Goal: Information Seeking & Learning: Learn about a topic

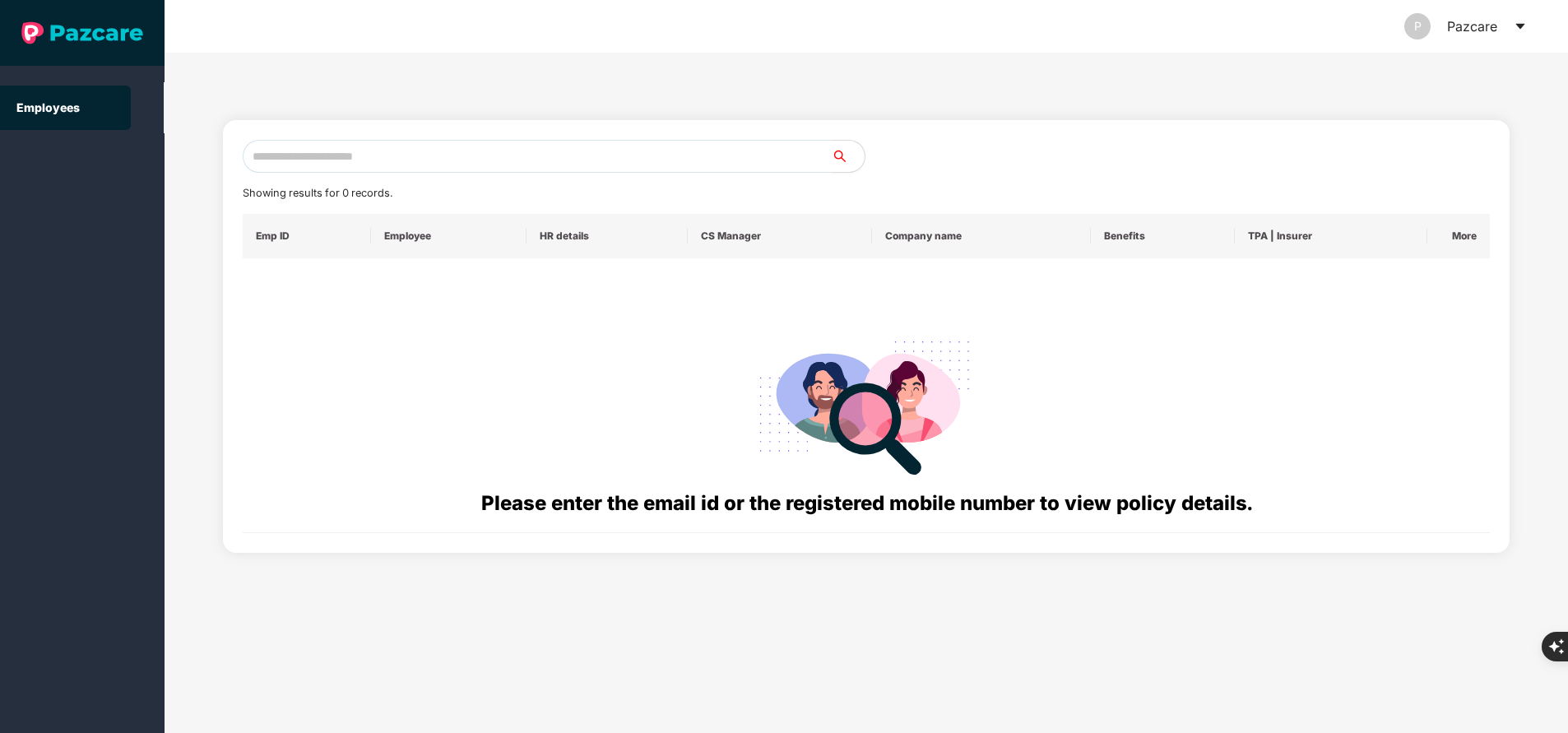
click at [458, 162] on input "text" at bounding box center [537, 156] width 589 height 33
paste input "**********"
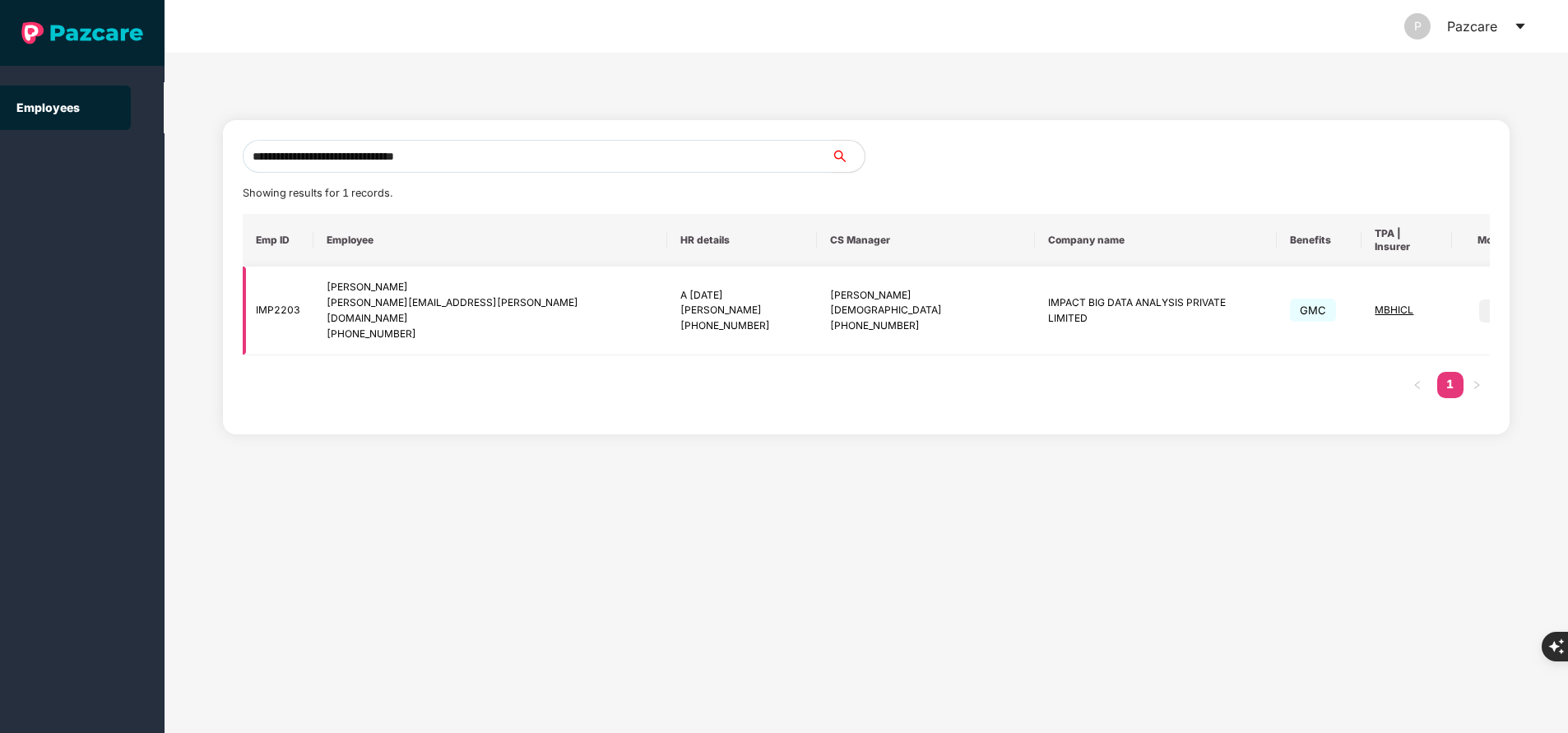
type input "**********"
click at [1480, 299] on img at bounding box center [1491, 311] width 23 height 23
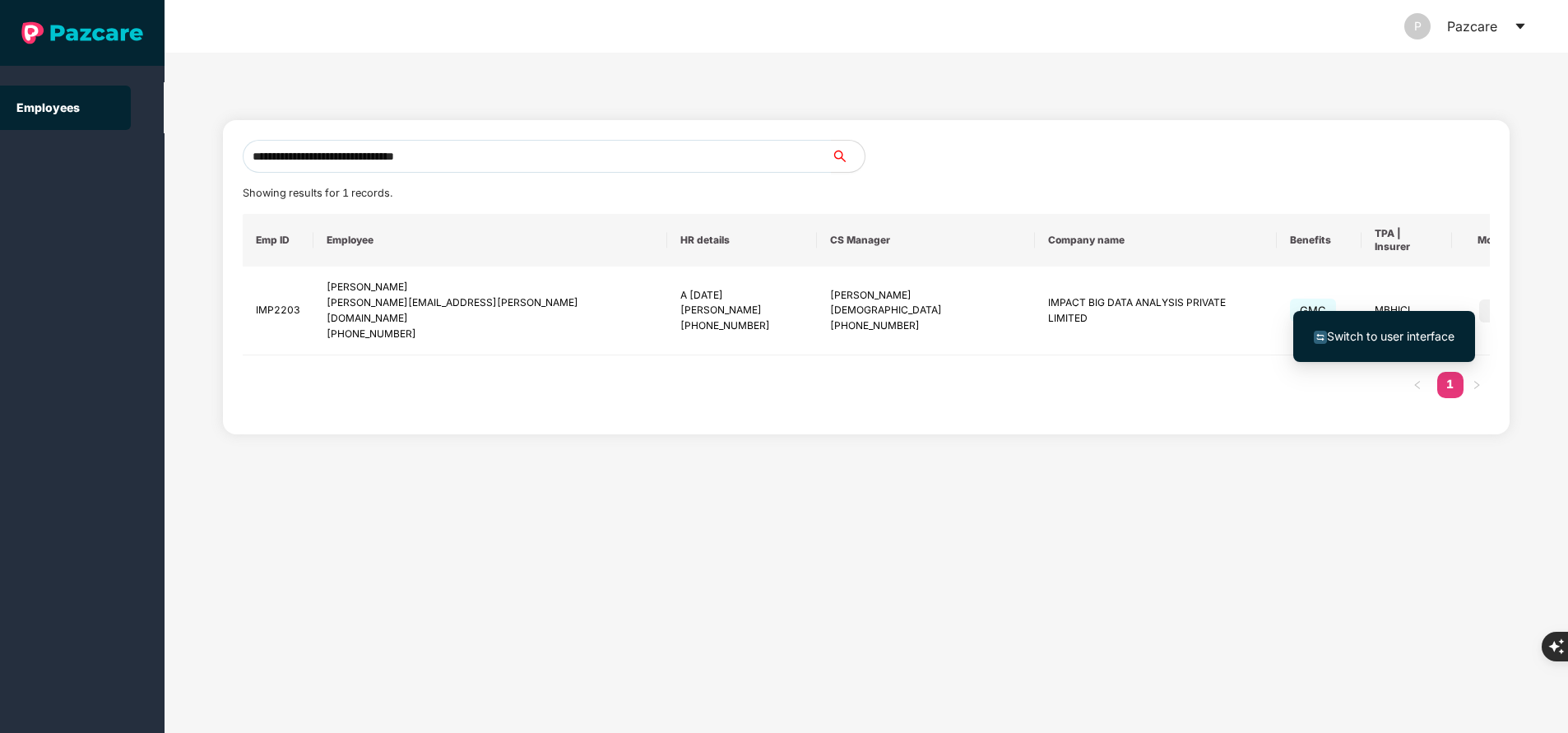
click at [1442, 329] on span "Switch to user interface" at bounding box center [1385, 337] width 141 height 18
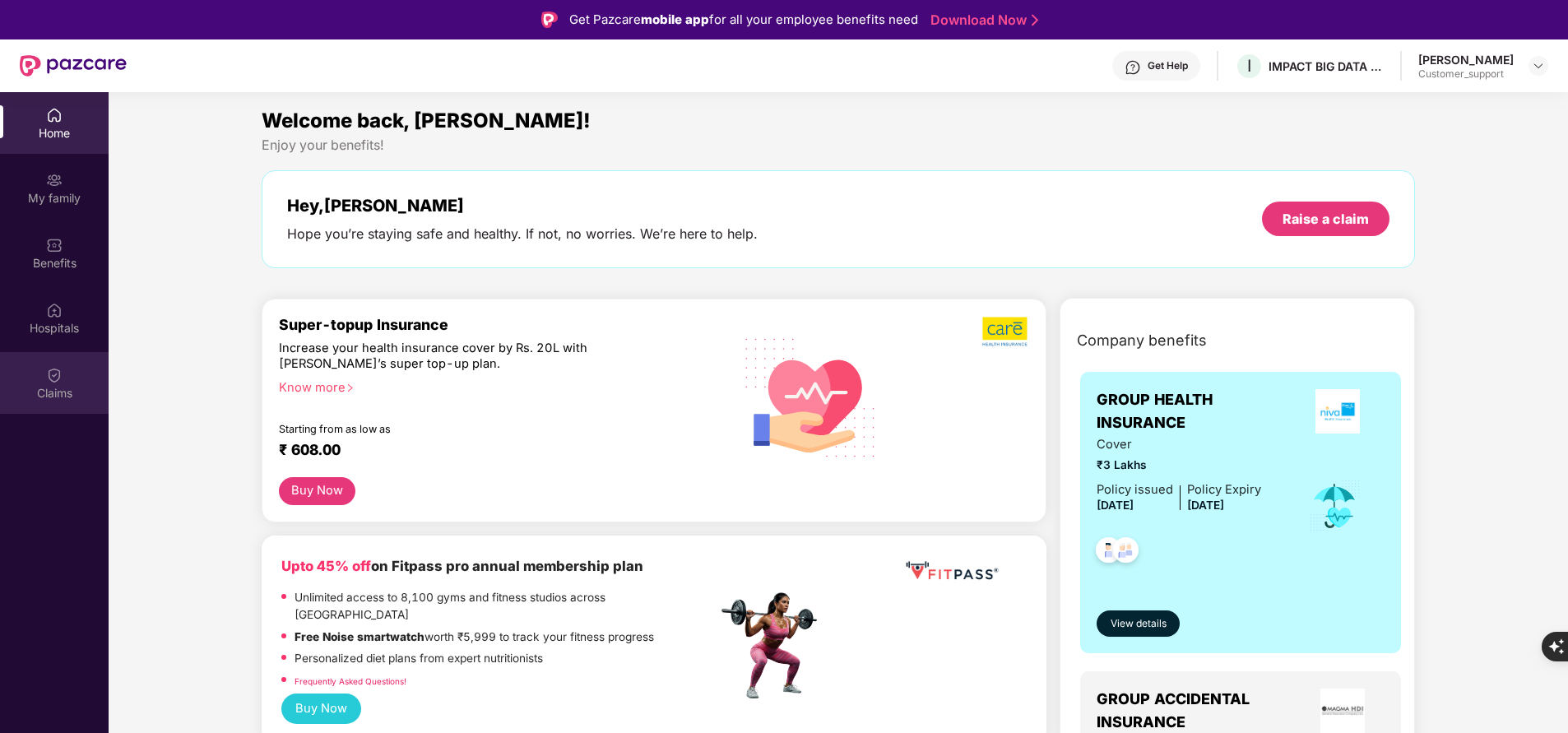
click at [65, 364] on div "Claims" at bounding box center [54, 383] width 108 height 62
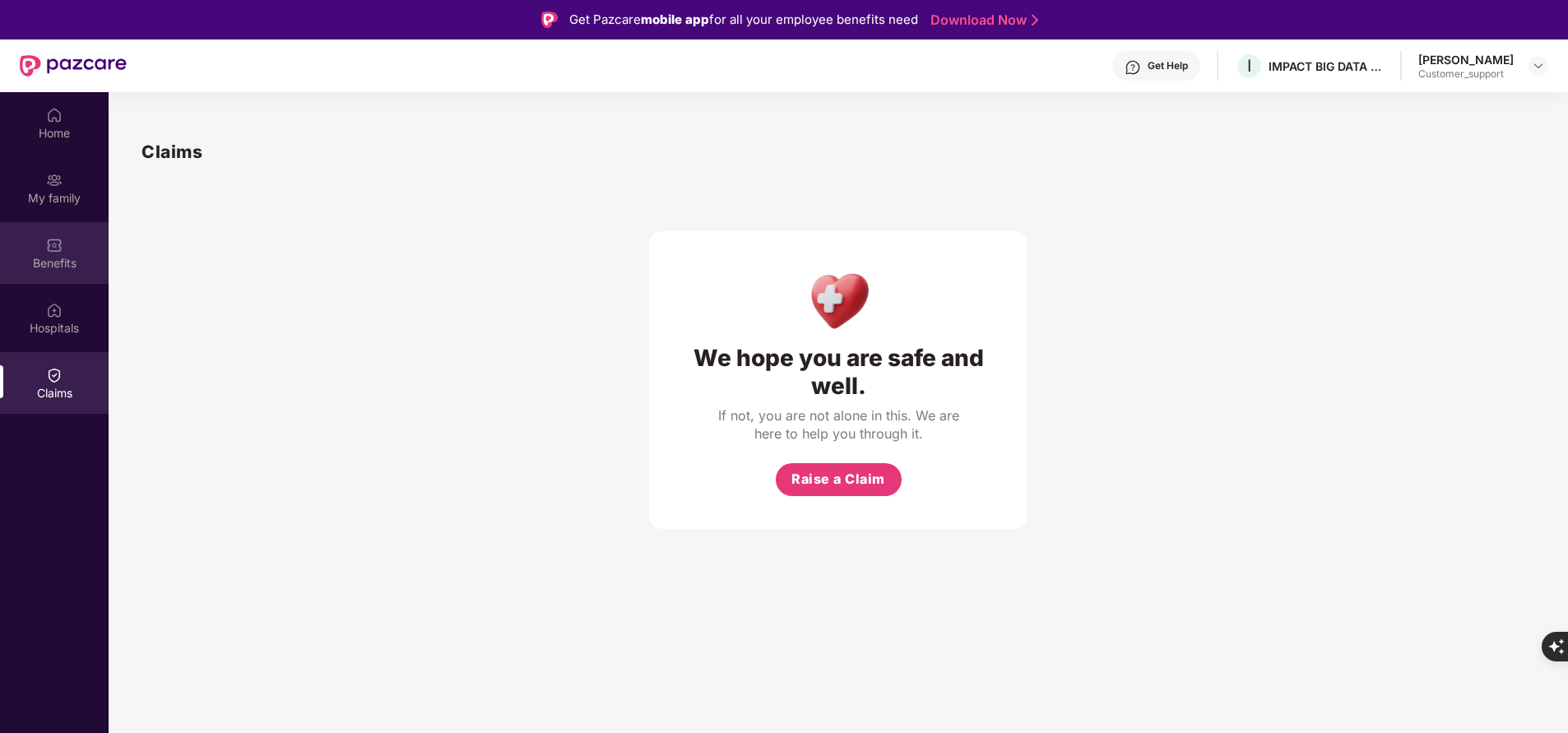
click at [68, 245] on div "Benefits" at bounding box center [54, 253] width 108 height 62
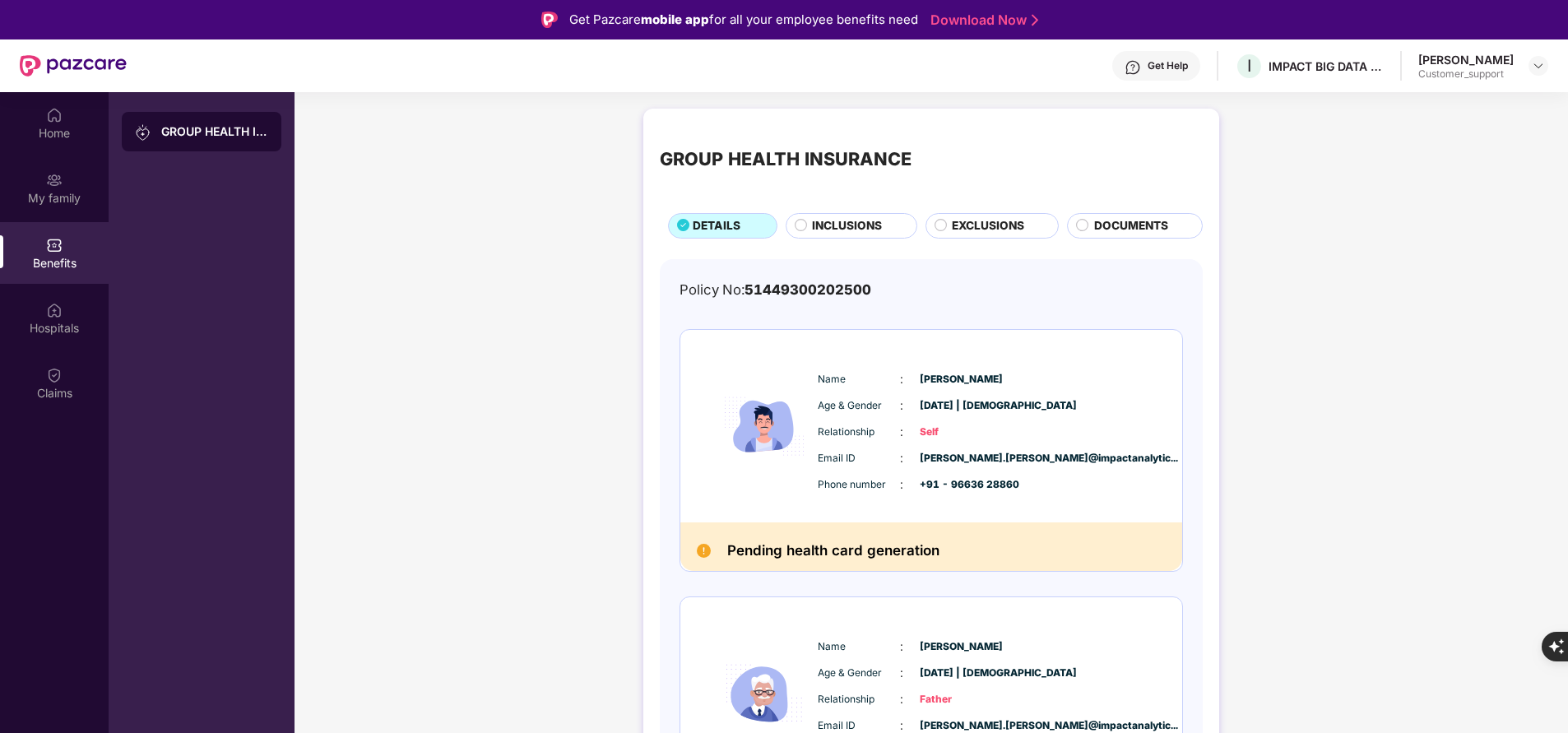
click at [1178, 68] on div "Get Help" at bounding box center [1168, 66] width 40 height 13
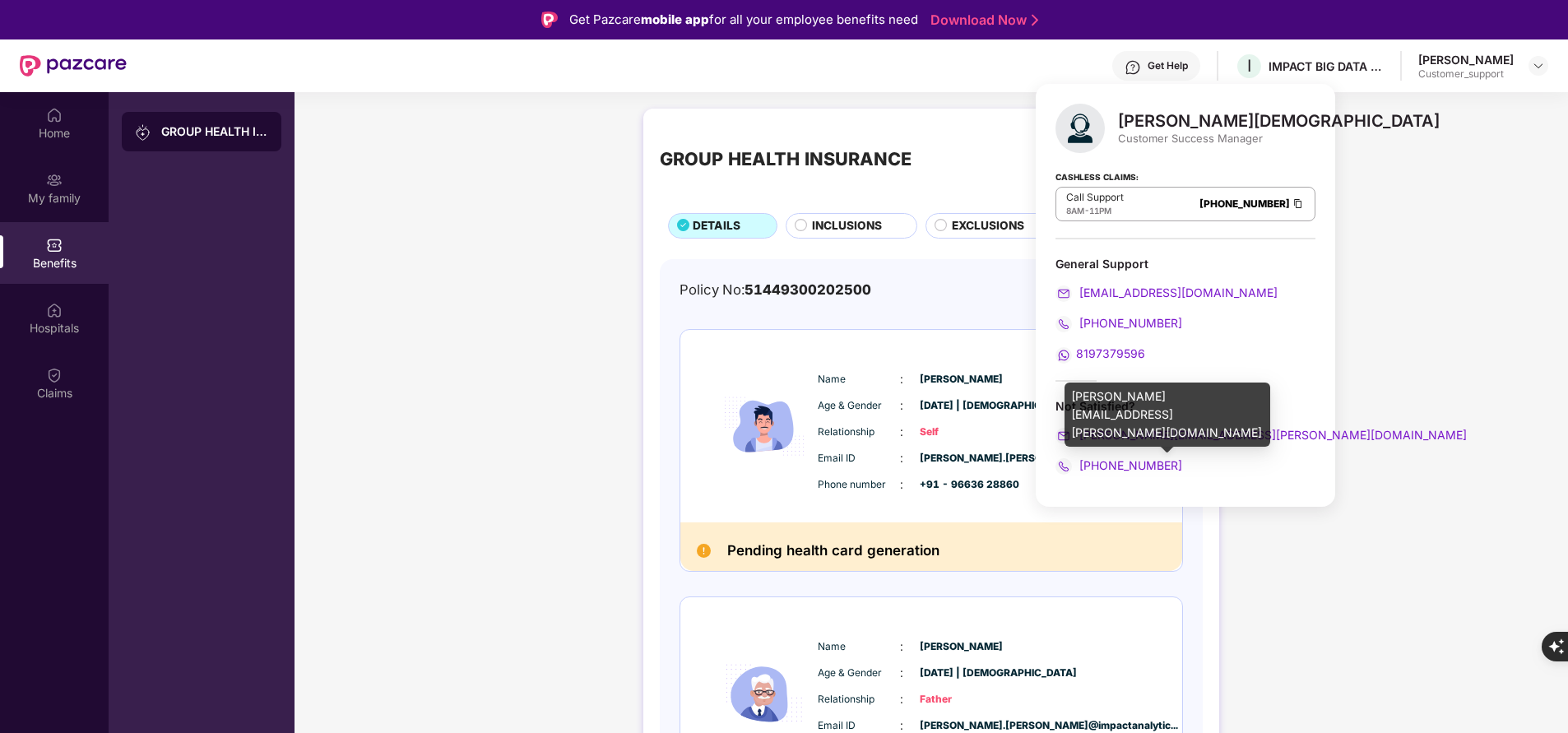
click at [1193, 401] on div "arfat.mohammed@pazcare.com" at bounding box center [1168, 414] width 206 height 64
copy div "arfat.mohammed@pazcare.com"
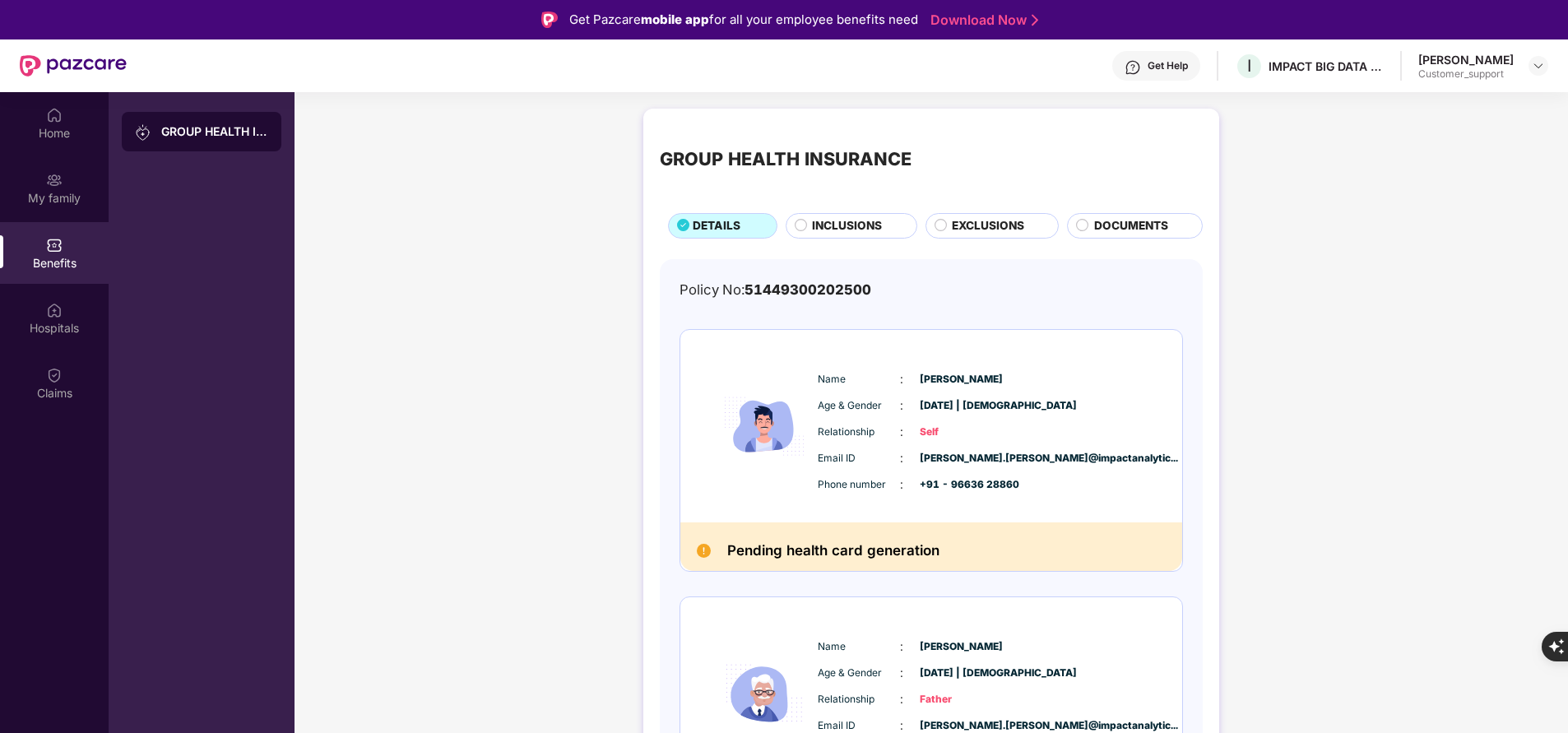
click at [514, 465] on div "GROUP HEALTH INSURANCE DETAILS INCLUSIONS EXCLUSIONS DOCUMENTS Policy No: 51449…" at bounding box center [931, 654] width 1274 height 1108
click at [80, 208] on div "My family" at bounding box center [54, 188] width 108 height 62
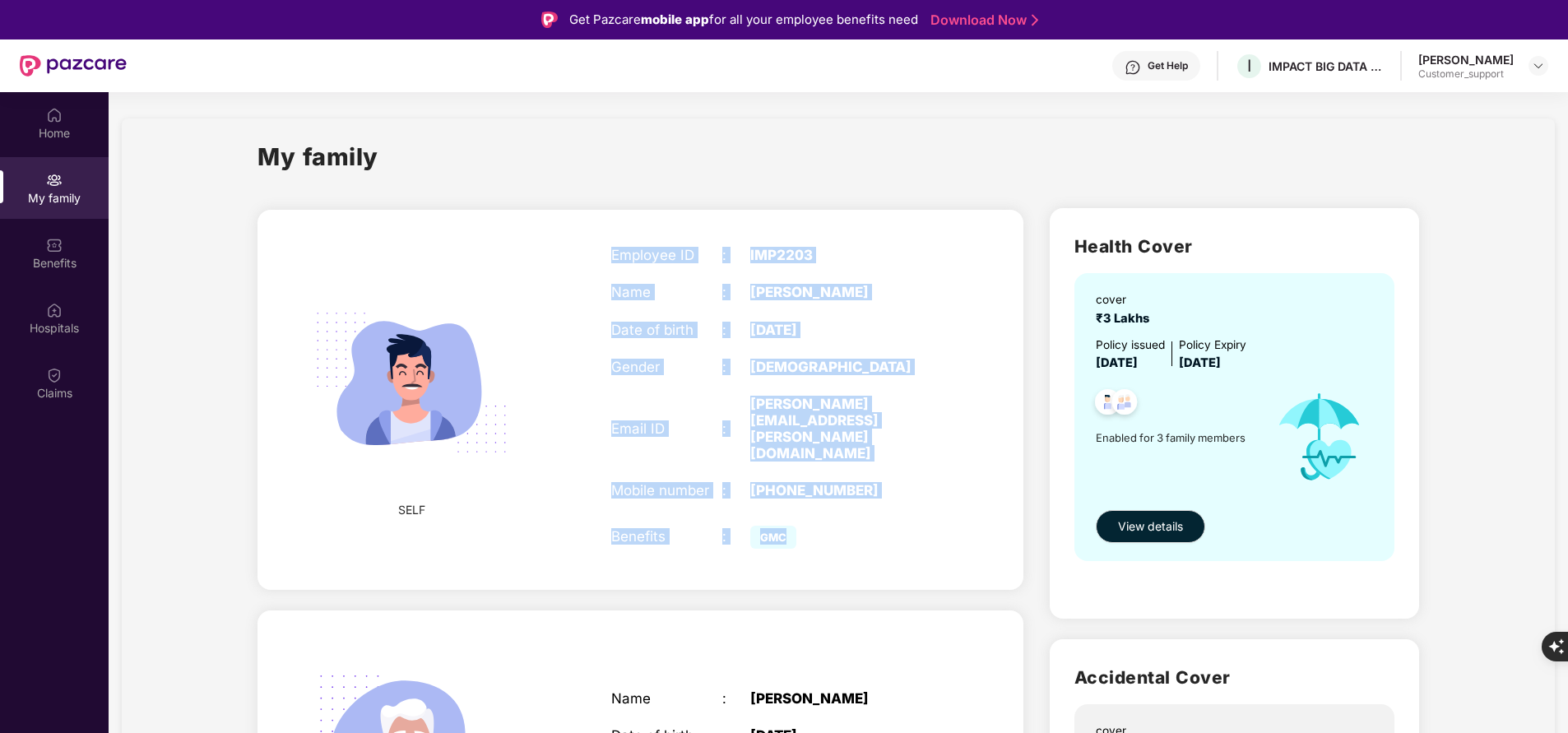
drag, startPoint x: 606, startPoint y: 250, endPoint x: 892, endPoint y: 469, distance: 360.2
click at [892, 469] on div "Employee ID : IMP2203 Name : Shreyans Gadiya Date of birth : 20 July 1997 Gende…" at bounding box center [777, 399] width 366 height 346
copy div "Employee ID : IMP2203 Name : Shreyans Gadiya Date of birth : 20 July 1997 Gende…"
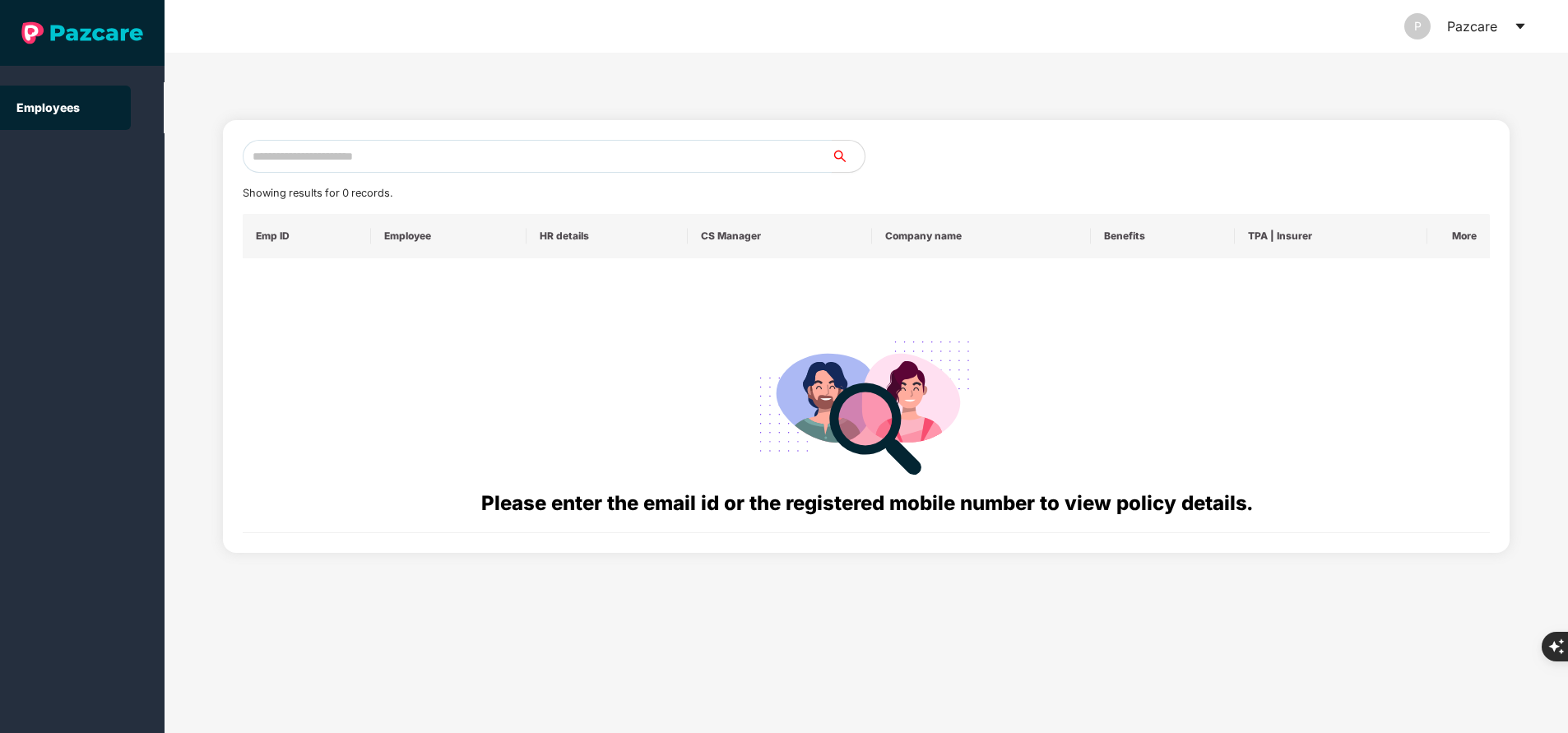
click at [447, 151] on input "text" at bounding box center [537, 156] width 589 height 33
paste input "**********"
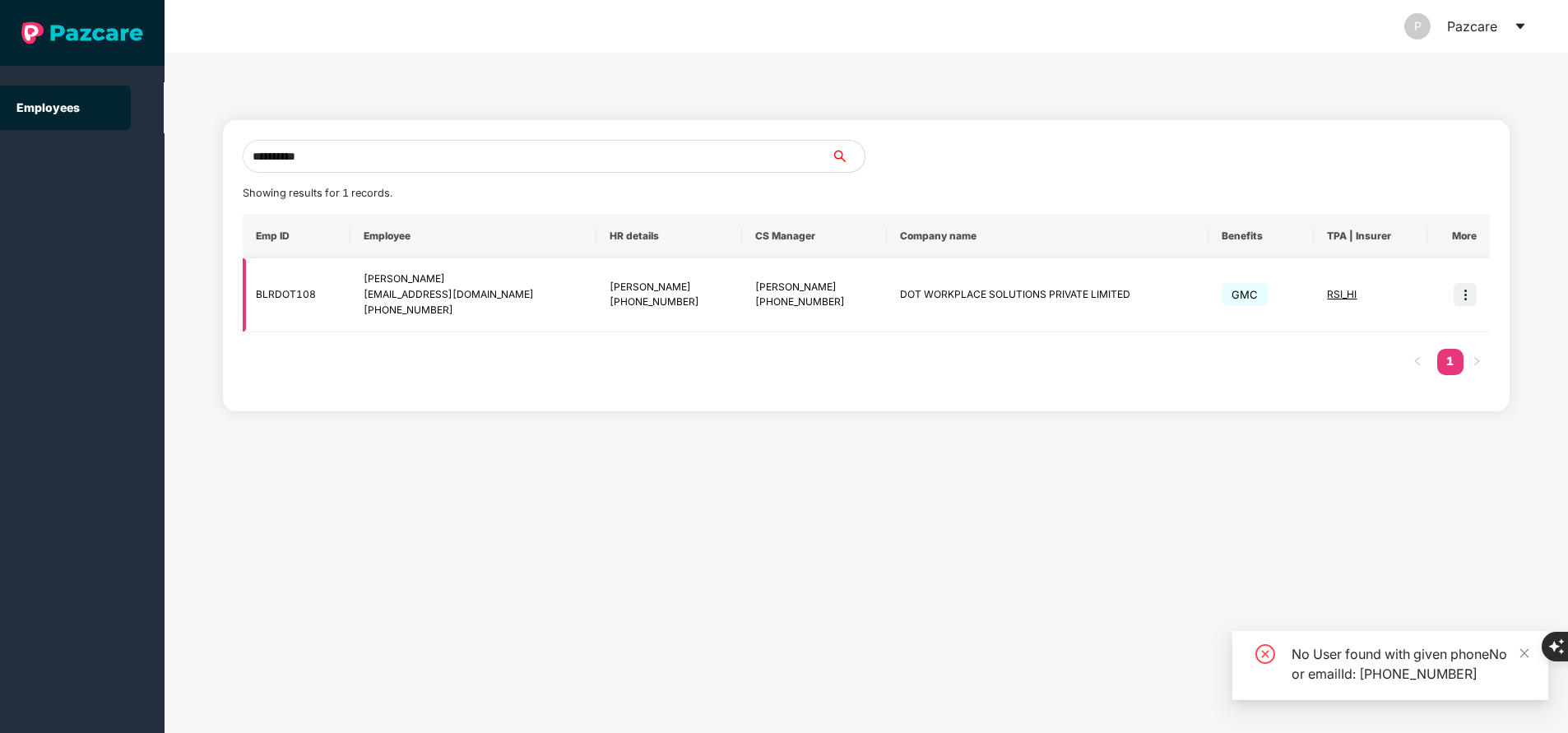
type input "**********"
click at [1465, 302] on img at bounding box center [1465, 294] width 23 height 23
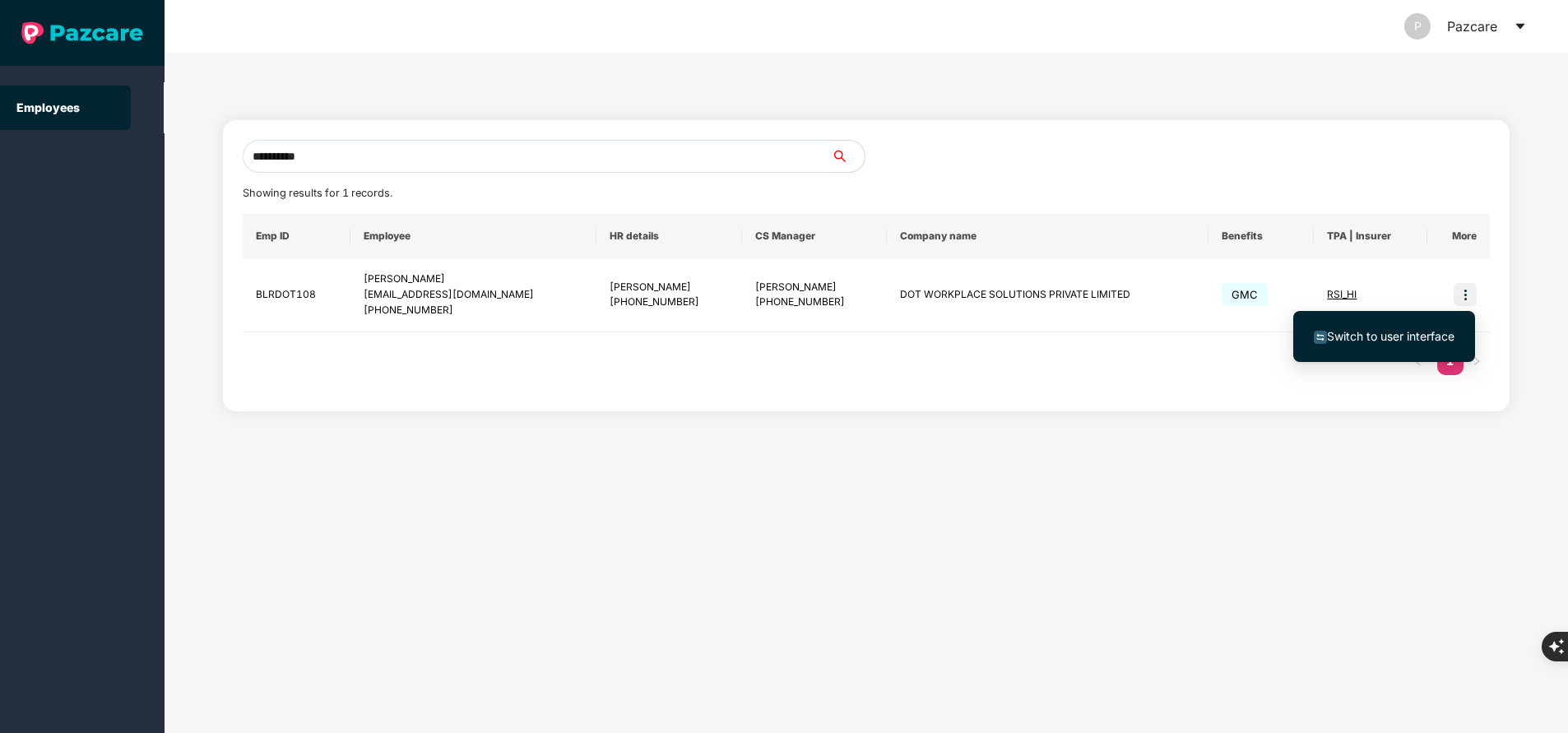
click at [1427, 339] on span "Switch to user interface" at bounding box center [1390, 336] width 128 height 14
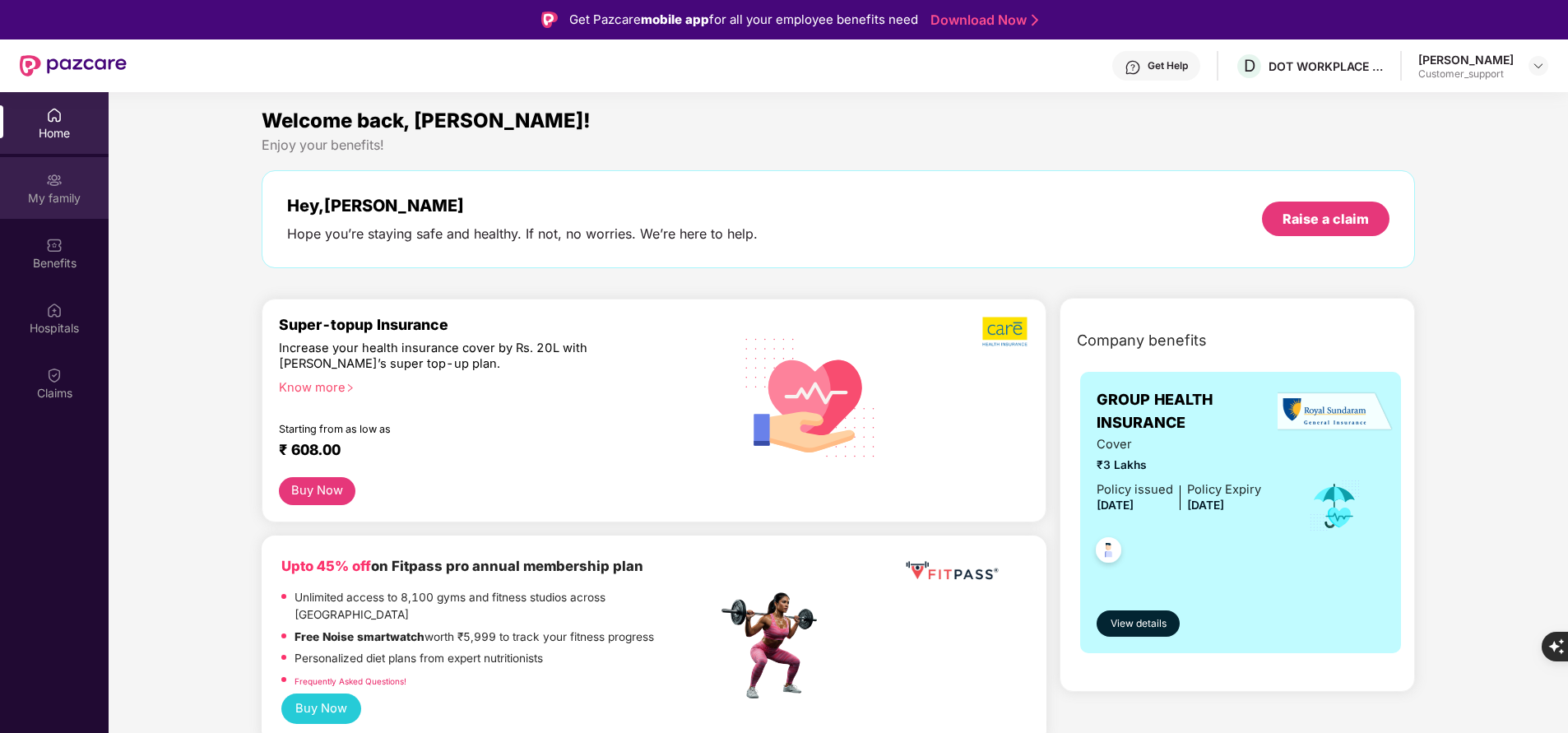
click at [39, 198] on div "My family" at bounding box center [54, 198] width 108 height 17
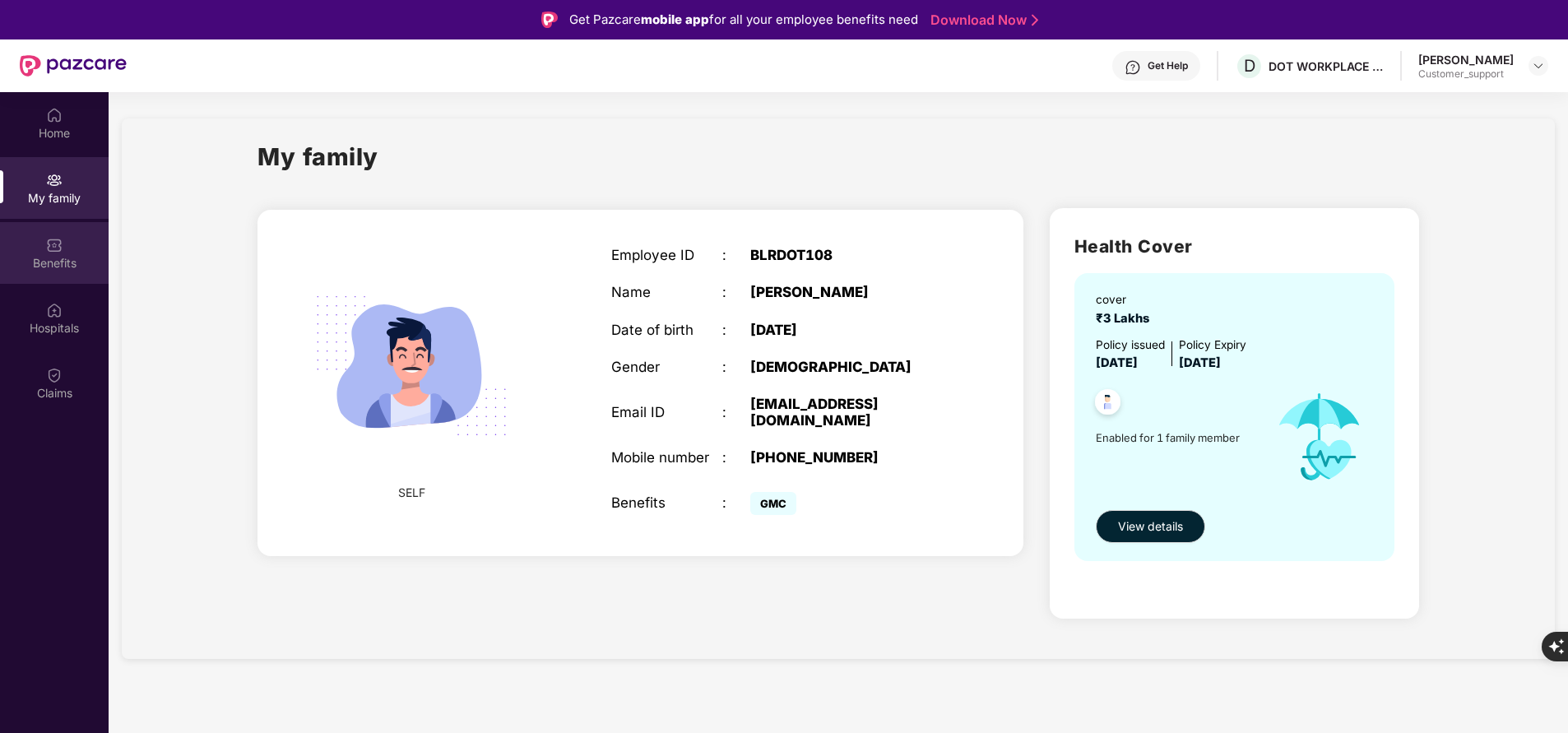
click at [39, 233] on div "Benefits" at bounding box center [54, 253] width 108 height 62
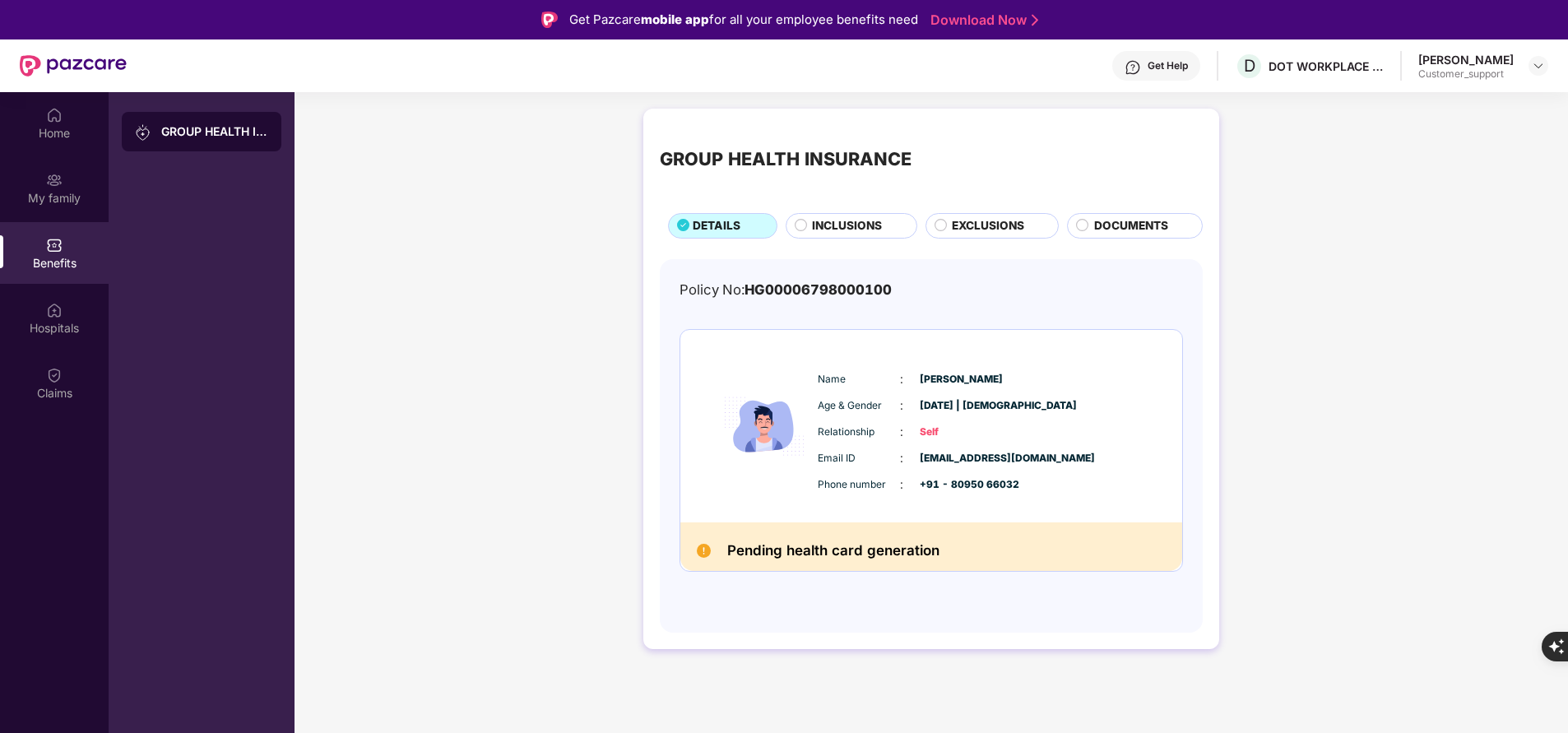
click at [1155, 69] on div "Get Help" at bounding box center [1157, 66] width 88 height 30
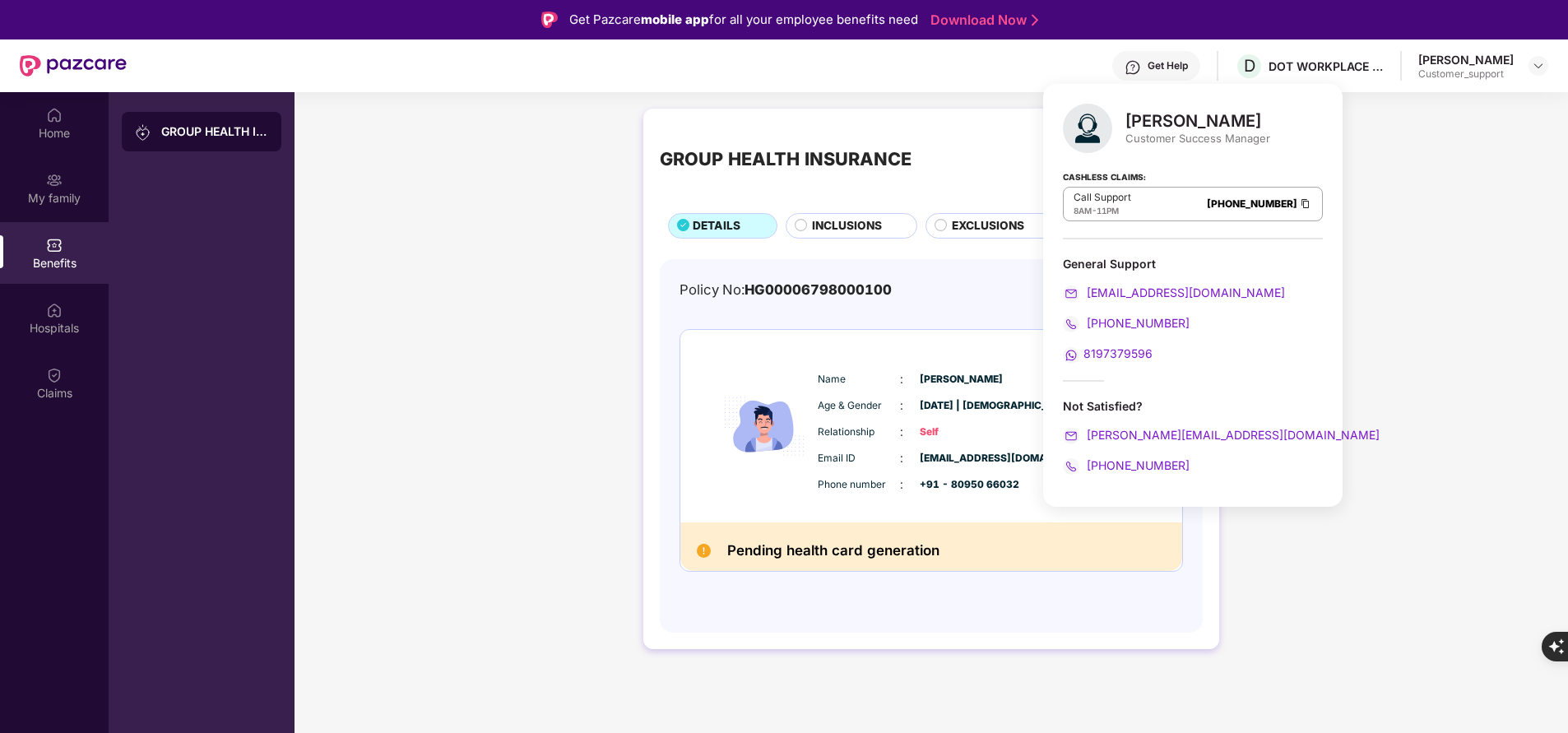
click at [427, 474] on div "GROUP HEALTH INSURANCE DETAILS INCLUSIONS EXCLUSIONS DOCUMENTS Policy No: HG000…" at bounding box center [931, 387] width 1274 height 574
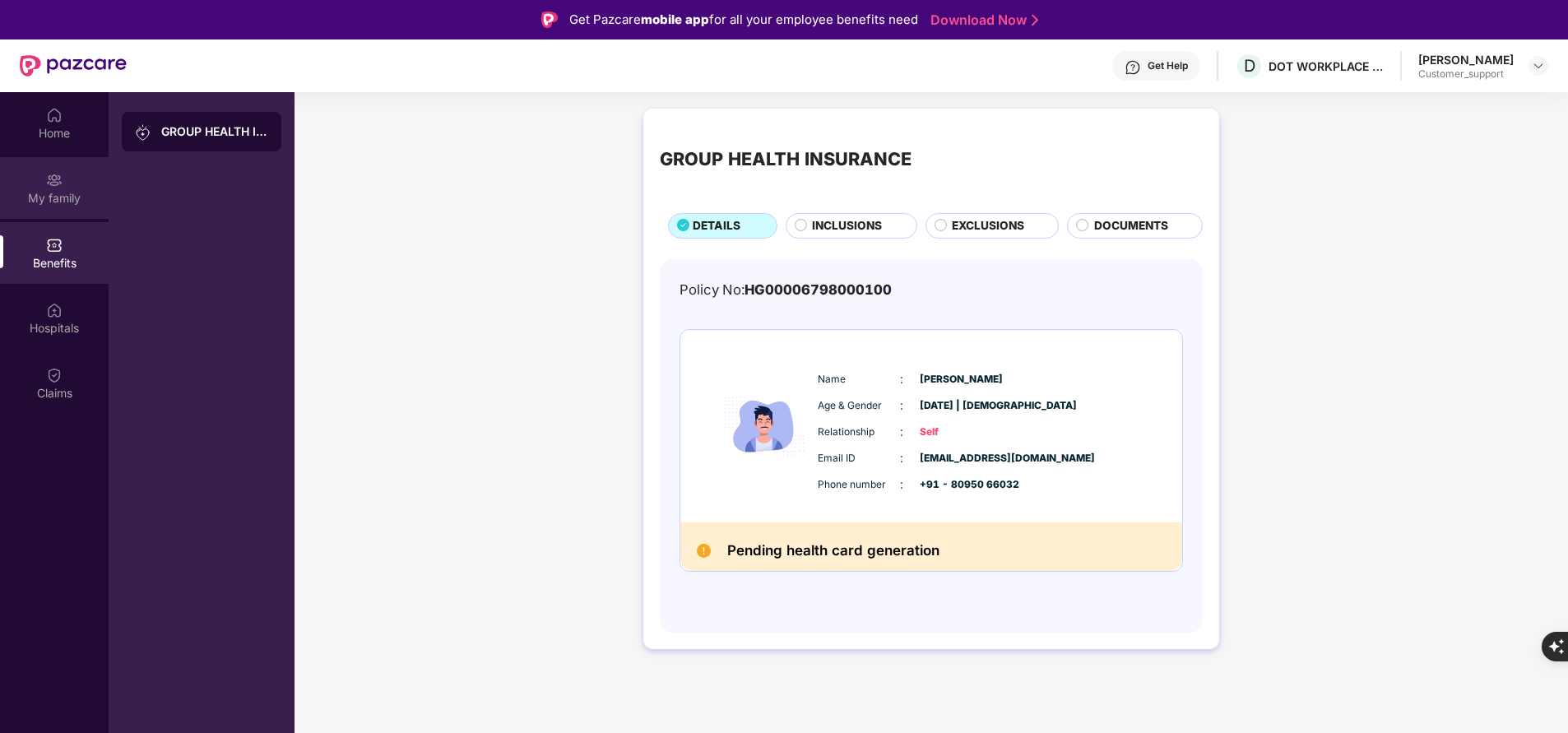
click at [63, 190] on div "My family" at bounding box center [54, 198] width 108 height 17
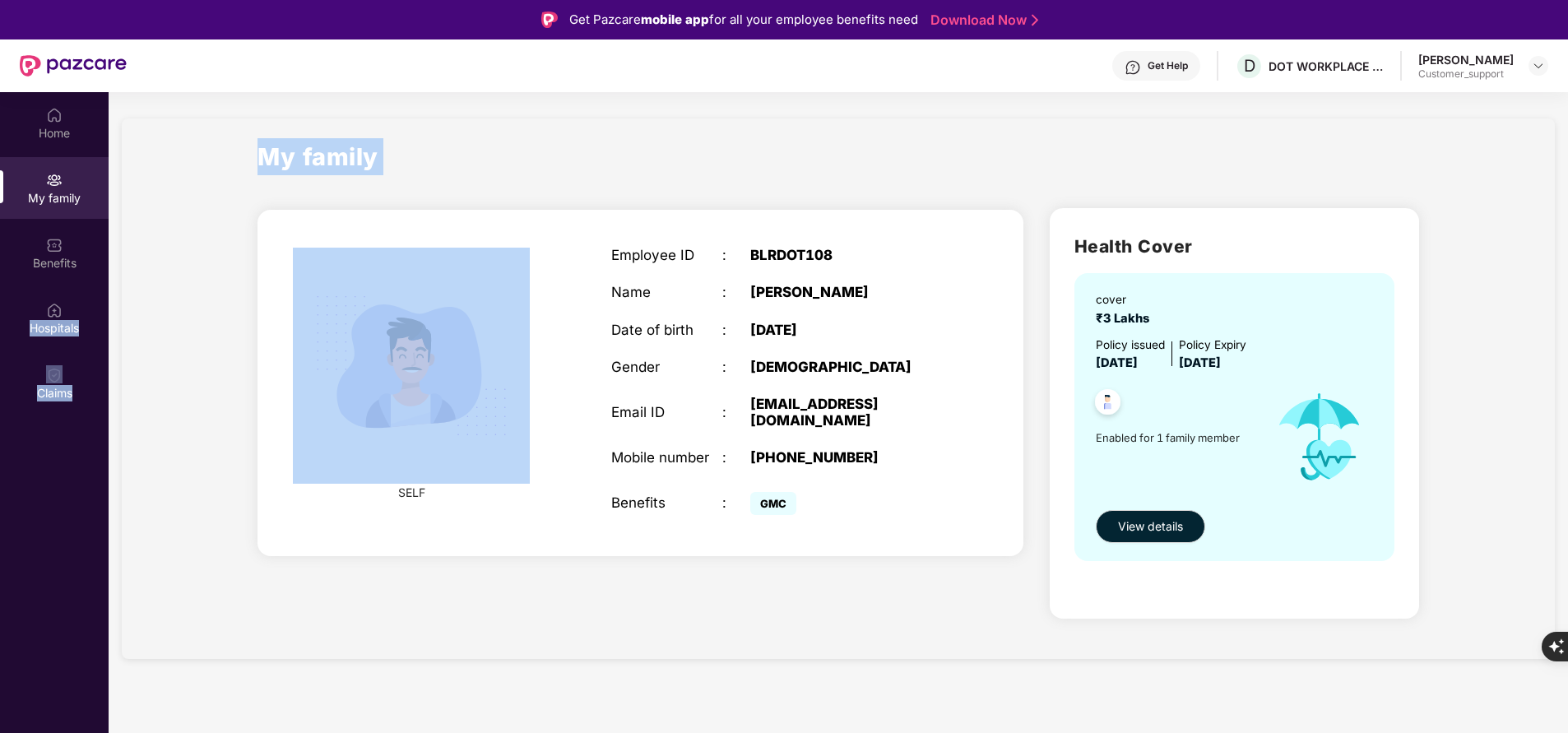
drag, startPoint x: 0, startPoint y: 317, endPoint x: 454, endPoint y: 323, distance: 454.0
click at [454, 323] on div "Home My family Benefits Hospitals Claims My family SELF Employee ID : BLRDOT108…" at bounding box center [784, 458] width 1568 height 733
click at [743, 186] on div "My family" at bounding box center [838, 167] width 1162 height 57
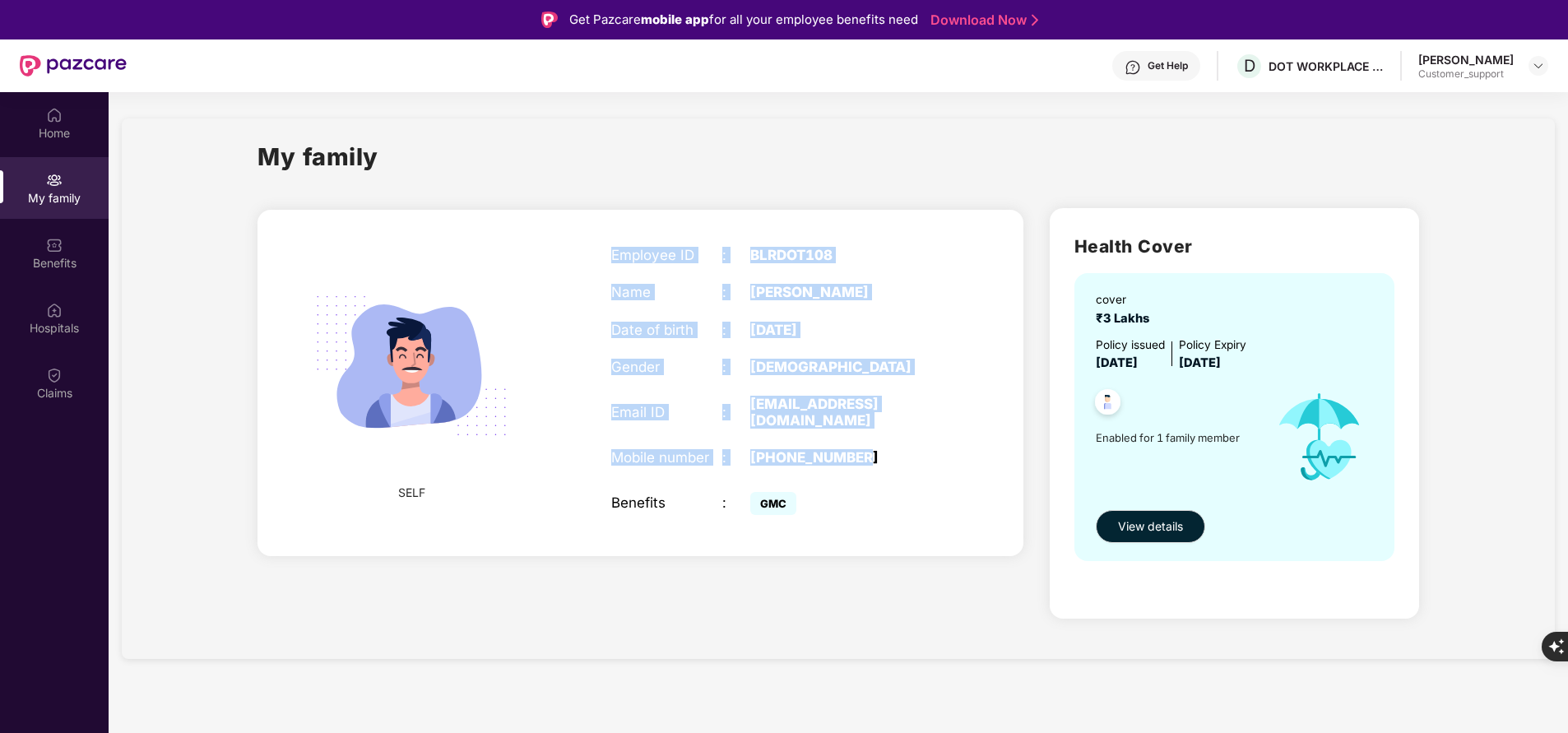
drag, startPoint x: 601, startPoint y: 252, endPoint x: 922, endPoint y: 429, distance: 366.6
click at [922, 429] on div "Employee ID : BLRDOT108 Name : Puviarasan Date of birth : 12 May 1995 Gender : …" at bounding box center [777, 383] width 366 height 314
copy div "Employee ID : BLRDOT108 Name : Puviarasan Date of birth : 12 May 1995 Gender : …"
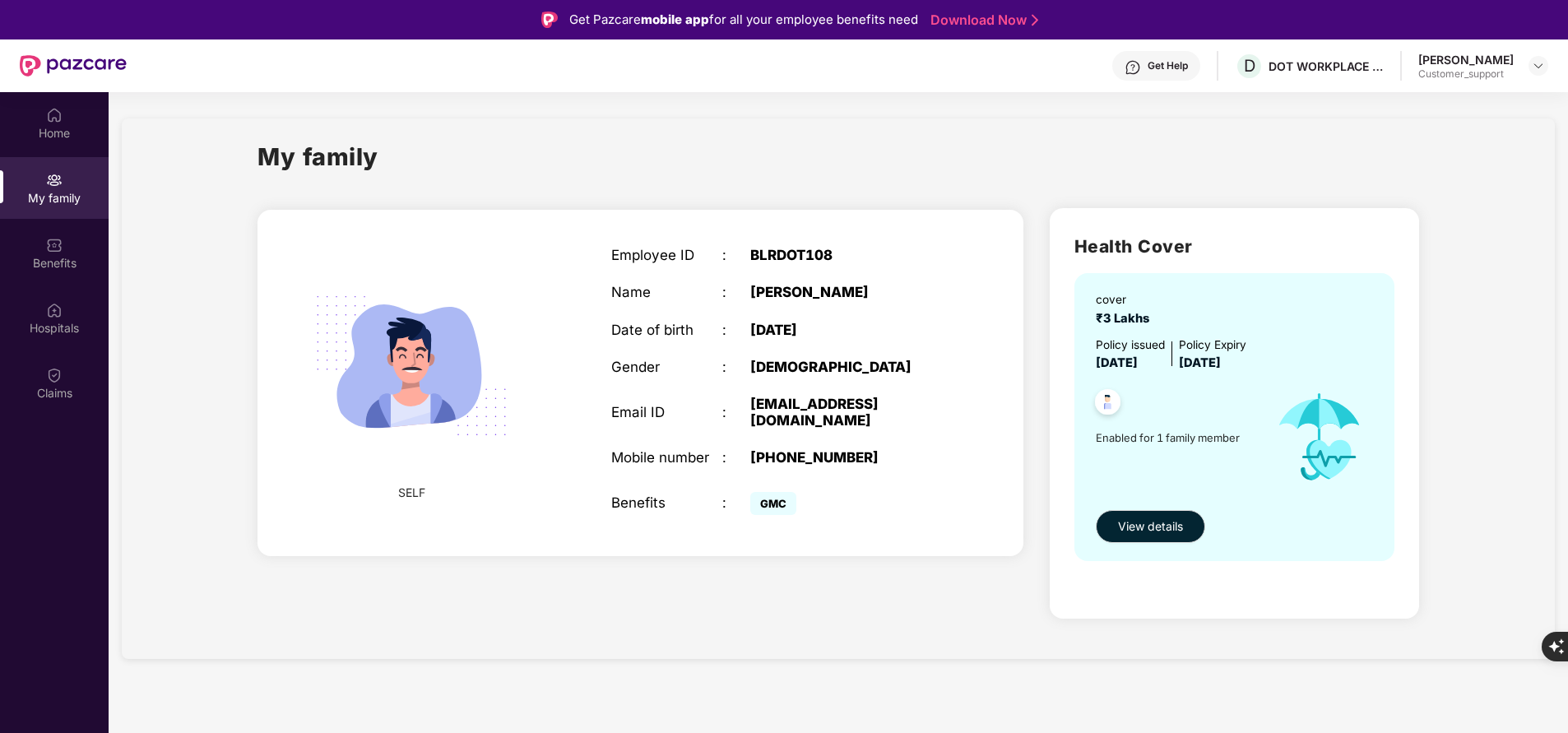
click at [667, 643] on div "My family SELF Employee ID : BLRDOT108 Name : Puviarasan Date of birth : 12 May…" at bounding box center [838, 389] width 1434 height 540
click at [53, 261] on div "Benefits" at bounding box center [54, 264] width 108 height 17
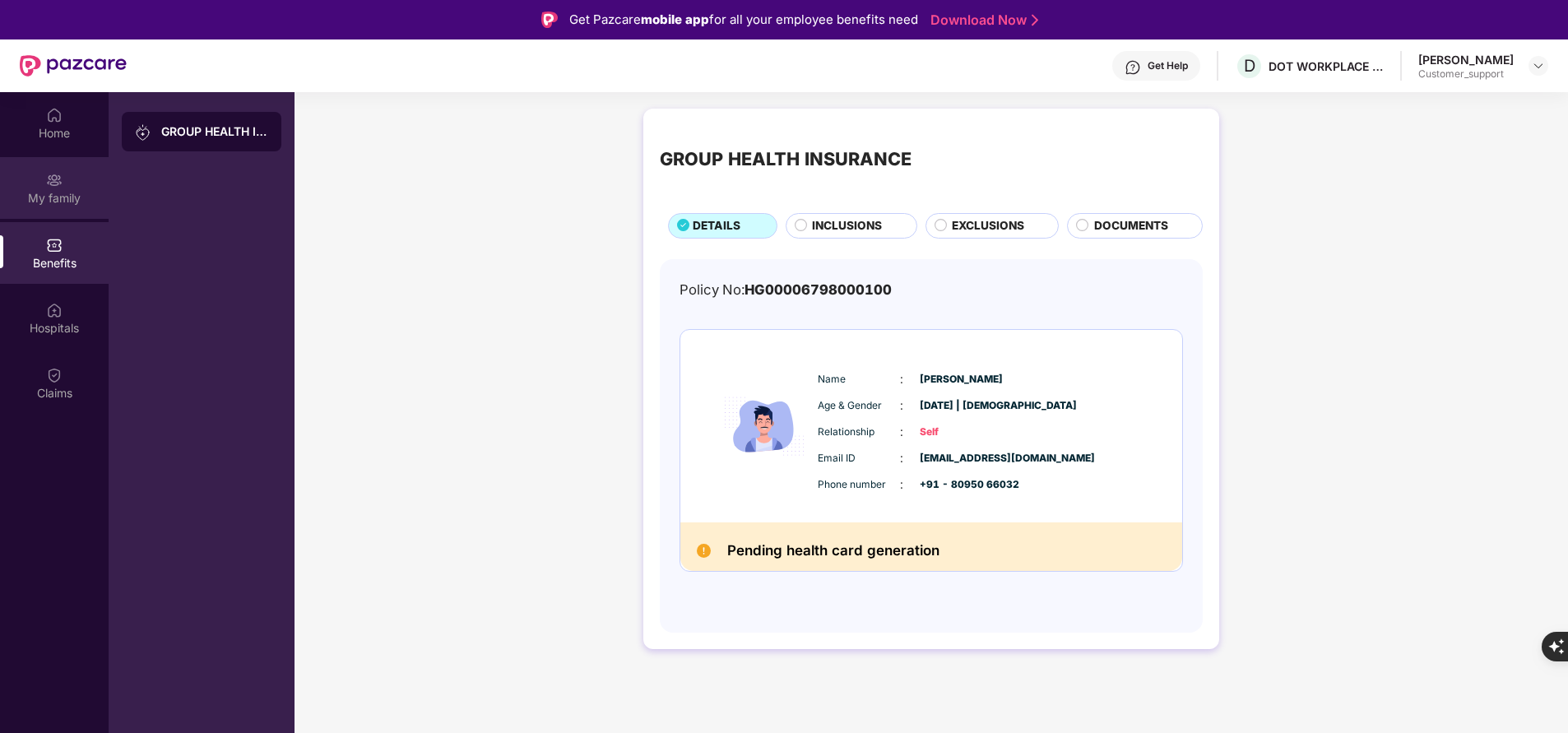
click at [43, 196] on div "My family" at bounding box center [54, 198] width 108 height 17
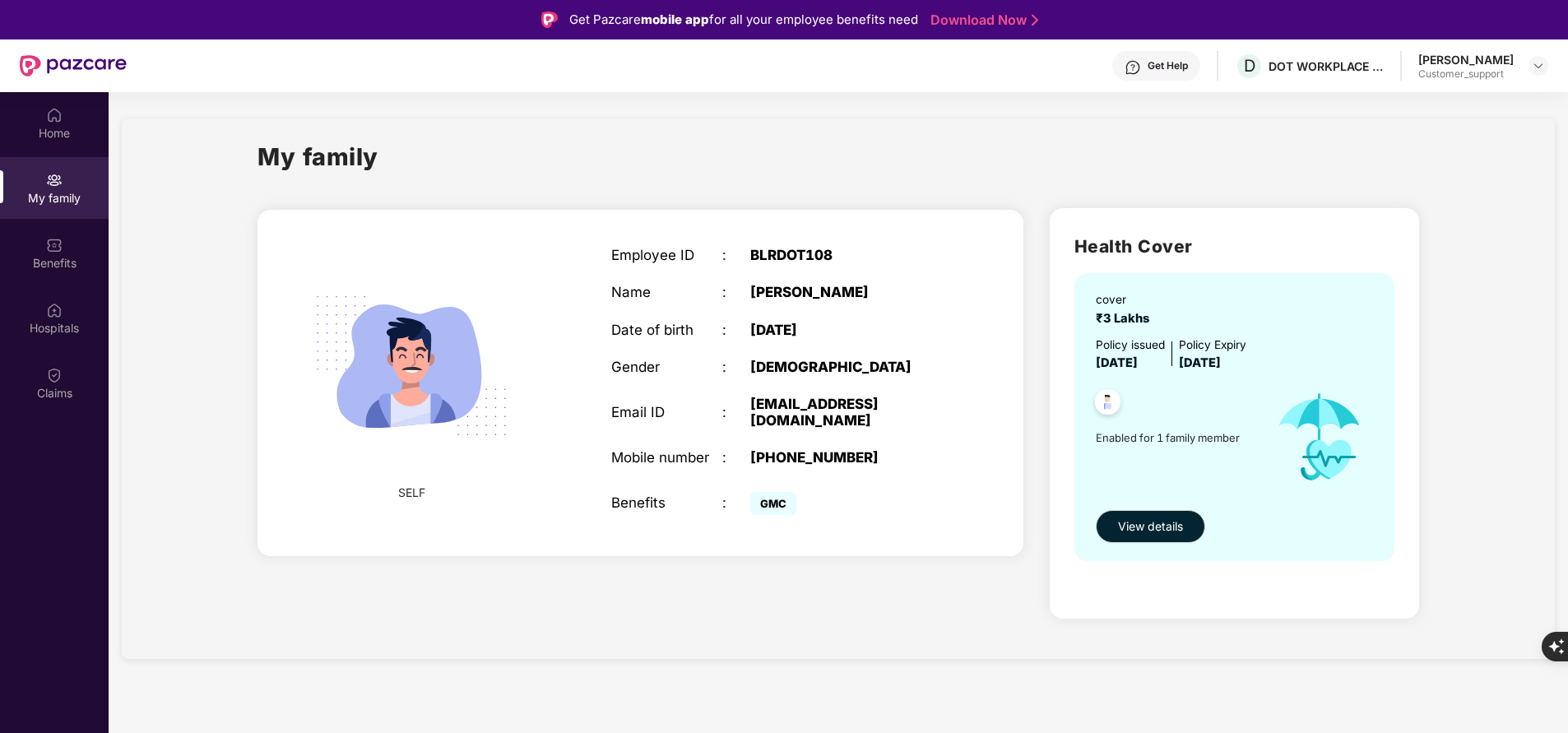
click at [646, 307] on div "Employee ID : BLRDOT108 Name : Puviarasan Date of birth : 12 May 1995 Gender : …" at bounding box center [777, 383] width 366 height 314
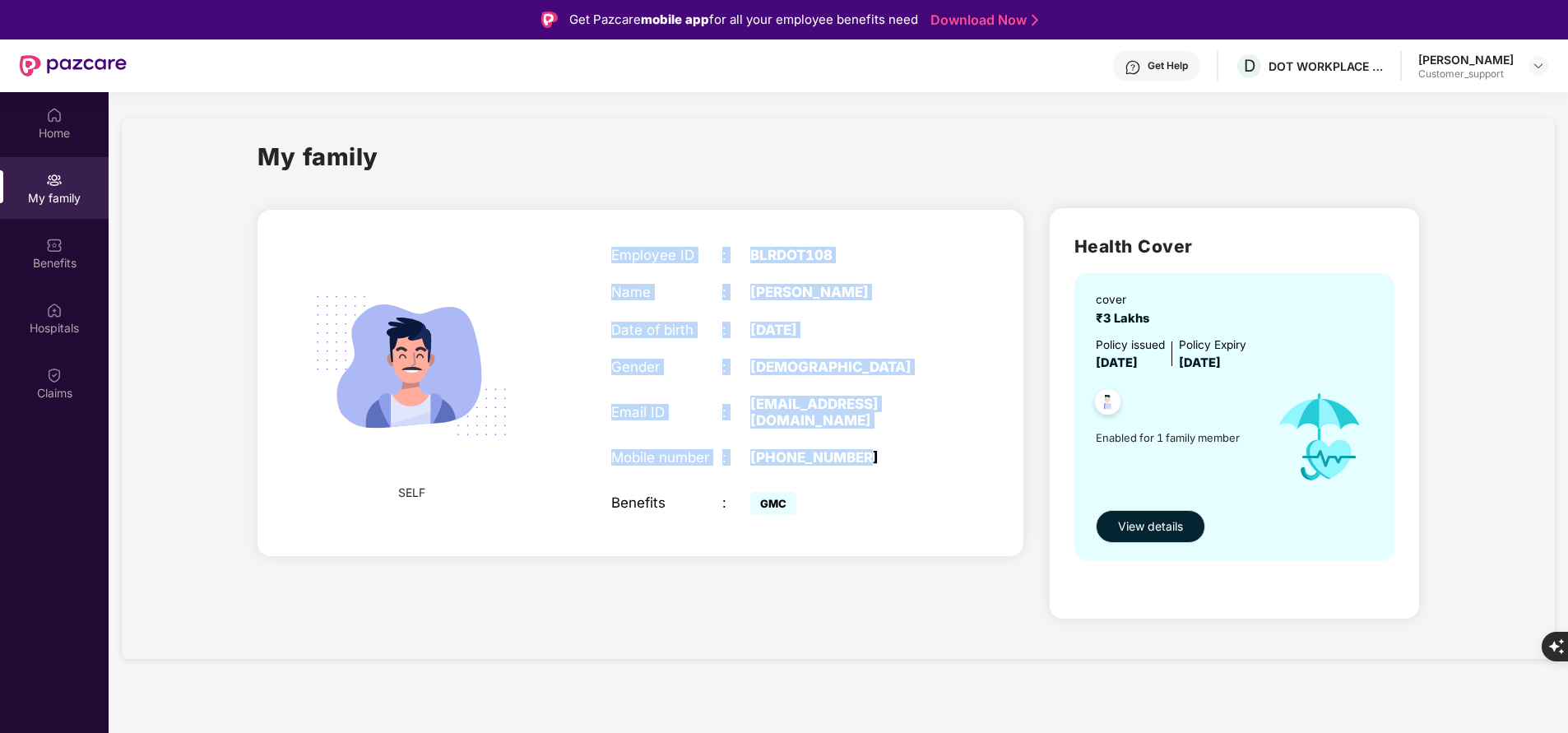
drag, startPoint x: 601, startPoint y: 247, endPoint x: 888, endPoint y: 441, distance: 346.4
click at [888, 441] on div "Employee ID : BLRDOT108 Name : Puviarasan Date of birth : 12 May 1995 Gender : …" at bounding box center [777, 383] width 366 height 314
copy div "Employee ID : BLRDOT108 Name : Puviarasan Date of birth : 12 May 1995 Gender : …"
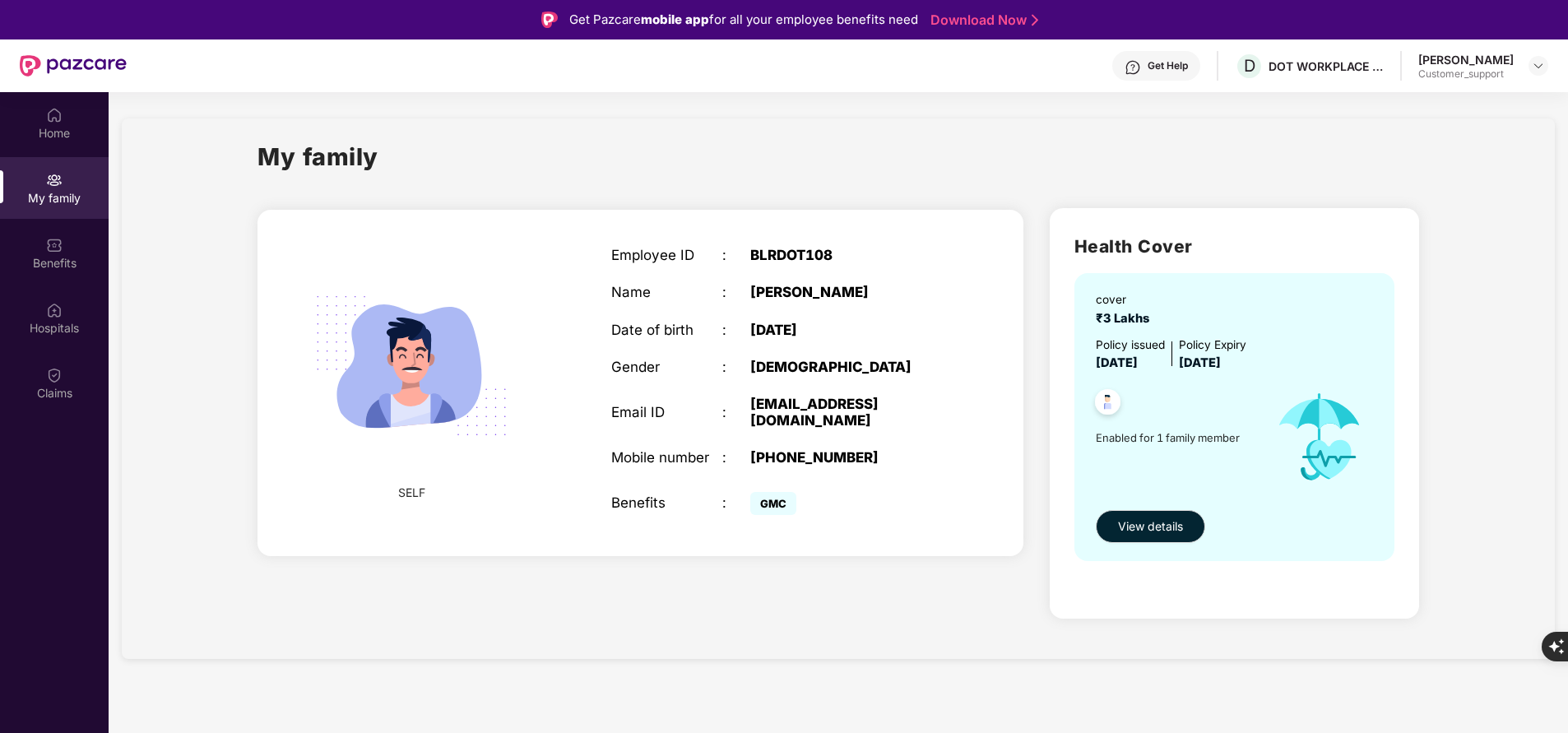
click at [1173, 65] on div "Get Help" at bounding box center [1168, 66] width 40 height 13
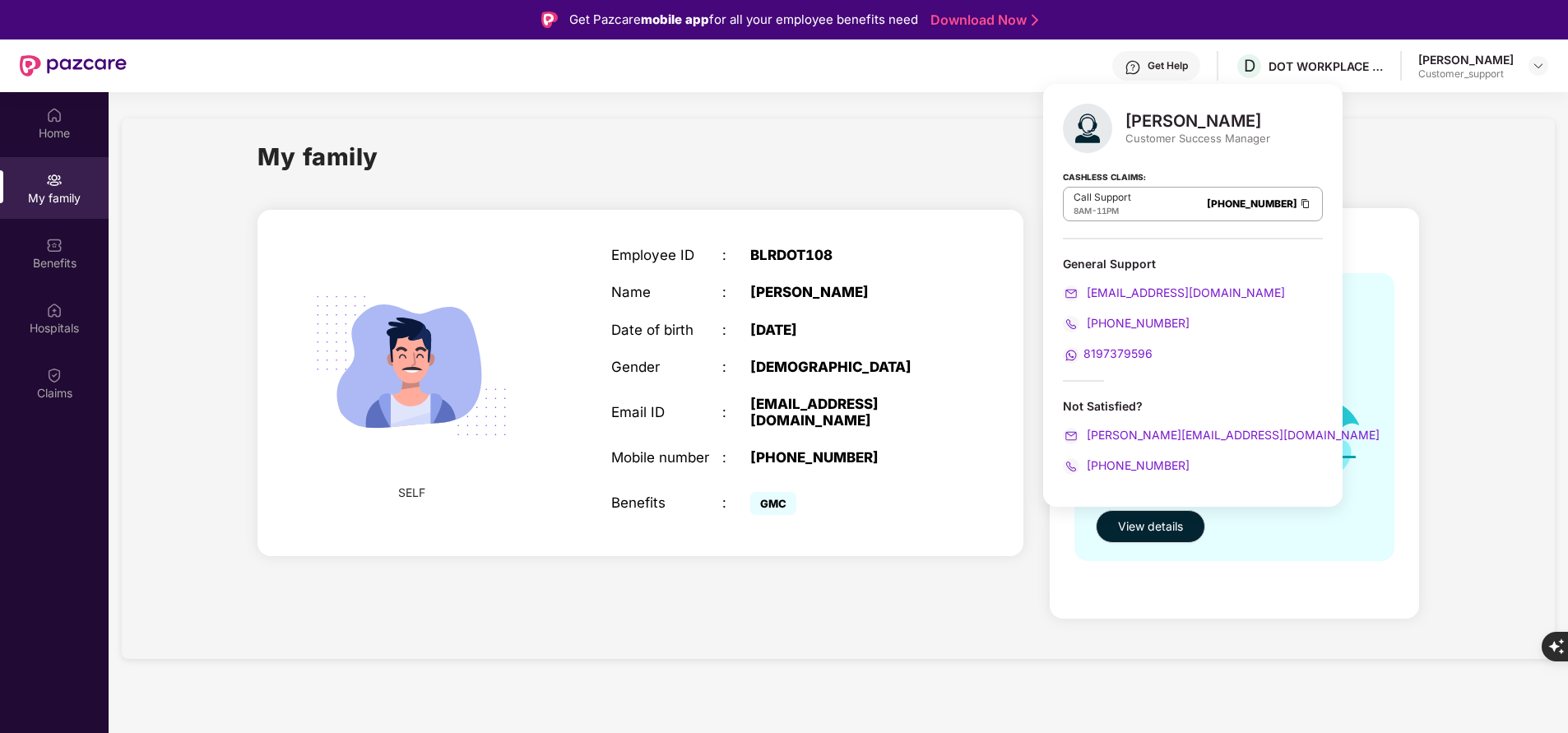
click at [1135, 124] on div "Rajul Gupta" at bounding box center [1199, 121] width 145 height 20
copy div "Rajul Gupta"
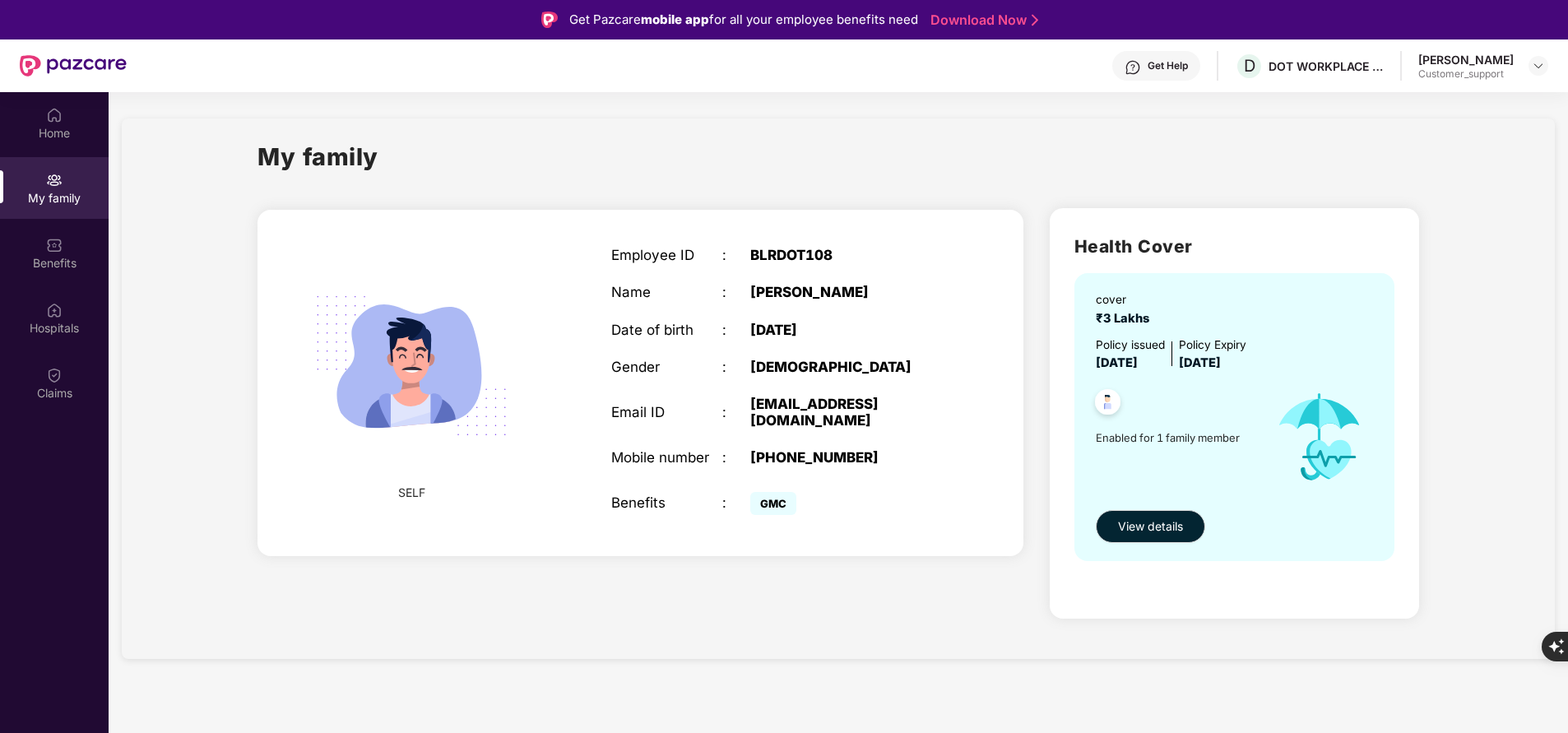
click at [849, 449] on div "+918095066032" at bounding box center [847, 458] width 194 height 17
copy div "+918095066032"
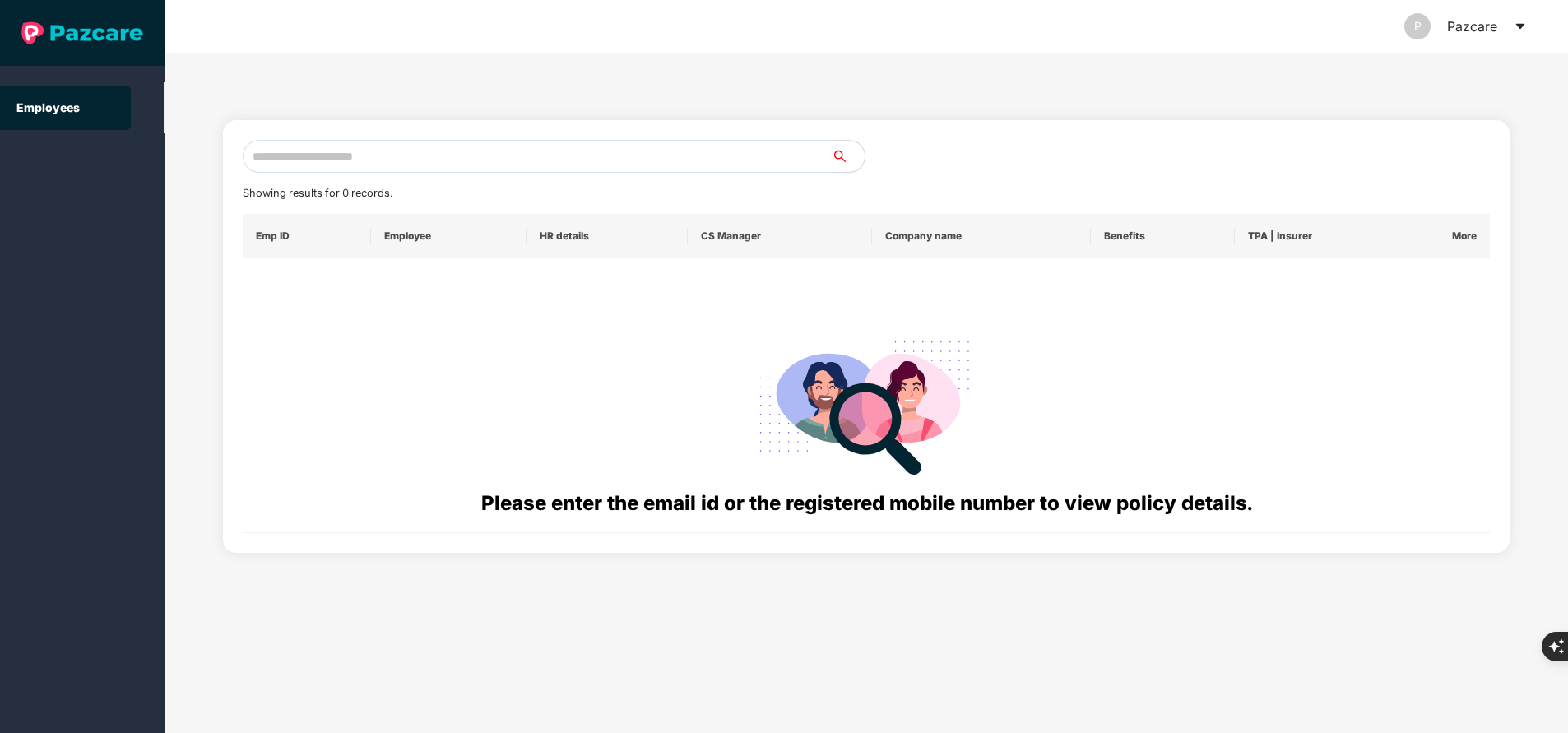
click at [535, 168] on input "text" at bounding box center [537, 156] width 589 height 33
paste input "**********"
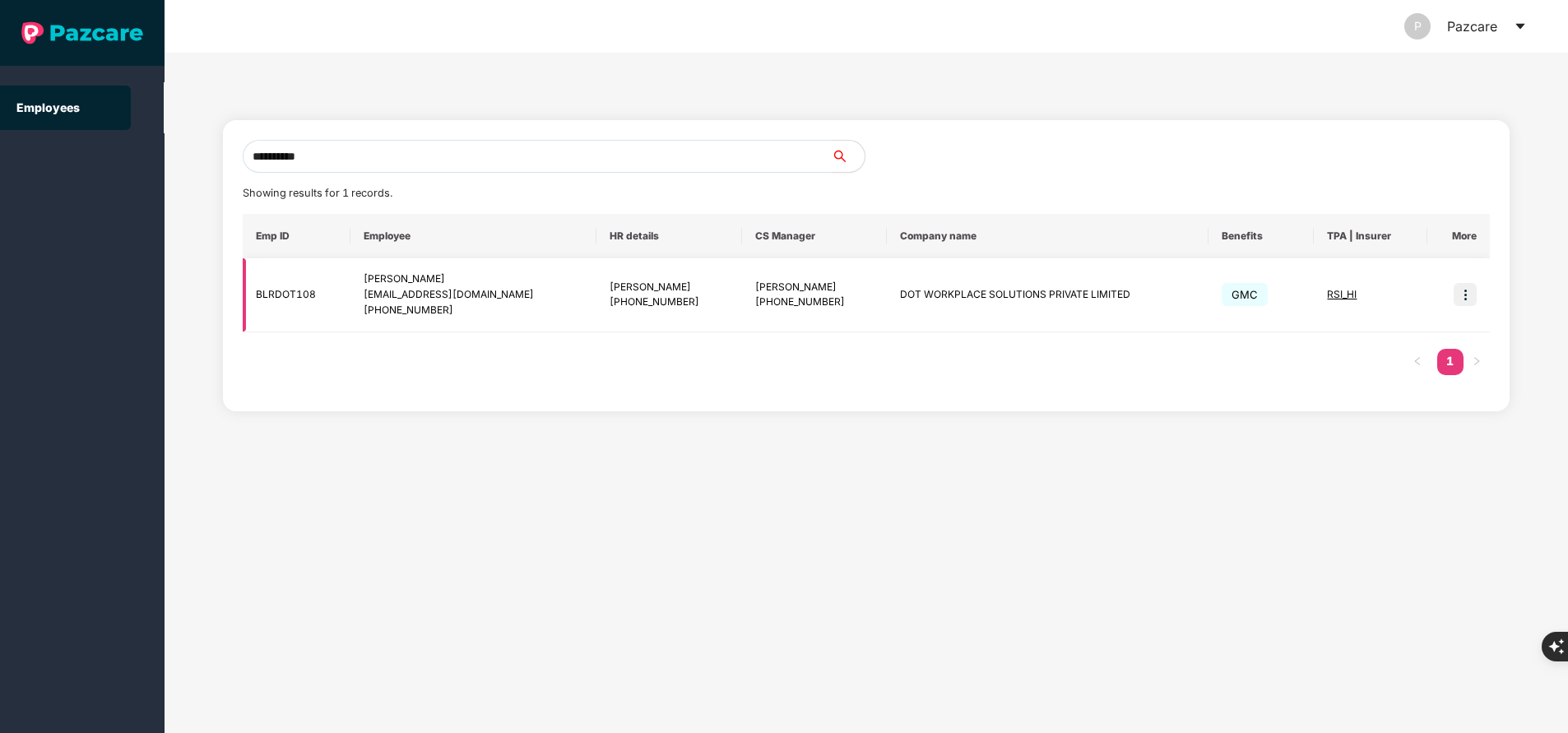
type input "**********"
drag, startPoint x: 847, startPoint y: 294, endPoint x: 1165, endPoint y: 300, distance: 318.1
click at [1165, 300] on tr "BLRDOT108 Puviarasan puvi@dotworkplace.com +918095066032 Adithya A Devaraj +919…" at bounding box center [867, 295] width 1248 height 74
click at [985, 143] on div at bounding box center [1179, 156] width 624 height 33
drag, startPoint x: 858, startPoint y: 289, endPoint x: 1095, endPoint y: 297, distance: 237.1
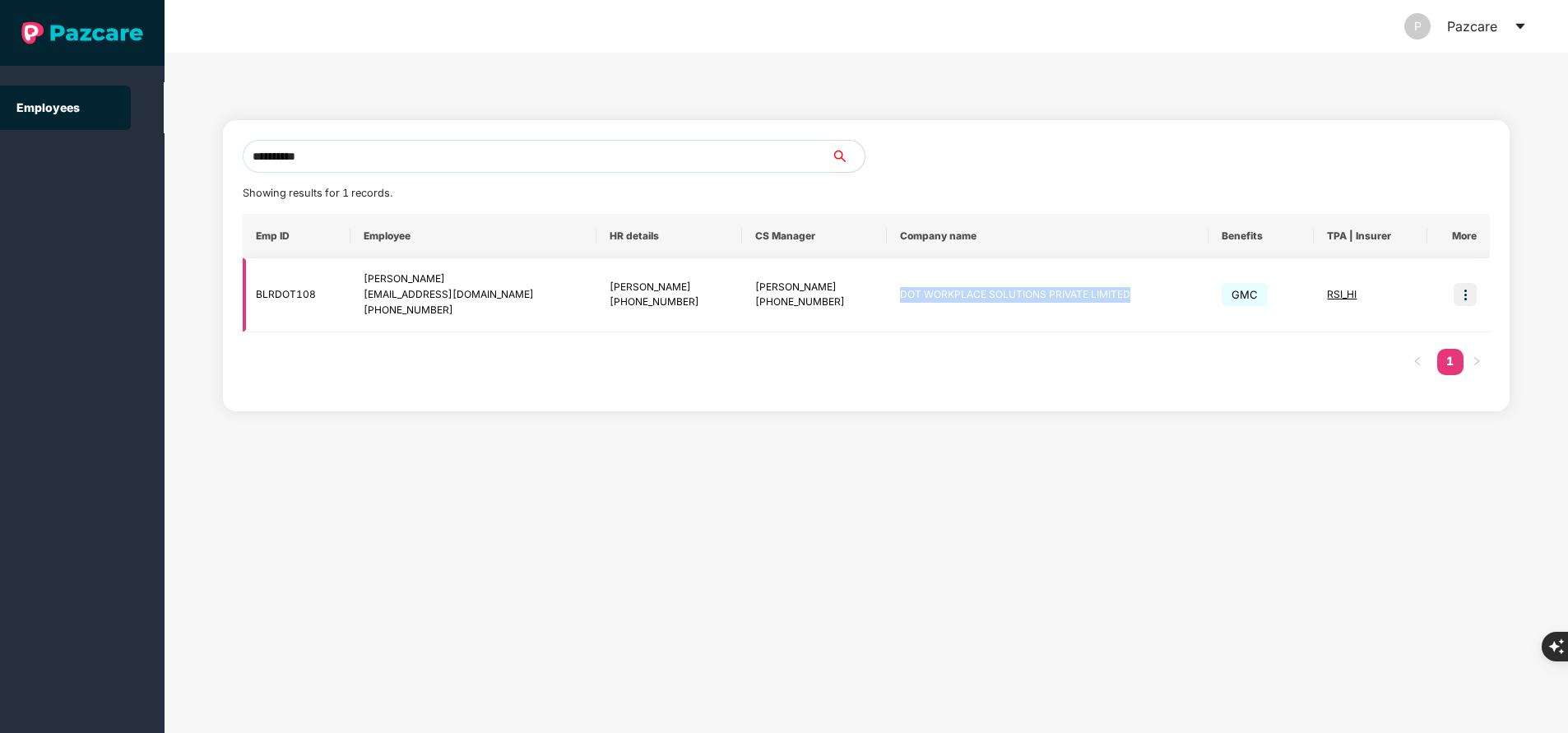
click at [1095, 297] on td "DOT WORKPLACE SOLUTIONS PRIVATE LIMITED" at bounding box center [1048, 295] width 321 height 74
copy td "DOT WORKPLACE SOLUTIONS PRIVATE LIMITED"
click at [391, 156] on input "**********" at bounding box center [537, 156] width 589 height 33
paste input "**********"
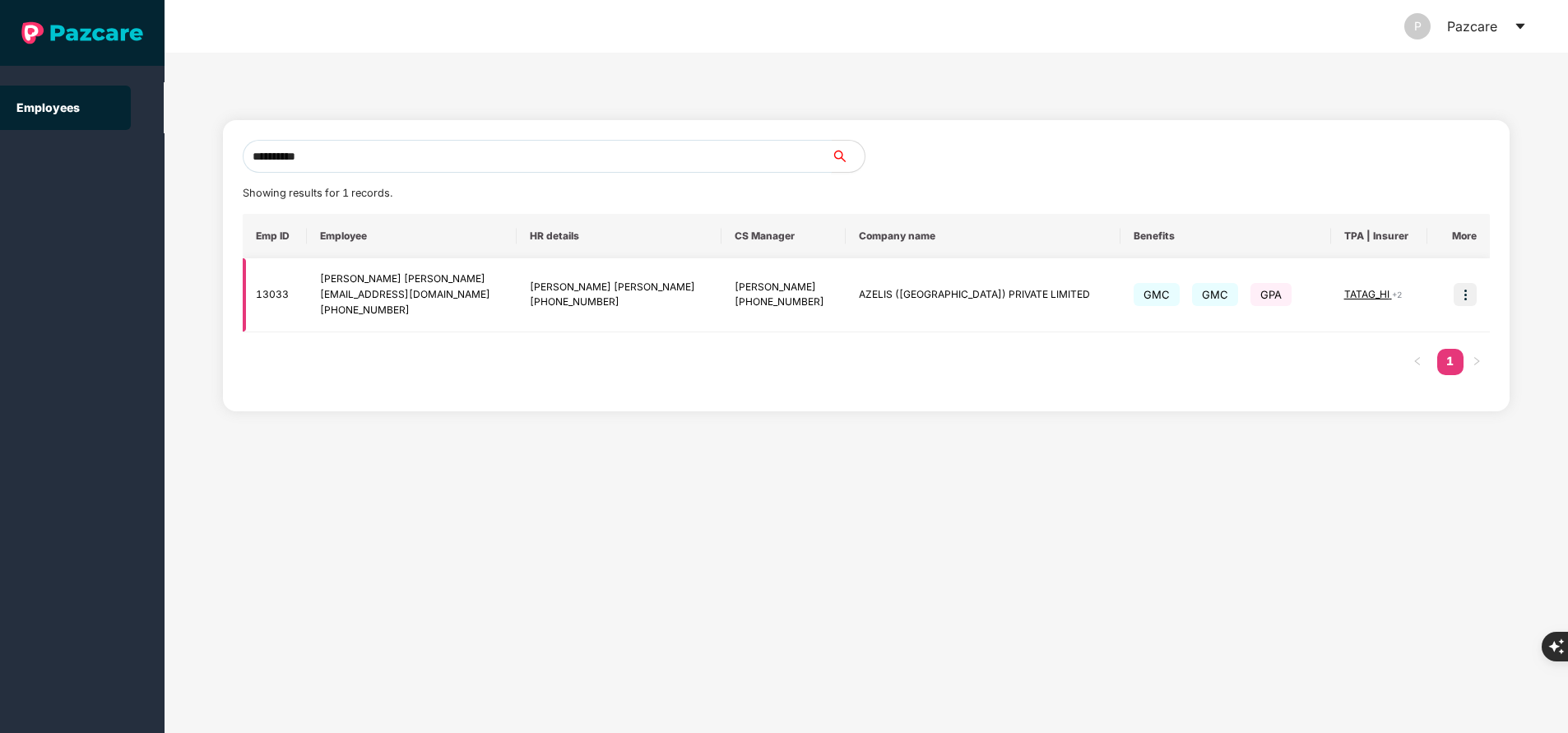
type input "**********"
click at [1460, 294] on img at bounding box center [1465, 294] width 23 height 23
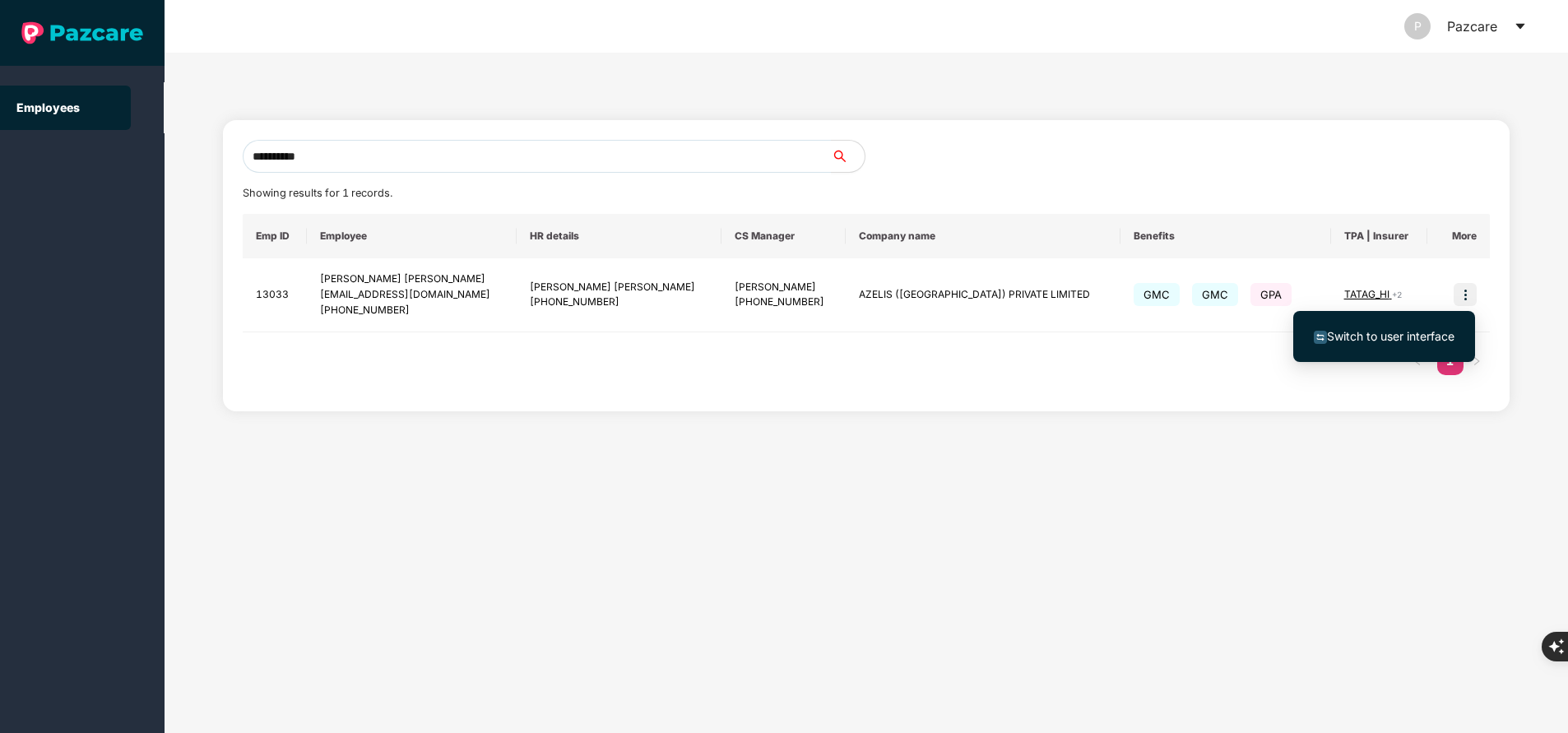
click at [1394, 341] on span "Switch to user interface" at bounding box center [1390, 336] width 128 height 14
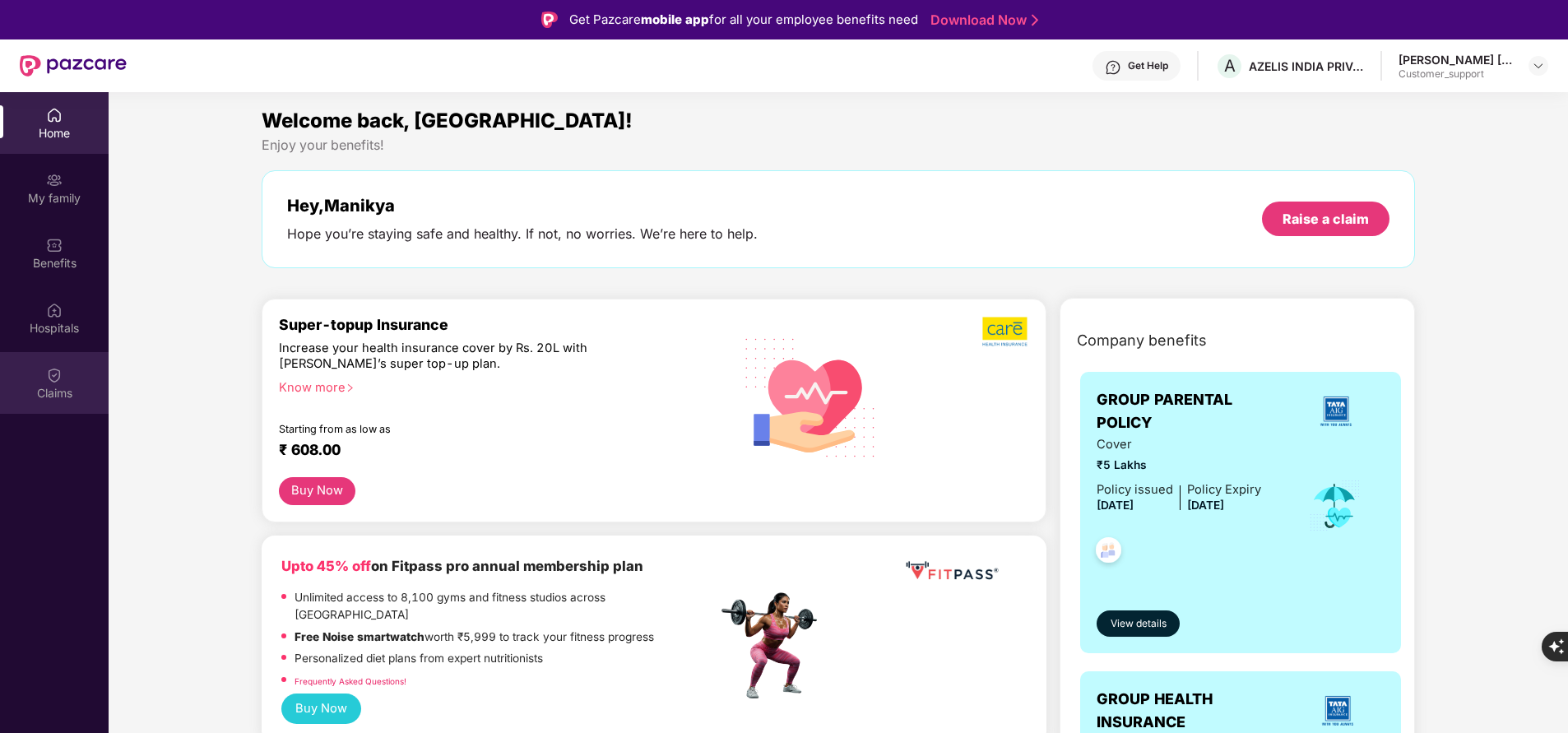
click at [60, 378] on img at bounding box center [54, 375] width 17 height 17
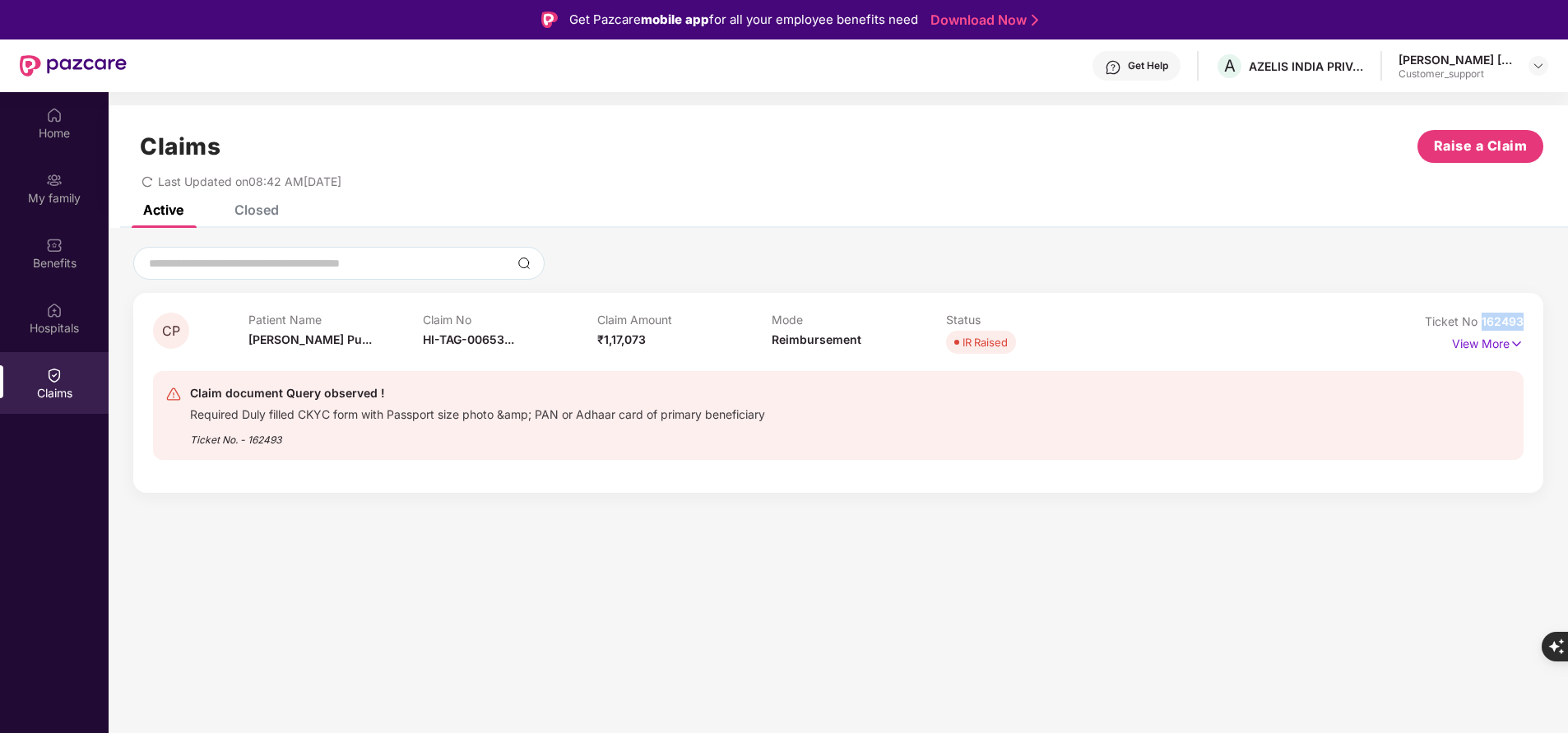
drag, startPoint x: 1476, startPoint y: 320, endPoint x: 1571, endPoint y: 324, distance: 95.1
click at [1567, 324] on html "Get Pazcare mobile app for all your employee benefits need Download Now Get Hel…" at bounding box center [784, 366] width 1568 height 733
copy span "162493"
click at [63, 137] on div "Home" at bounding box center [54, 133] width 108 height 17
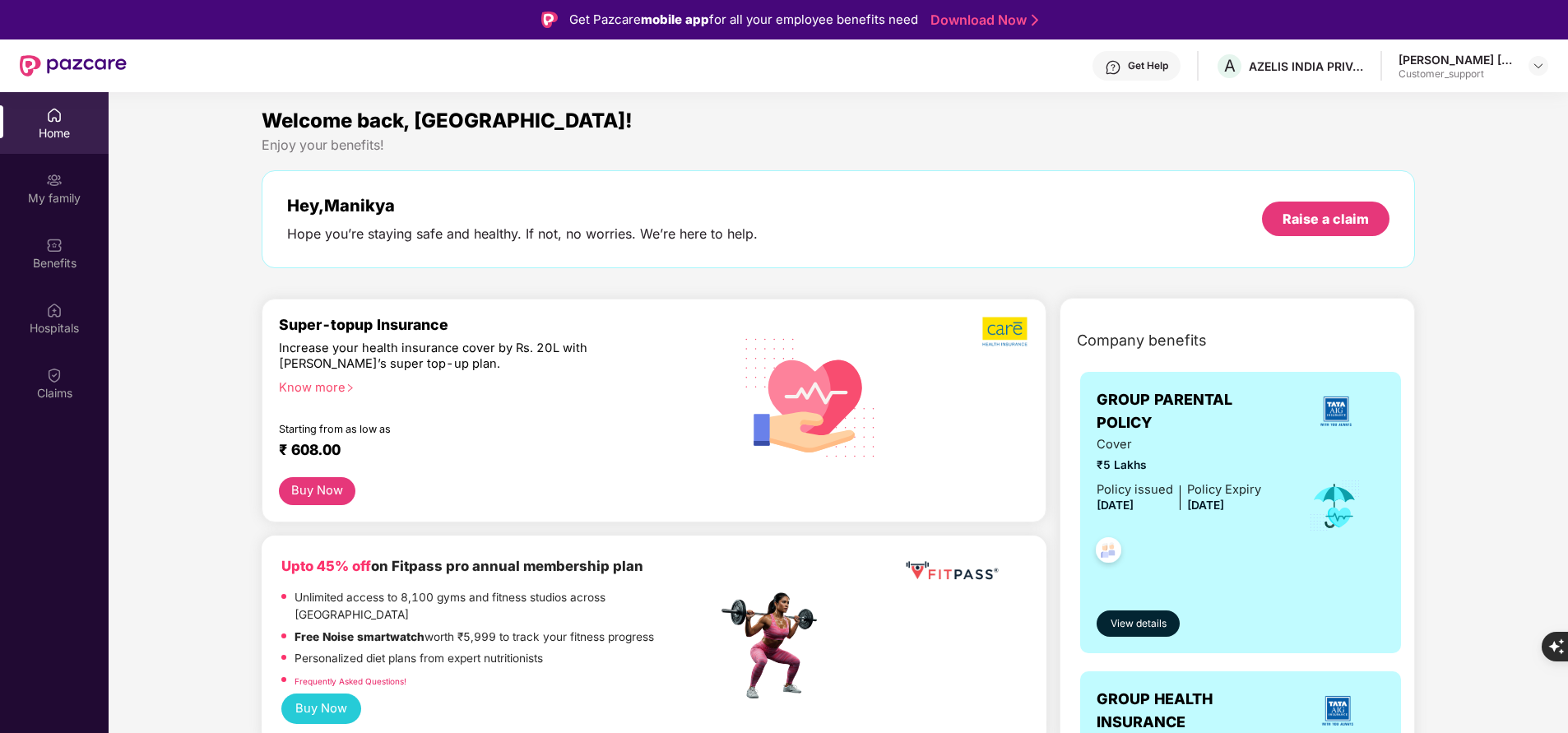
click at [48, 220] on div "Home My family Benefits Hospitals Claims" at bounding box center [54, 254] width 108 height 325
click at [57, 207] on div "My family" at bounding box center [54, 188] width 108 height 62
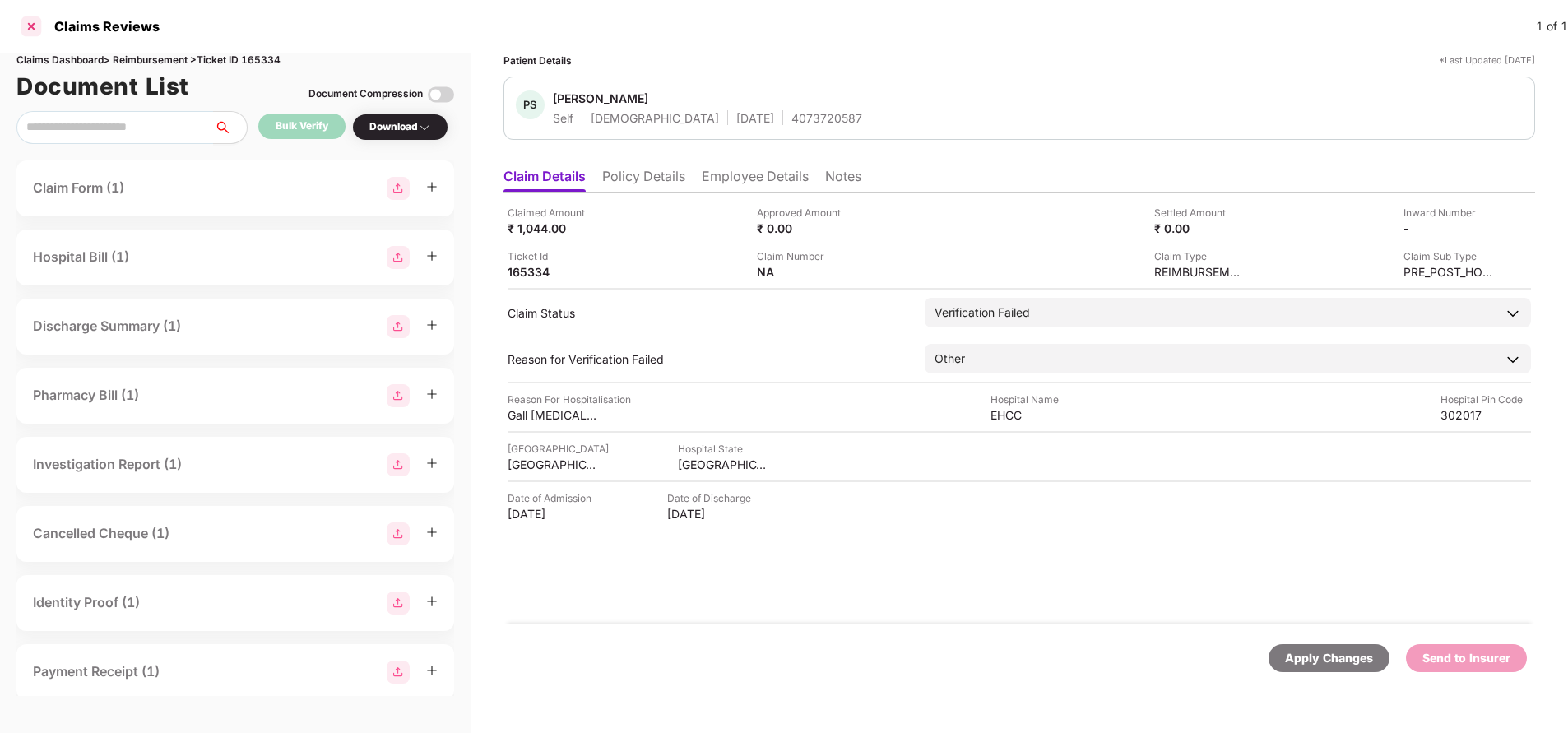
click at [31, 33] on div at bounding box center [32, 27] width 27 height 27
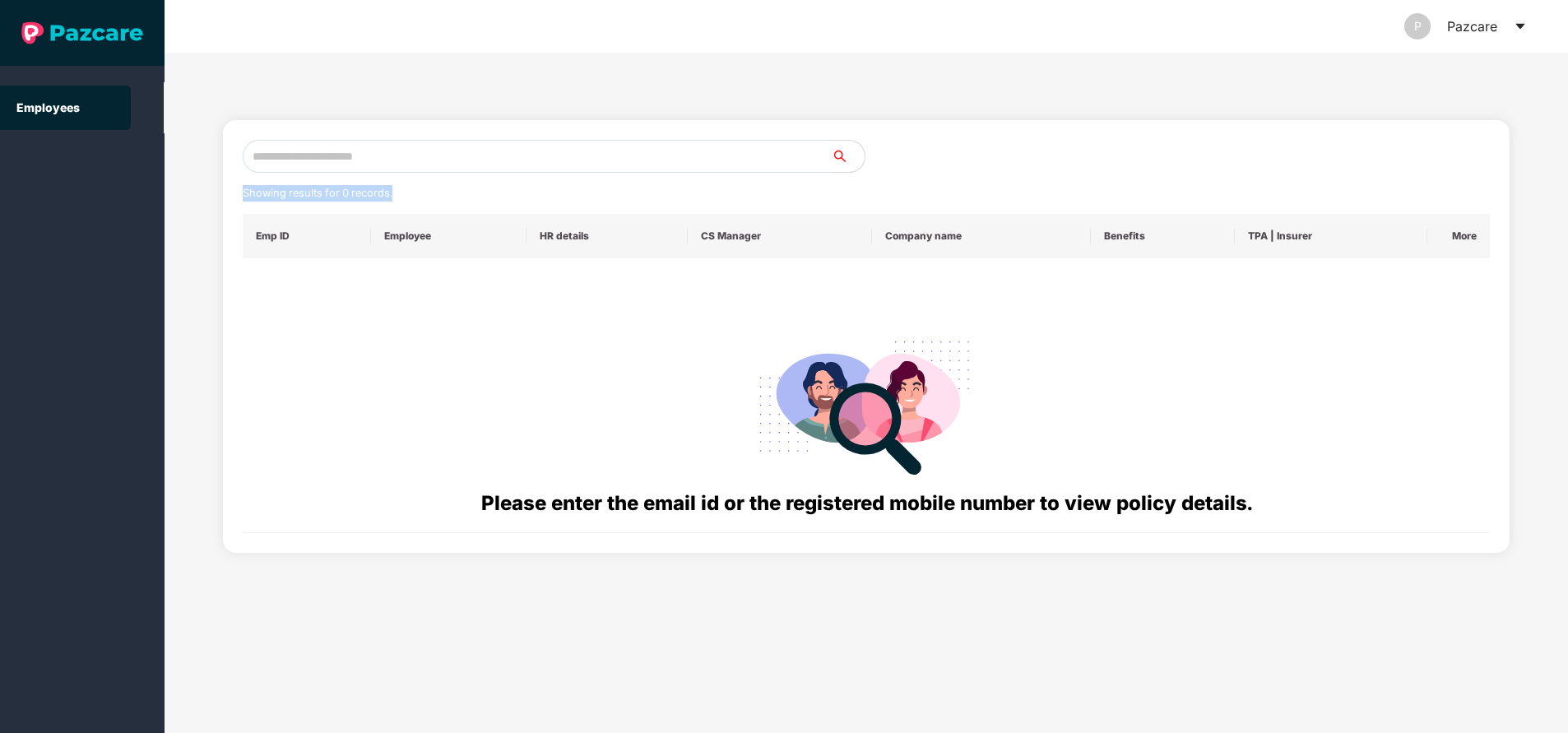
drag, startPoint x: 490, startPoint y: 182, endPoint x: 495, endPoint y: 158, distance: 24.5
click at [495, 158] on div "Showing results for 0 records. Emp ID Employee HR details CS Manager Company na…" at bounding box center [867, 337] width 1248 height 394
click at [495, 158] on input "text" at bounding box center [537, 156] width 589 height 33
paste input "**********"
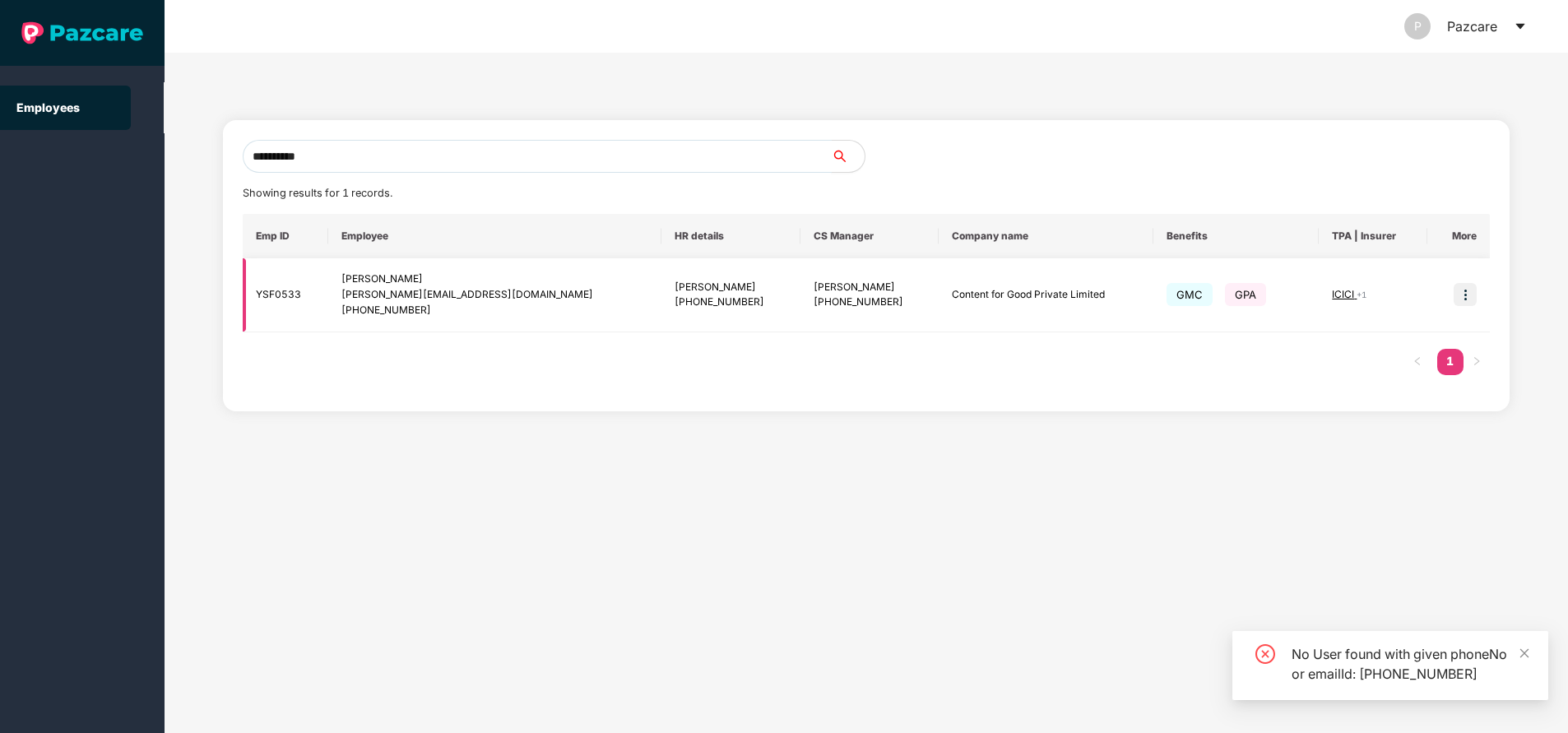
type input "**********"
click at [1465, 294] on img at bounding box center [1465, 294] width 23 height 23
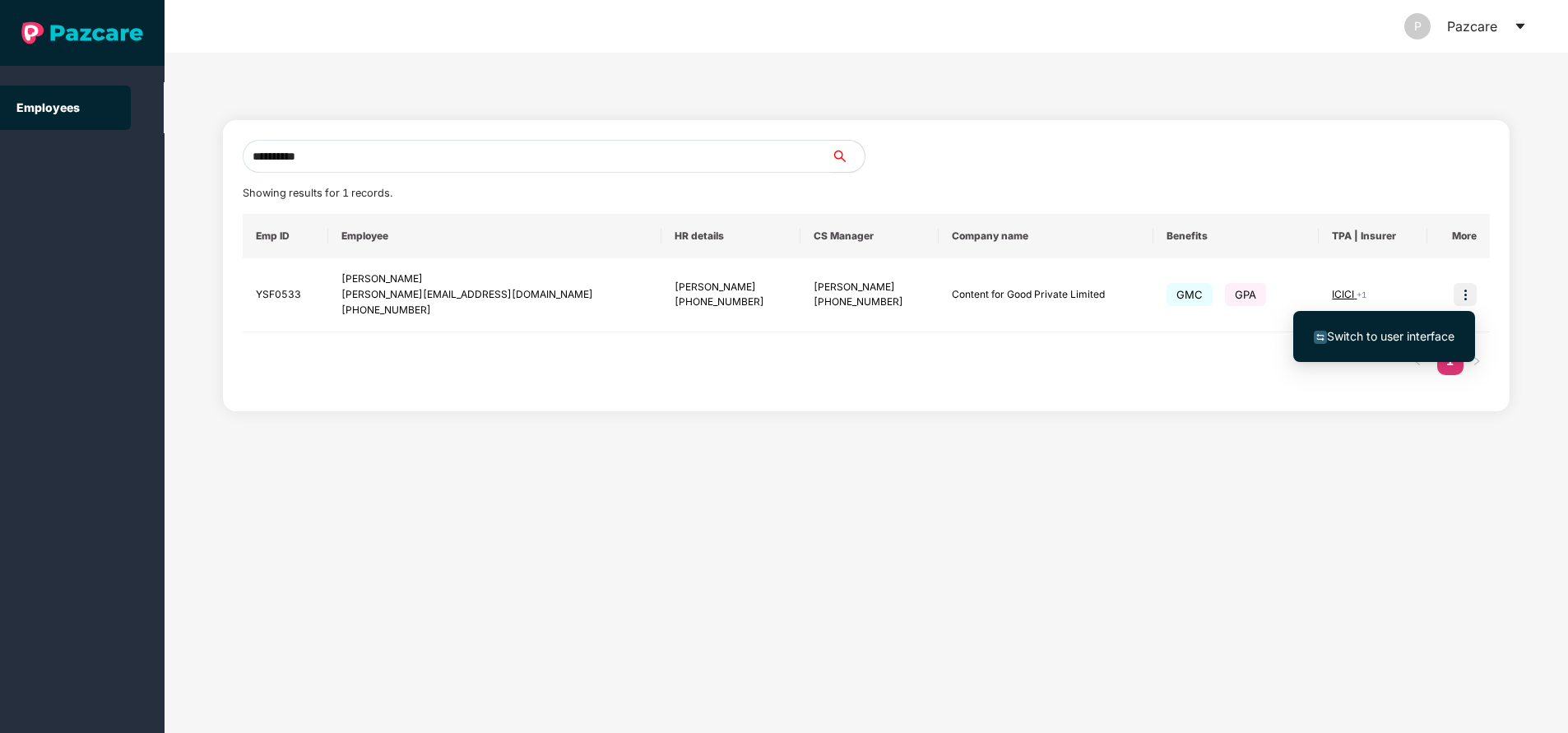
click at [1393, 338] on span "Switch to user interface" at bounding box center [1390, 336] width 128 height 14
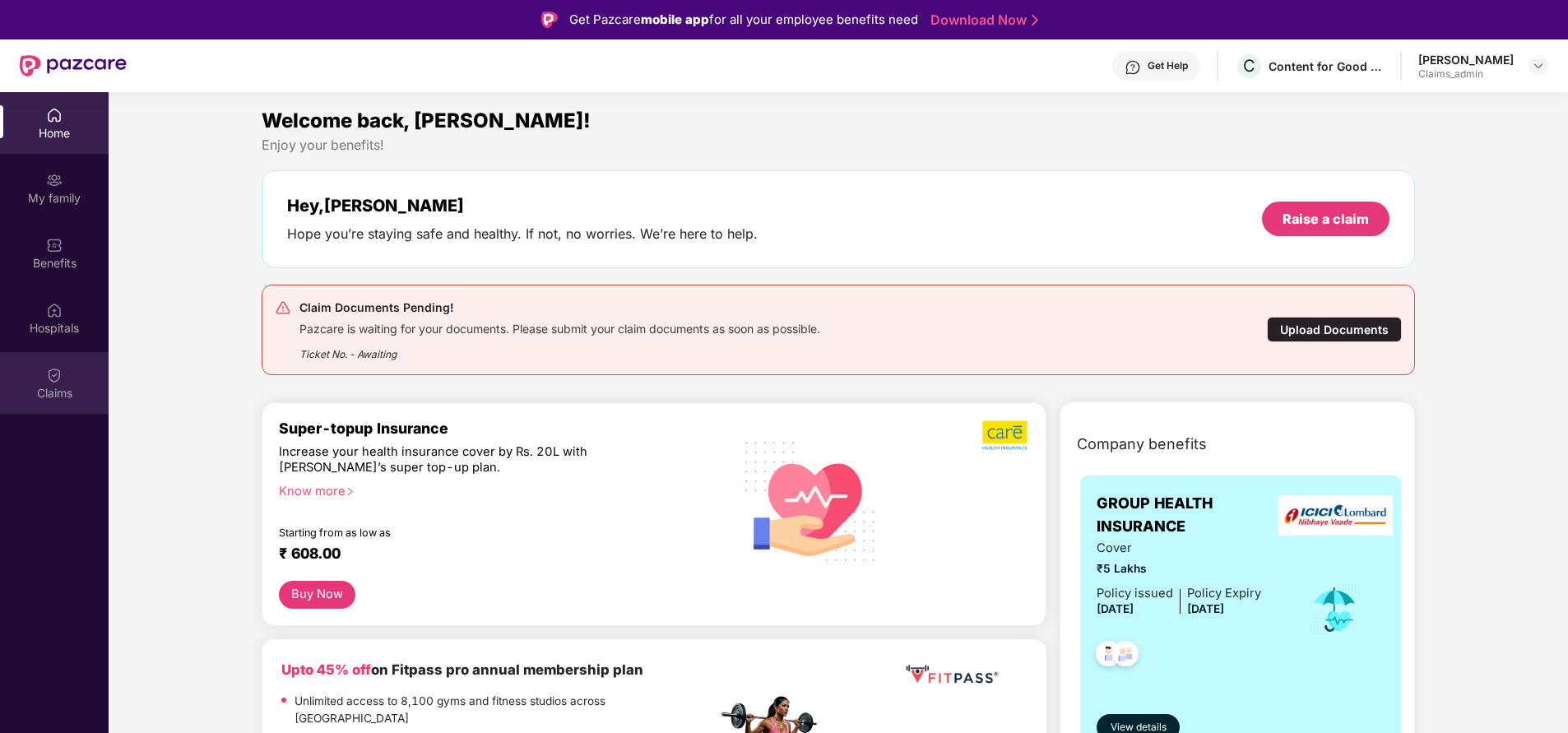
click at [39, 395] on div "Claims" at bounding box center [54, 394] width 108 height 17
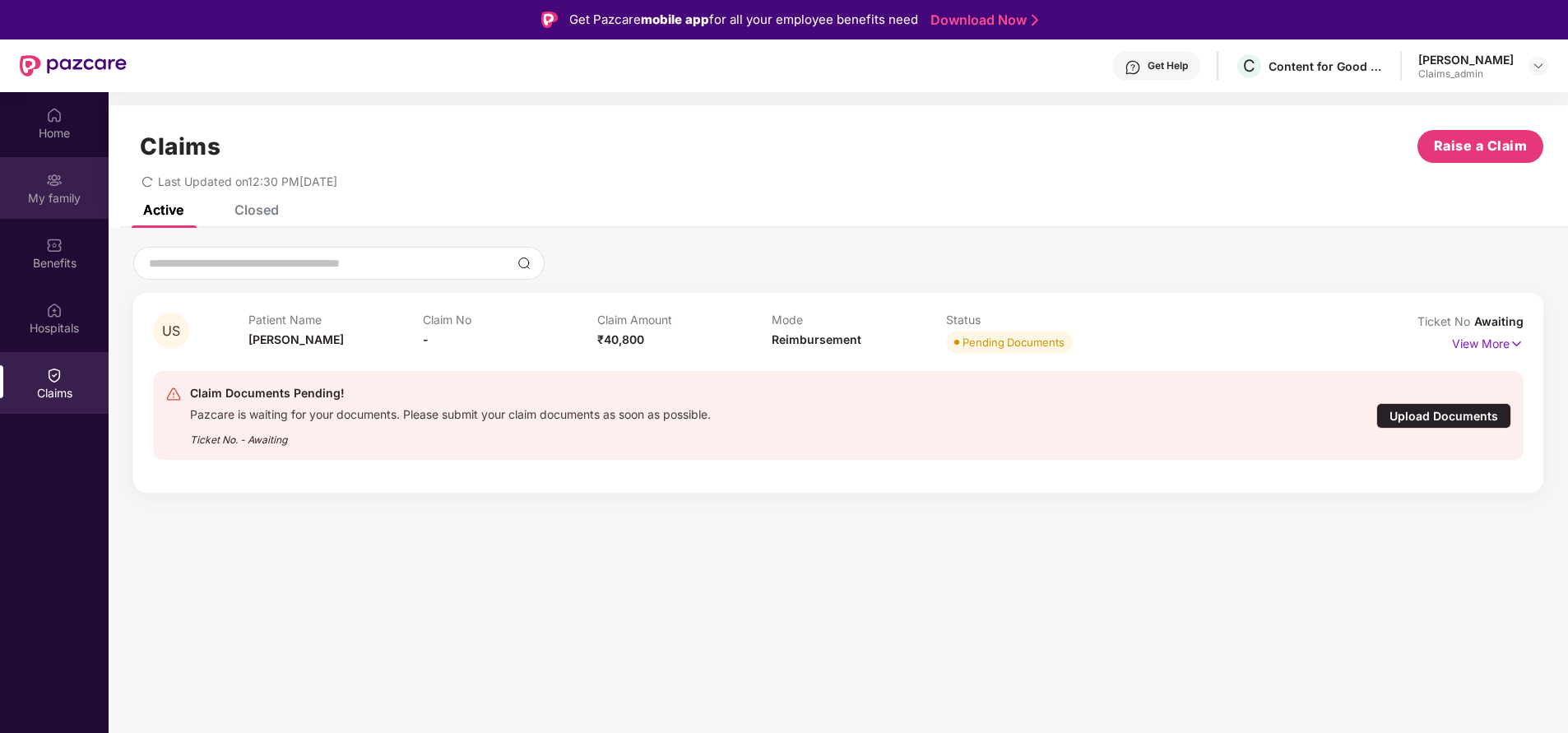
click at [59, 174] on img at bounding box center [54, 180] width 17 height 17
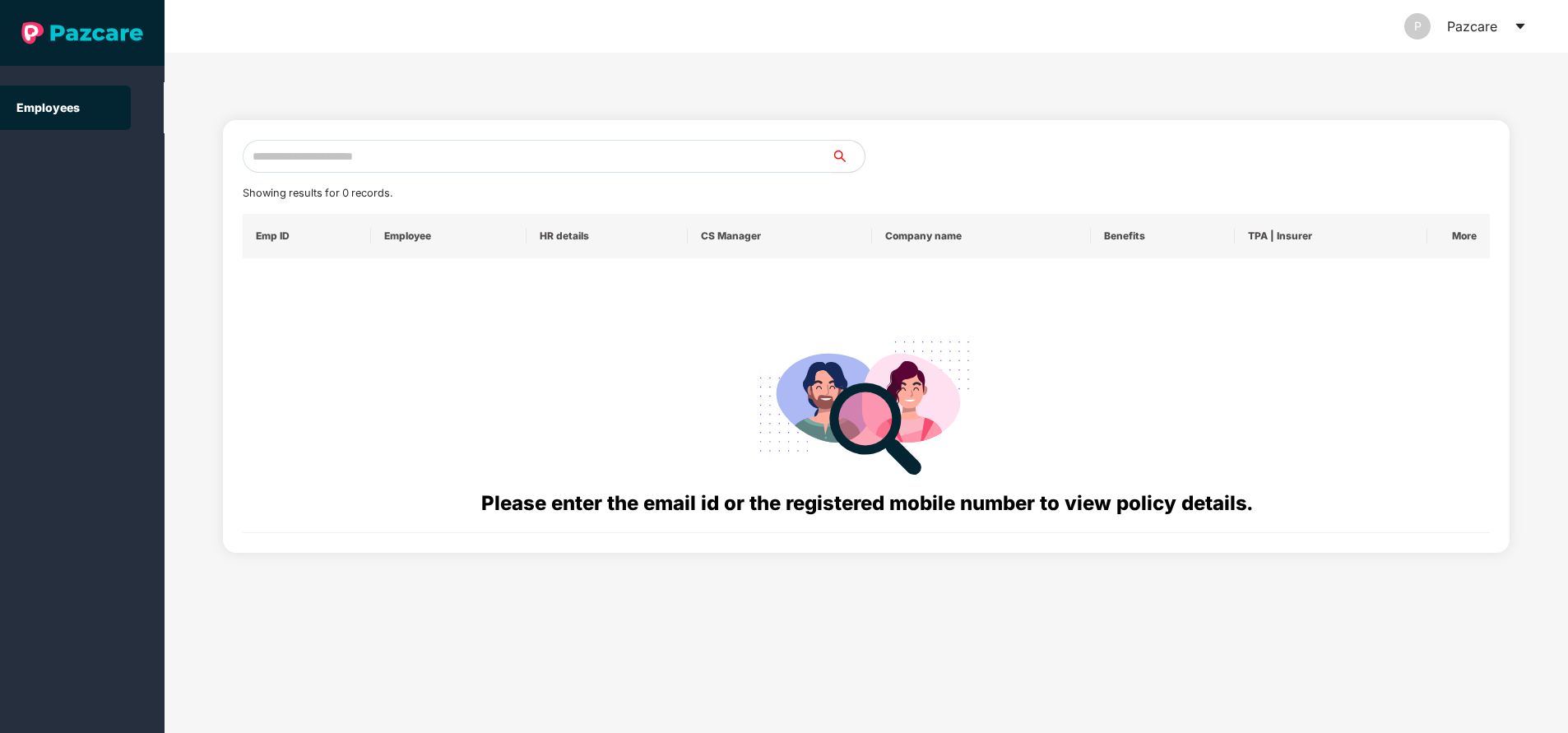
click at [507, 153] on input "text" at bounding box center [537, 156] width 589 height 33
paste input "**********"
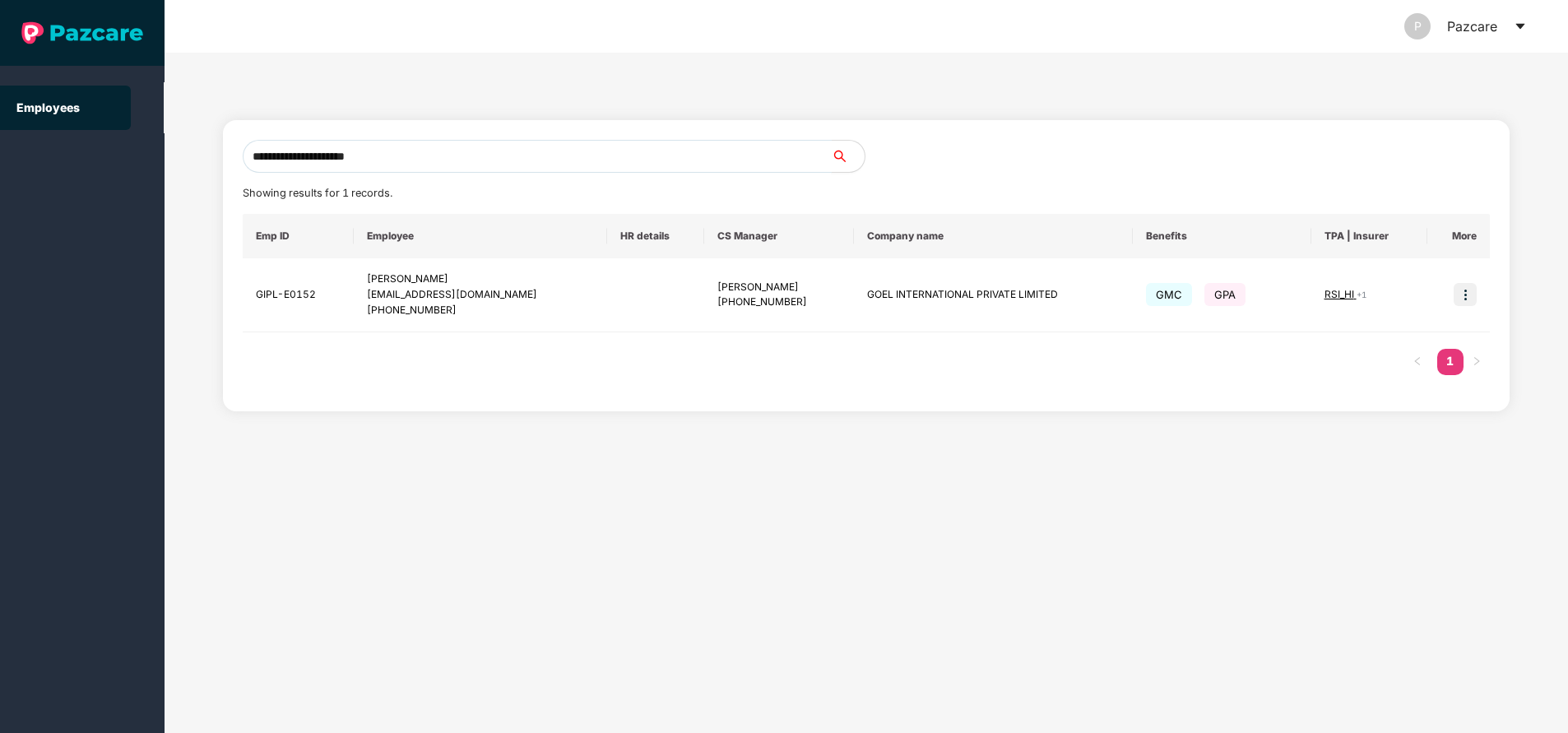
type input "**********"
click at [0, 570] on html "**********" at bounding box center [784, 366] width 1568 height 733
click at [450, 152] on input "**********" at bounding box center [537, 156] width 589 height 33
paste input "**********"
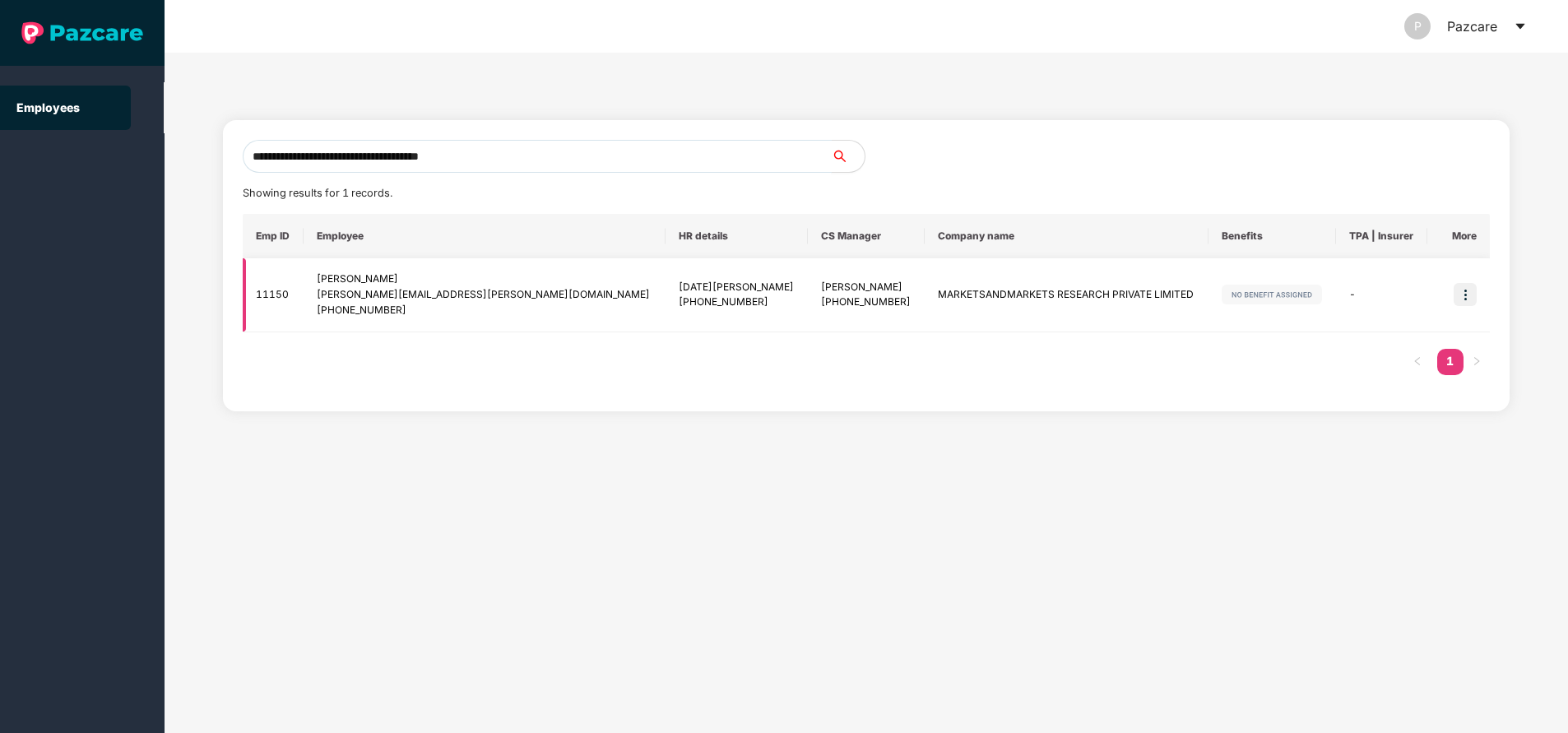
type input "**********"
click at [1470, 298] on img at bounding box center [1465, 294] width 23 height 23
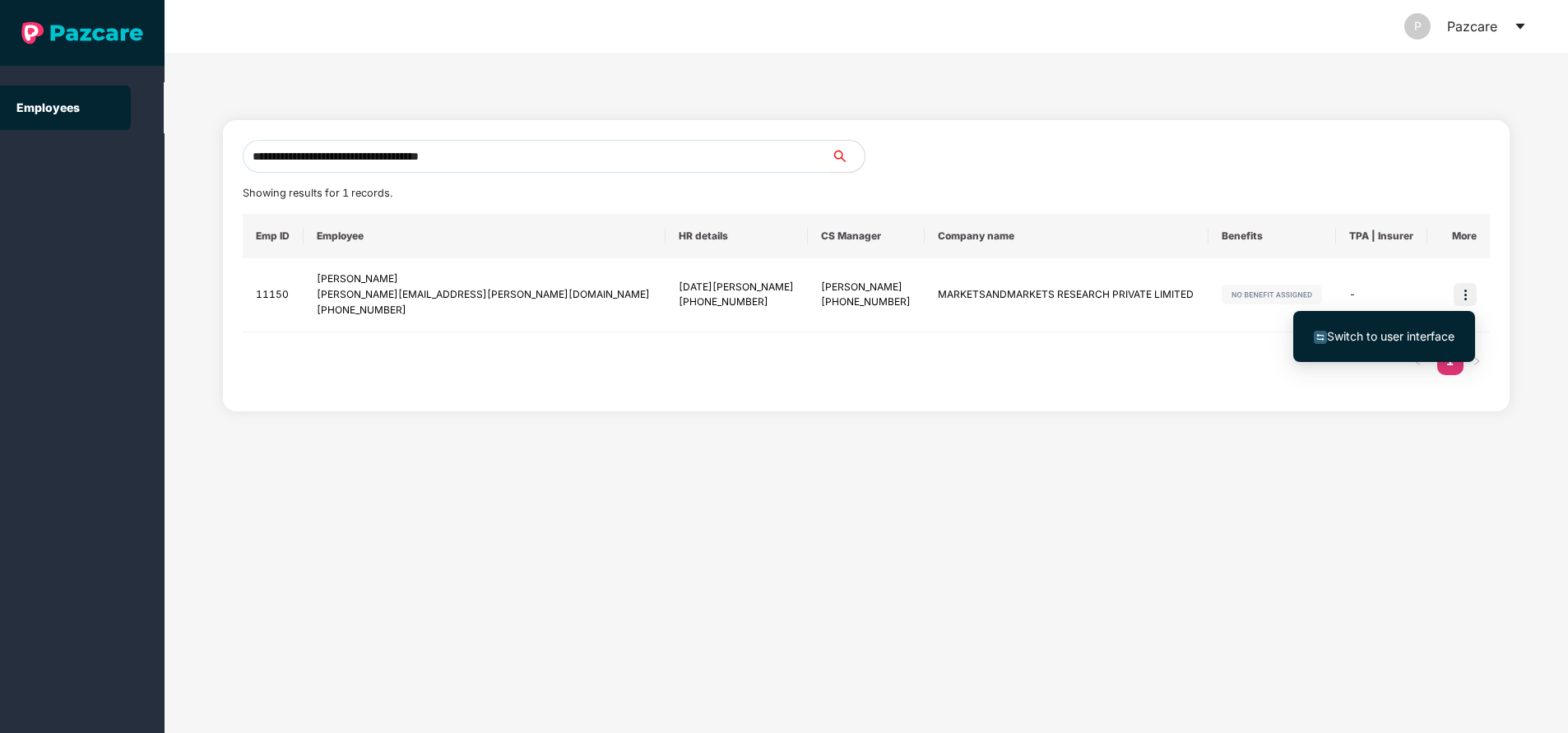
click at [1392, 346] on li "Switch to user interface" at bounding box center [1385, 336] width 182 height 34
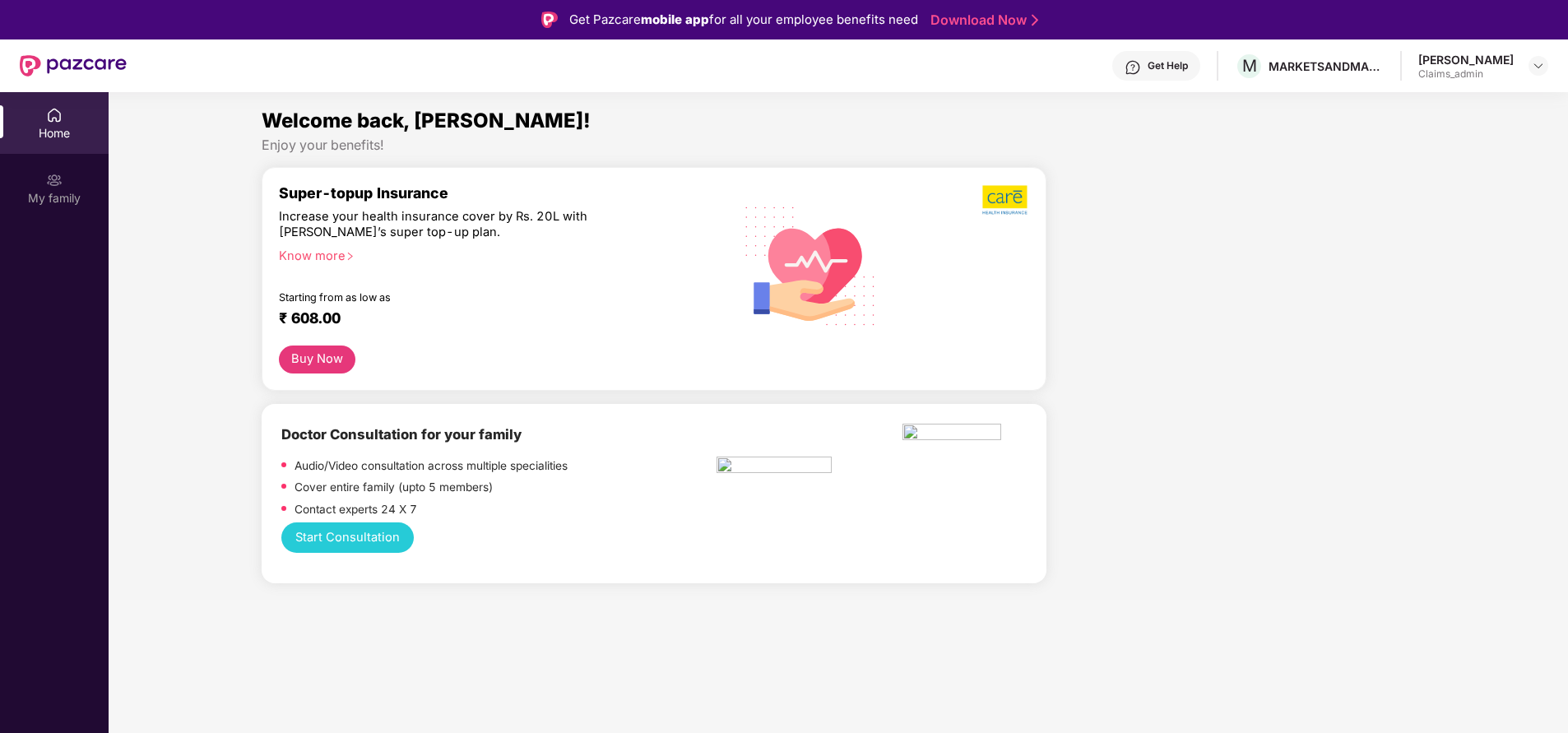
click at [48, 193] on div "My family" at bounding box center [54, 198] width 108 height 17
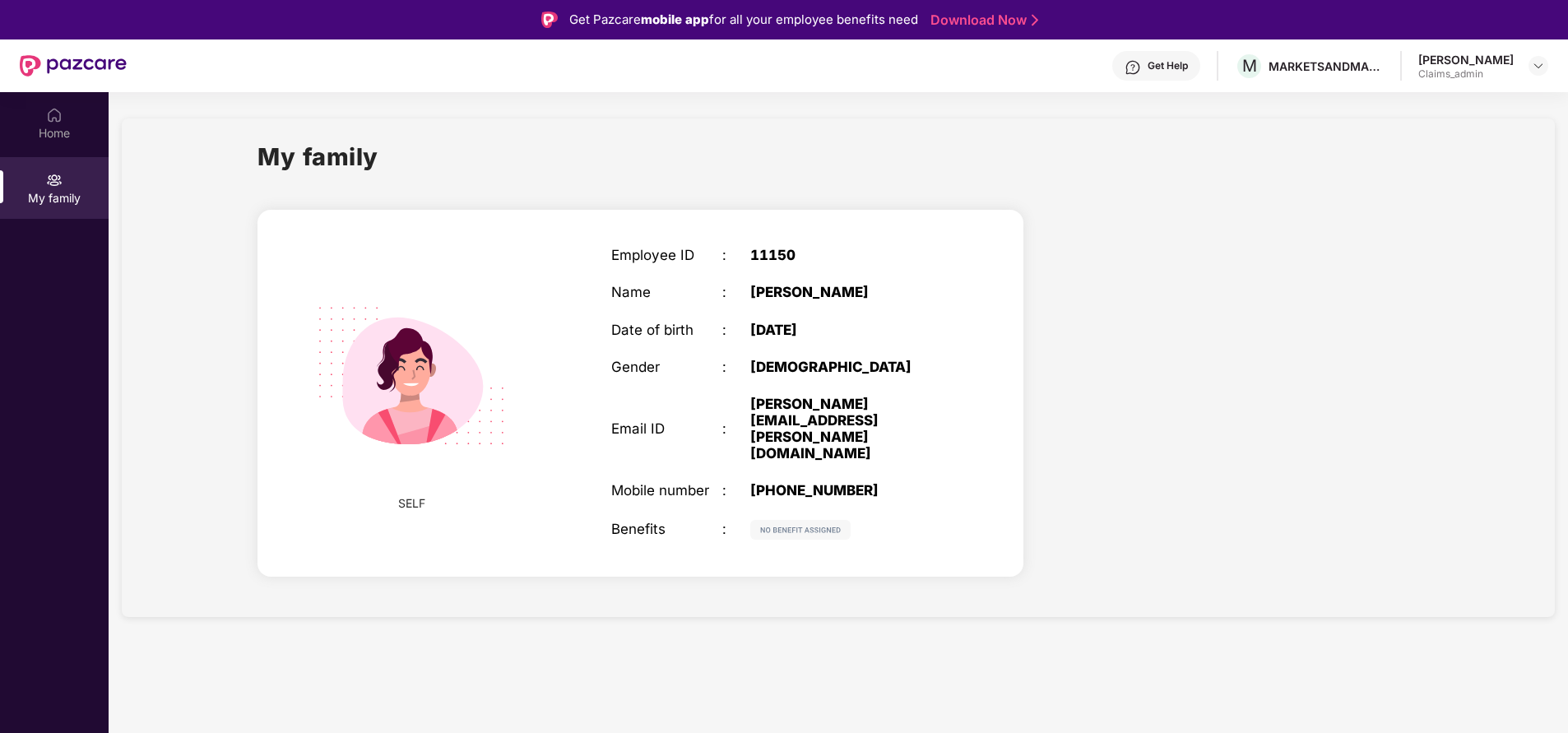
click at [842, 482] on div "[PHONE_NUMBER]" at bounding box center [847, 490] width 194 height 17
copy div "917297957678"
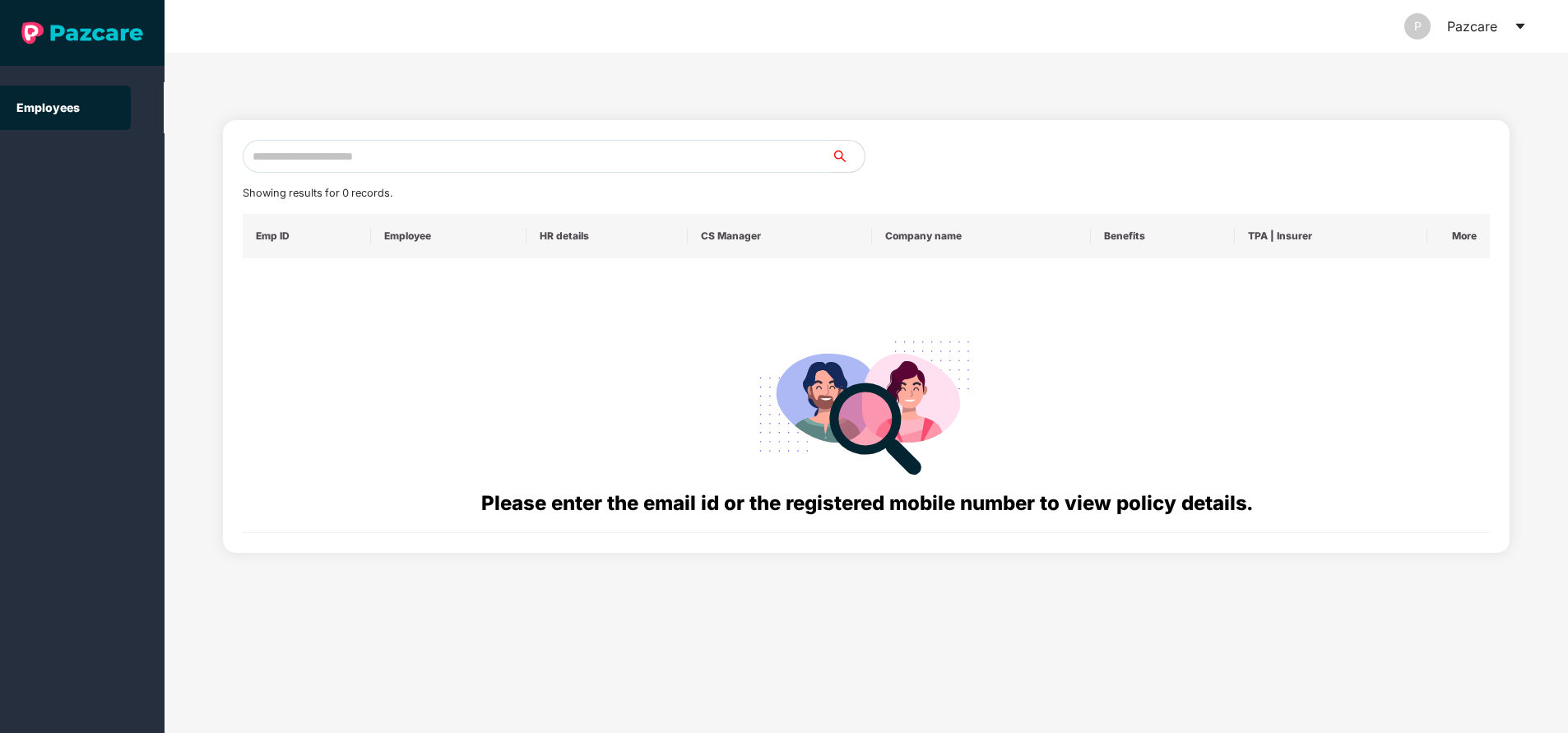
click at [446, 163] on input "text" at bounding box center [537, 156] width 589 height 33
paste input "**********"
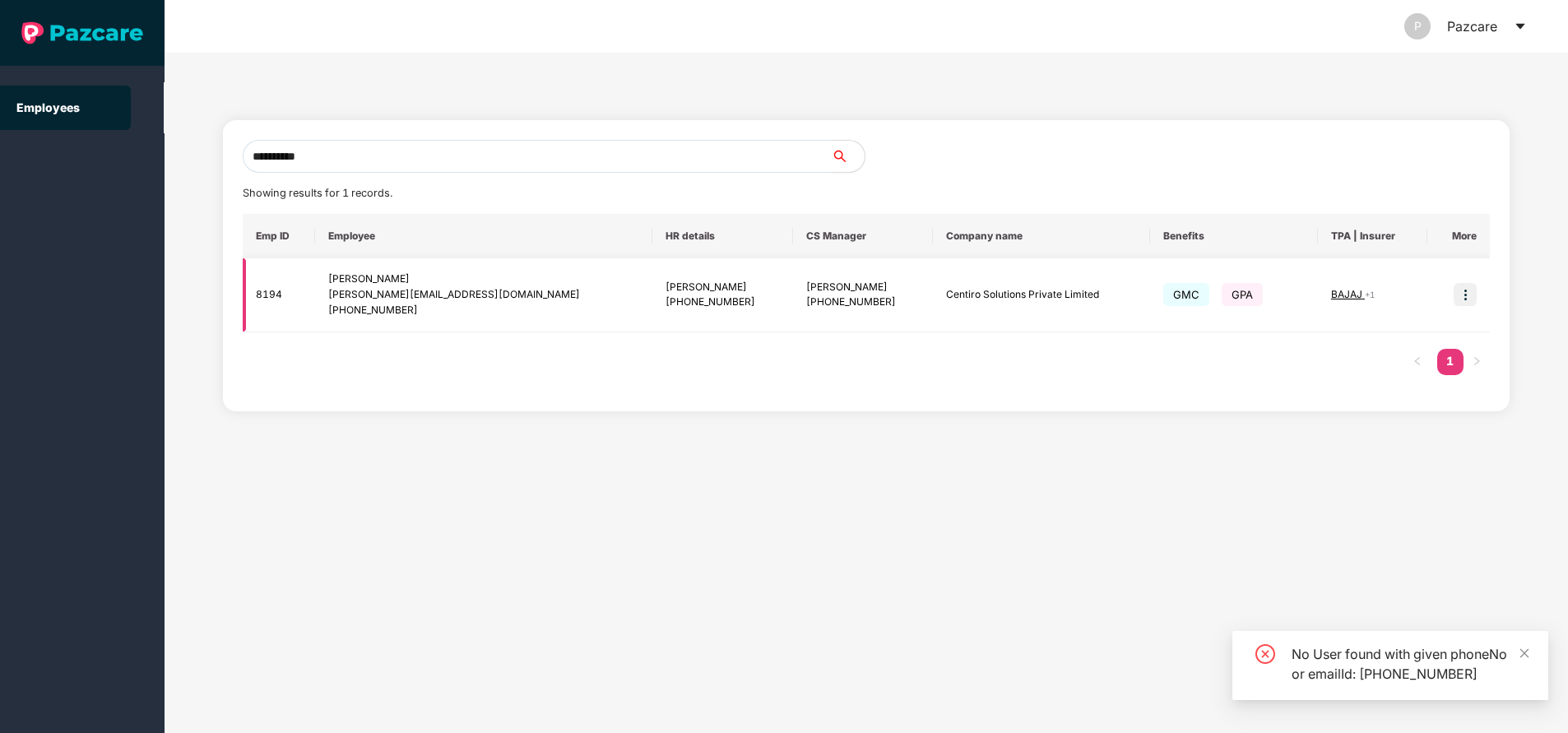
type input "**********"
click at [1468, 290] on img at bounding box center [1465, 294] width 23 height 23
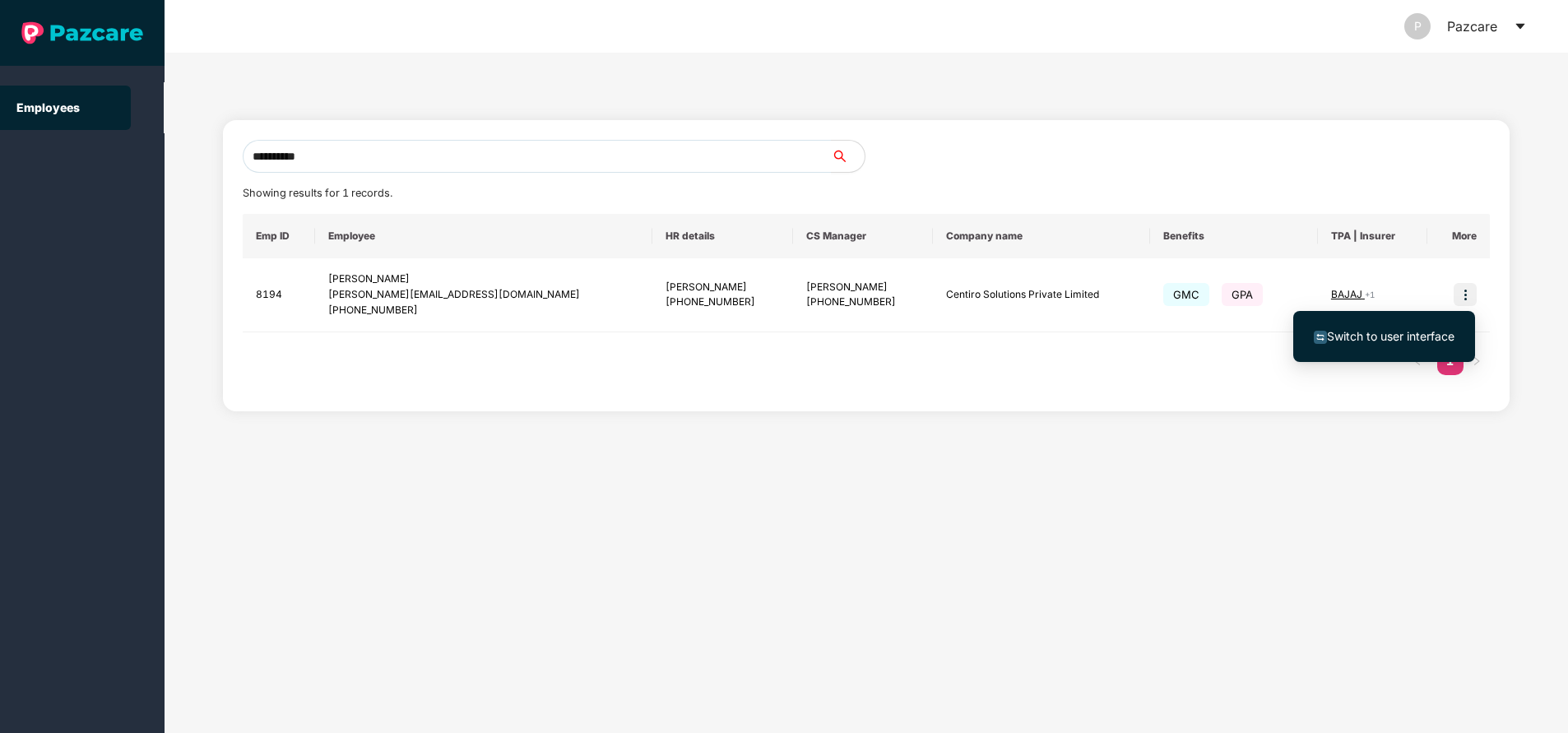
click at [1423, 337] on span "Switch to user interface" at bounding box center [1390, 336] width 128 height 14
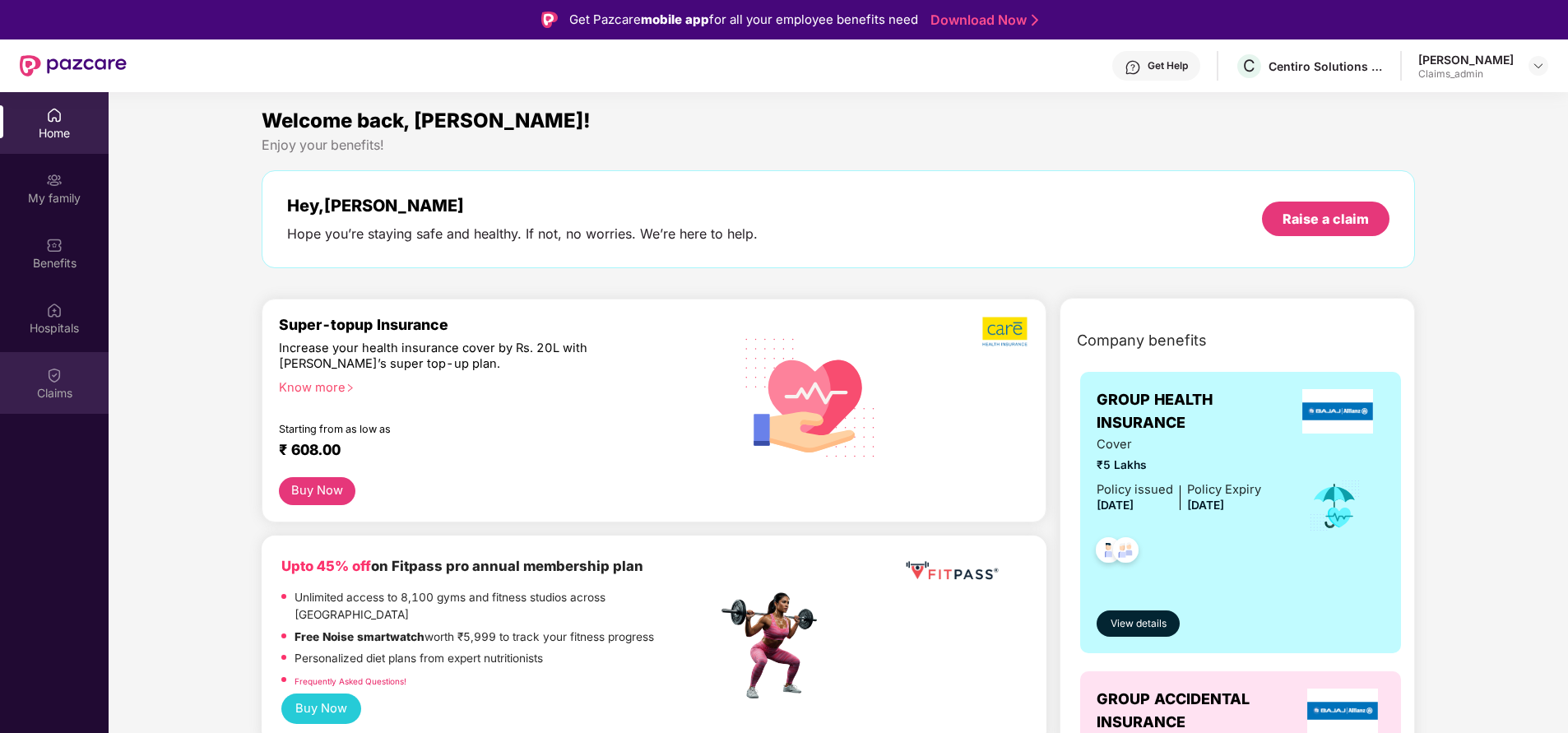
click at [68, 380] on div "Claims" at bounding box center [54, 383] width 108 height 62
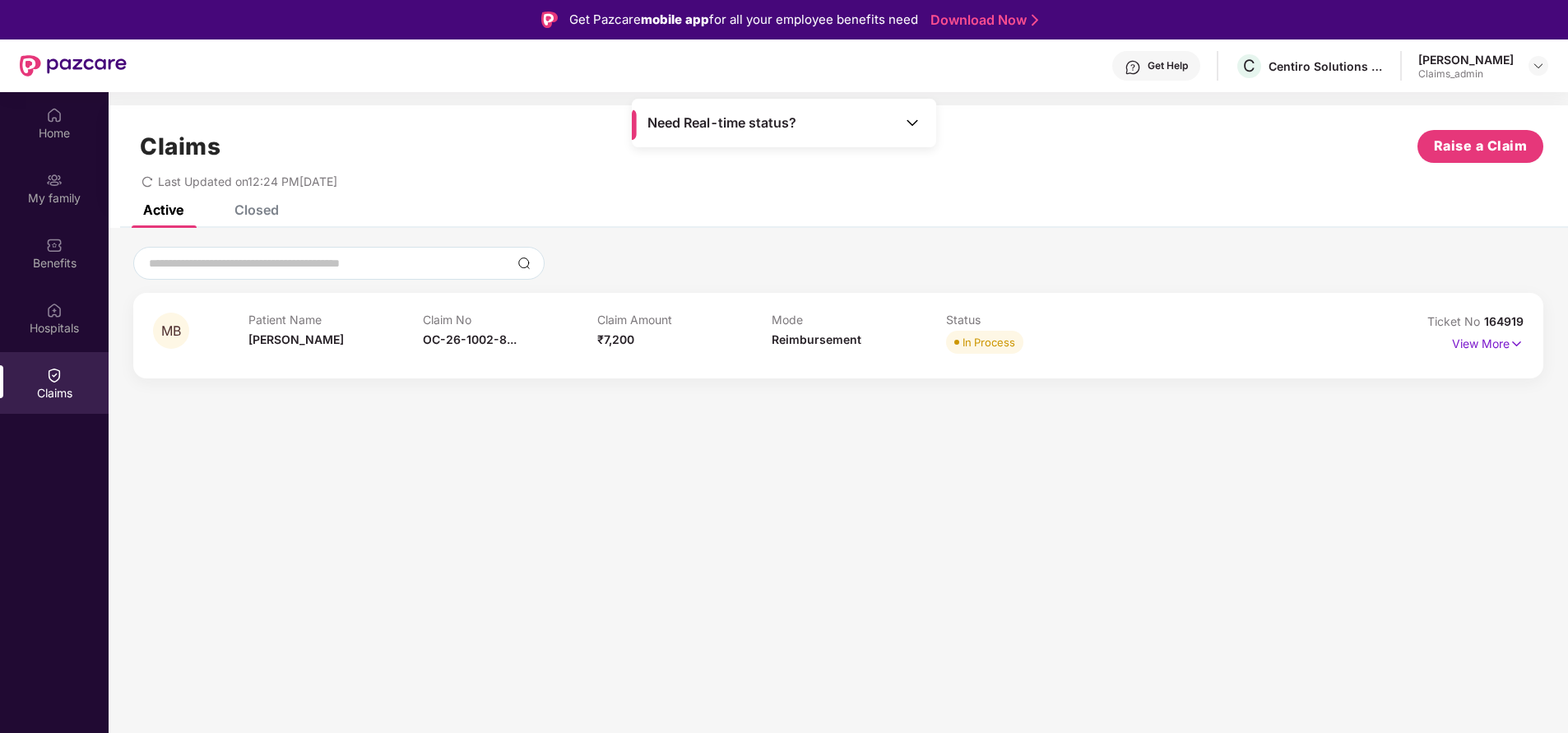
click at [1502, 323] on span "164919" at bounding box center [1504, 321] width 39 height 14
copy div "No 164919"
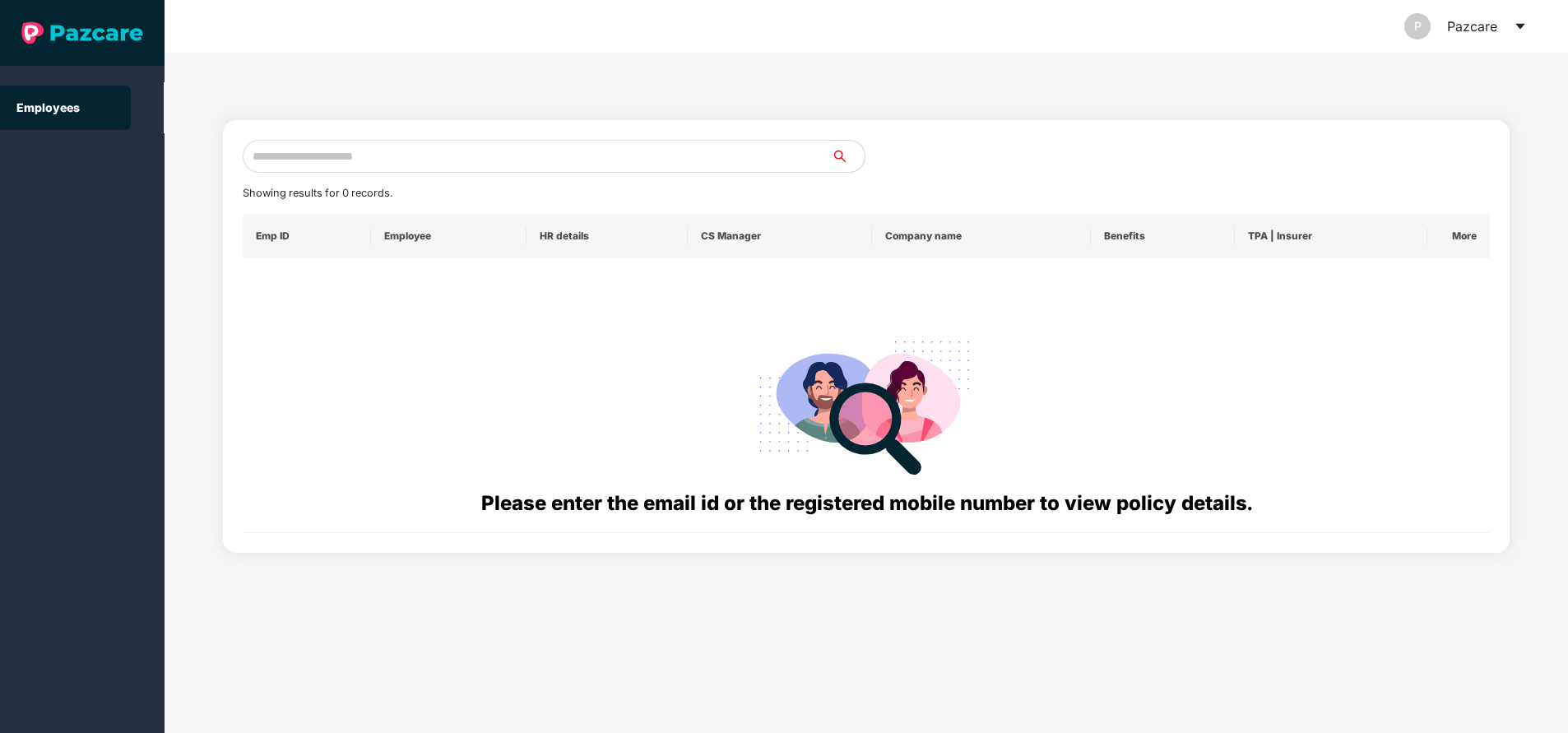
click at [323, 163] on input "text" at bounding box center [537, 156] width 589 height 33
paste input "**********"
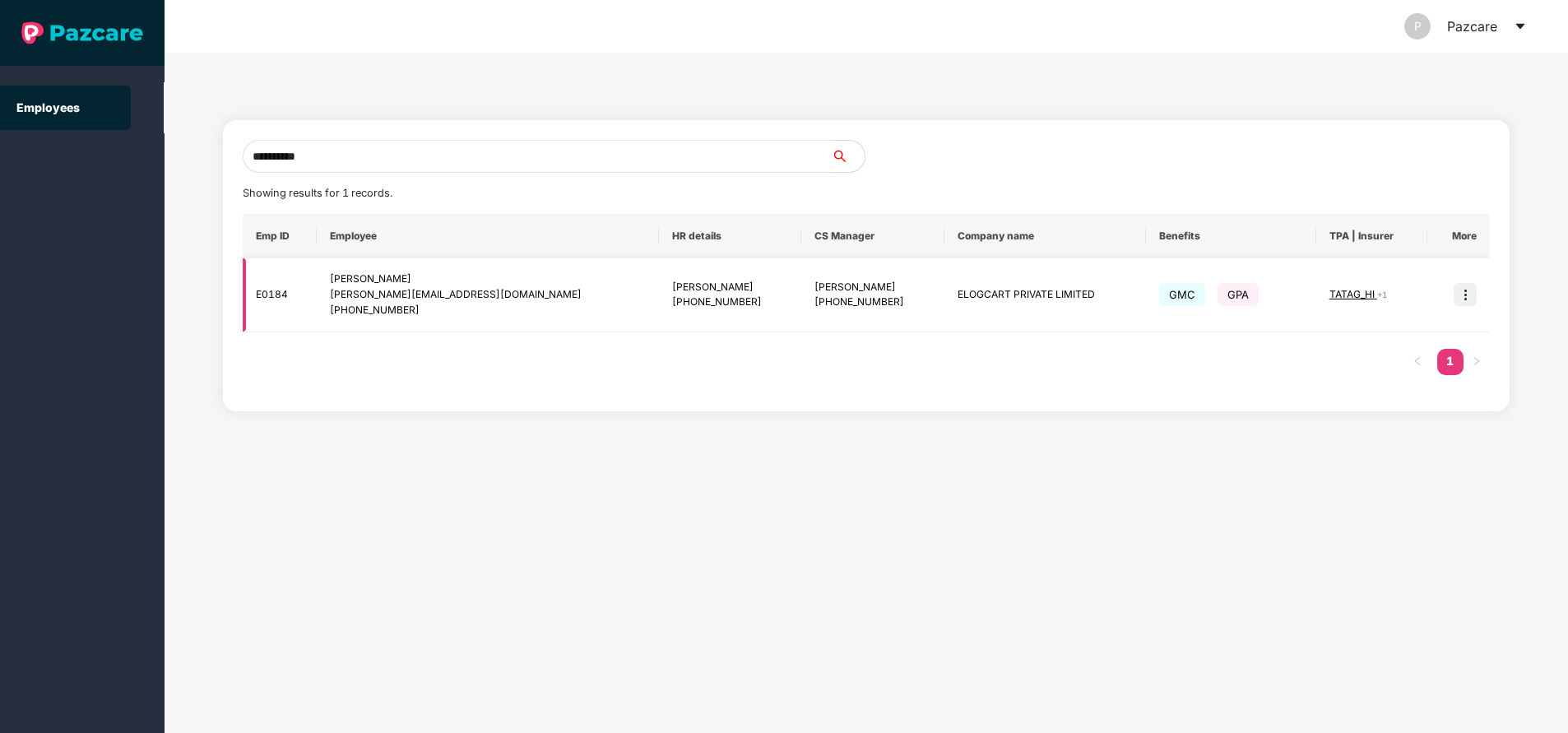
type input "**********"
click at [1459, 299] on img at bounding box center [1465, 294] width 23 height 23
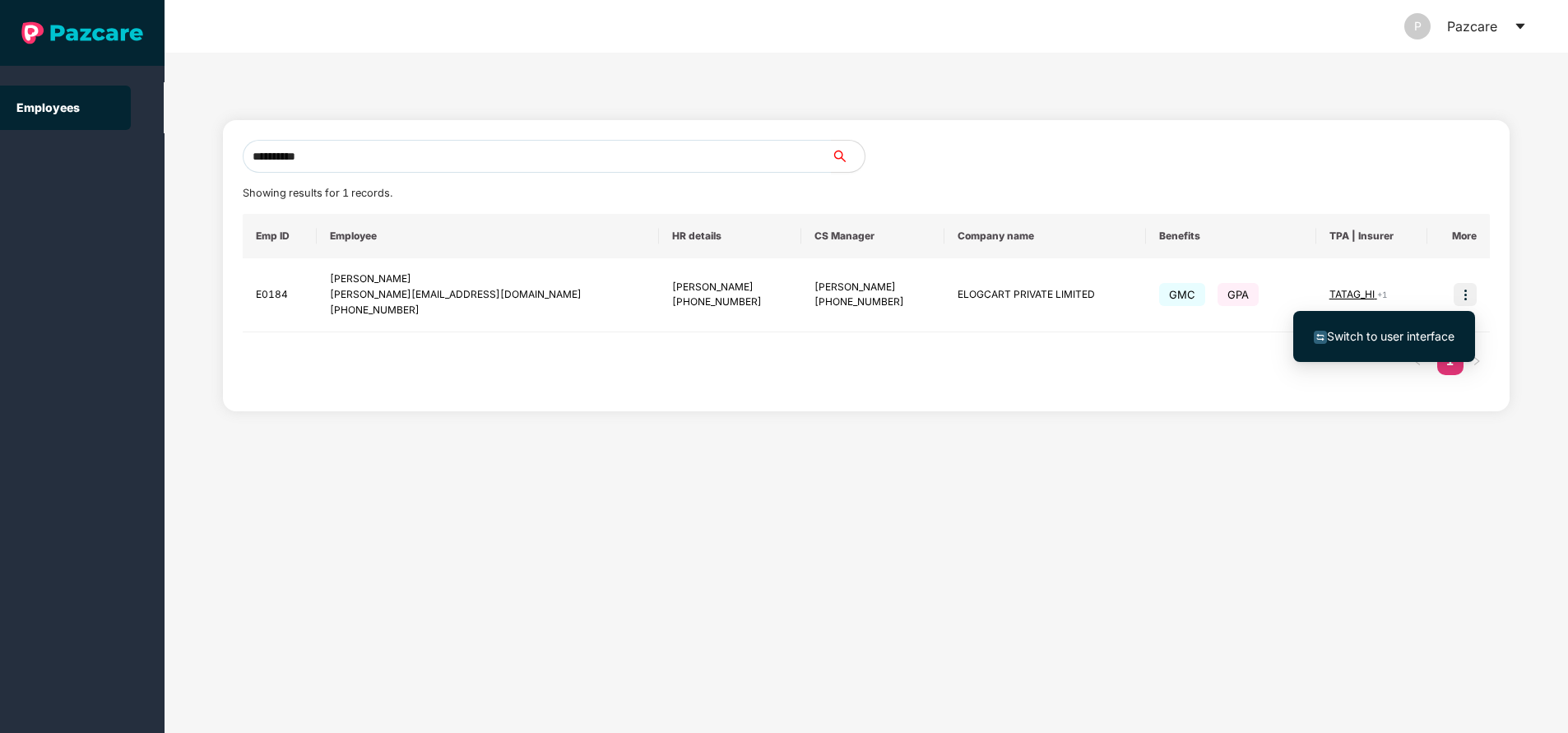
click at [1428, 335] on span "Switch to user interface" at bounding box center [1390, 336] width 128 height 14
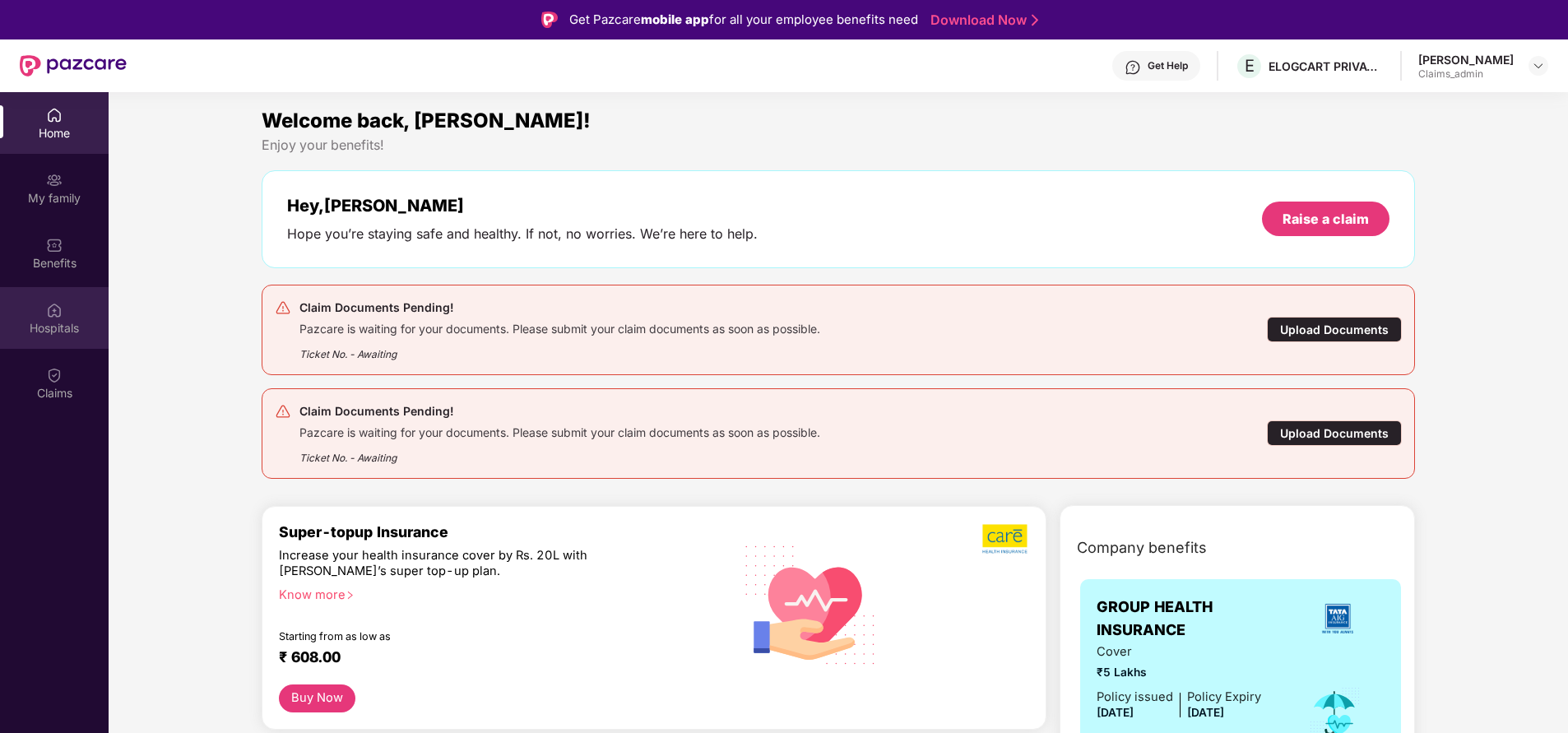
click at [56, 336] on div "Hospitals" at bounding box center [54, 329] width 108 height 17
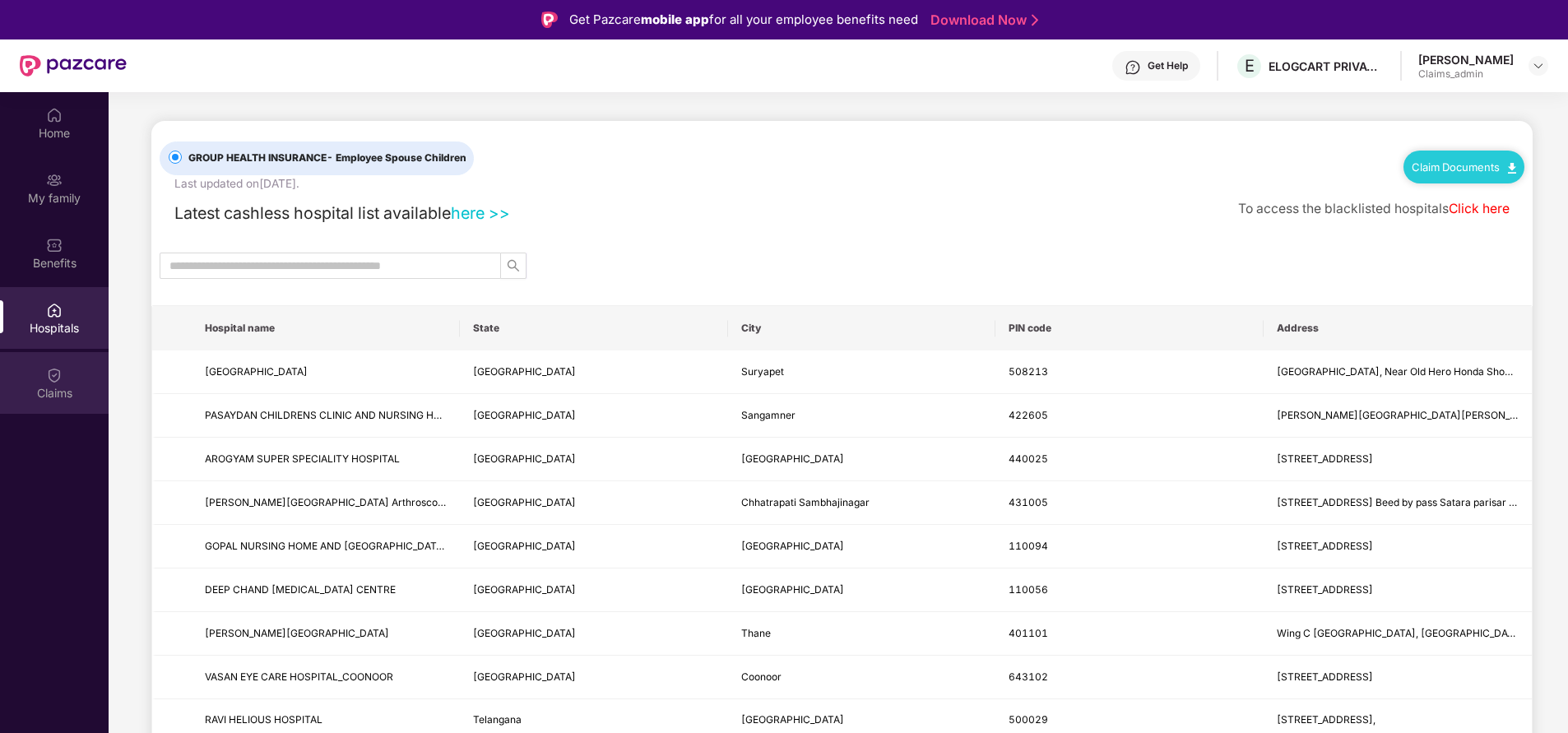
click at [53, 386] on div "Claims" at bounding box center [54, 394] width 108 height 17
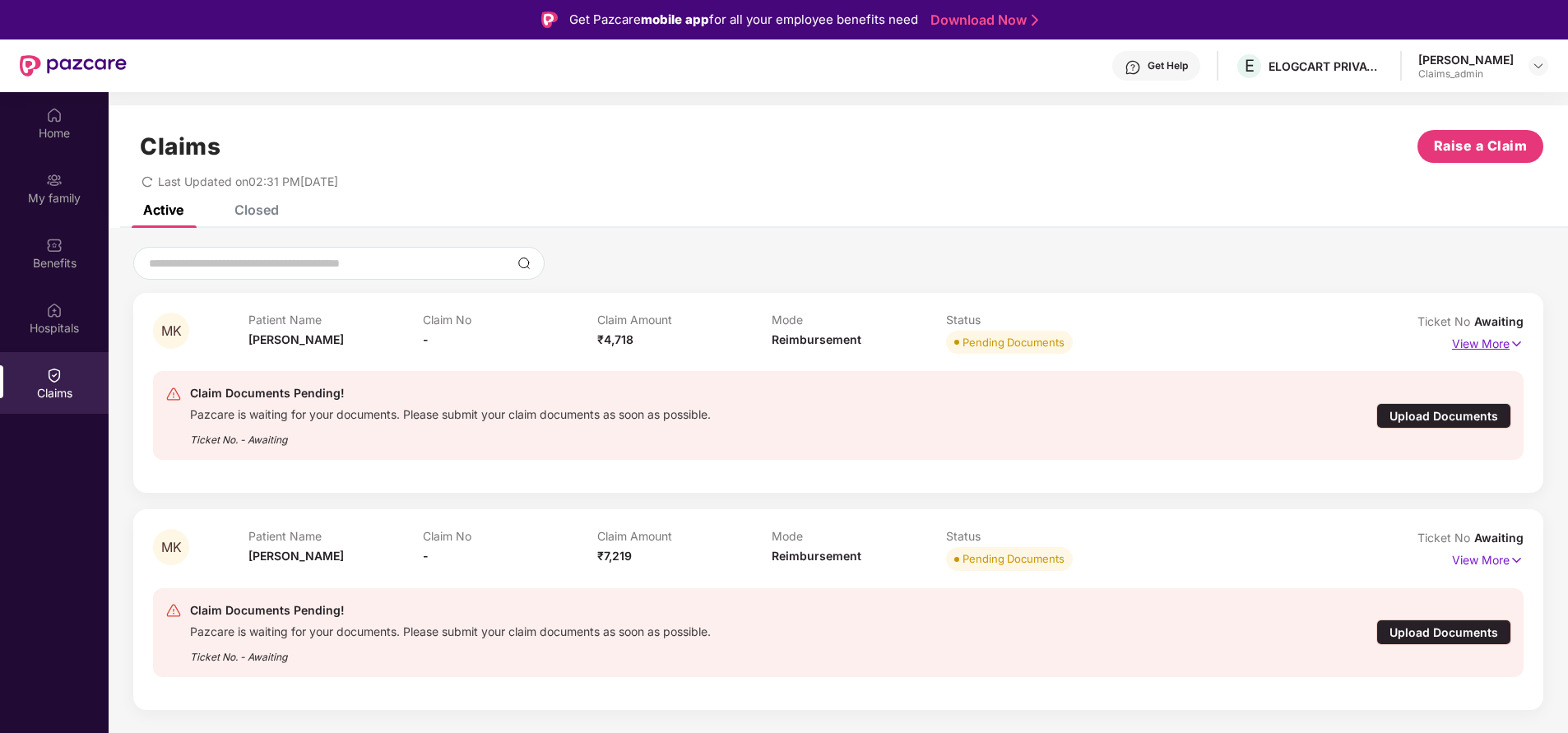
click at [1476, 341] on p "View More" at bounding box center [1488, 342] width 72 height 23
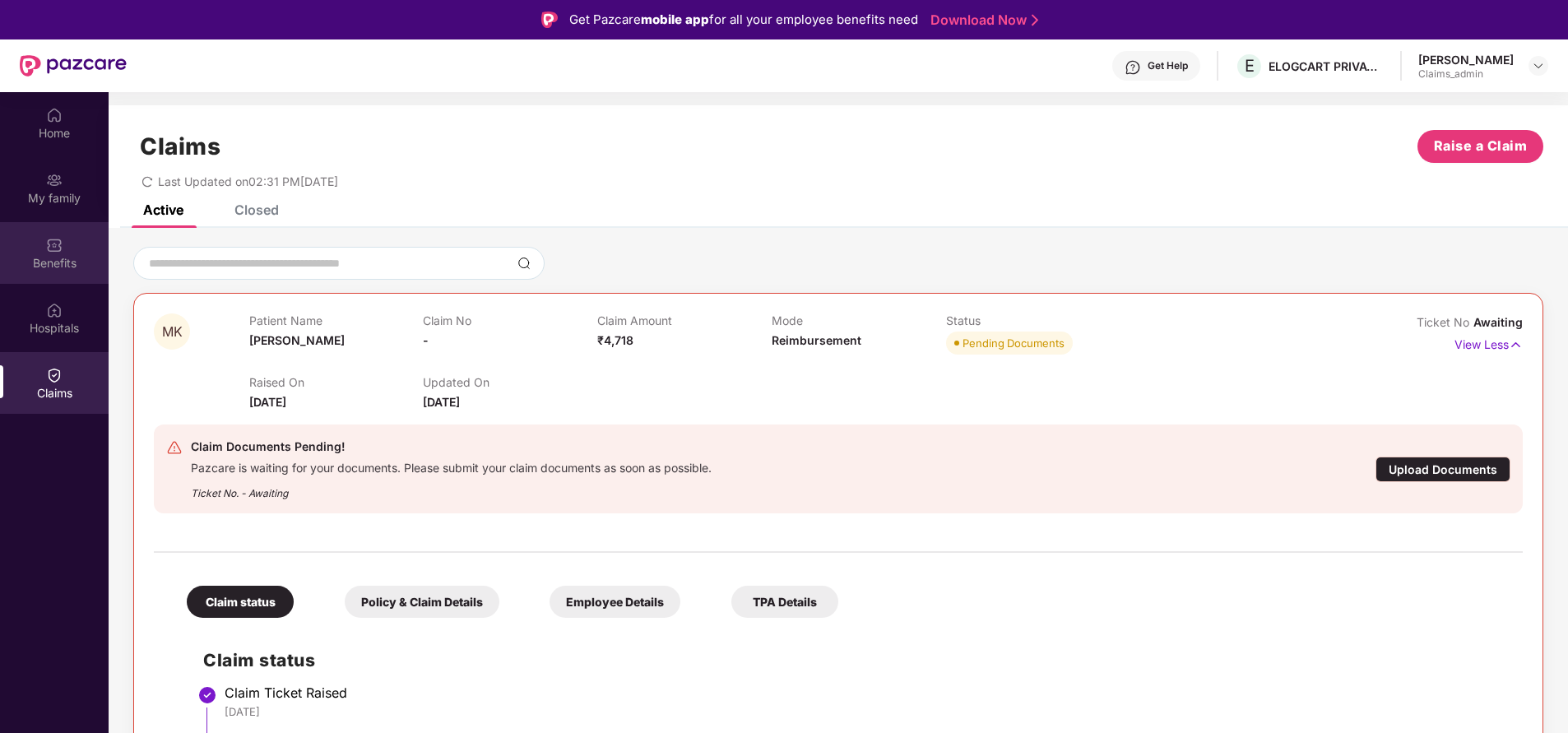
click at [73, 253] on div "Benefits" at bounding box center [54, 253] width 108 height 62
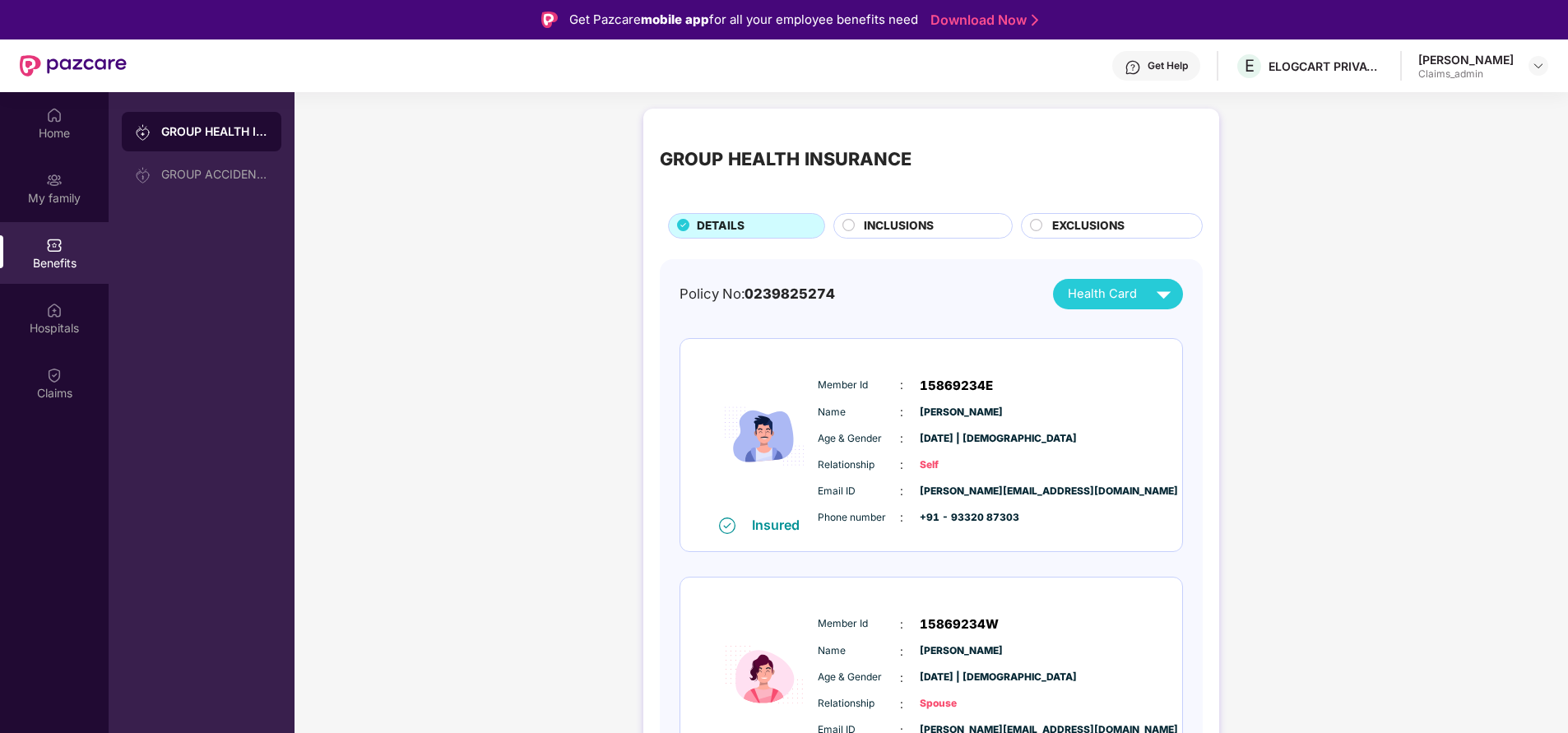
click at [1122, 223] on span "EXCLUSIONS" at bounding box center [1088, 225] width 73 height 18
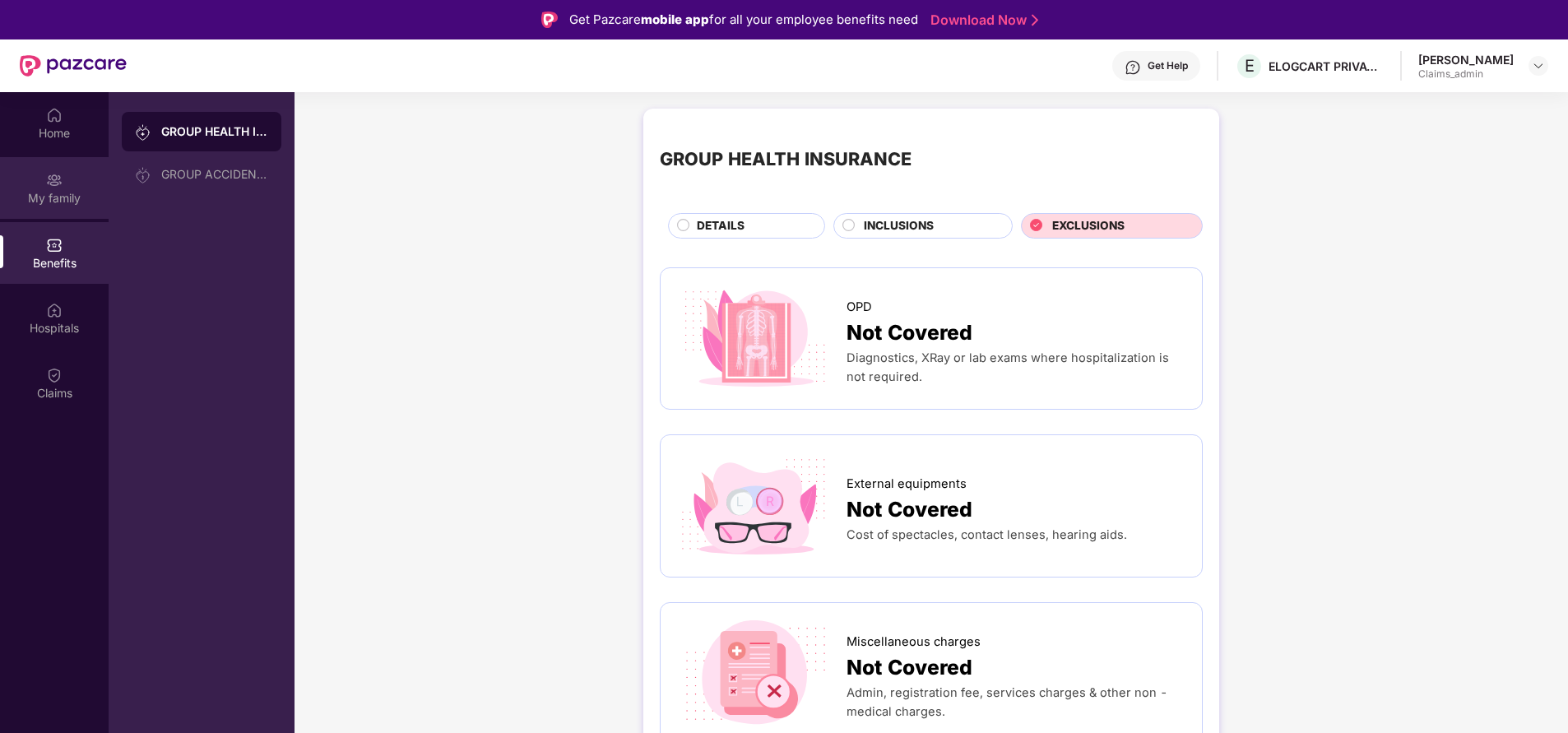
click at [48, 194] on div "My family" at bounding box center [54, 198] width 108 height 17
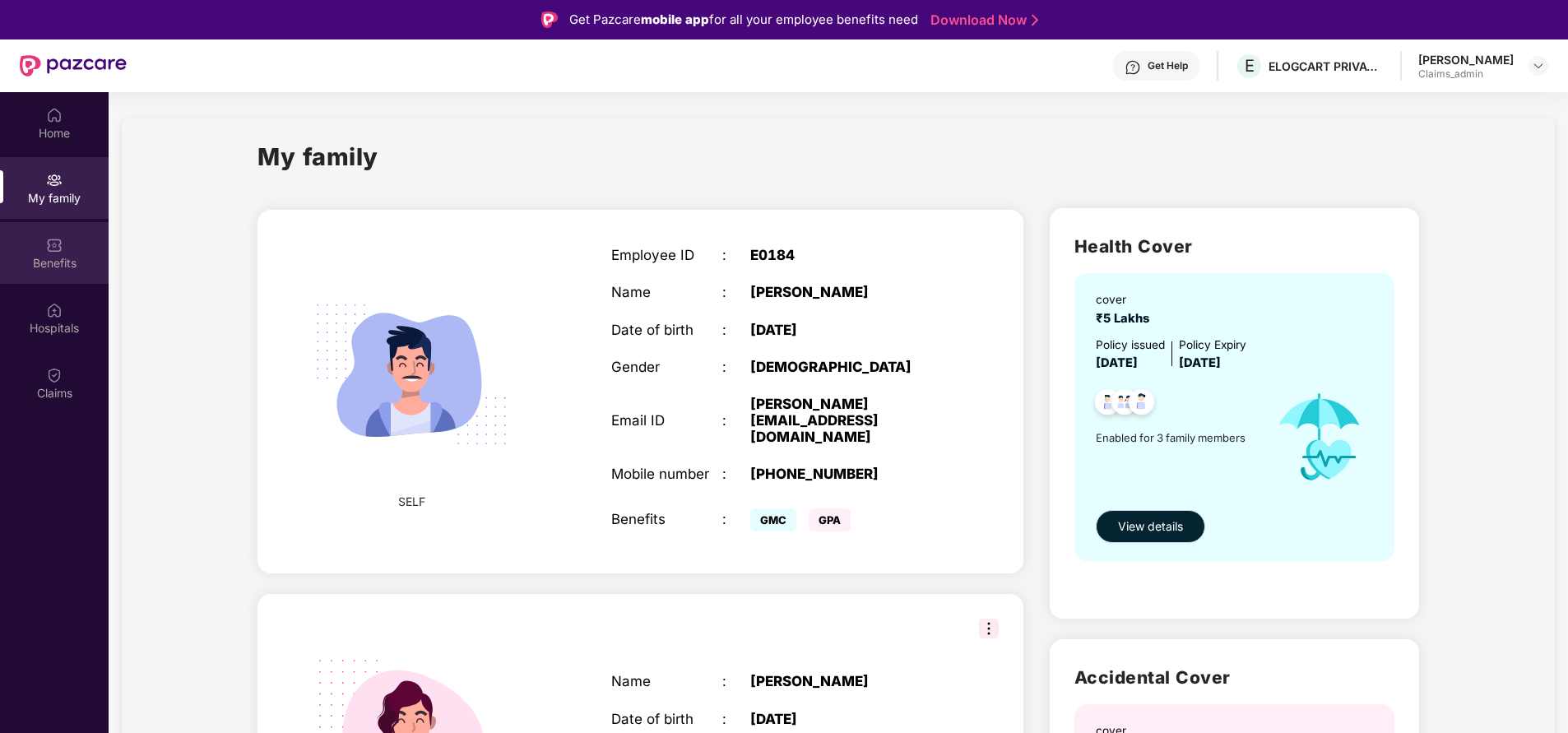
click at [48, 270] on div "Benefits" at bounding box center [54, 264] width 108 height 17
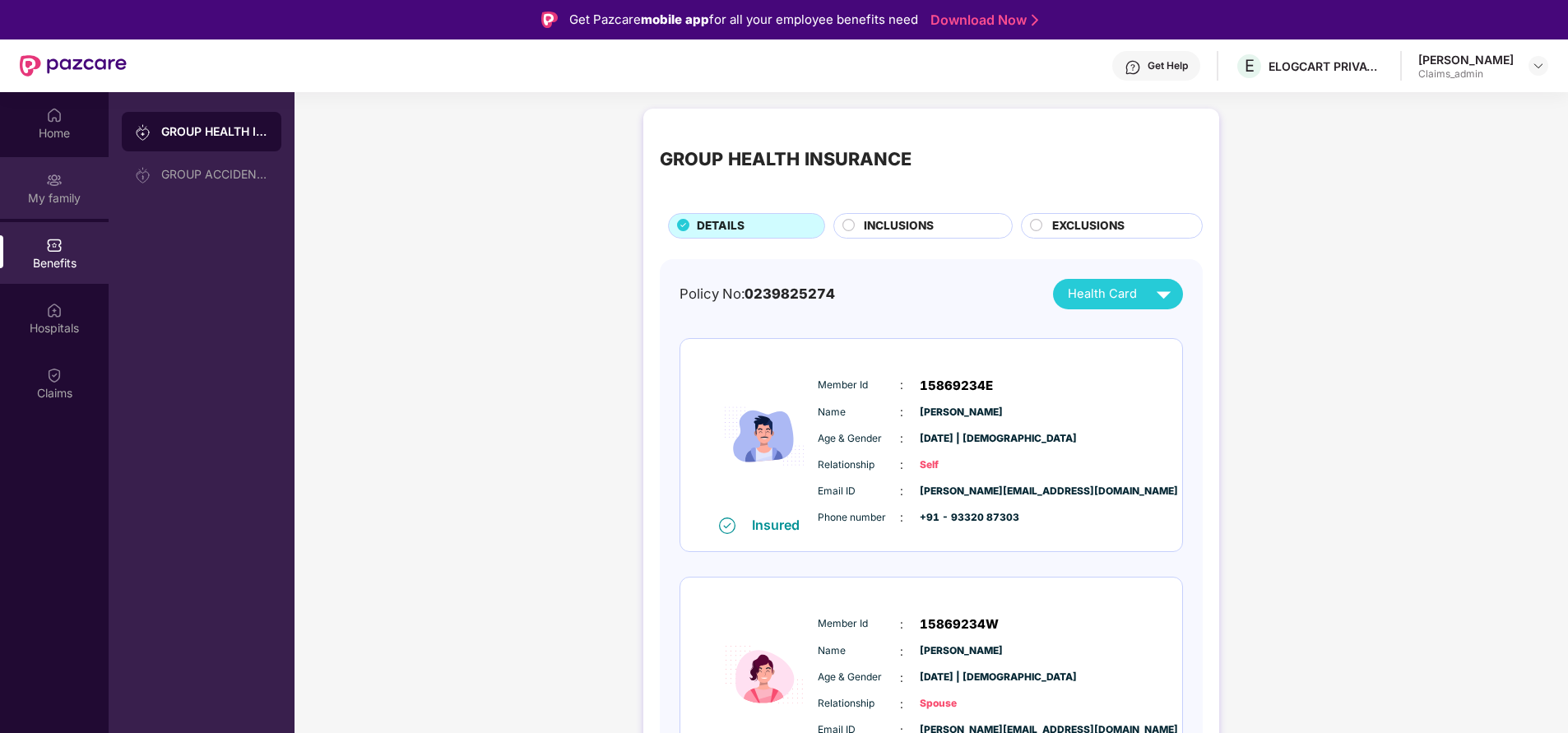
click at [36, 206] on div "My family" at bounding box center [54, 198] width 108 height 17
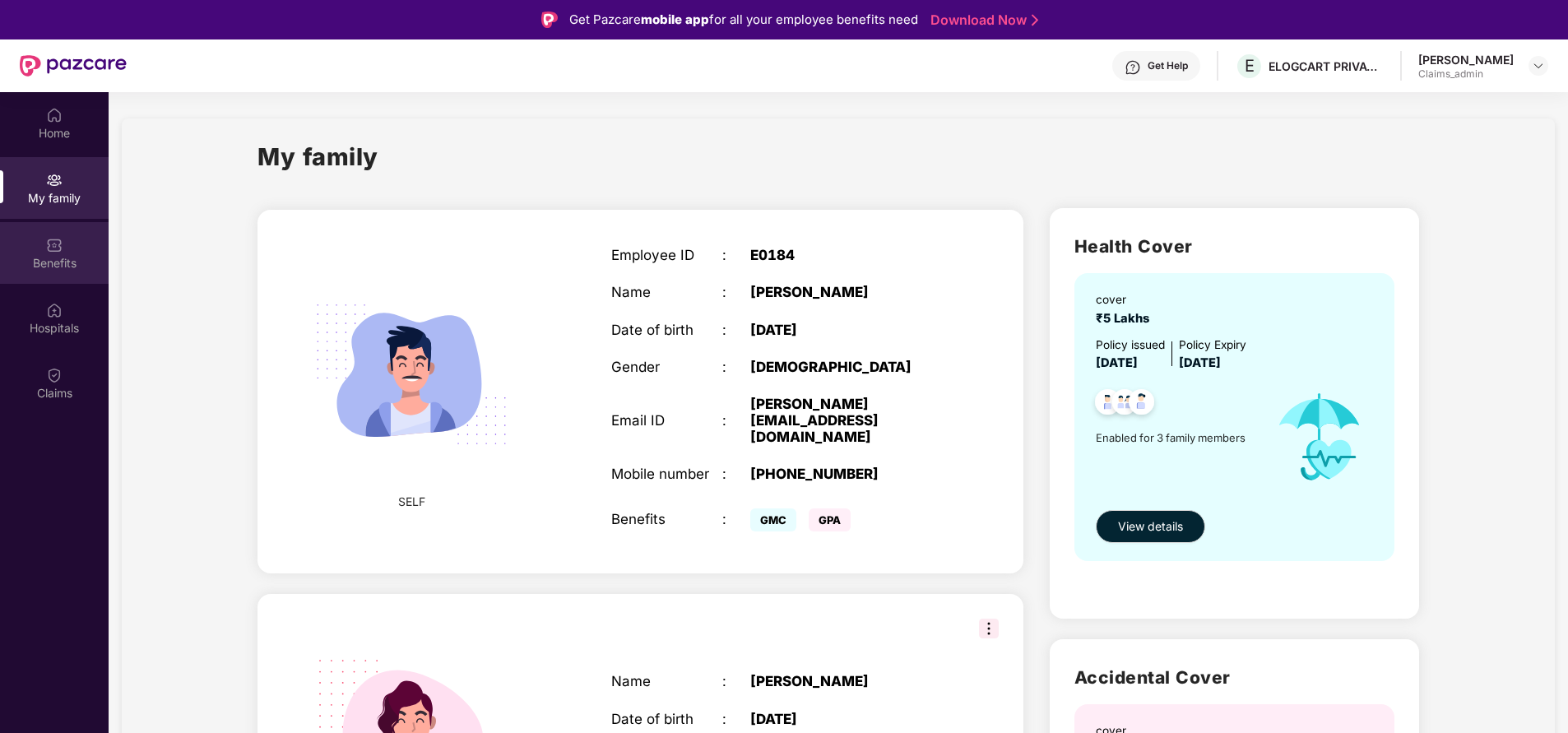
click at [63, 267] on div "Benefits" at bounding box center [54, 264] width 108 height 17
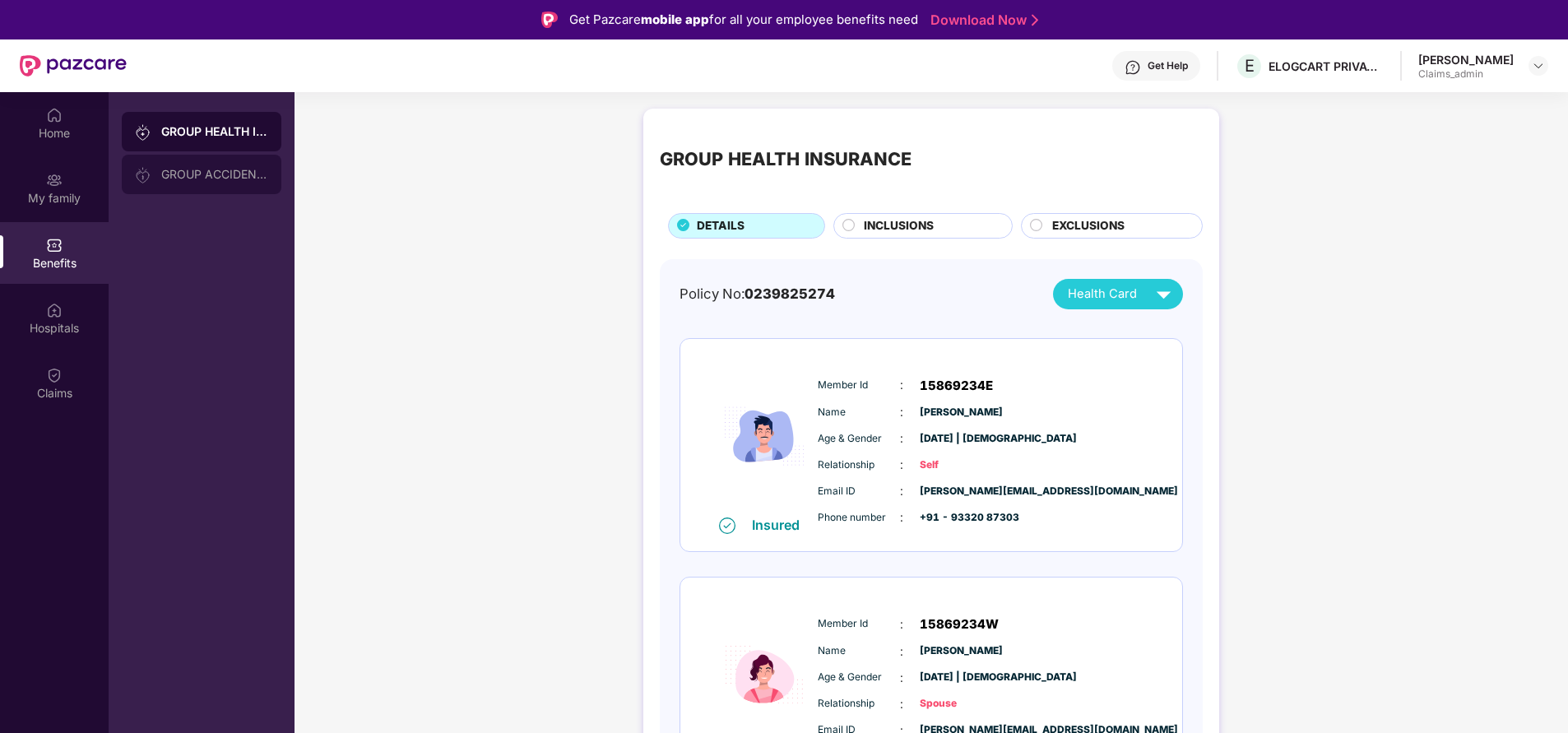
click at [221, 179] on div "GROUP ACCIDENTAL INSURANCE" at bounding box center [214, 174] width 107 height 13
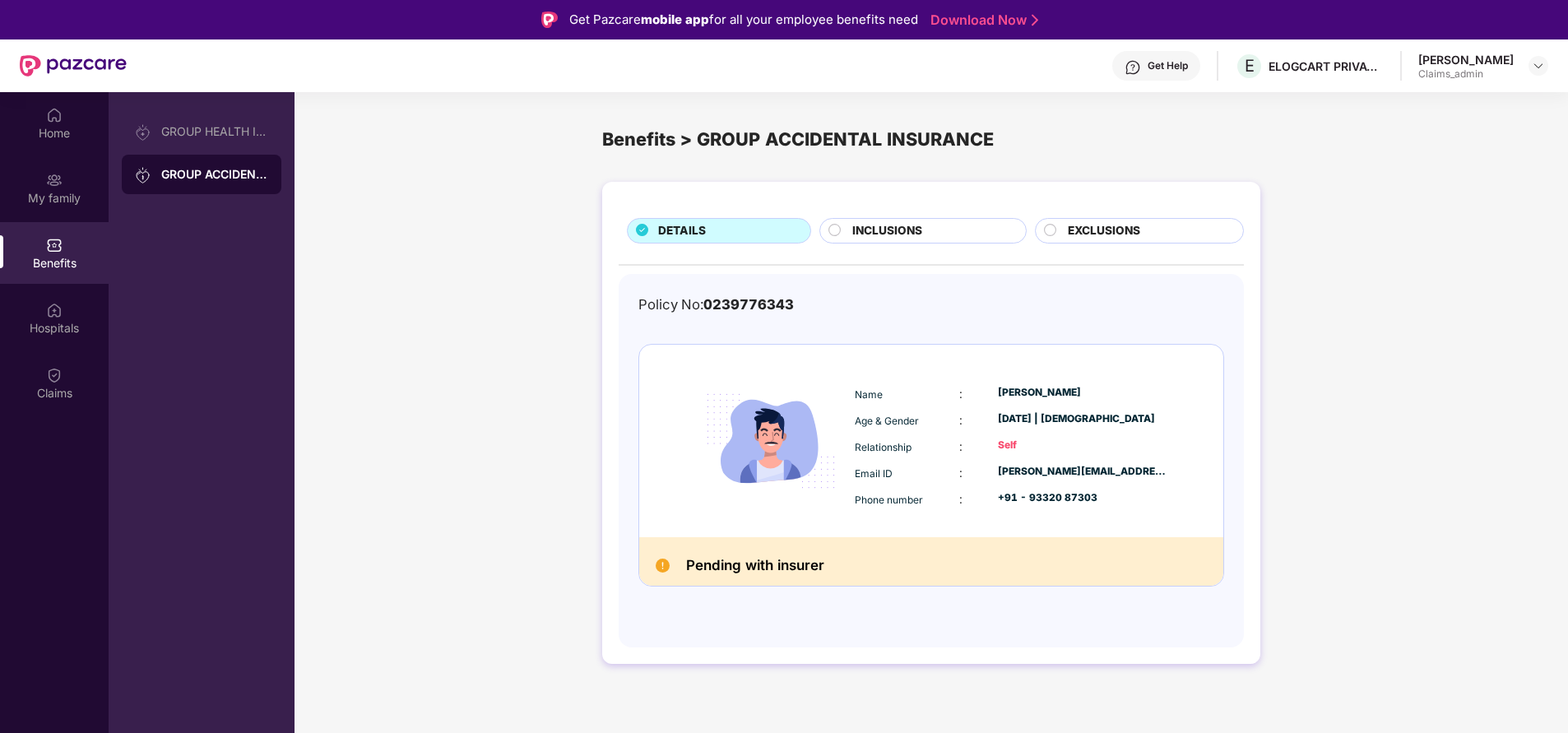
click at [222, 153] on div "GROUP HEALTH INSURANCE GROUP ACCIDENTAL INSURANCE" at bounding box center [201, 153] width 159 height 83
click at [224, 144] on div "GROUP HEALTH INSURANCE" at bounding box center [201, 131] width 159 height 39
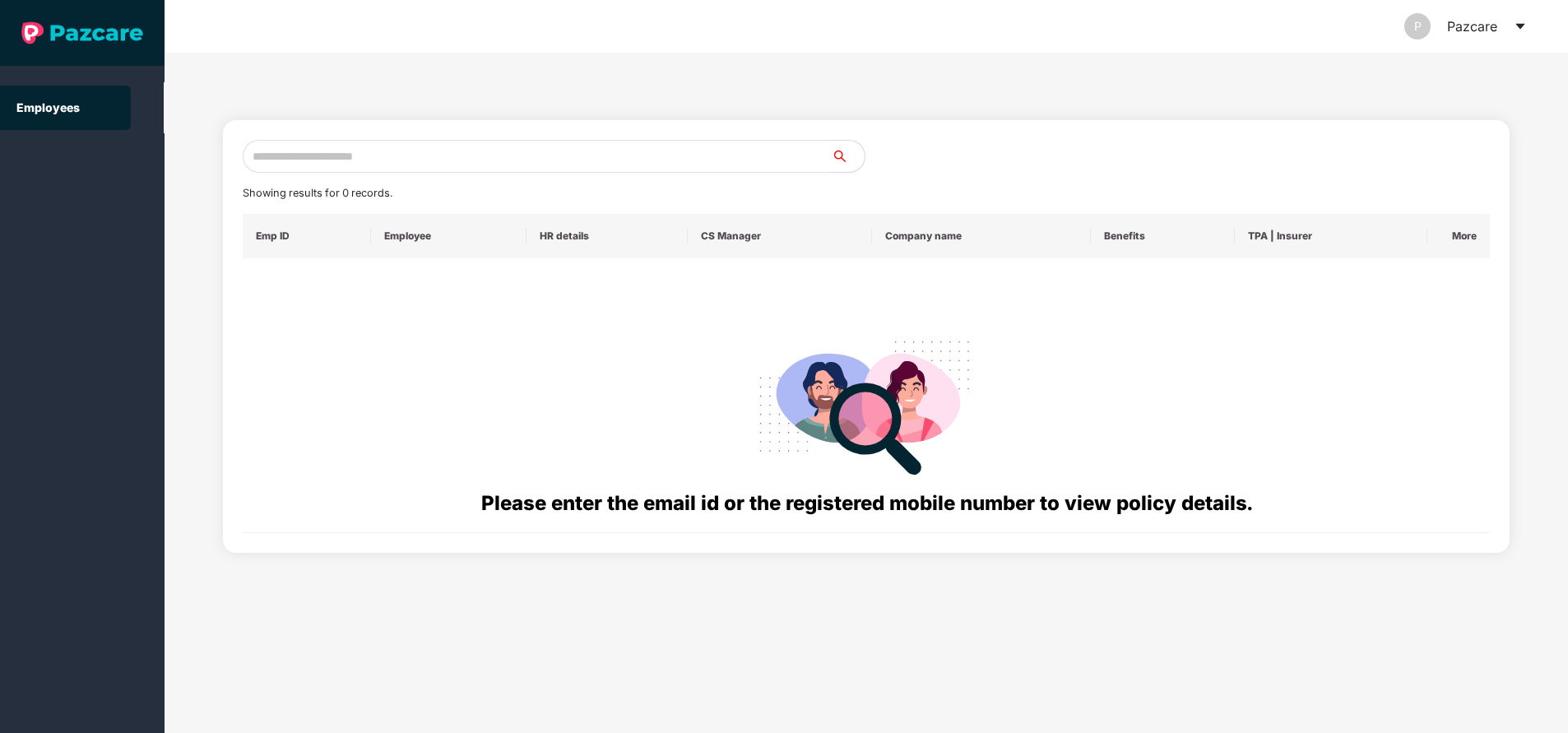
click at [380, 145] on input "text" at bounding box center [537, 156] width 589 height 33
paste input "**********"
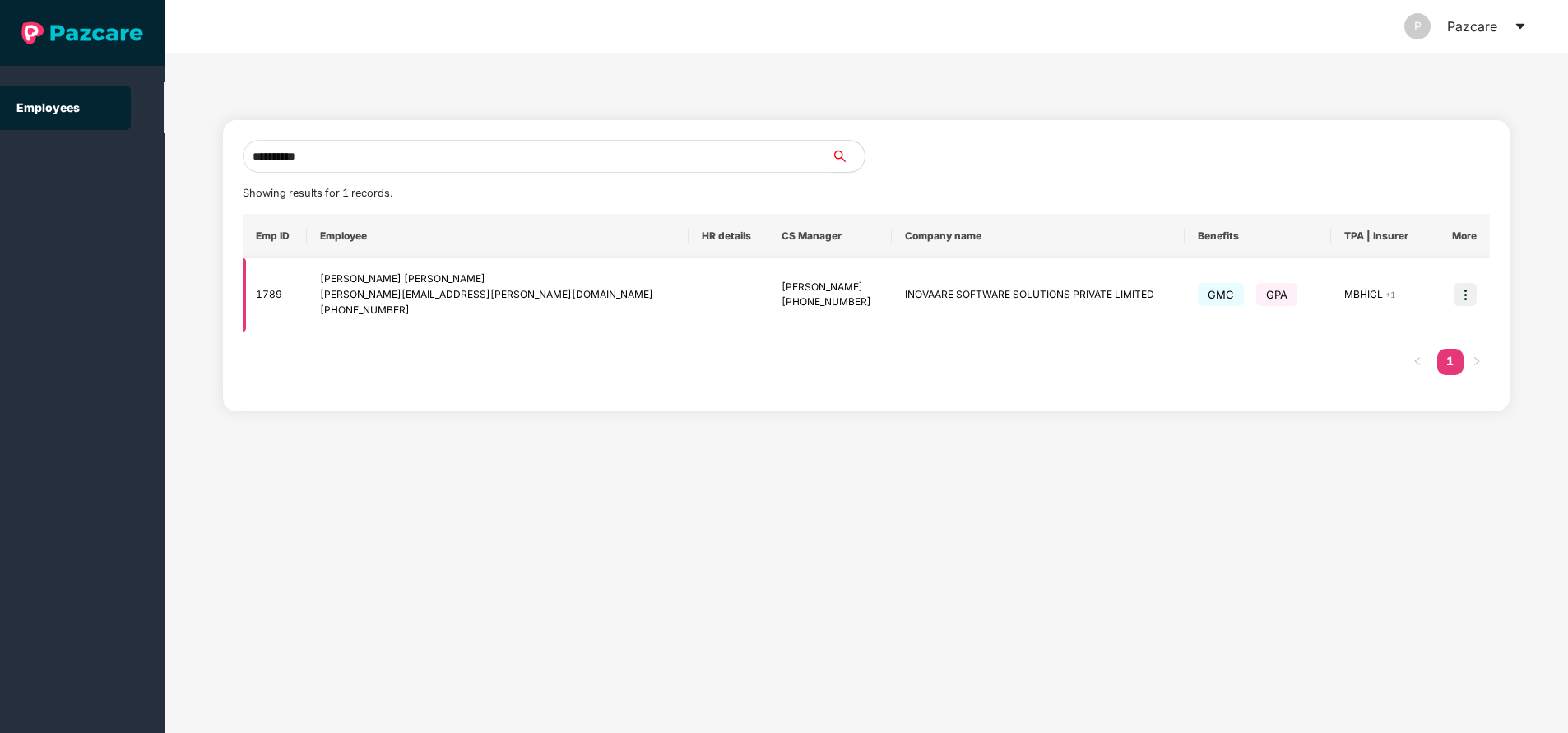
type input "**********"
click at [1462, 296] on img at bounding box center [1465, 294] width 23 height 23
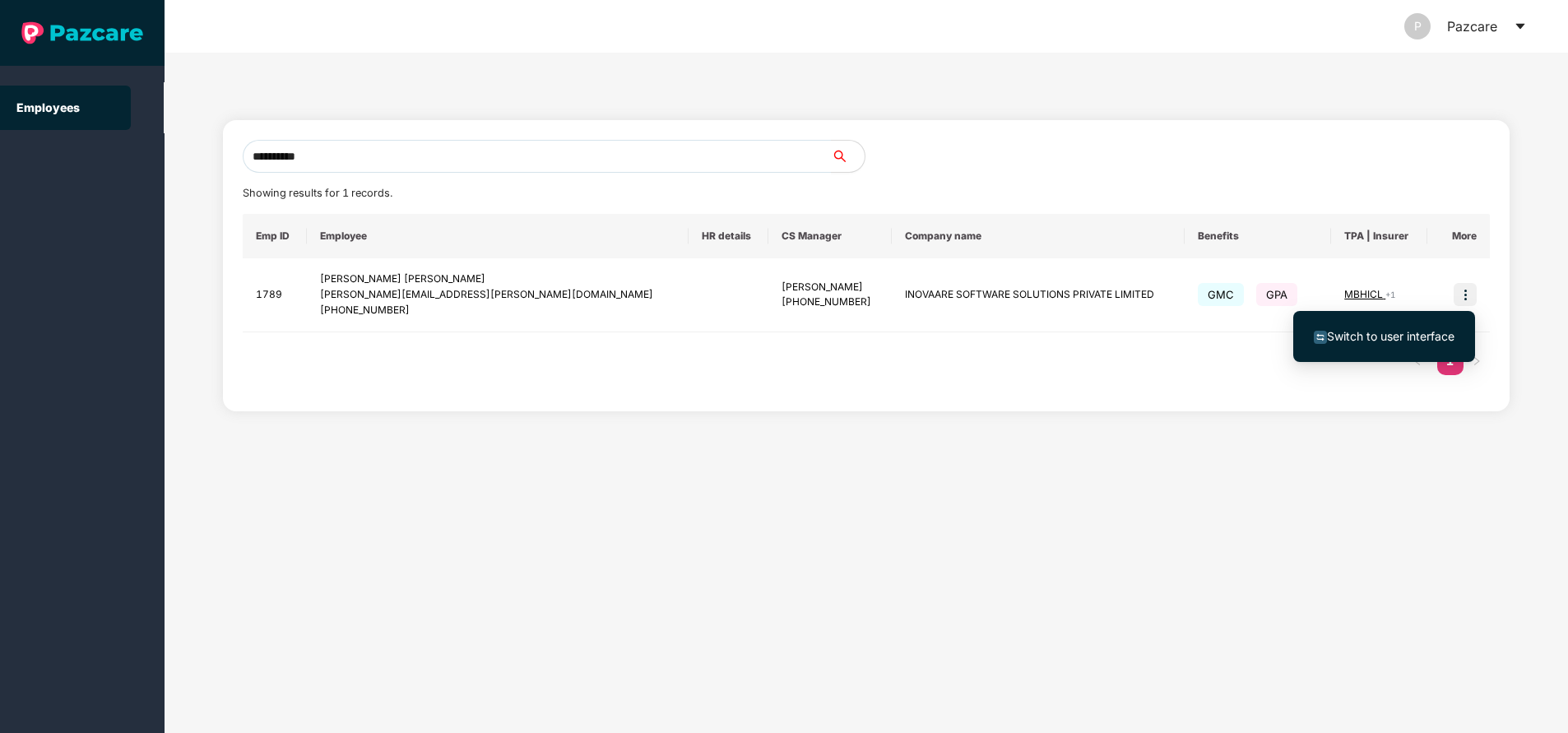
click at [1405, 331] on span "Switch to user interface" at bounding box center [1390, 336] width 128 height 14
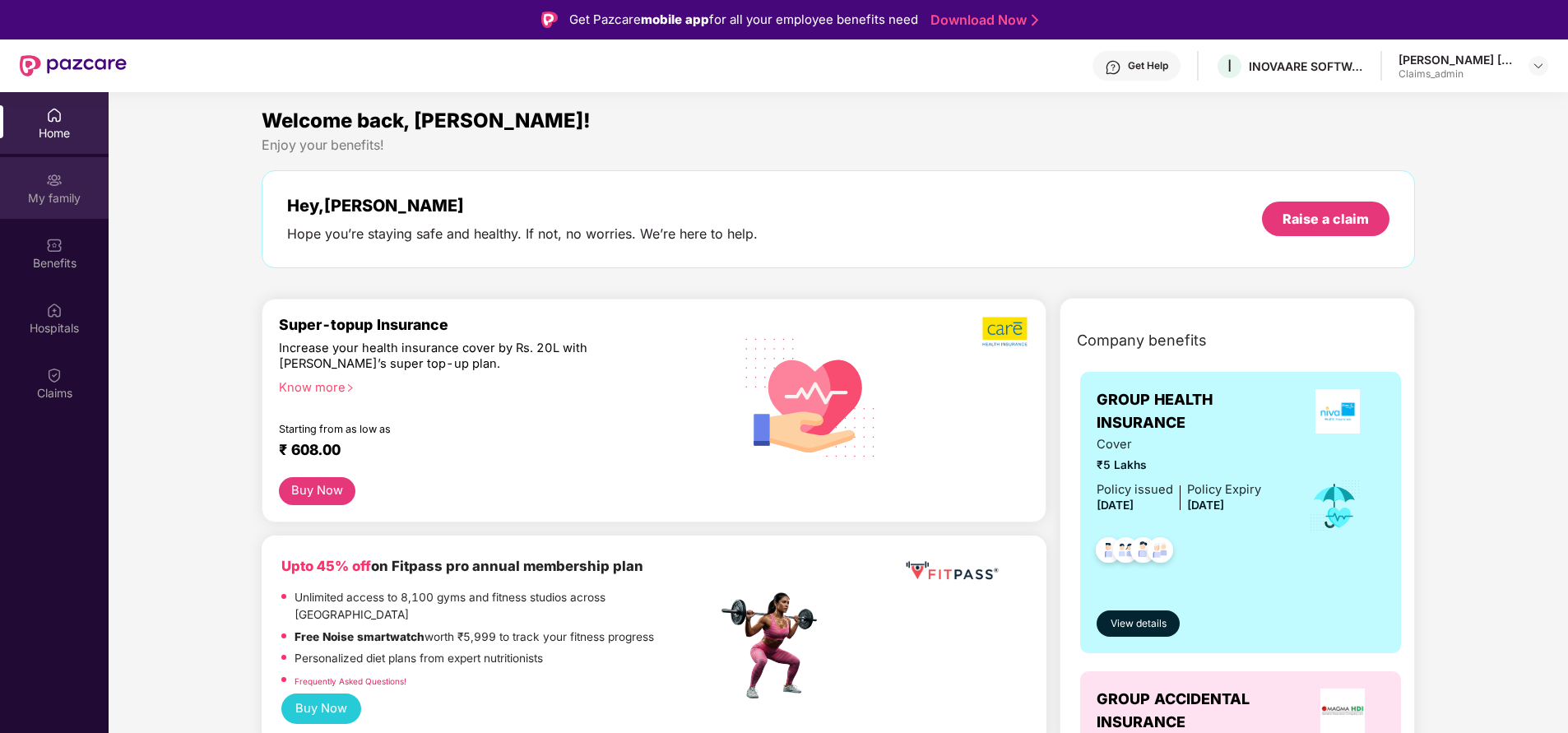
click at [82, 188] on div "My family" at bounding box center [54, 188] width 108 height 62
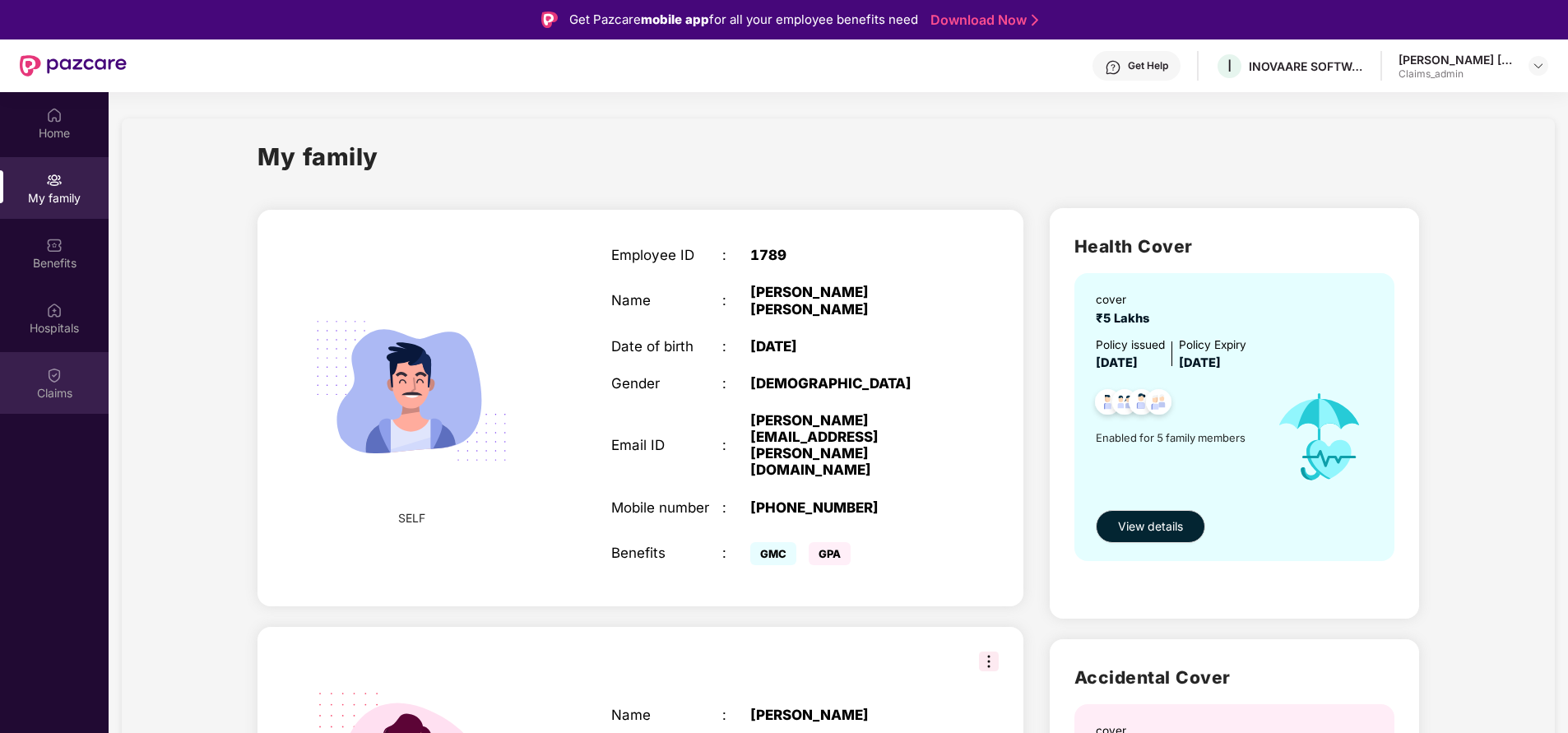
click at [63, 380] on div "Claims" at bounding box center [54, 383] width 108 height 62
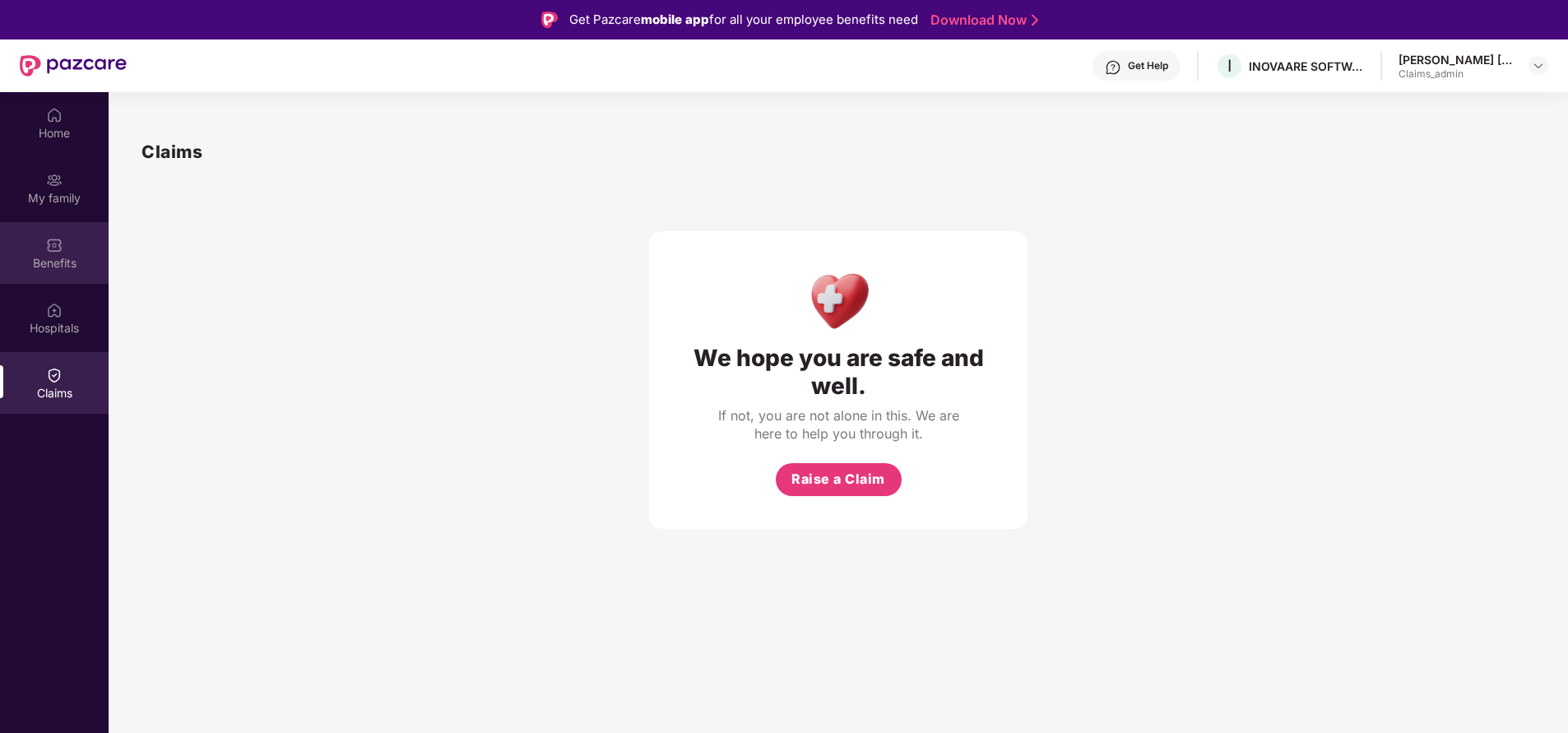
click at [63, 244] on div "Benefits" at bounding box center [54, 253] width 108 height 62
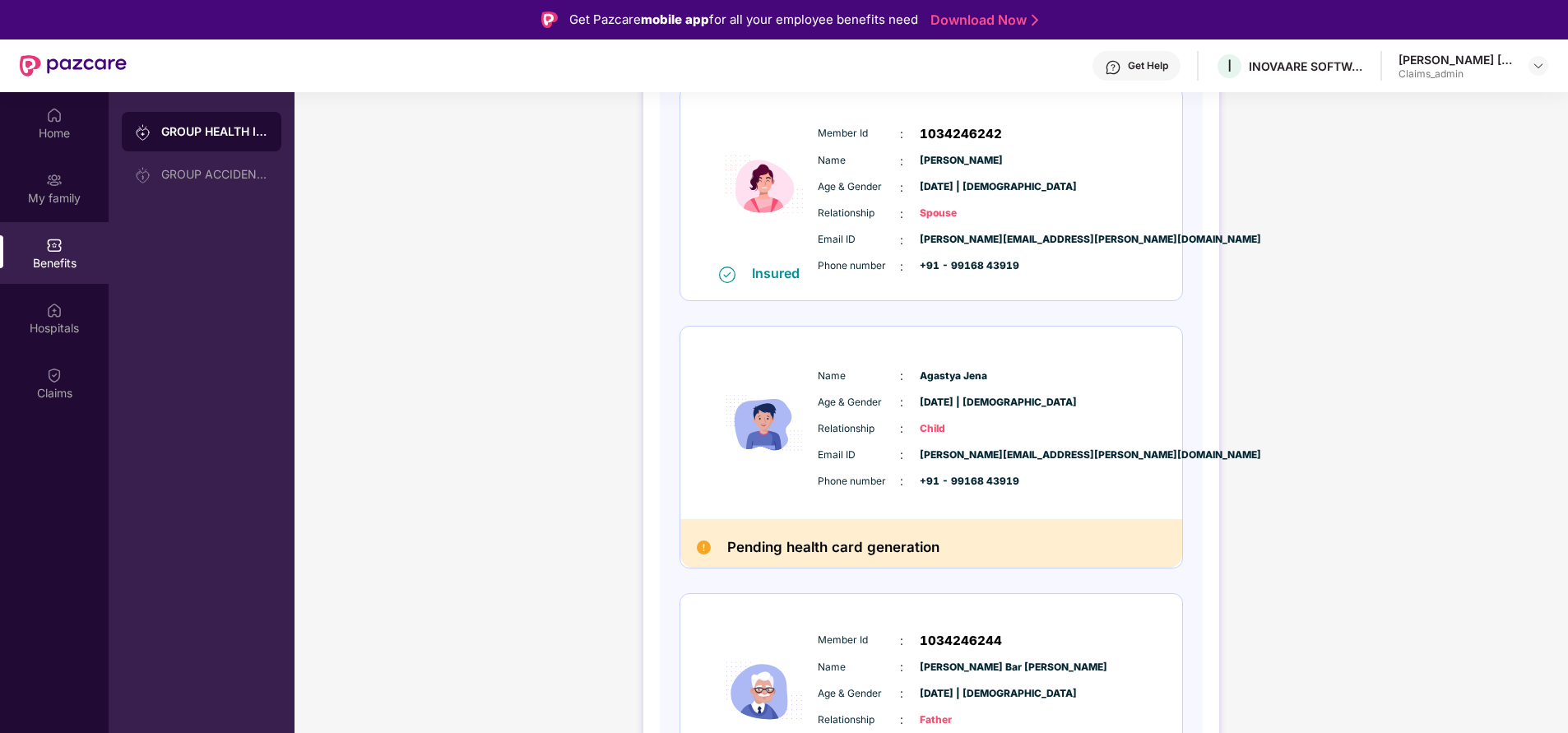
scroll to position [491, 0]
click at [57, 205] on div "My family" at bounding box center [54, 198] width 108 height 17
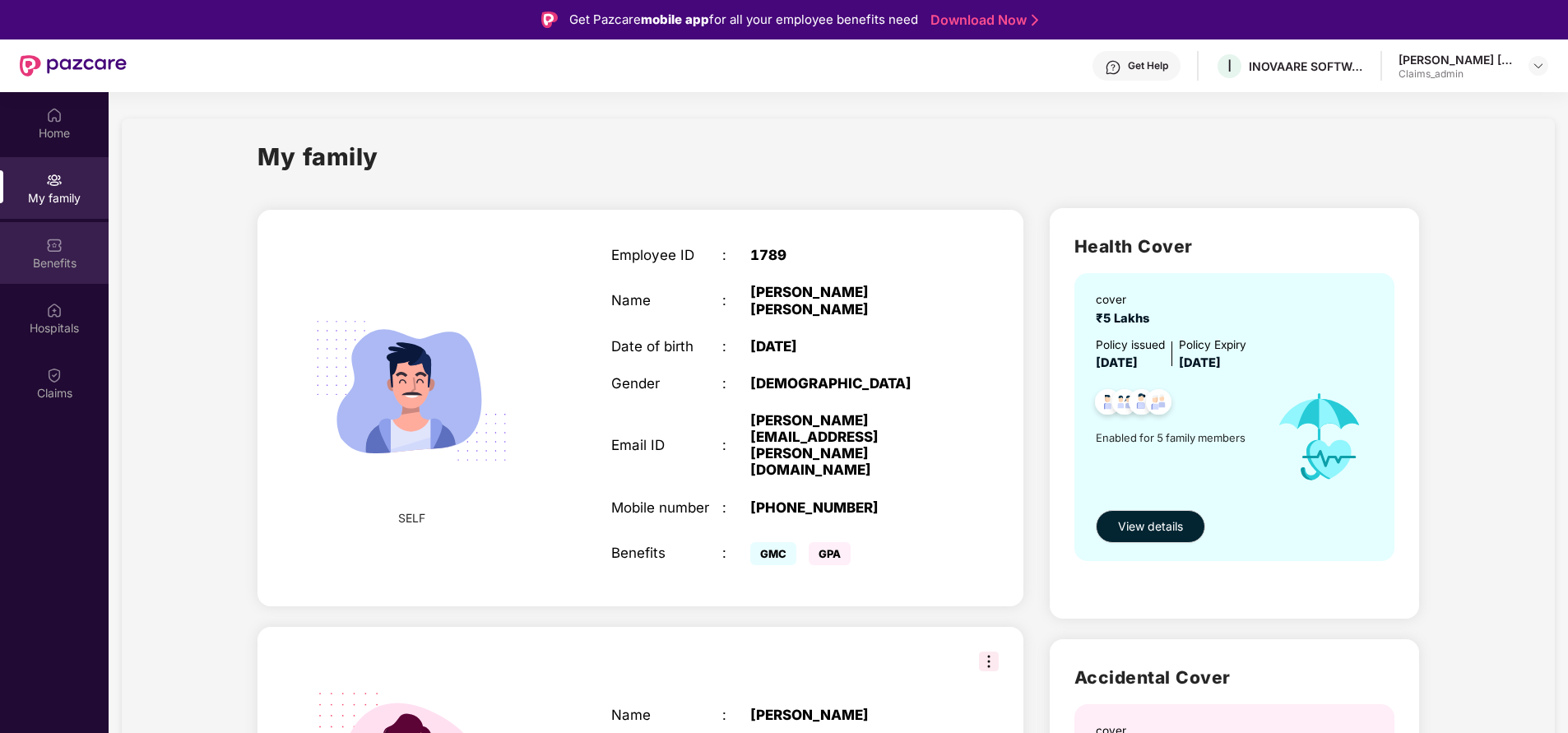
click at [67, 253] on div "Benefits" at bounding box center [54, 253] width 108 height 62
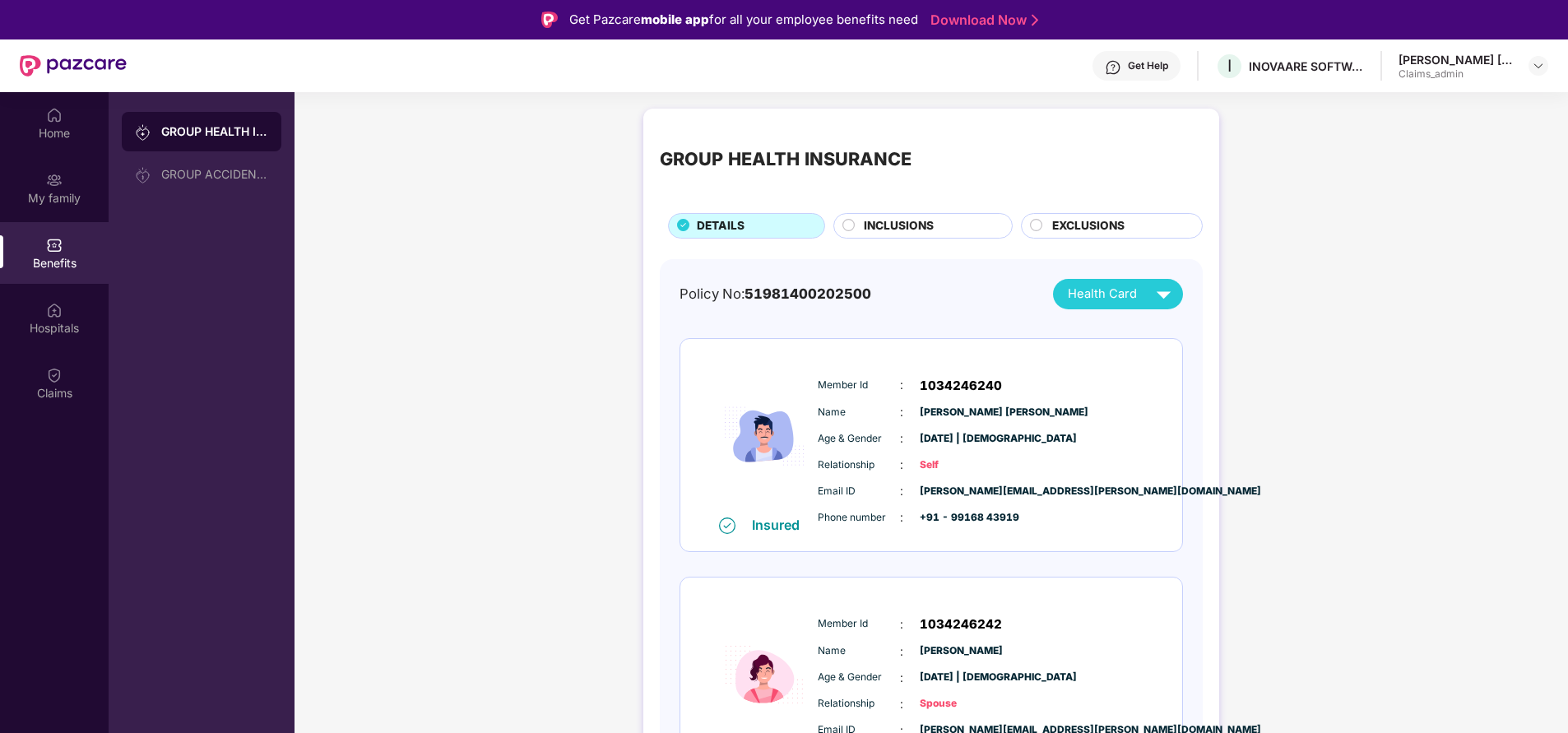
click at [937, 231] on div "INCLUSIONS" at bounding box center [930, 227] width 148 height 20
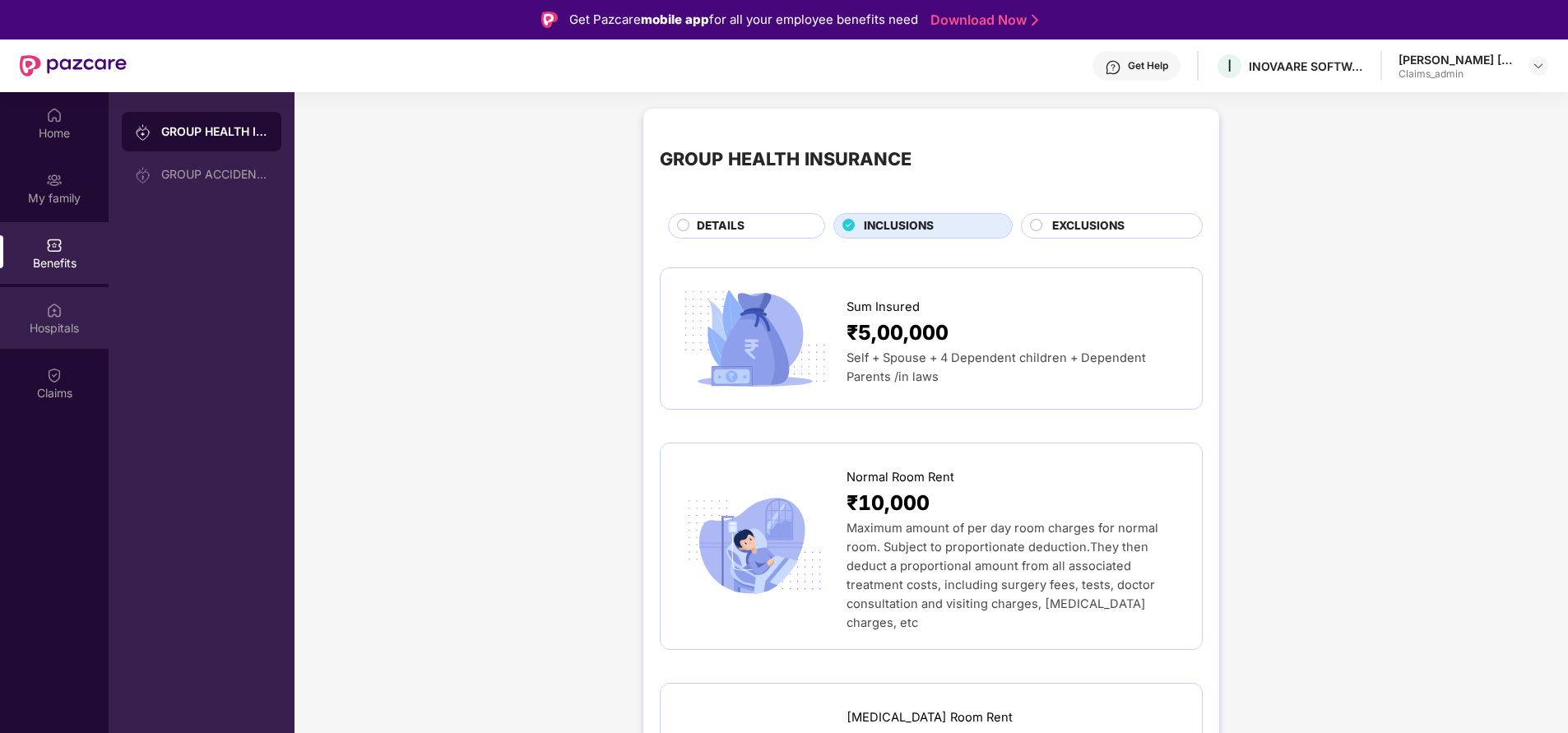
click at [49, 311] on img at bounding box center [54, 310] width 17 height 17
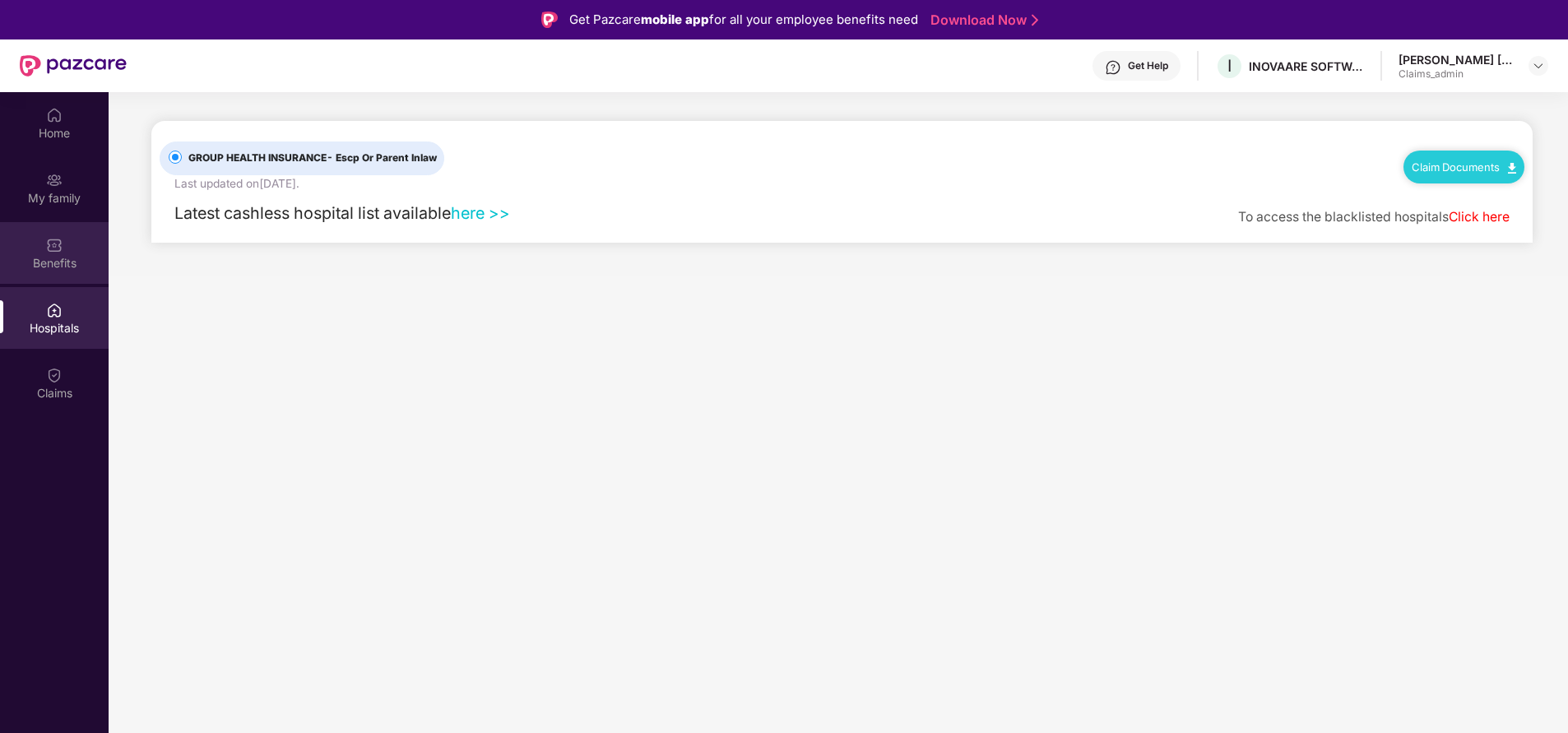
click at [54, 271] on div "Benefits" at bounding box center [54, 264] width 108 height 17
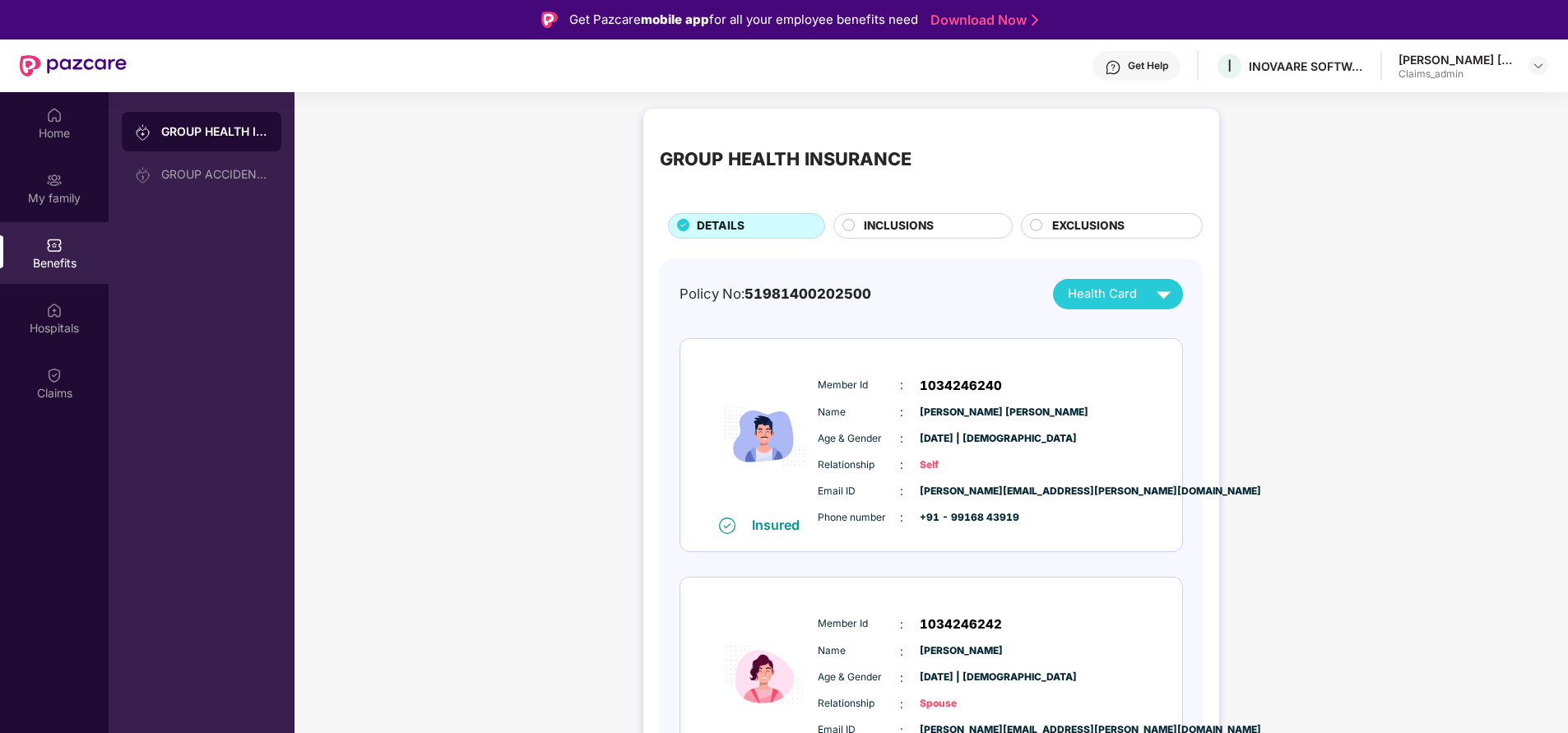
click at [911, 229] on span "INCLUSIONS" at bounding box center [899, 225] width 70 height 18
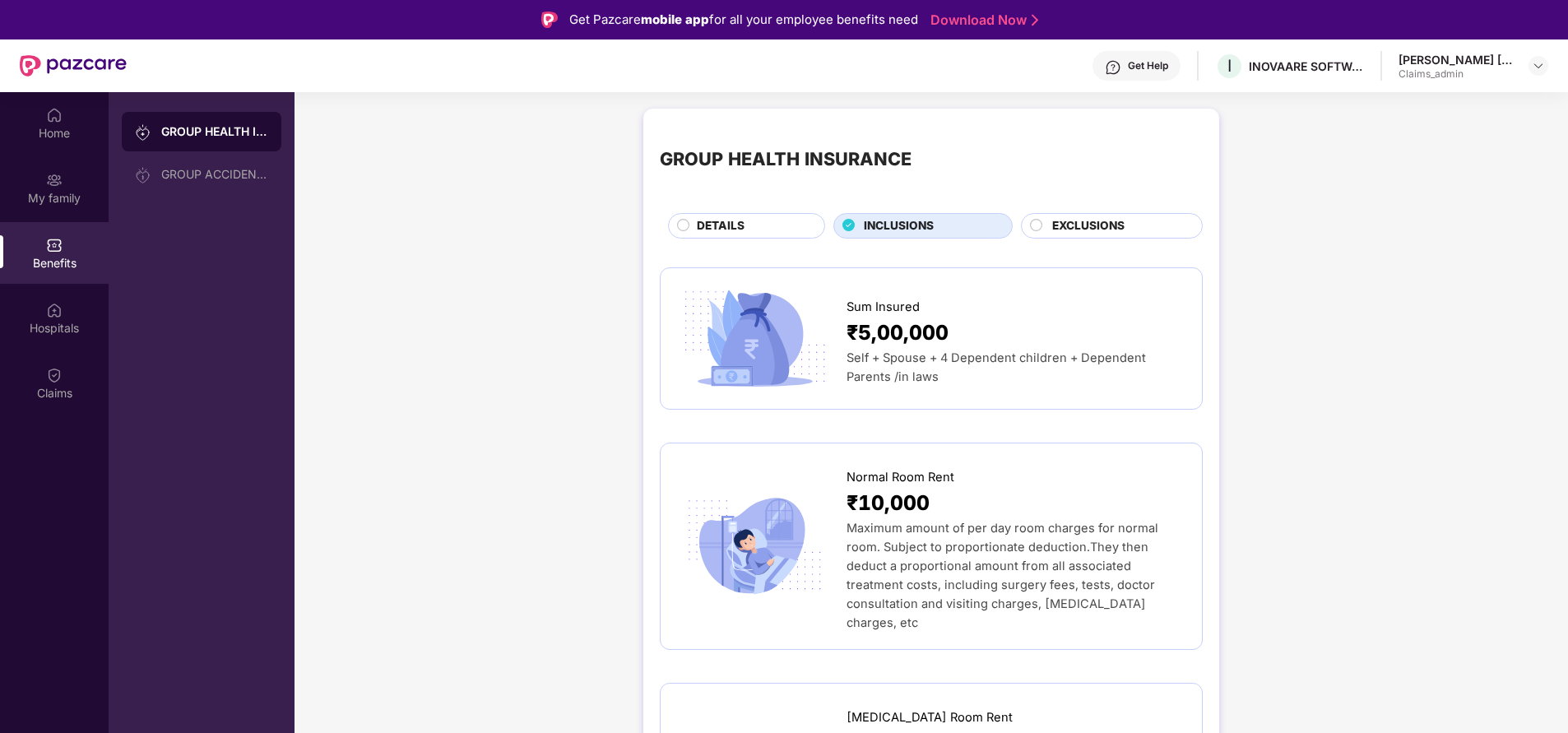
click at [1115, 228] on span "EXCLUSIONS" at bounding box center [1088, 225] width 73 height 18
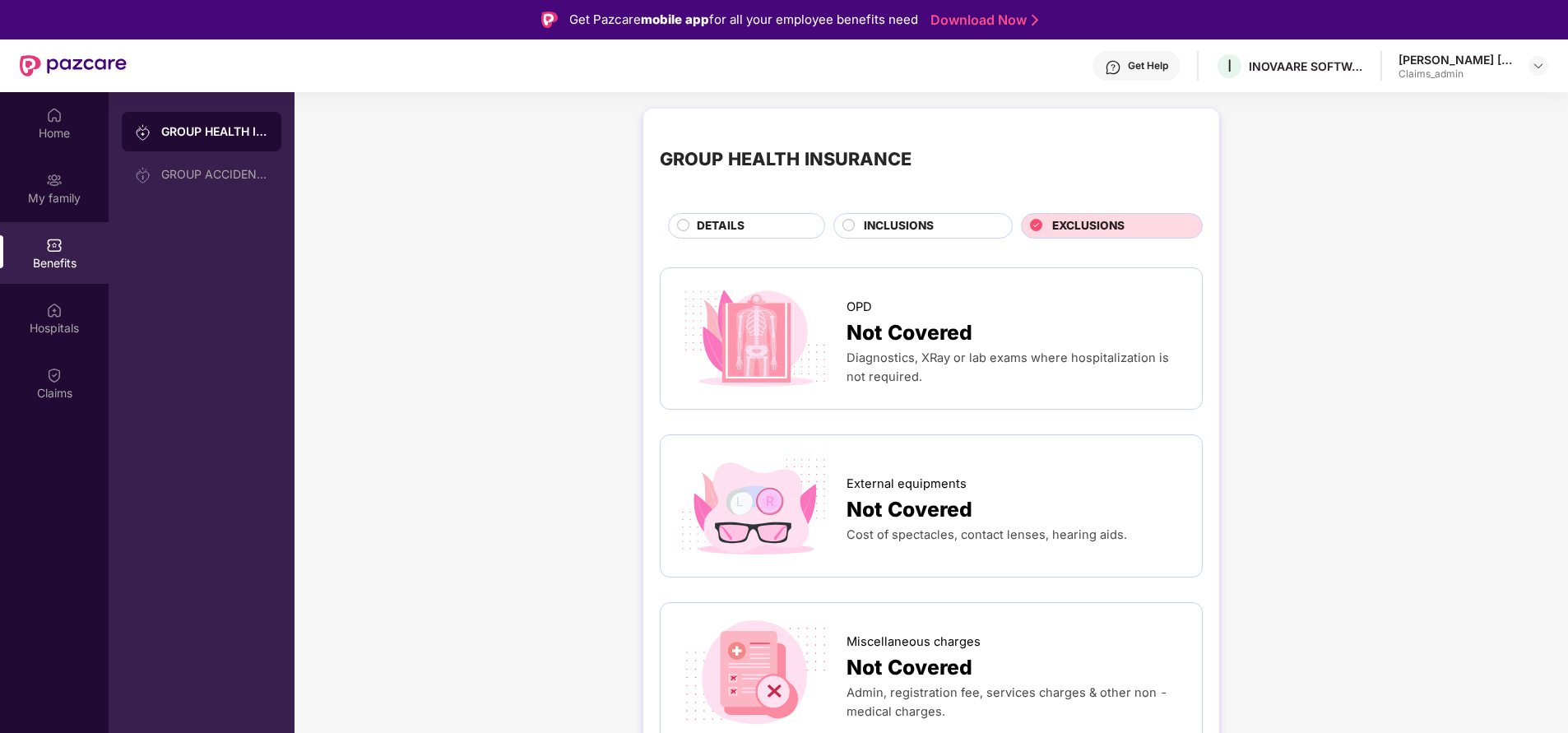
click at [942, 229] on div "INCLUSIONS" at bounding box center [930, 227] width 148 height 20
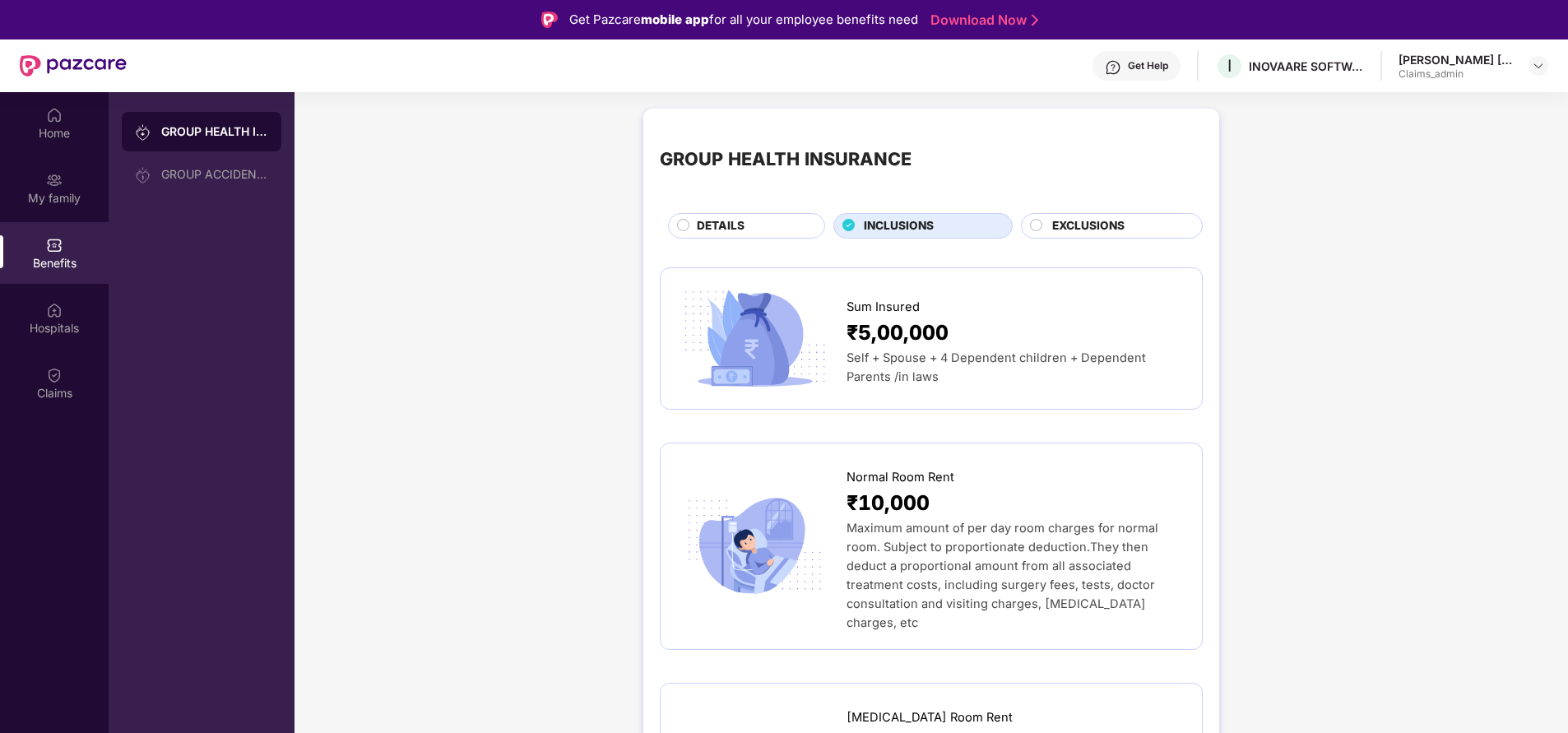
click at [749, 223] on div "DETAILS" at bounding box center [752, 227] width 128 height 20
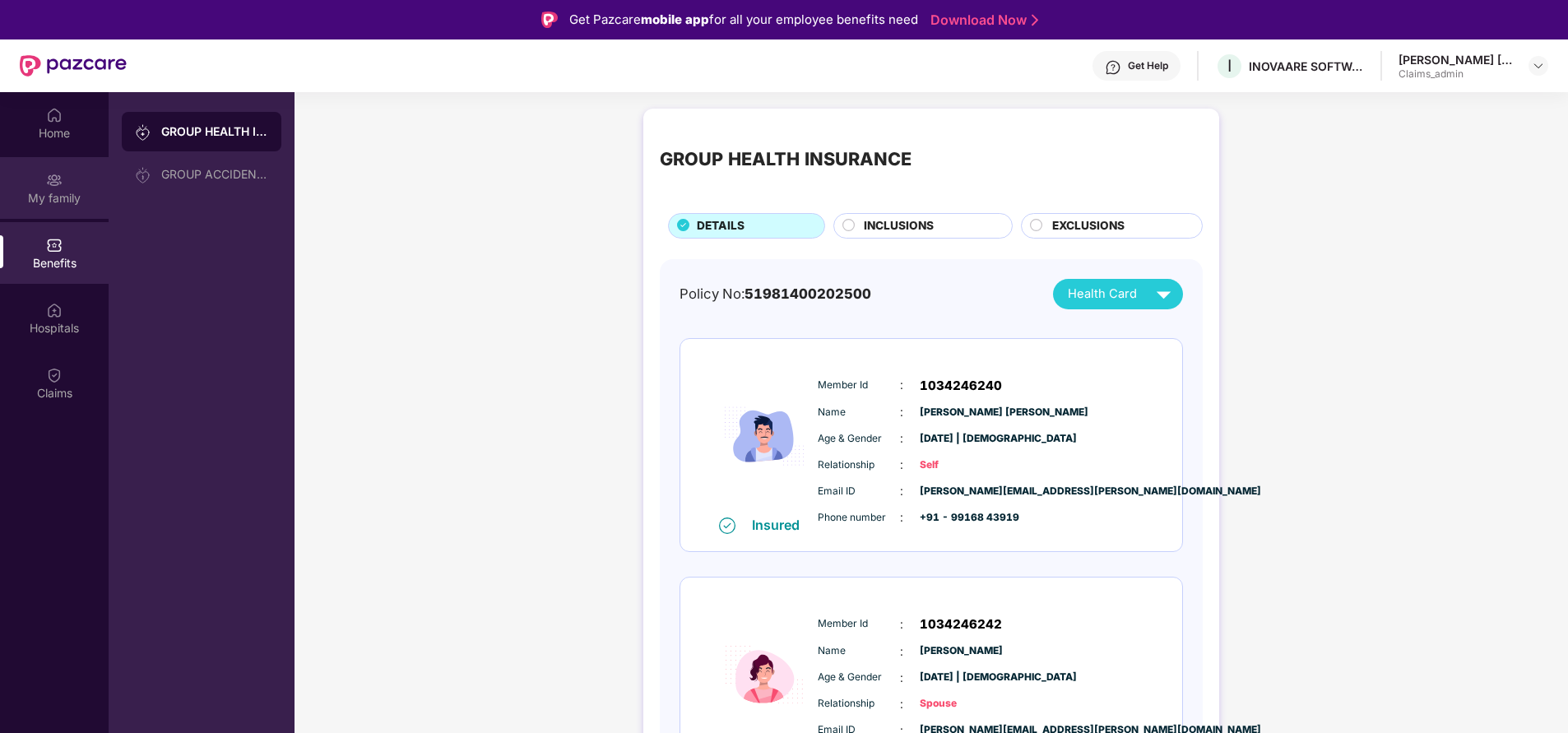
click at [73, 184] on div "My family" at bounding box center [54, 188] width 108 height 62
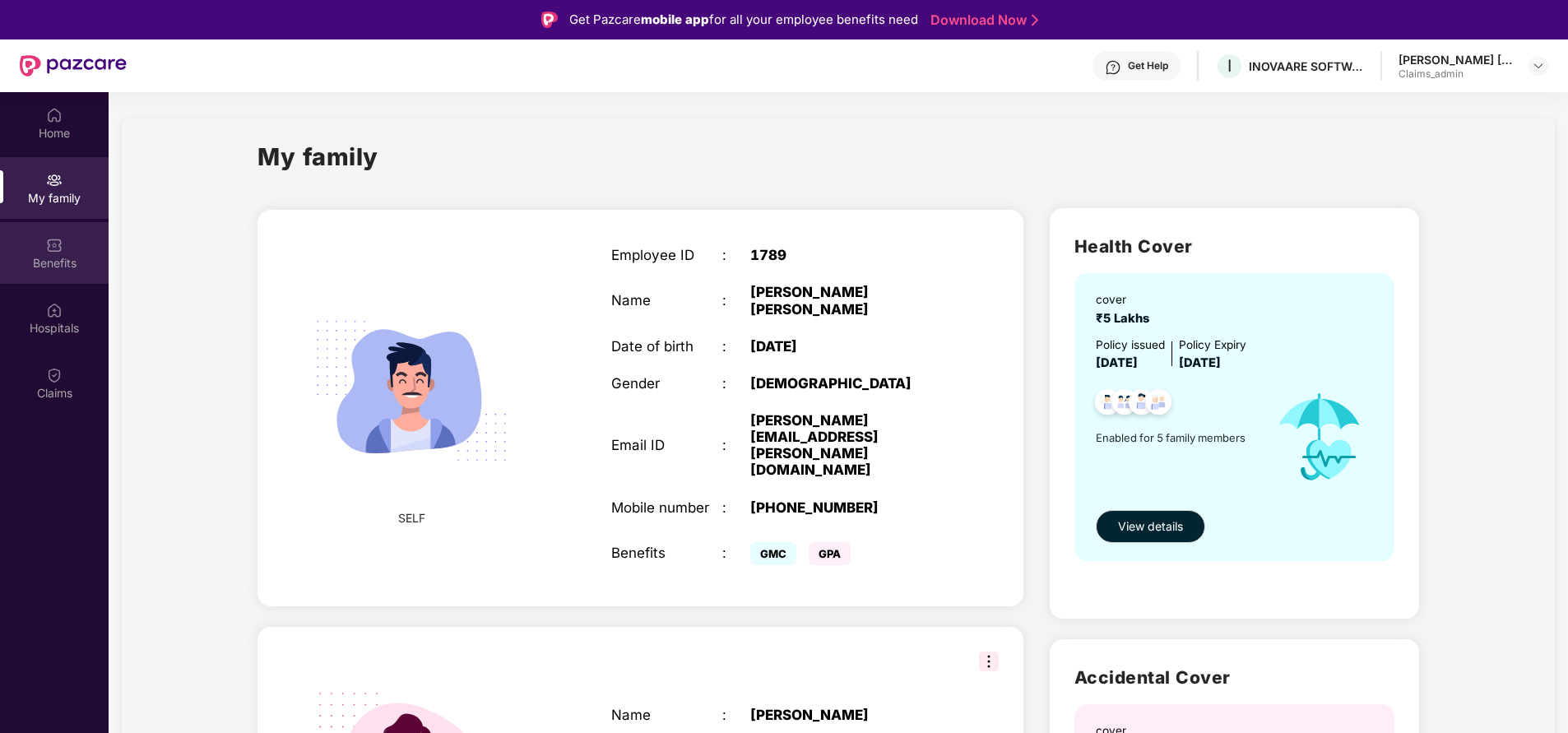
click at [61, 256] on div "Benefits" at bounding box center [54, 264] width 108 height 17
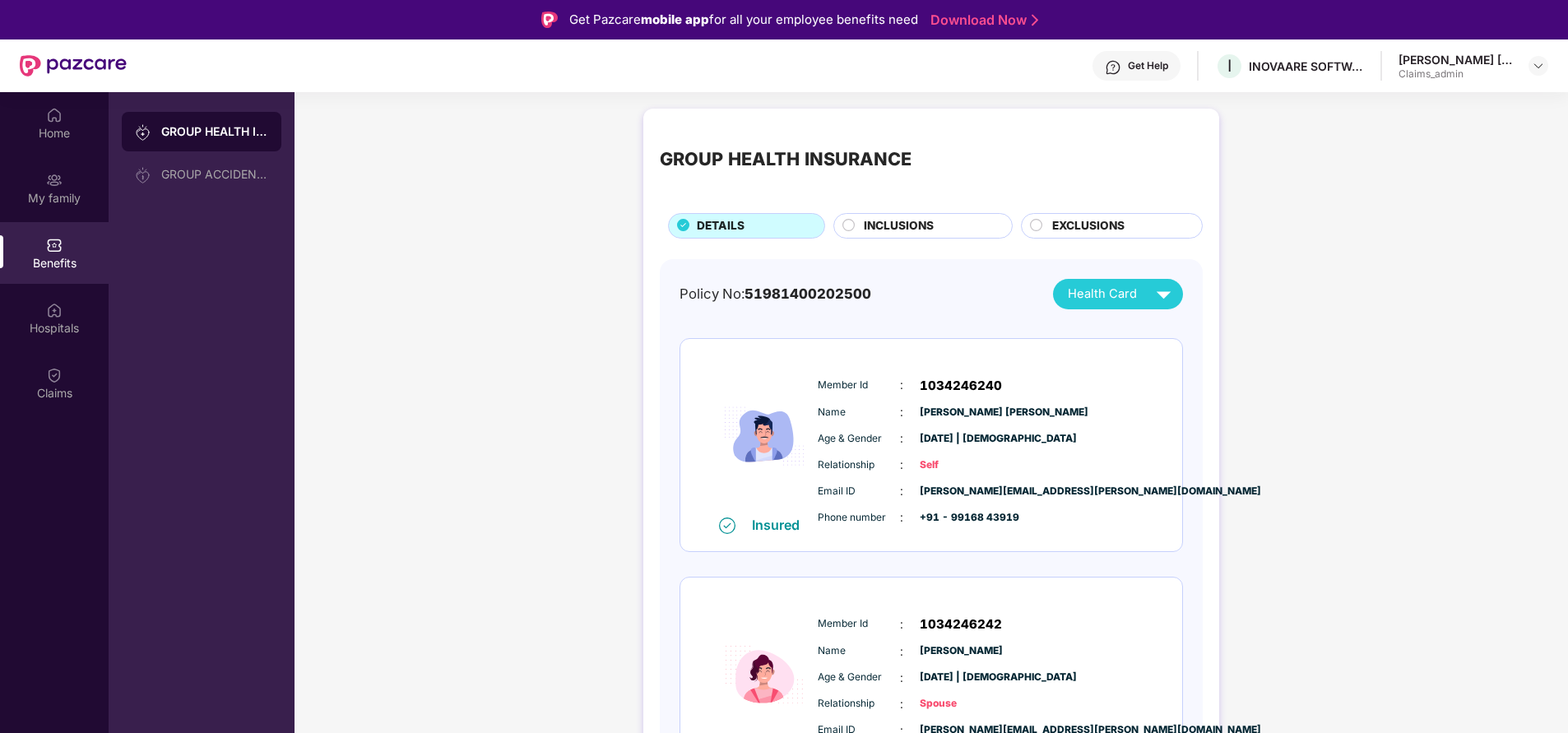
click at [914, 233] on span "INCLUSIONS" at bounding box center [899, 225] width 70 height 18
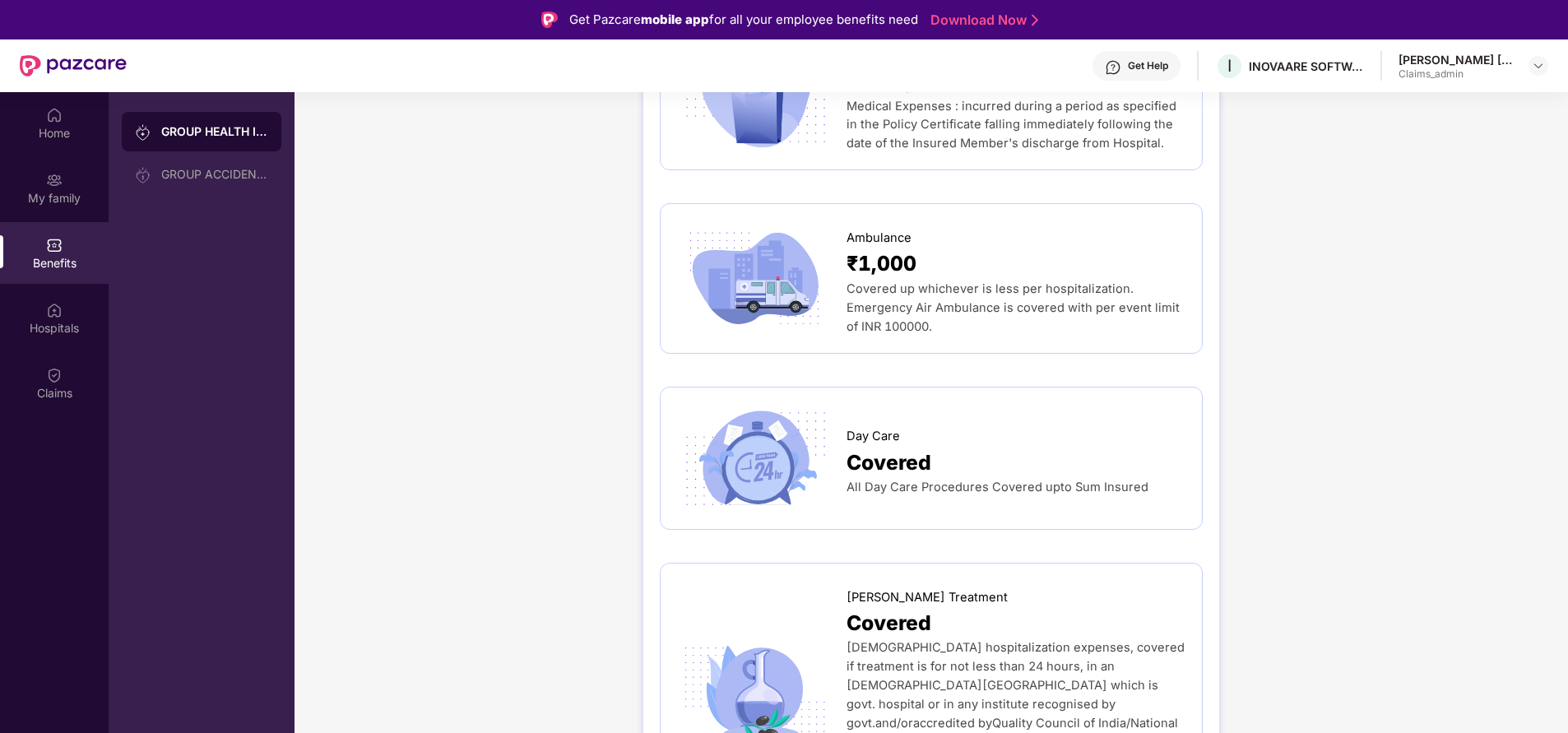
scroll to position [1219, 0]
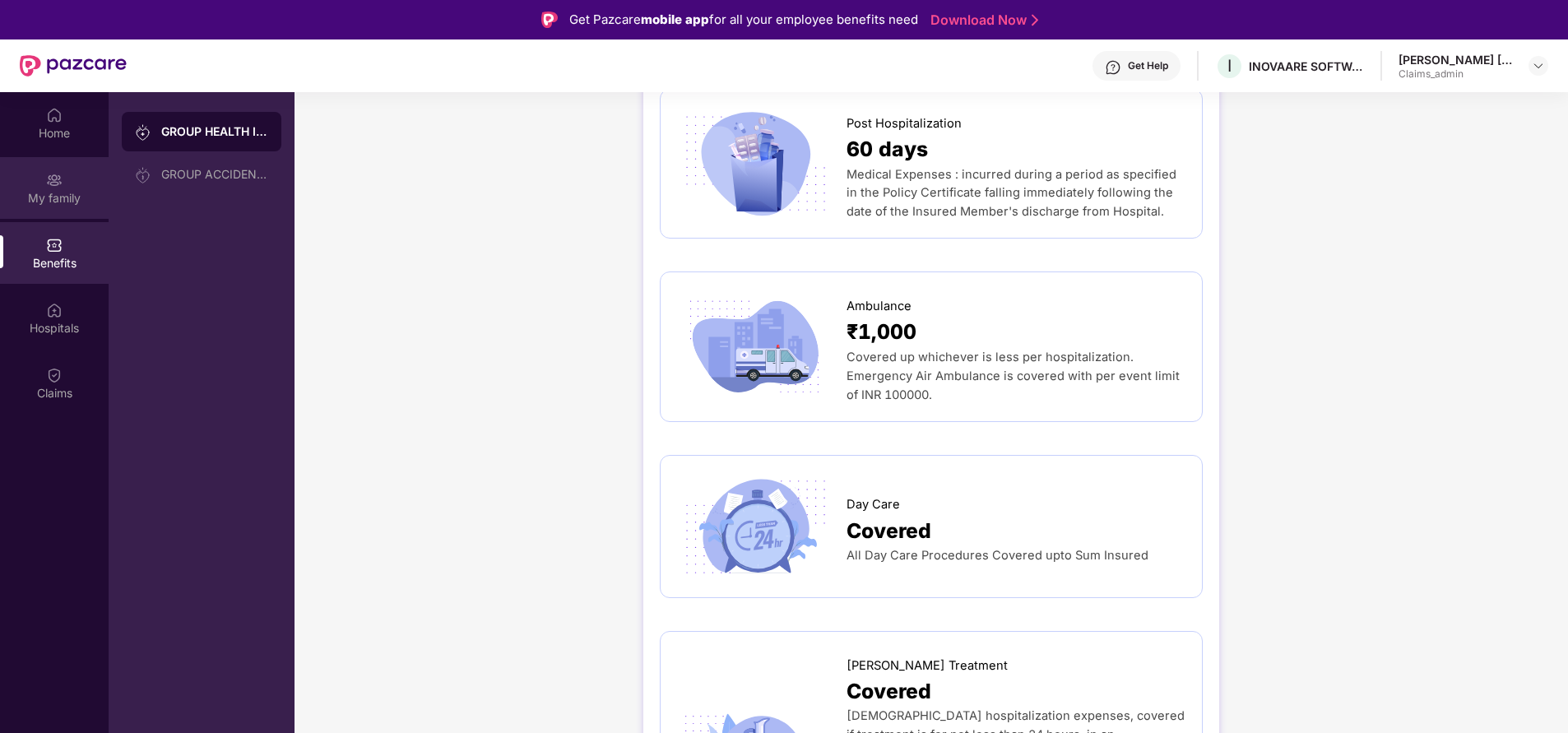
click at [53, 203] on div "My family" at bounding box center [54, 198] width 108 height 17
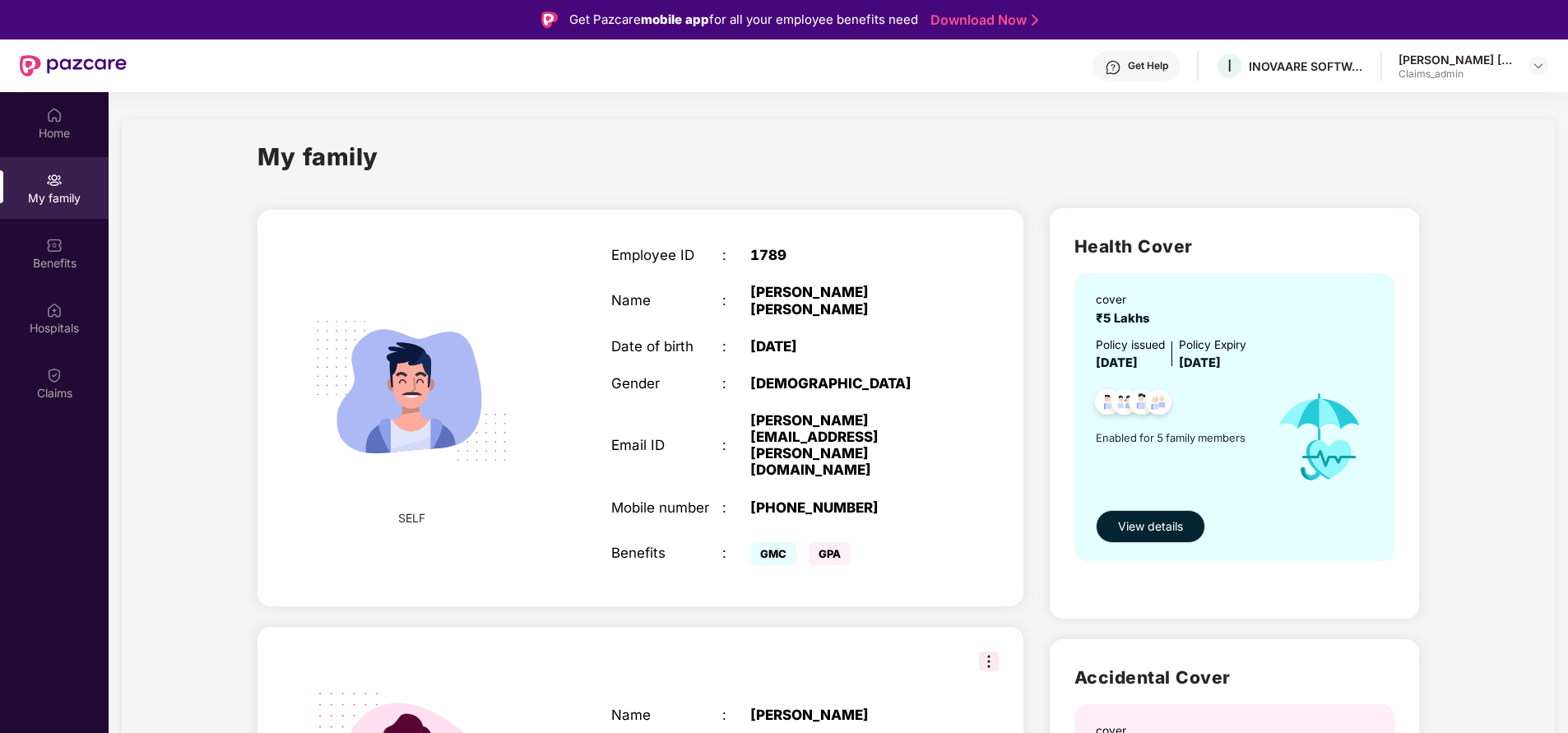
scroll to position [108, 0]
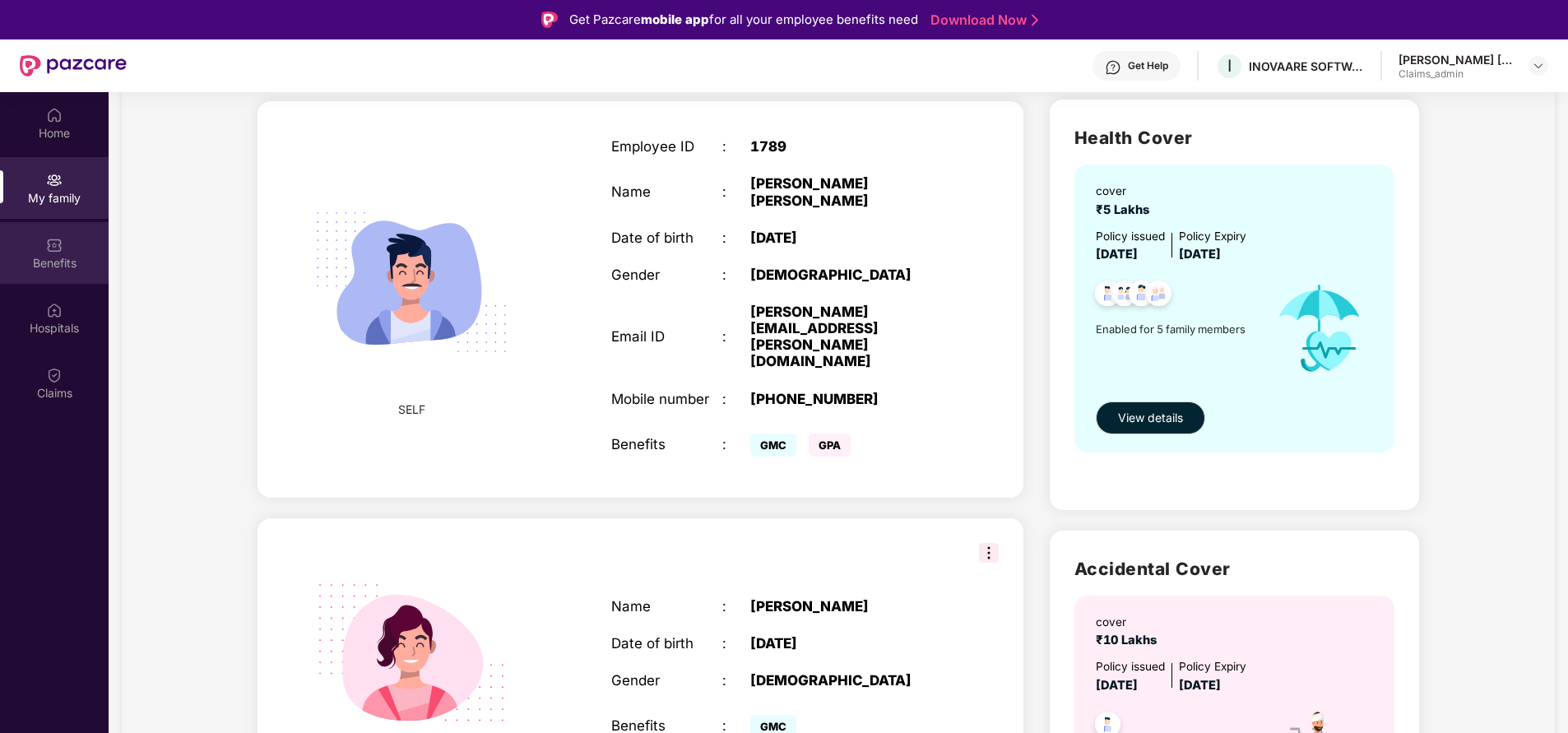
click at [50, 255] on div "Benefits" at bounding box center [54, 264] width 108 height 17
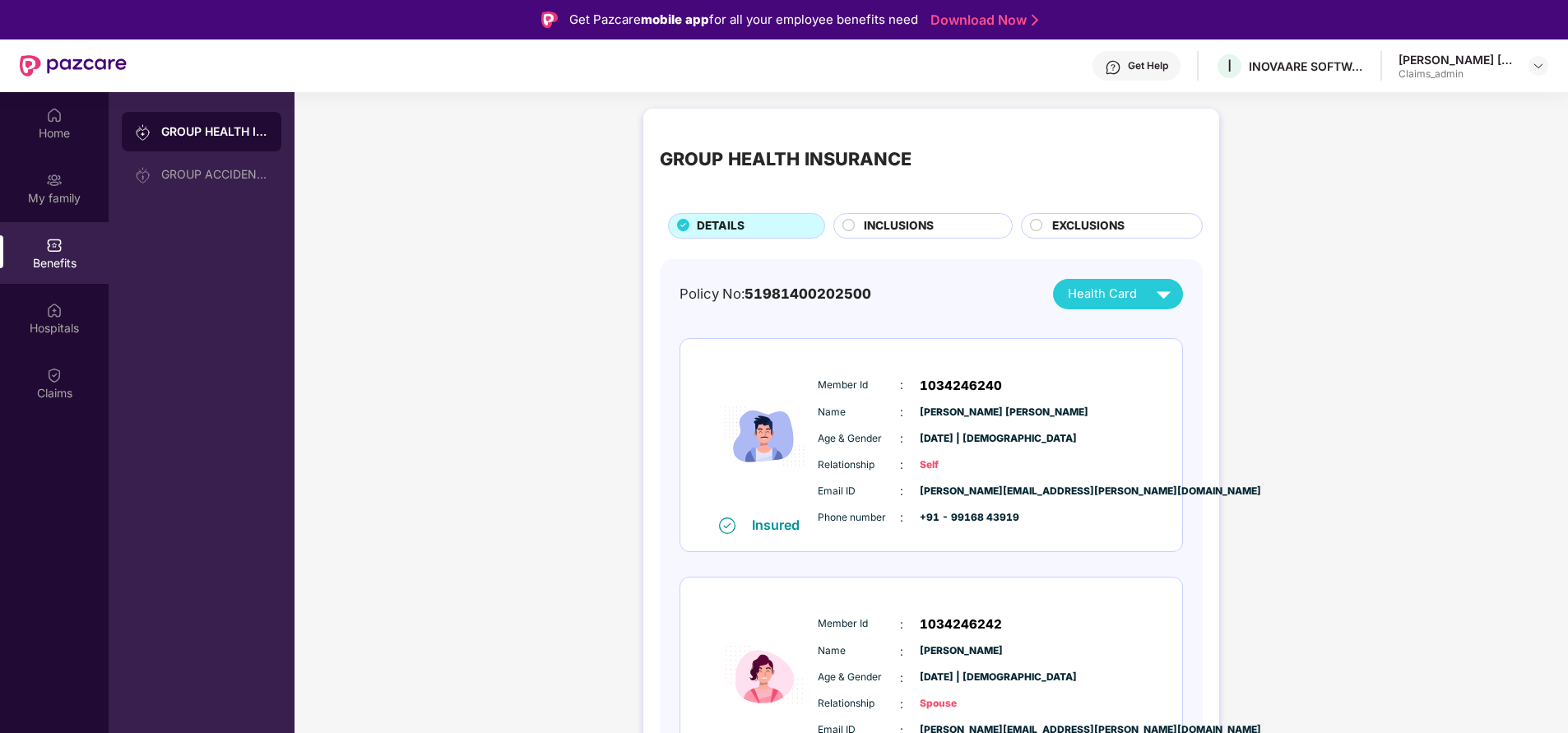
click at [893, 224] on span "INCLUSIONS" at bounding box center [899, 225] width 70 height 18
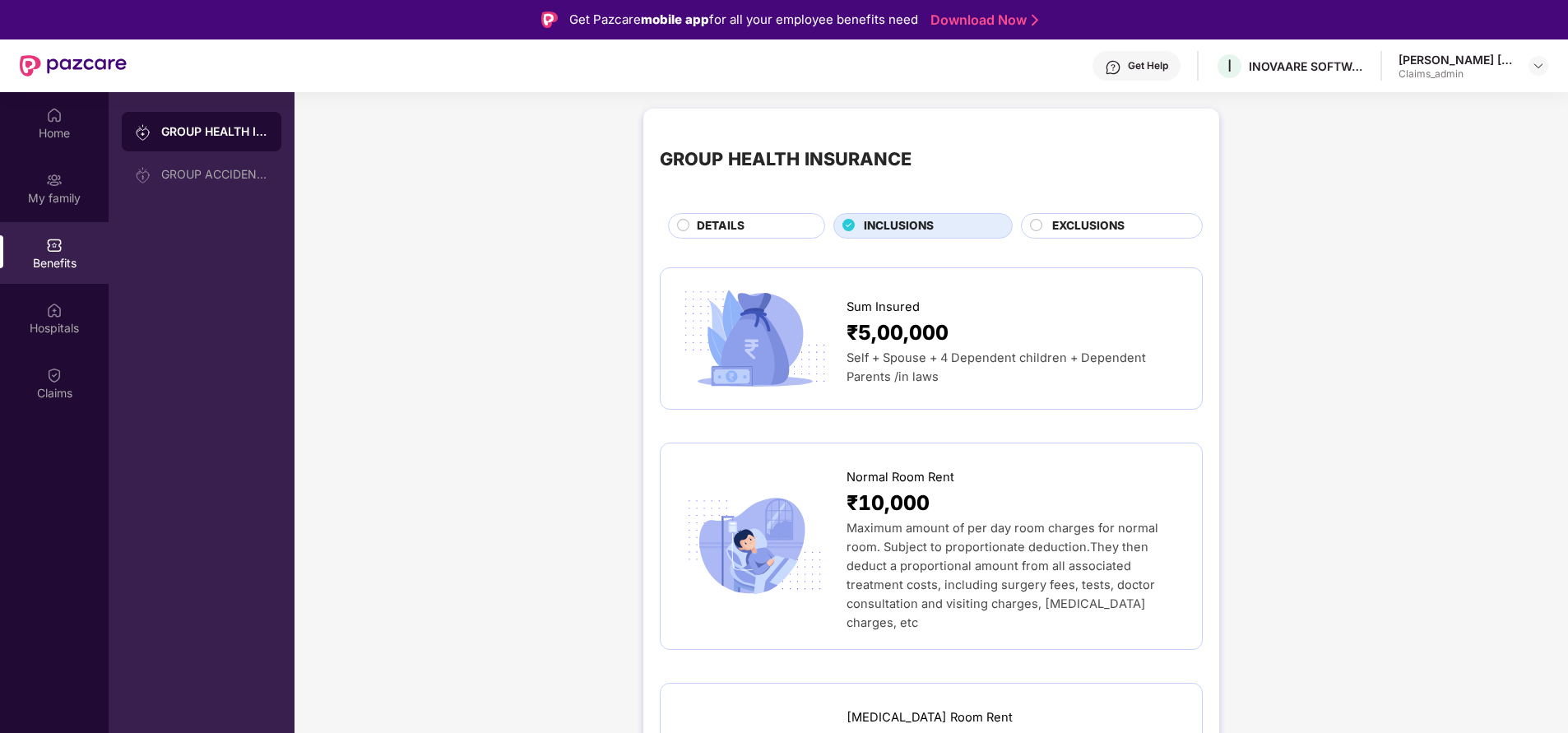
click at [1068, 227] on span "EXCLUSIONS" at bounding box center [1088, 225] width 73 height 18
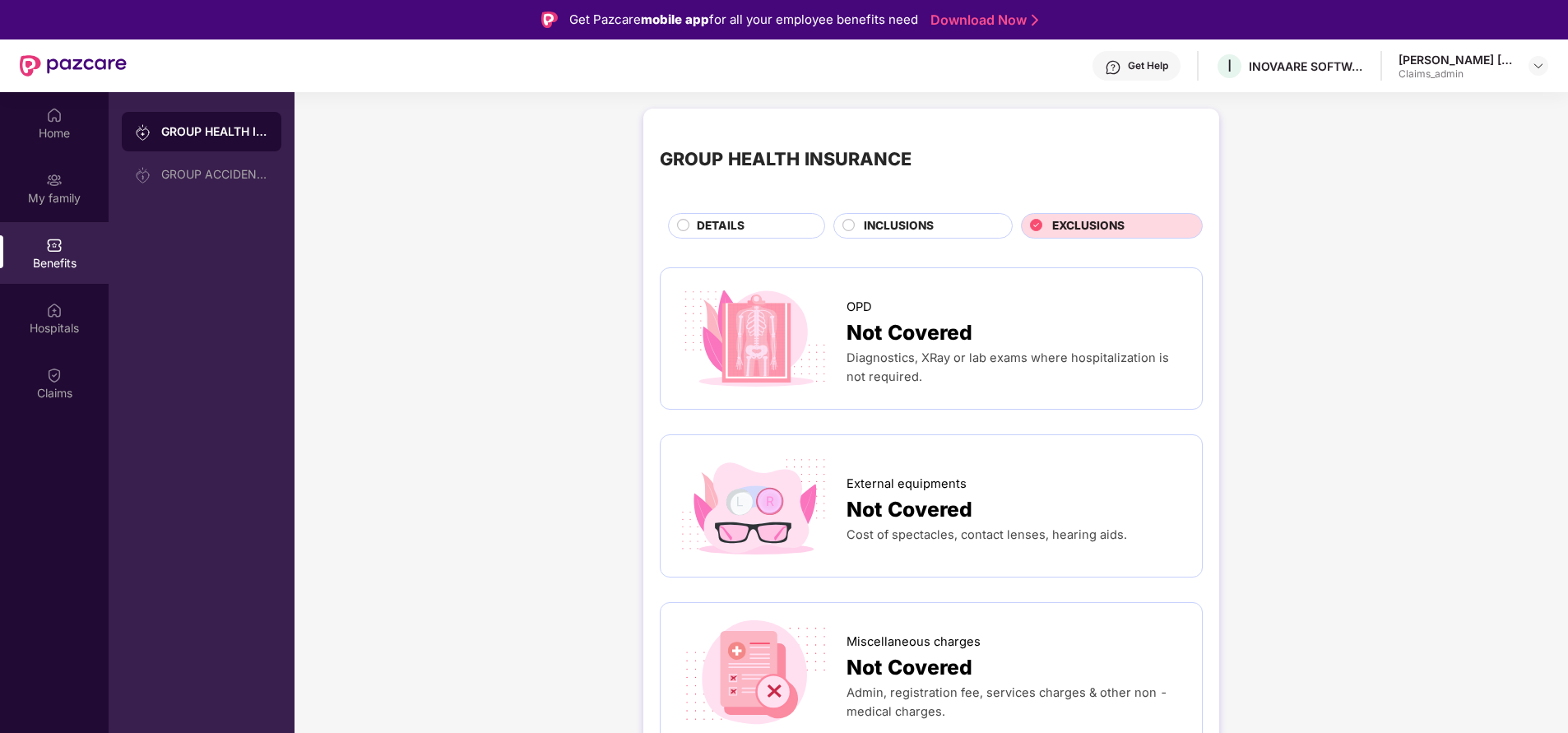
click at [757, 229] on div "DETAILS" at bounding box center [752, 227] width 128 height 20
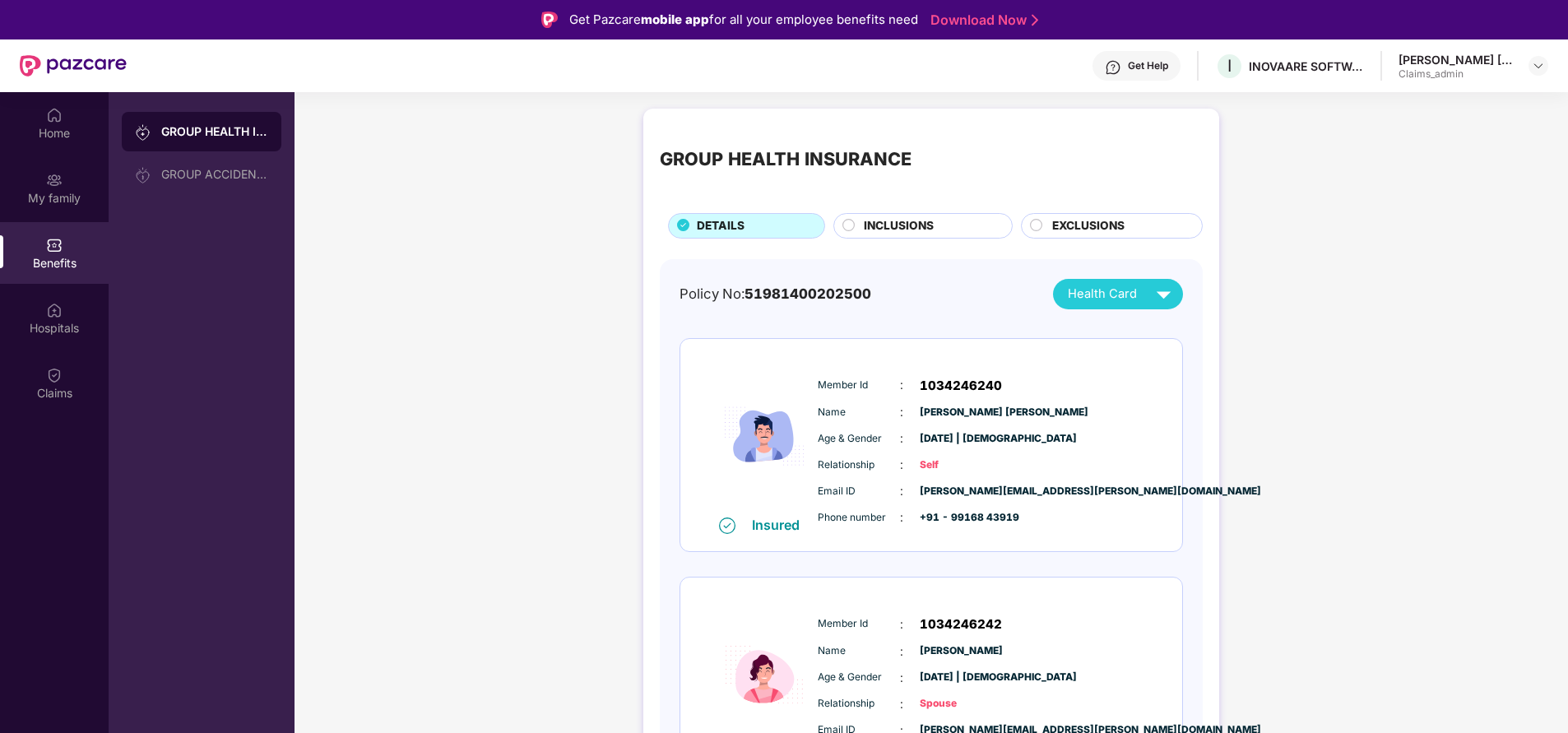
click at [944, 217] on div "INCLUSIONS" at bounding box center [930, 227] width 148 height 20
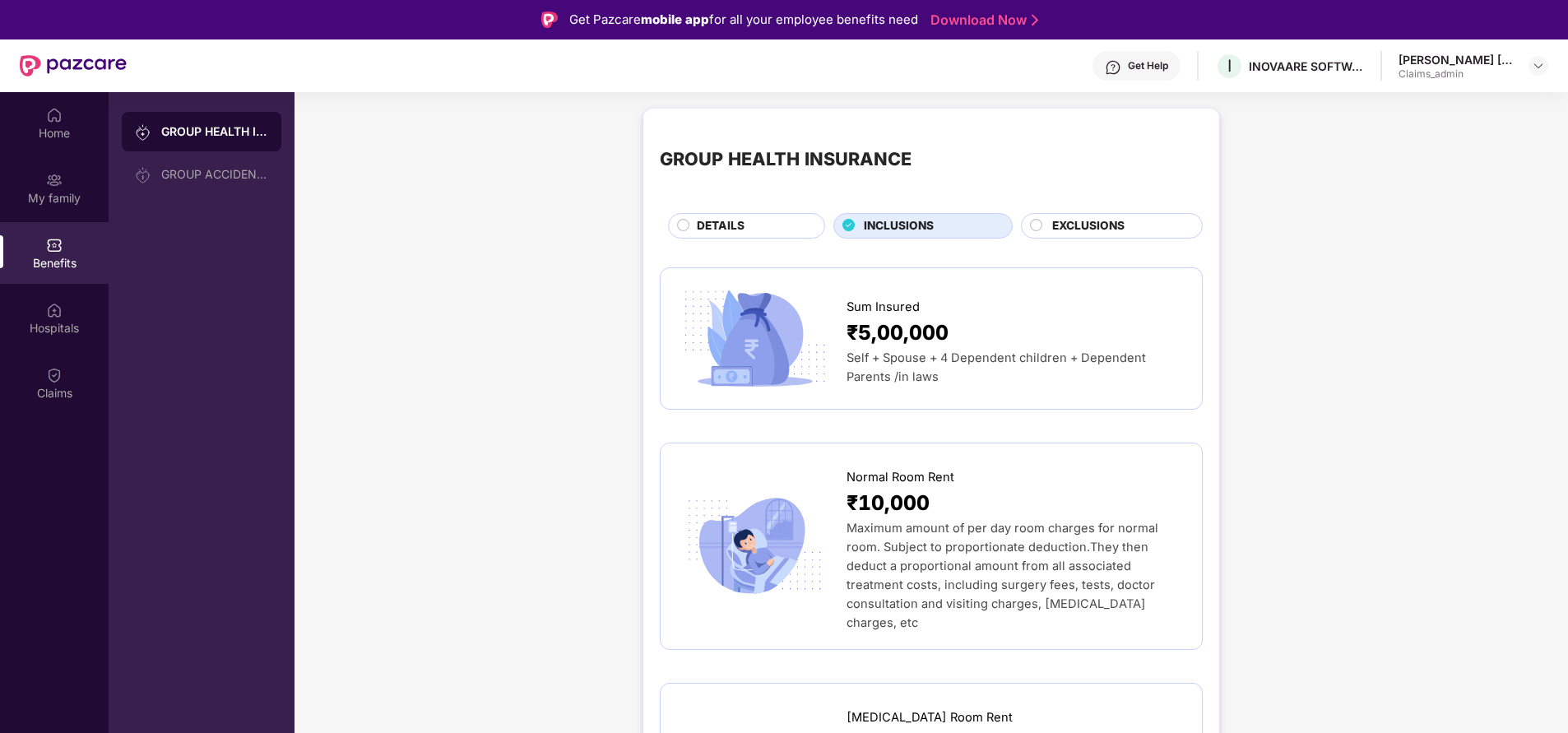
click at [1074, 218] on span "EXCLUSIONS" at bounding box center [1088, 225] width 73 height 18
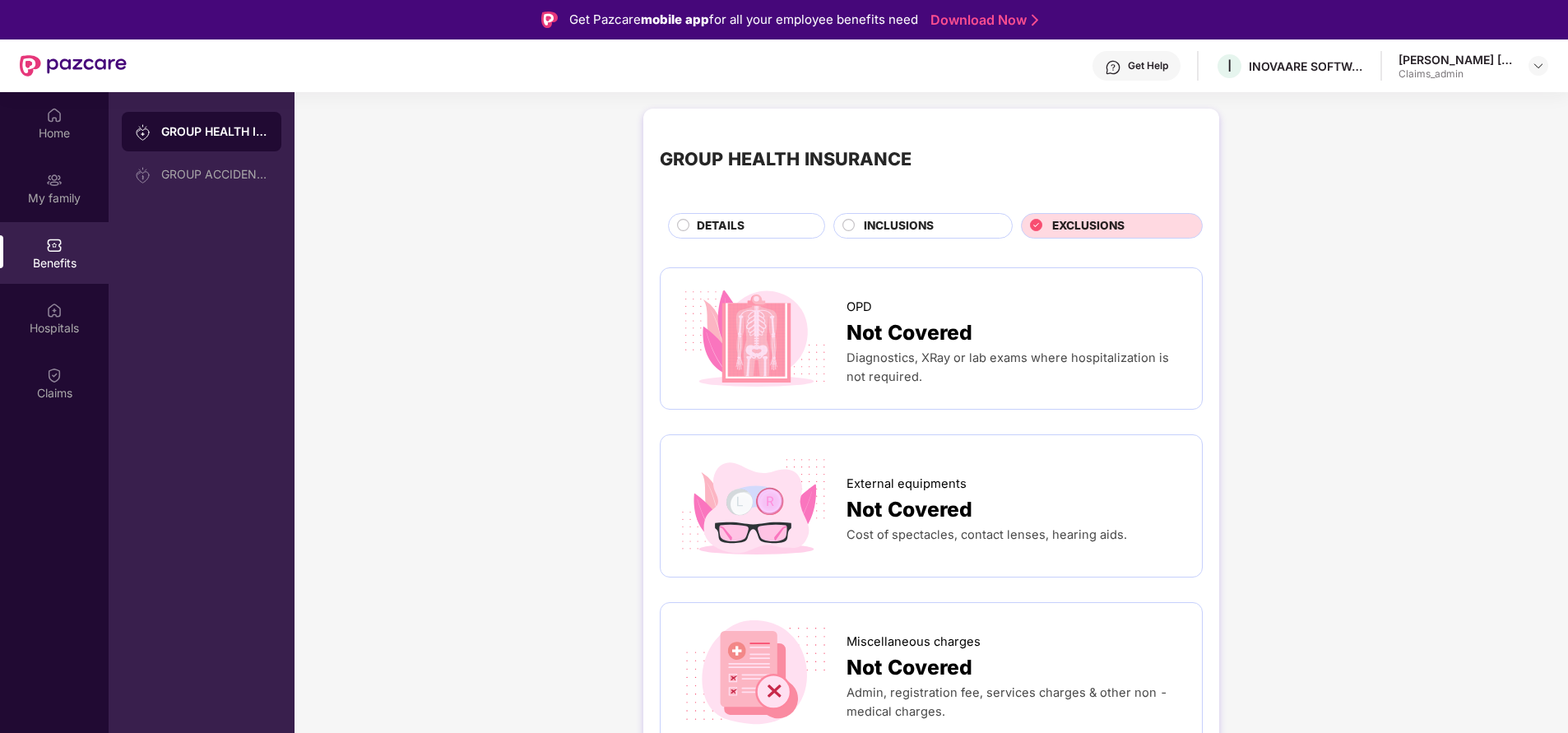
click at [955, 223] on div "INCLUSIONS" at bounding box center [930, 227] width 148 height 20
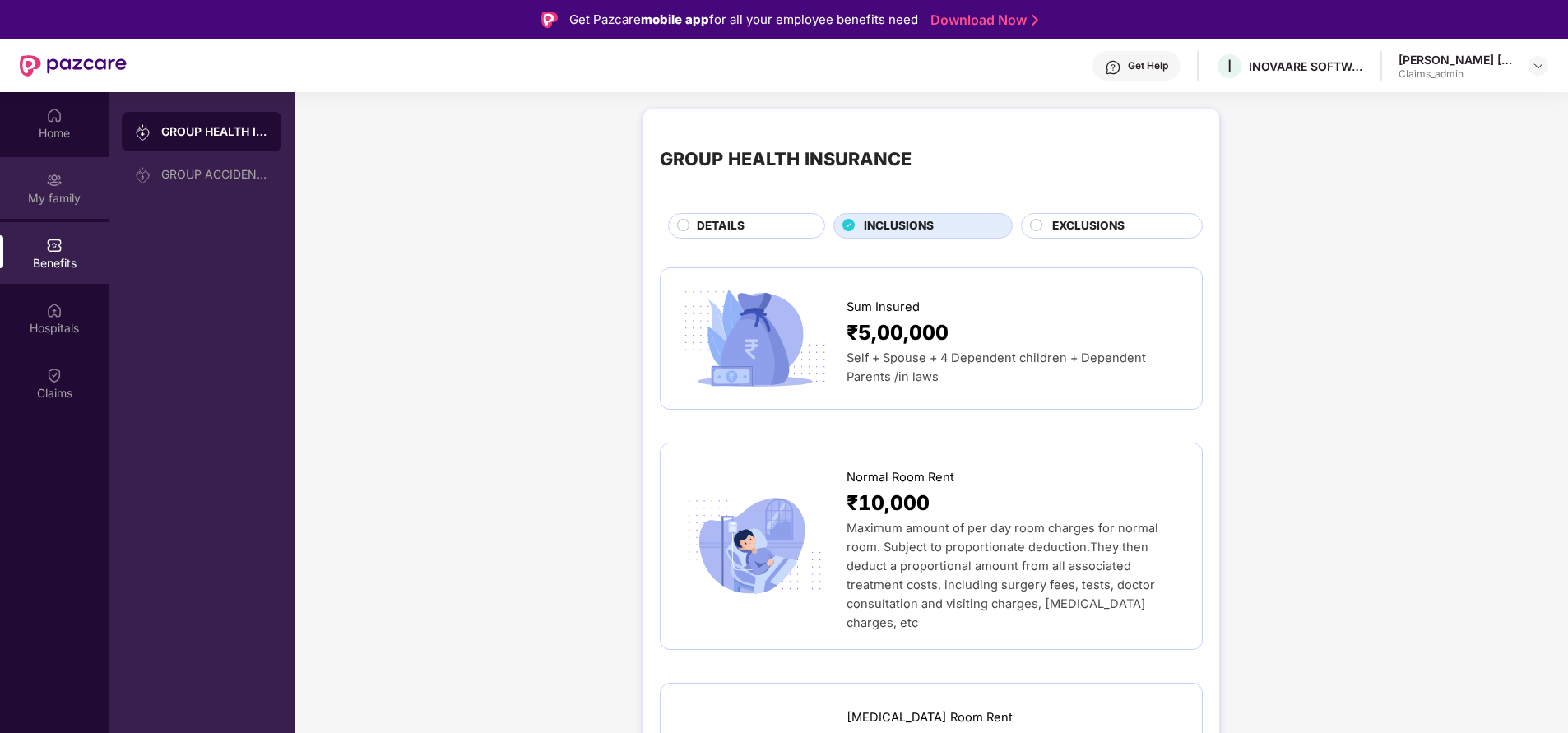
click at [12, 193] on div "My family" at bounding box center [54, 198] width 108 height 17
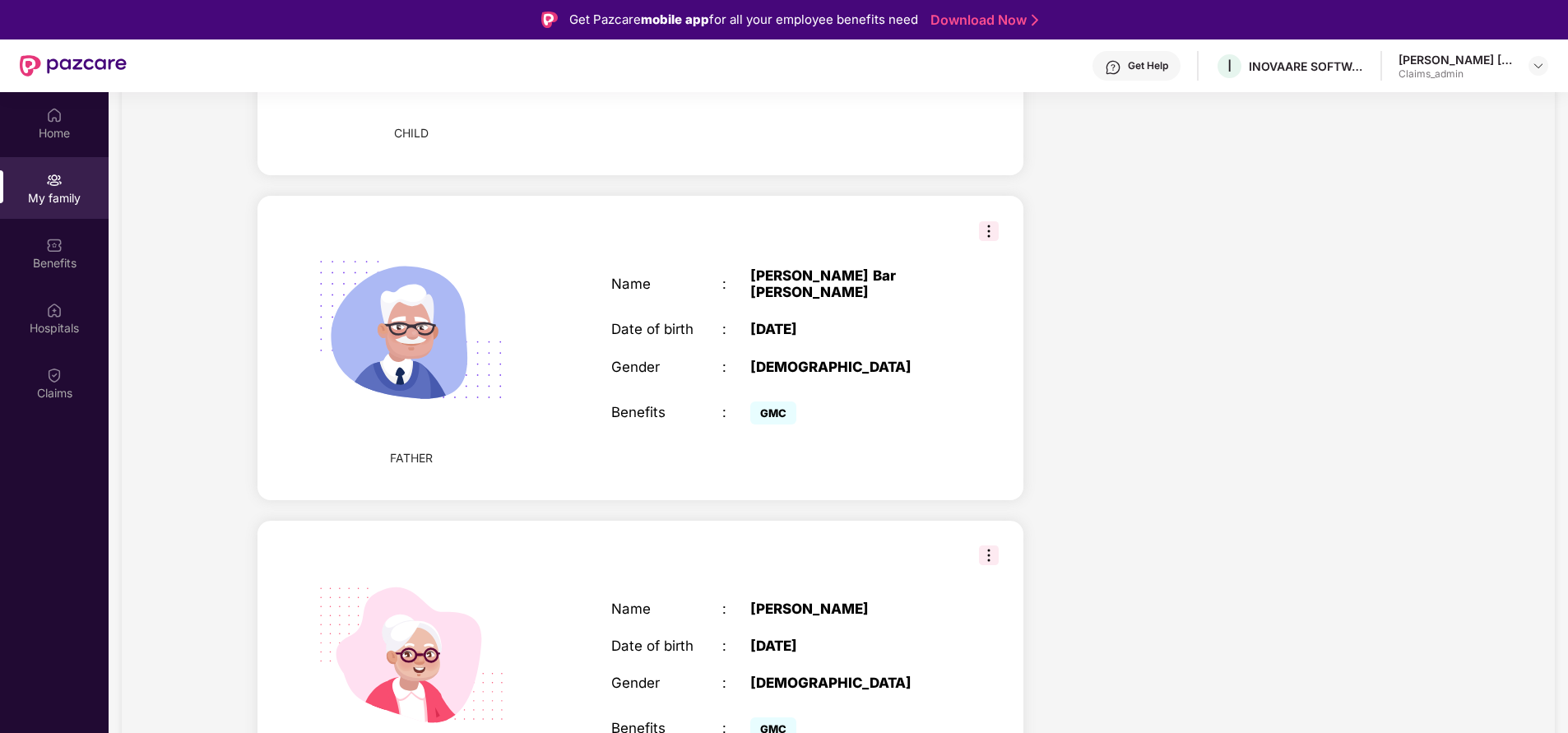
scroll to position [92, 0]
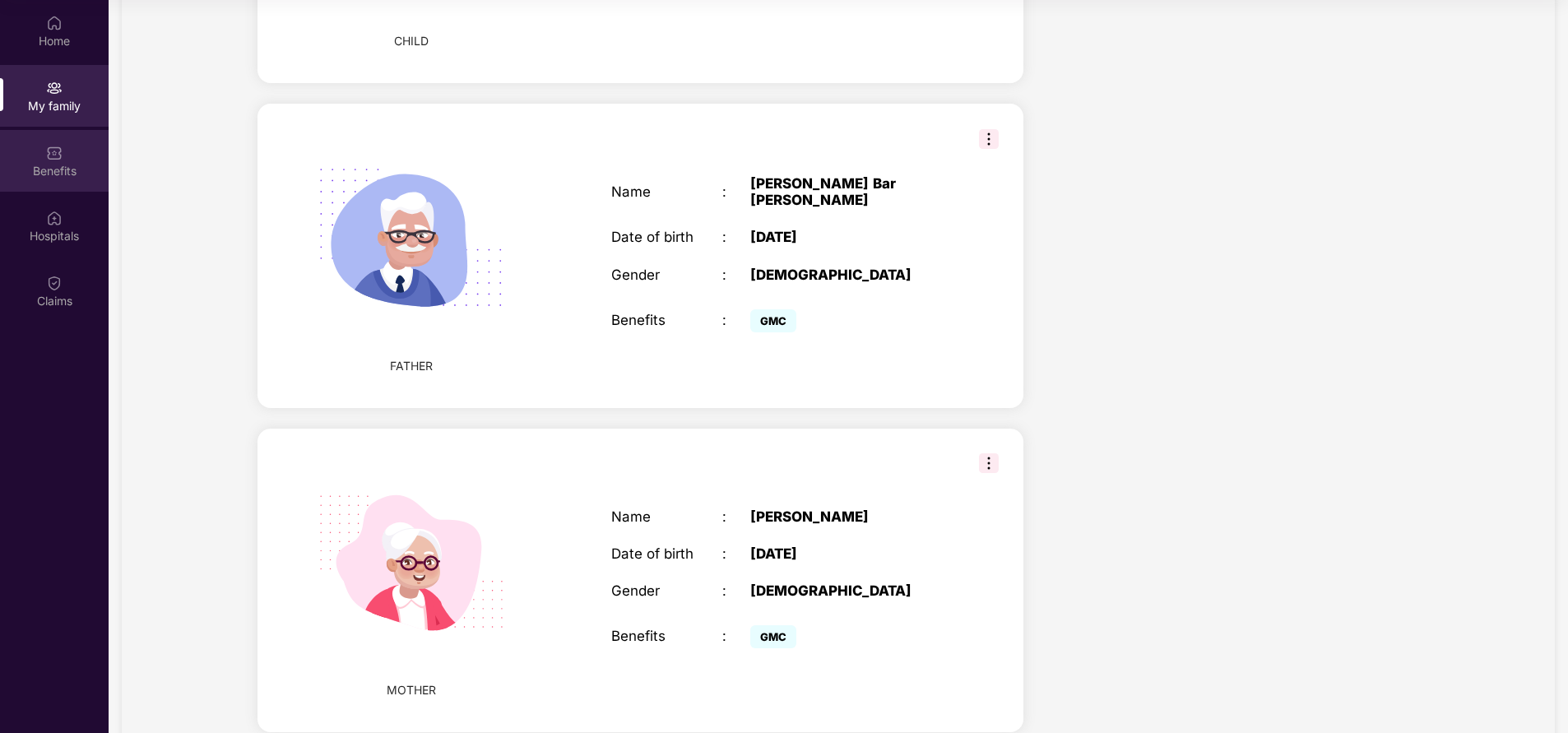
click at [58, 158] on img at bounding box center [54, 153] width 17 height 17
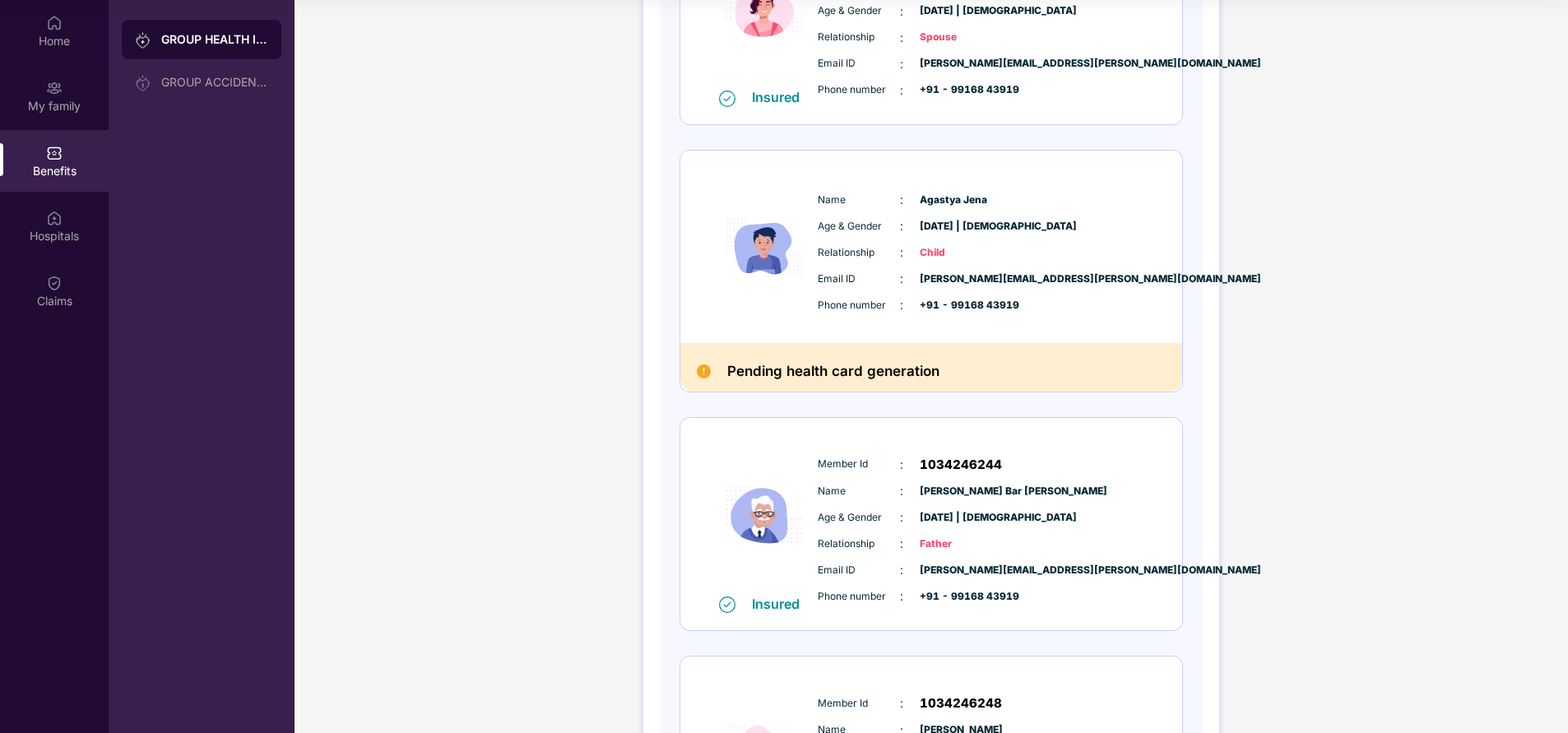
scroll to position [574, 0]
click at [55, 92] on img at bounding box center [54, 88] width 17 height 17
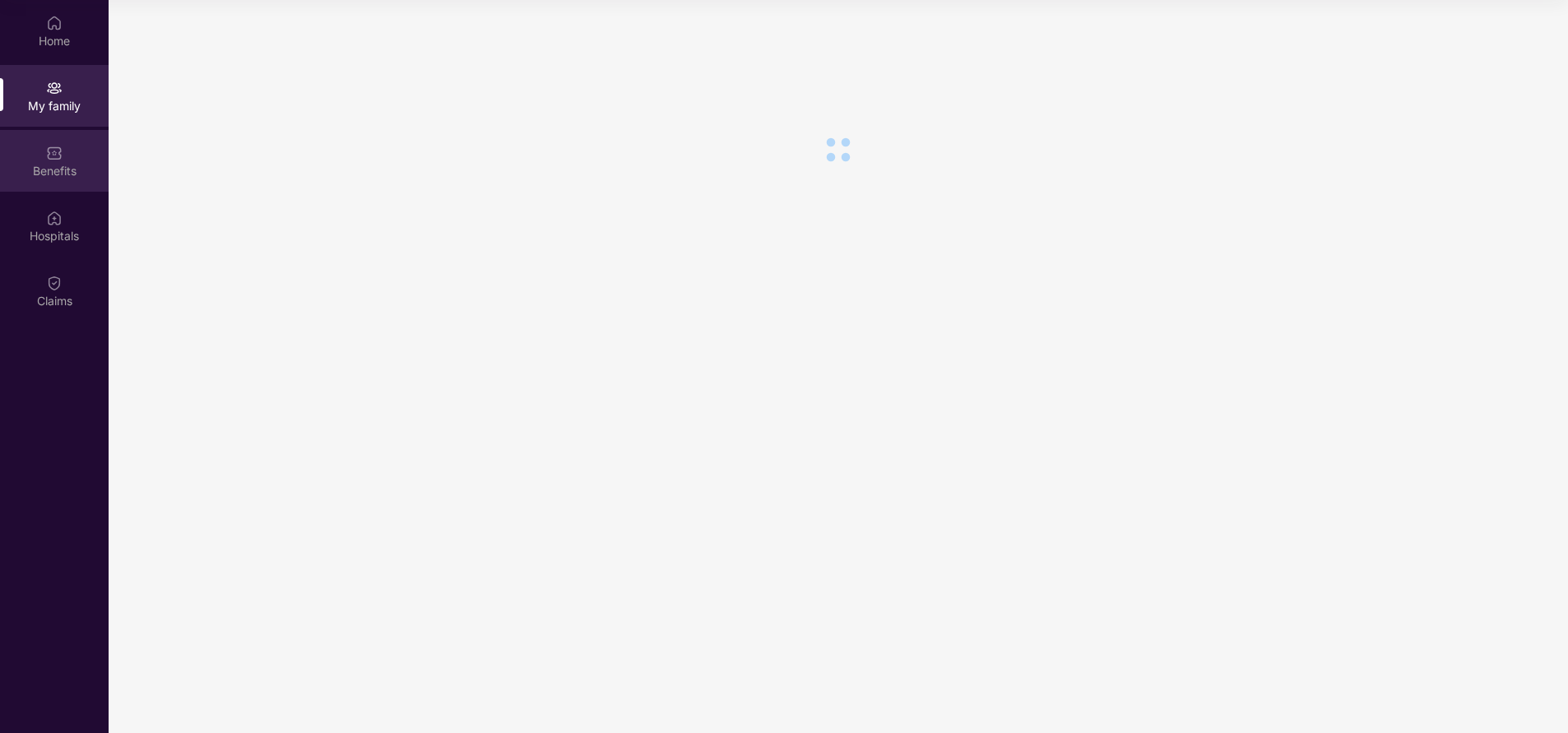
click at [53, 153] on img at bounding box center [54, 153] width 17 height 17
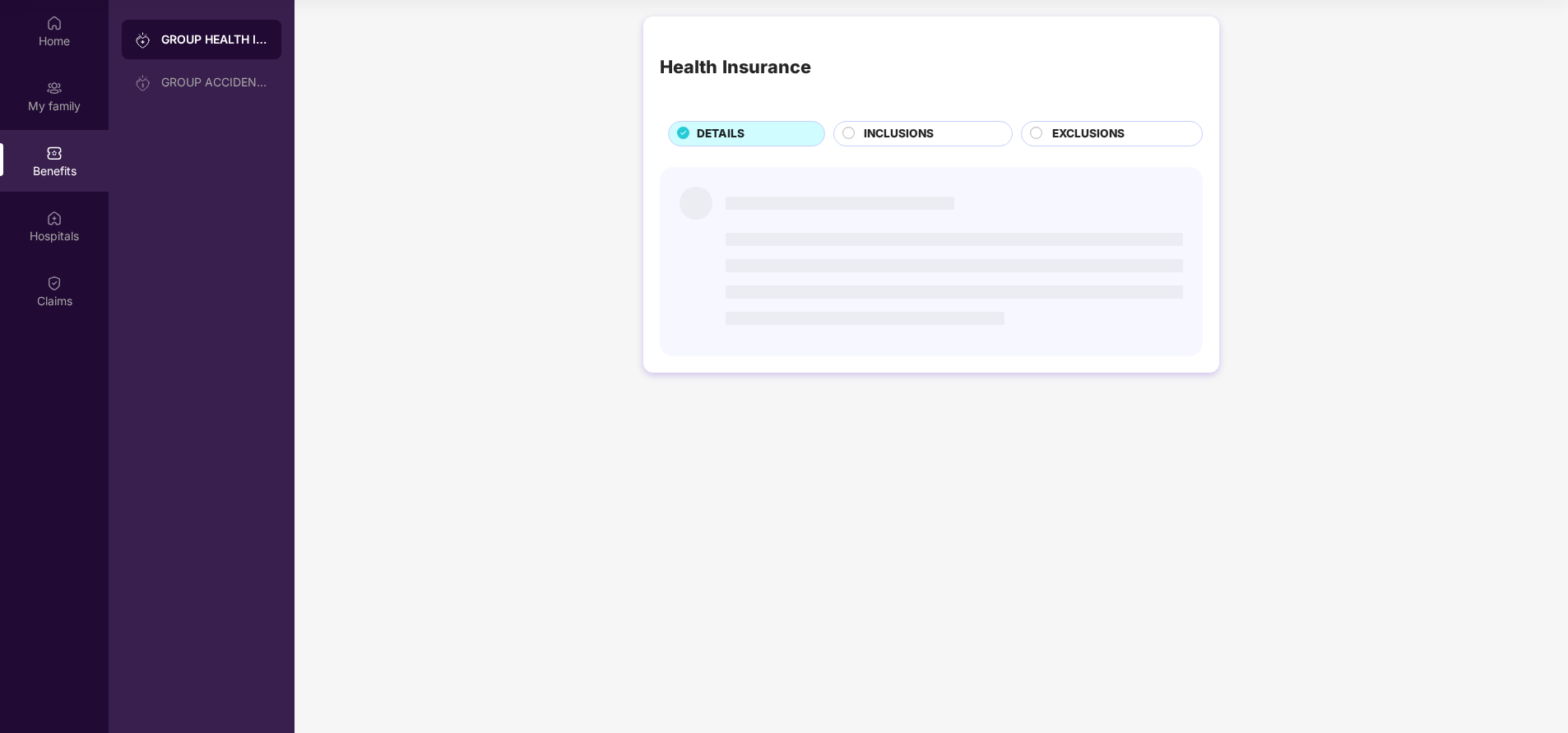
click at [907, 139] on span "INCLUSIONS" at bounding box center [899, 133] width 70 height 18
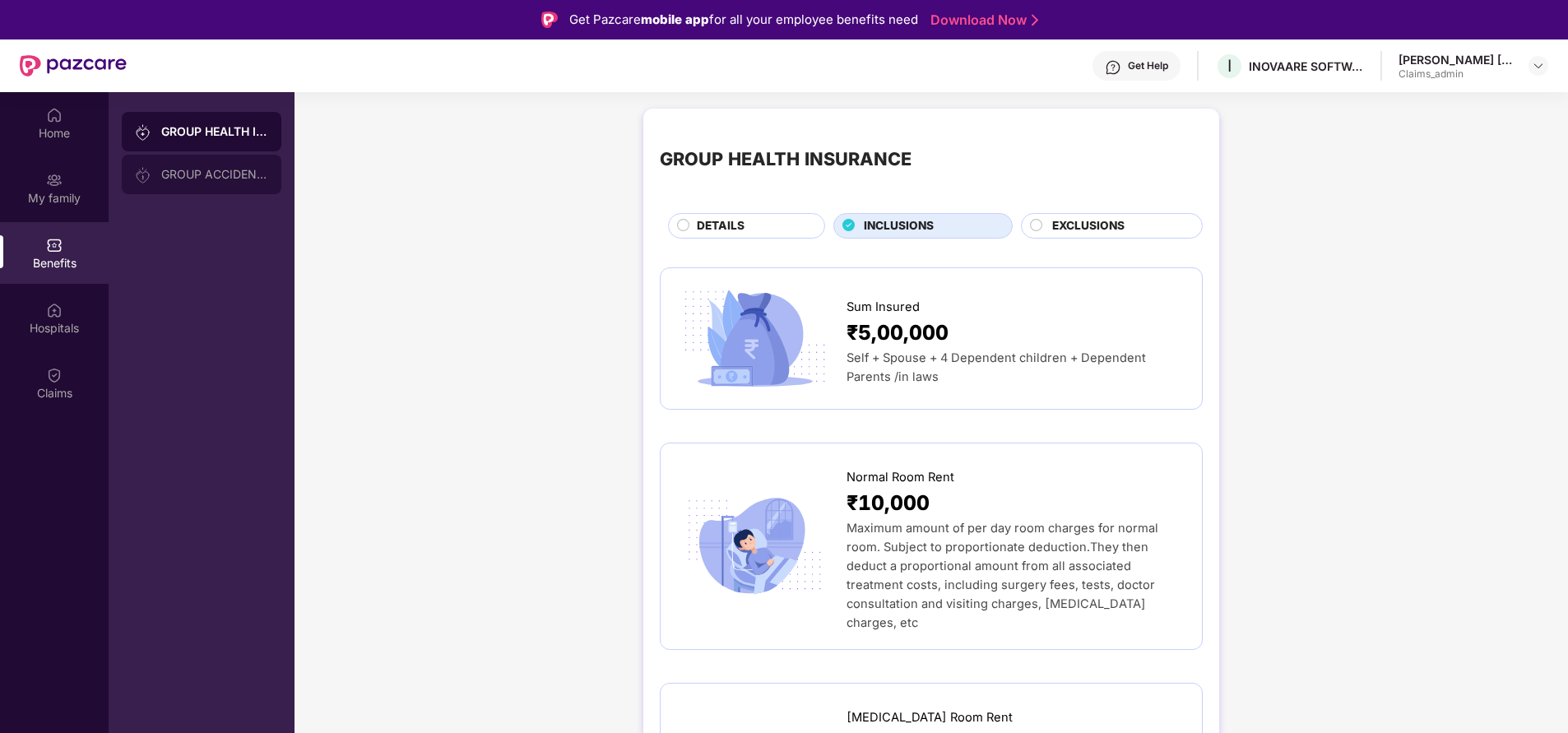
click at [256, 171] on div "GROUP ACCIDENTAL INSURANCE" at bounding box center [214, 174] width 107 height 13
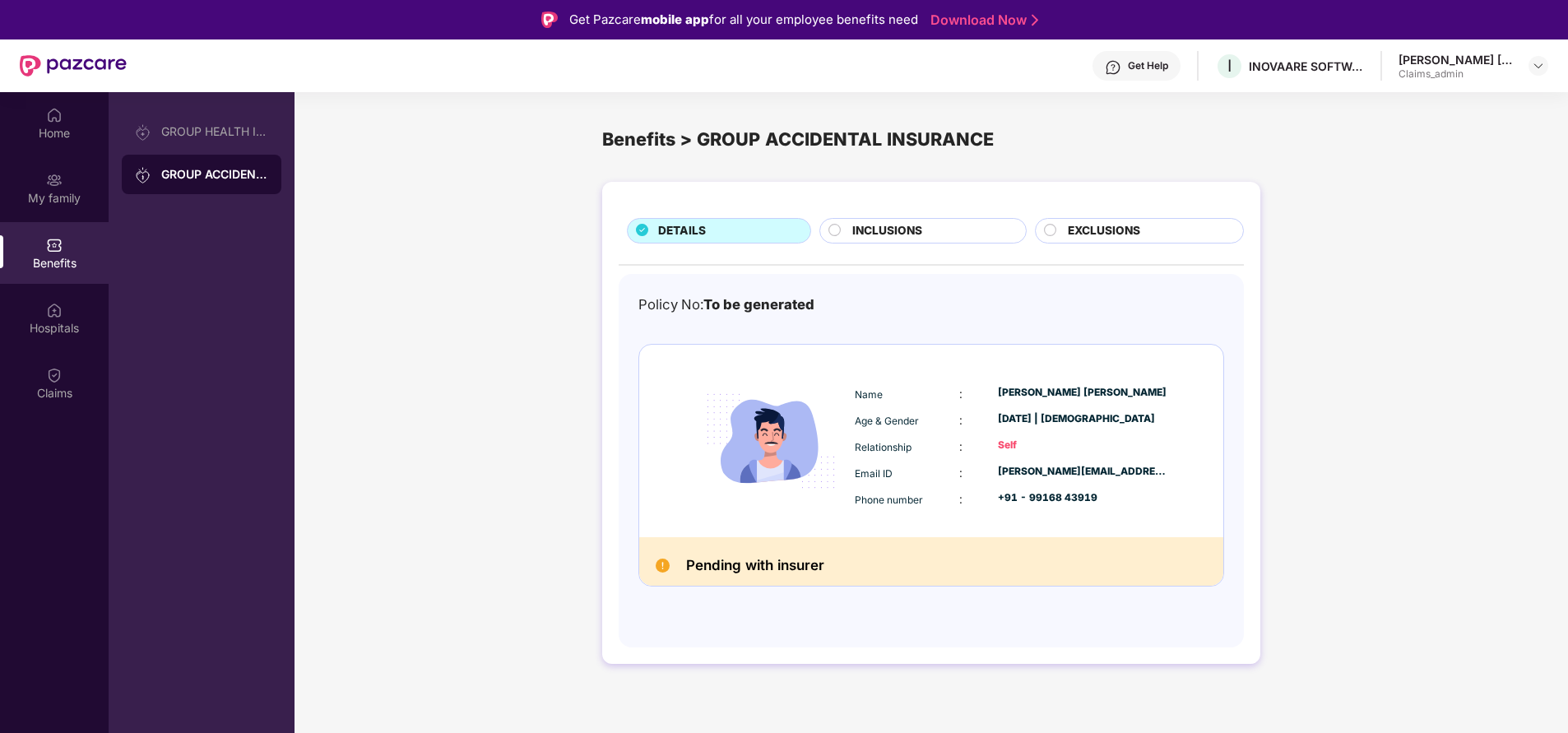
click at [912, 233] on span "INCLUSIONS" at bounding box center [887, 230] width 70 height 18
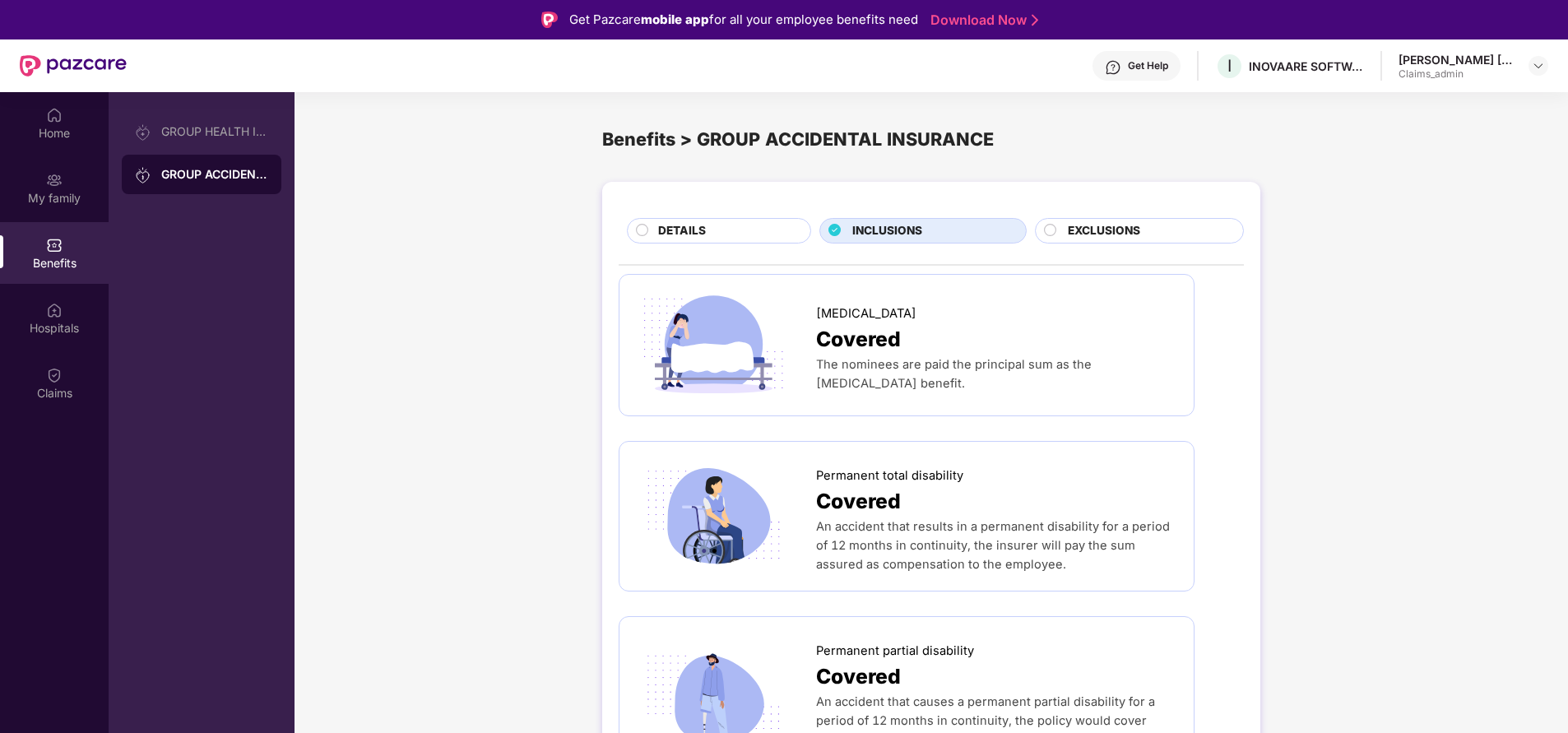
click at [1105, 230] on span "EXCLUSIONS" at bounding box center [1104, 230] width 73 height 18
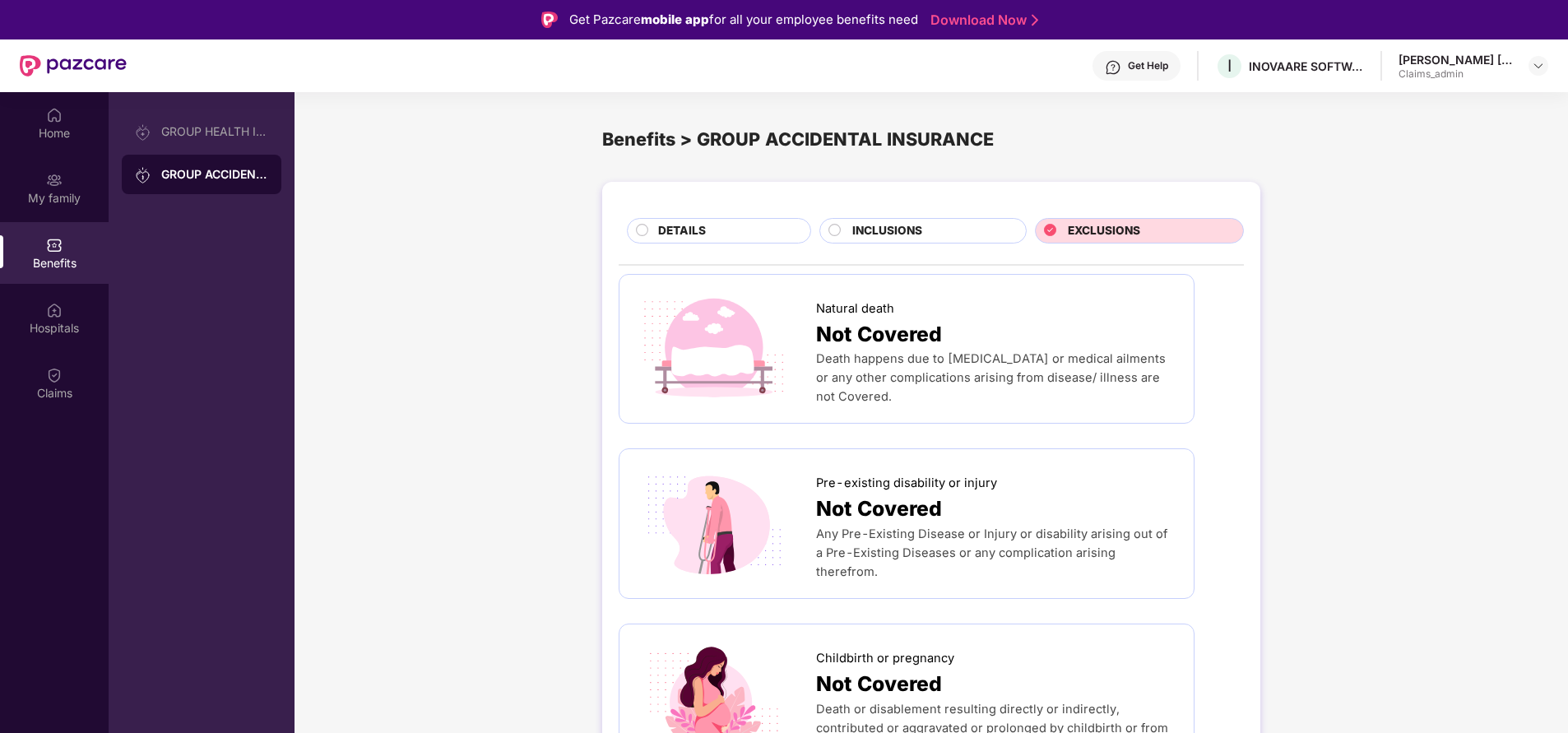
click at [689, 227] on span "DETAILS" at bounding box center [681, 230] width 48 height 18
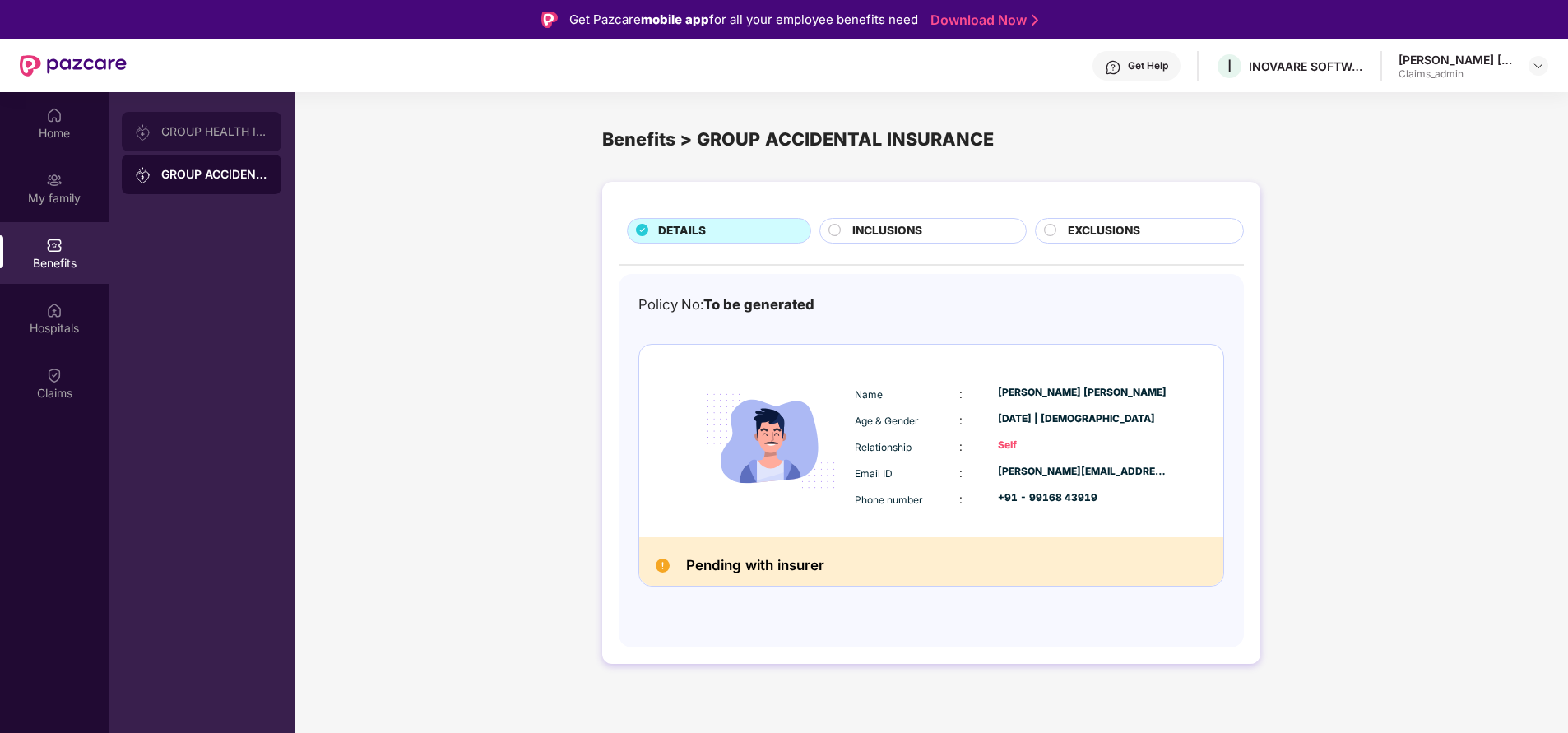
click at [184, 133] on div "GROUP HEALTH INSURANCE" at bounding box center [214, 132] width 107 height 13
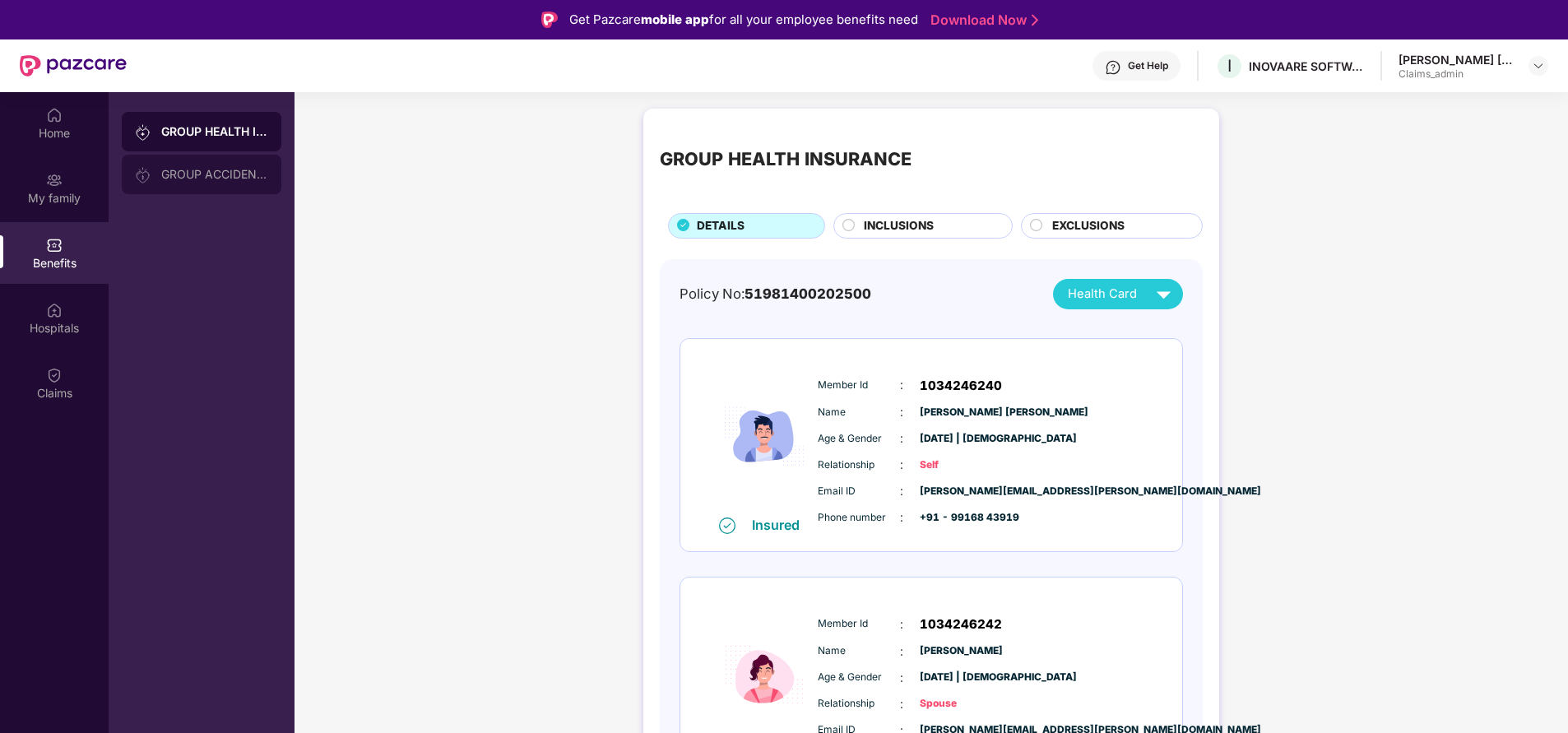
click at [183, 174] on div "GROUP ACCIDENTAL INSURANCE" at bounding box center [214, 174] width 107 height 13
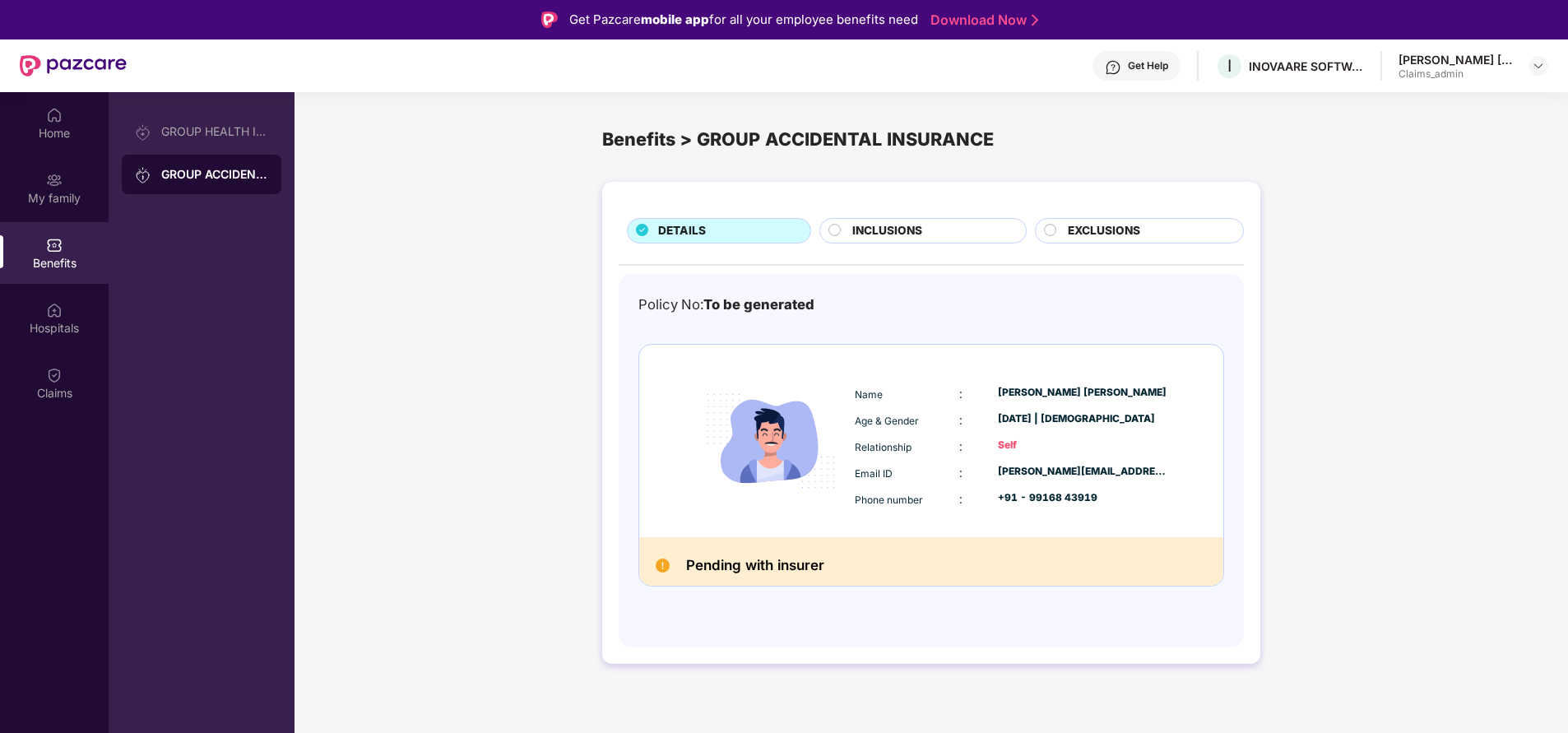
click at [902, 231] on span "INCLUSIONS" at bounding box center [887, 230] width 70 height 18
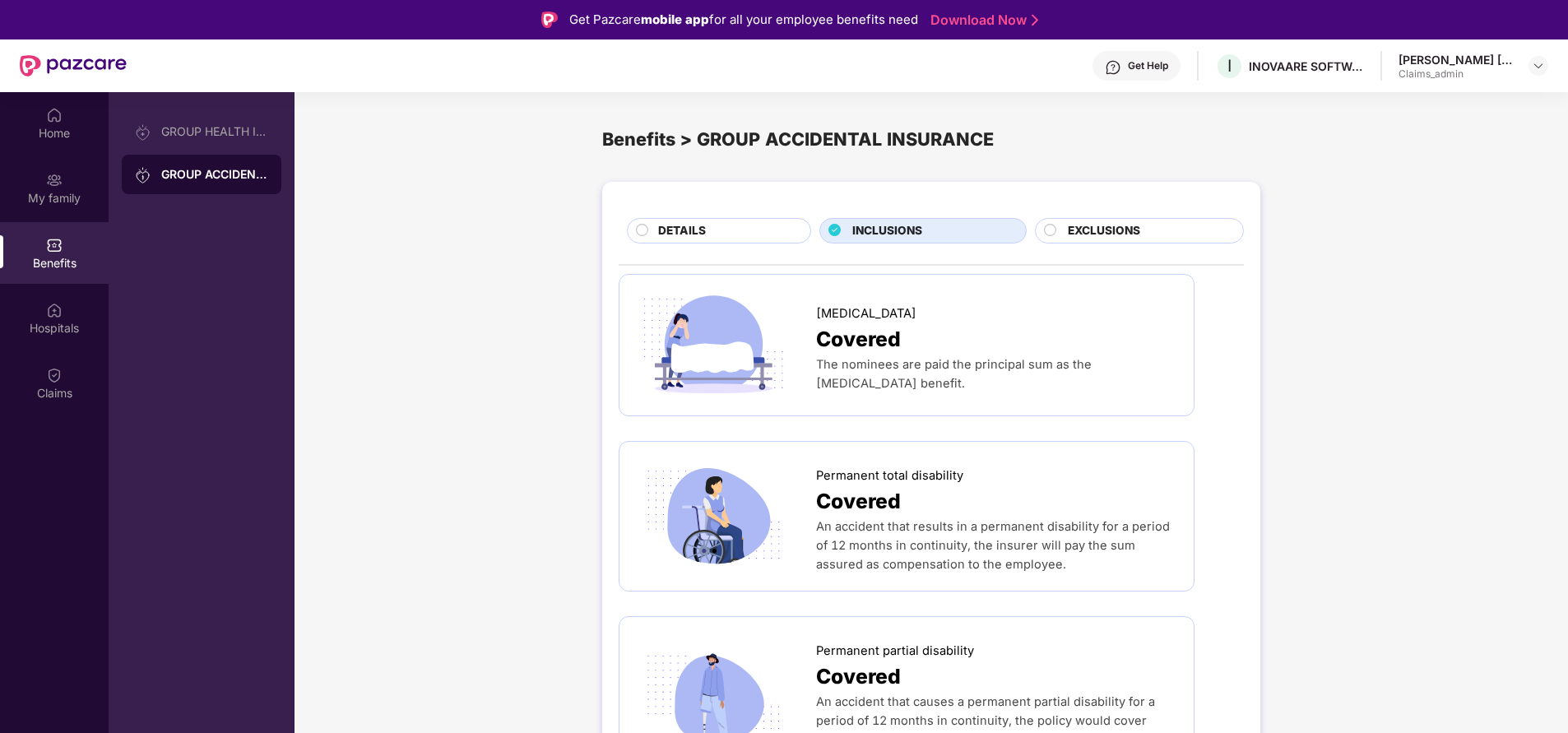
click at [691, 237] on span "DETAILS" at bounding box center [681, 230] width 48 height 18
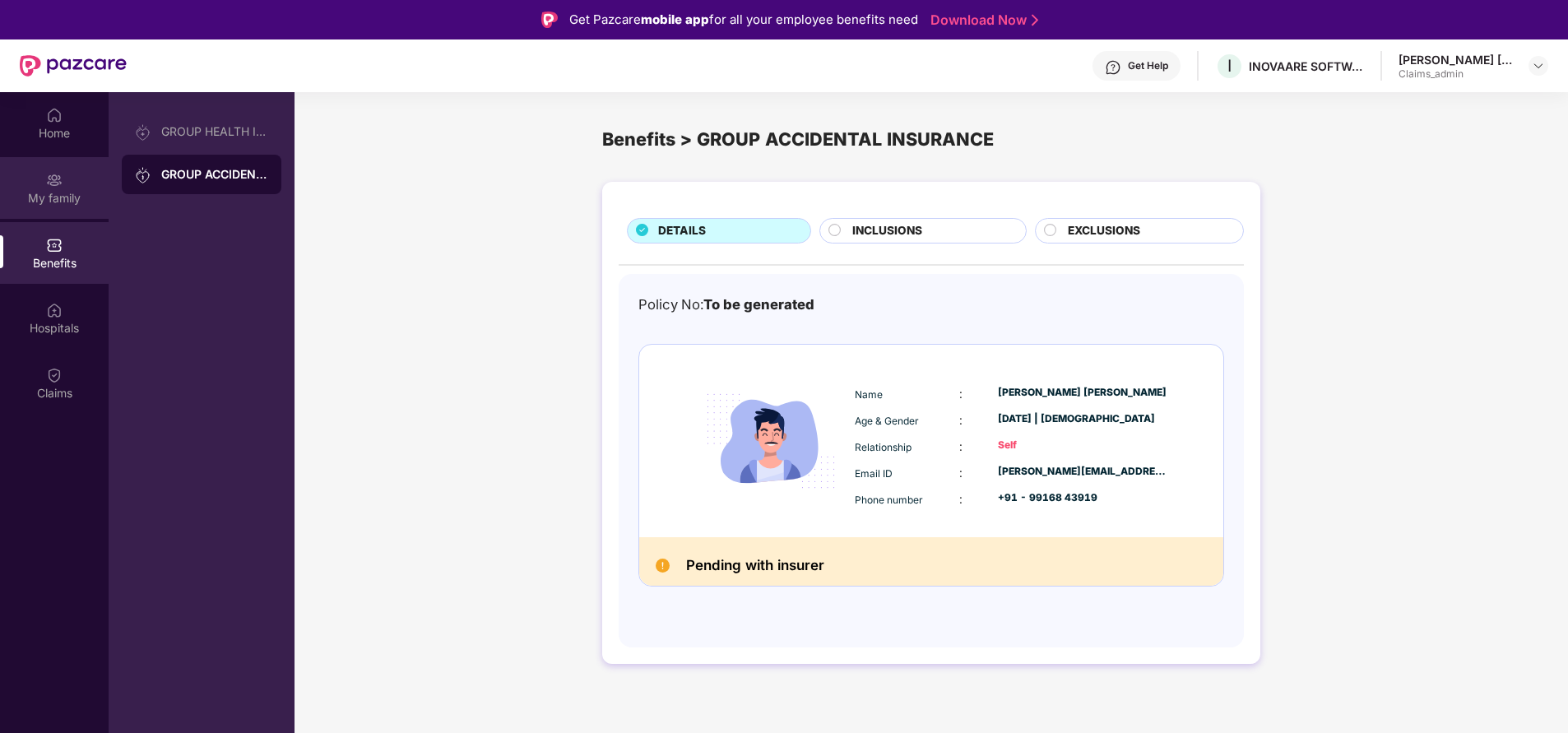
click at [18, 205] on div "My family" at bounding box center [54, 198] width 108 height 17
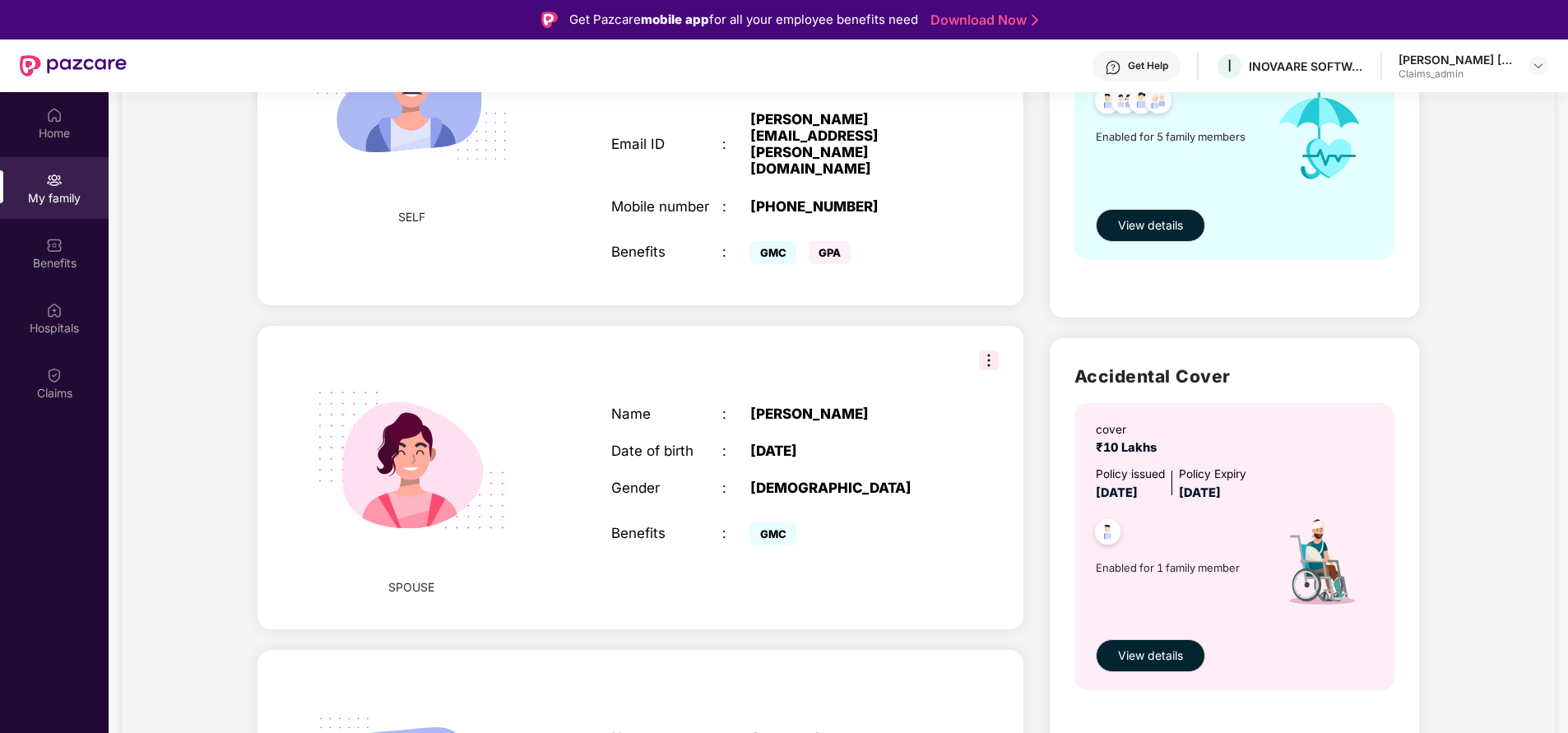
scroll to position [328, 0]
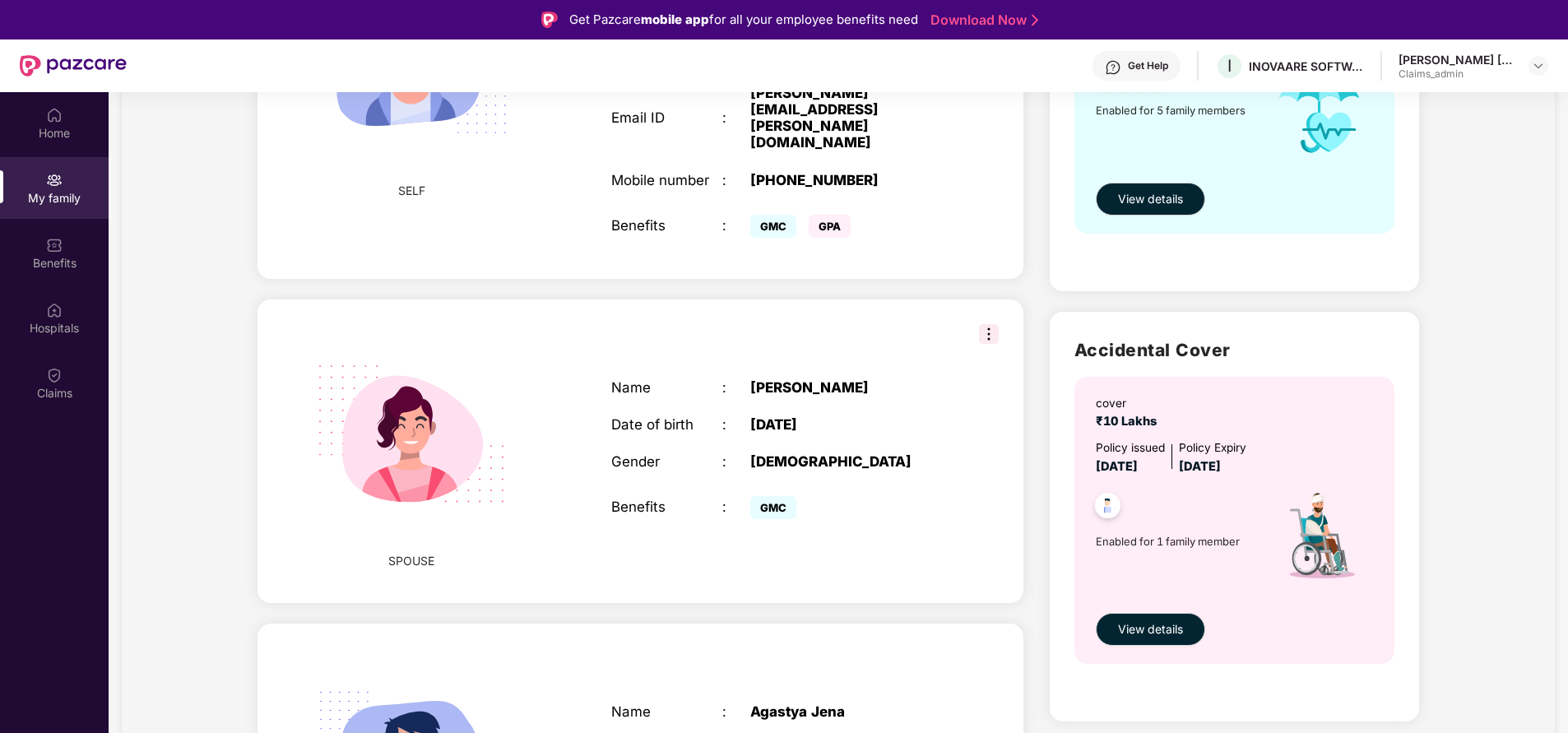
click at [411, 417] on img at bounding box center [410, 434] width 236 height 236
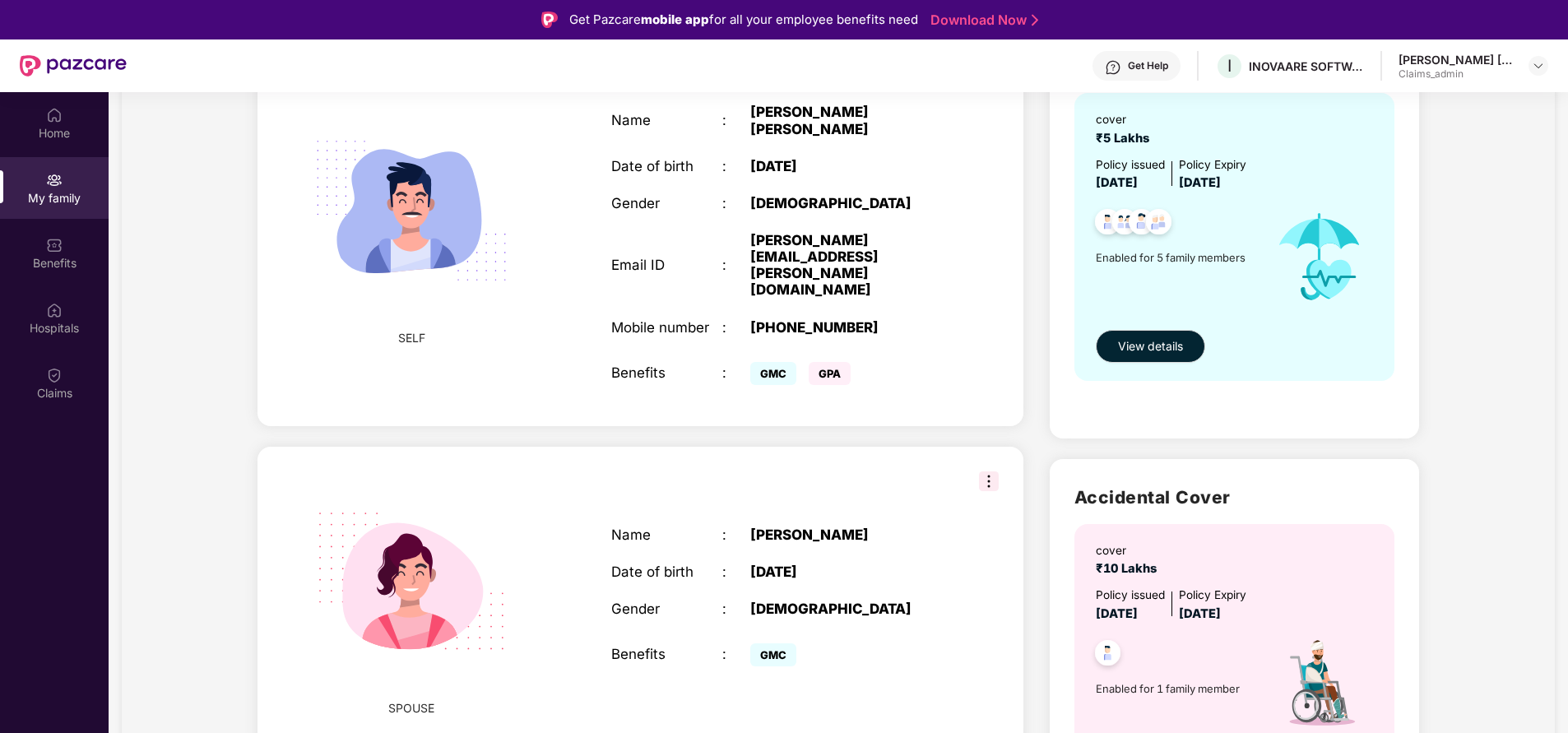
scroll to position [182, 0]
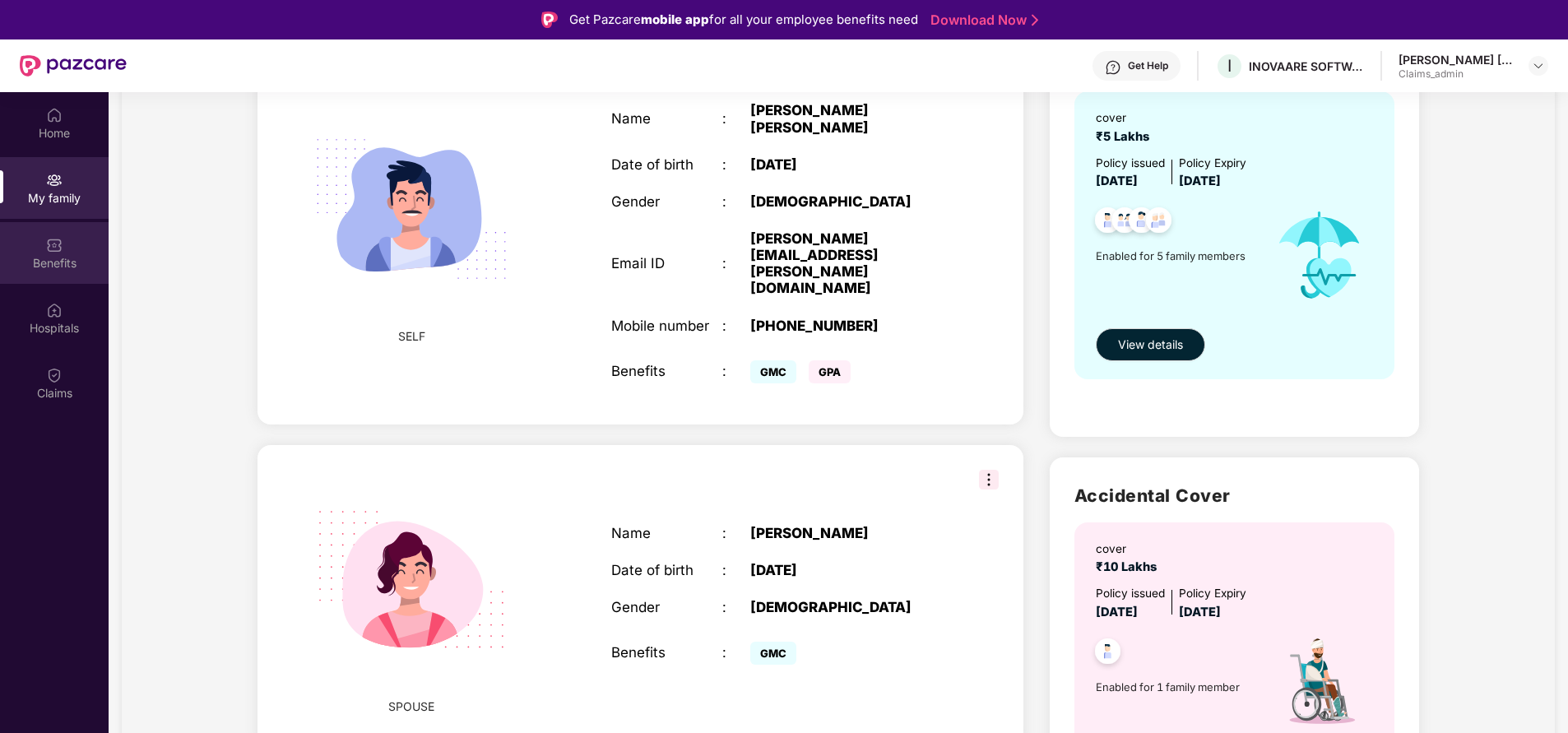
click at [50, 244] on img at bounding box center [54, 245] width 17 height 17
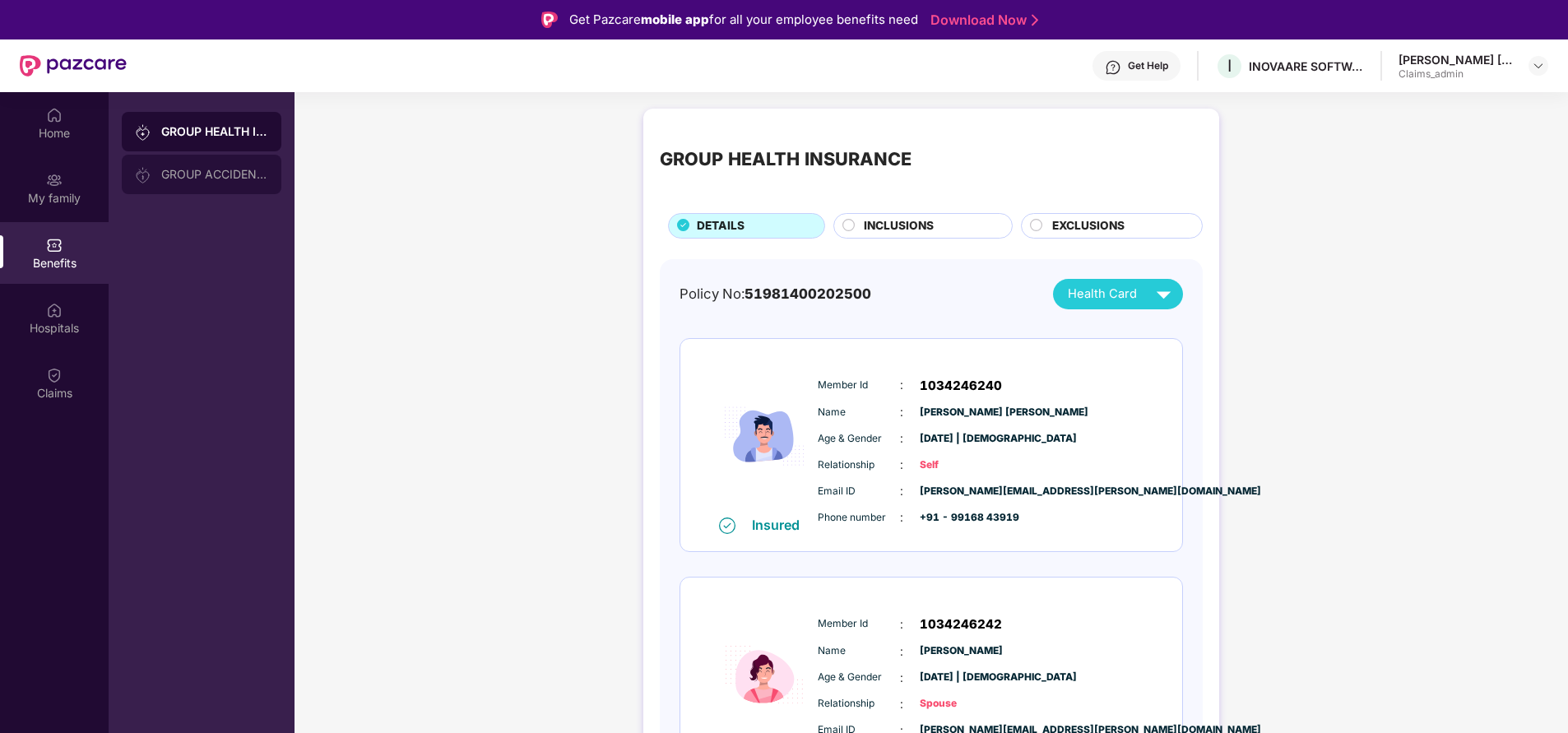
click at [191, 173] on div "GROUP ACCIDENTAL INSURANCE" at bounding box center [214, 174] width 107 height 13
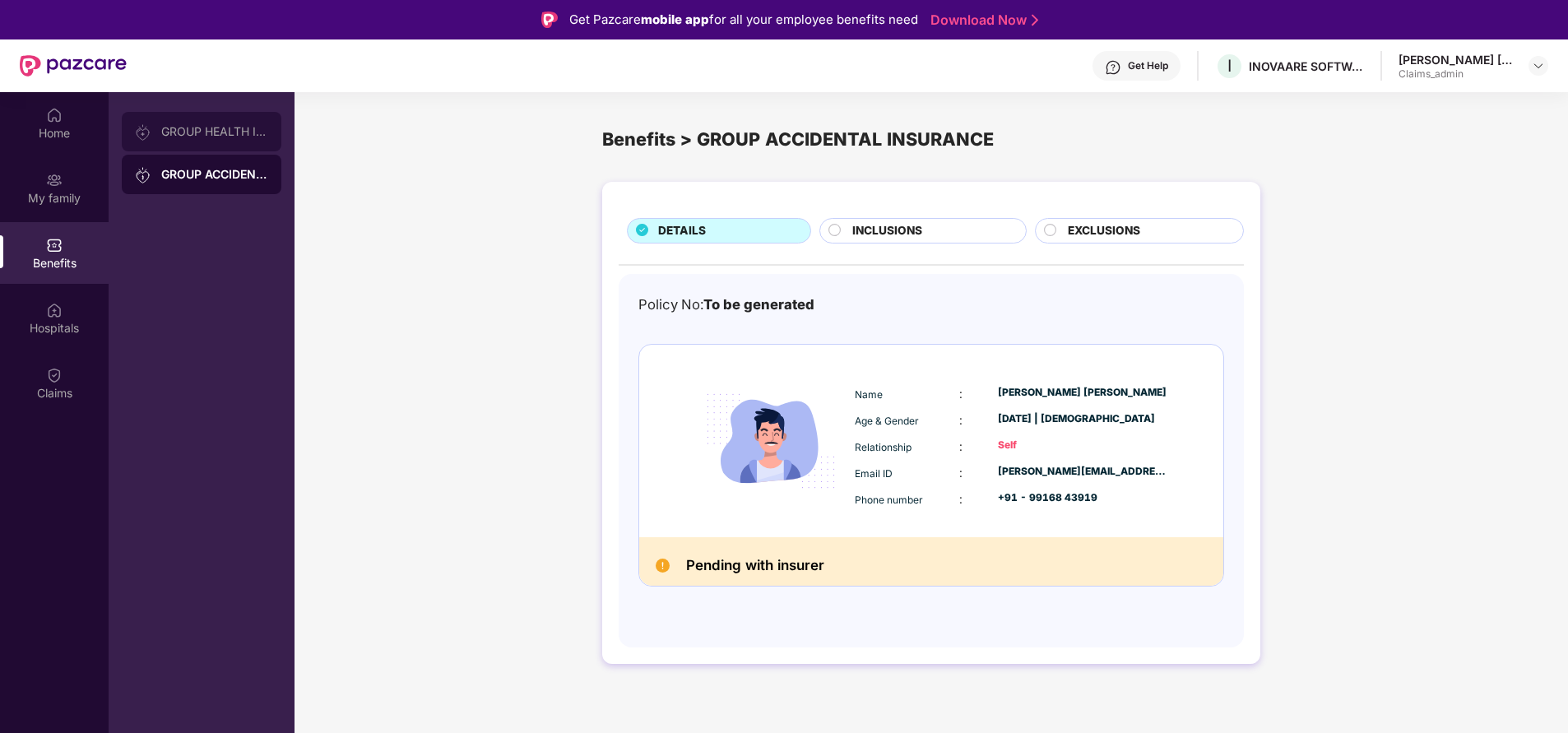
click at [222, 131] on div "GROUP HEALTH INSURANCE" at bounding box center [214, 132] width 107 height 13
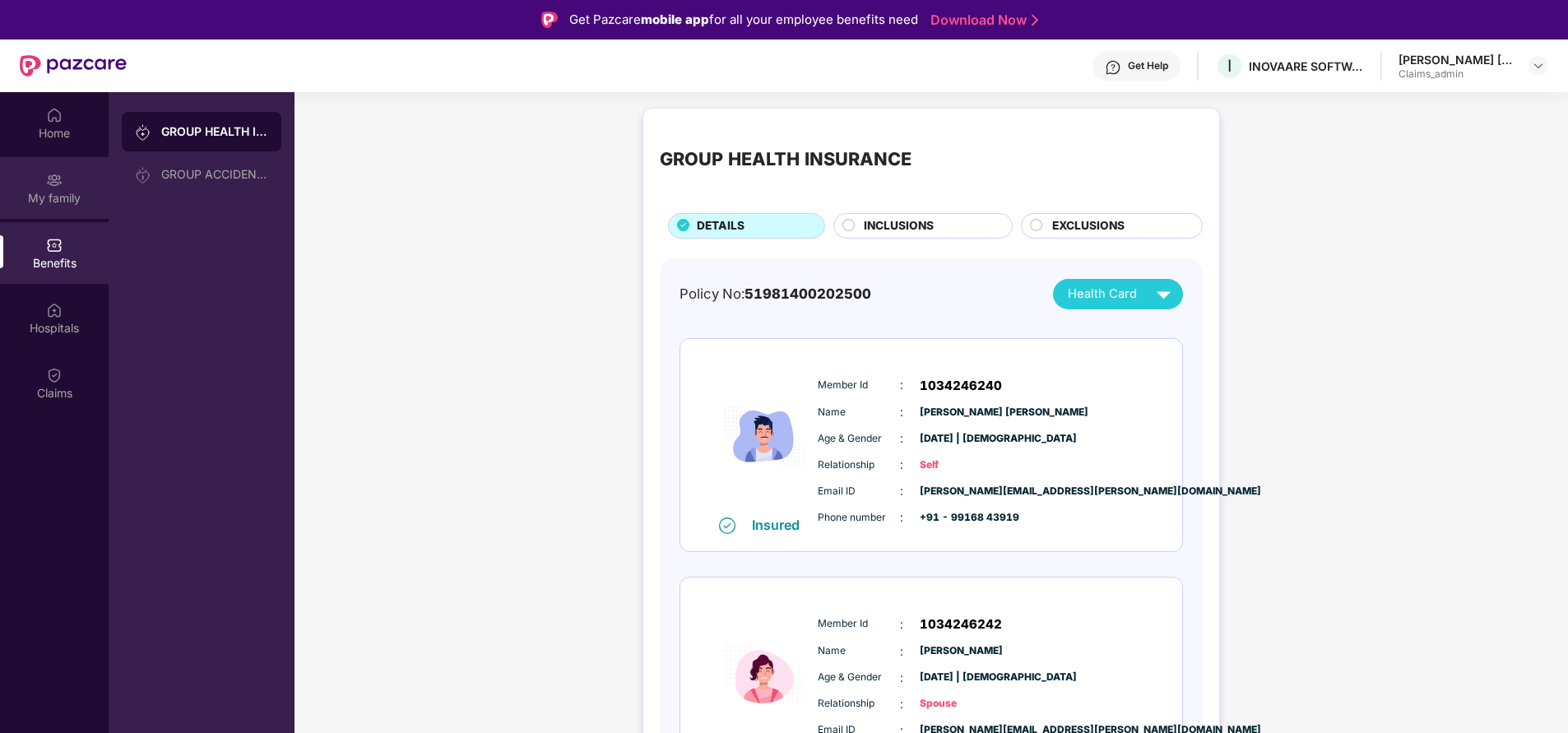
click at [64, 196] on div "My family" at bounding box center [54, 198] width 108 height 17
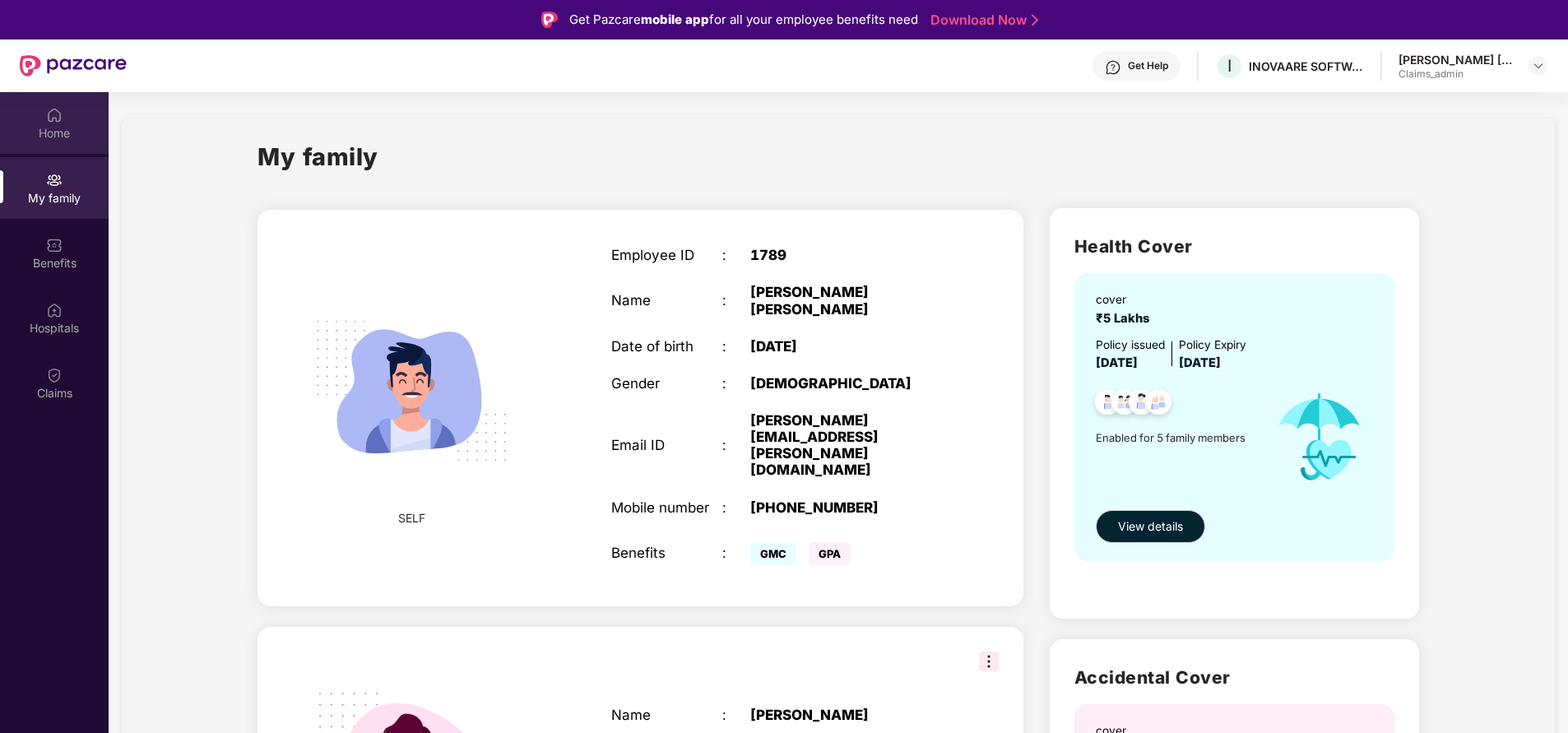
click at [52, 139] on div "Home" at bounding box center [54, 133] width 108 height 17
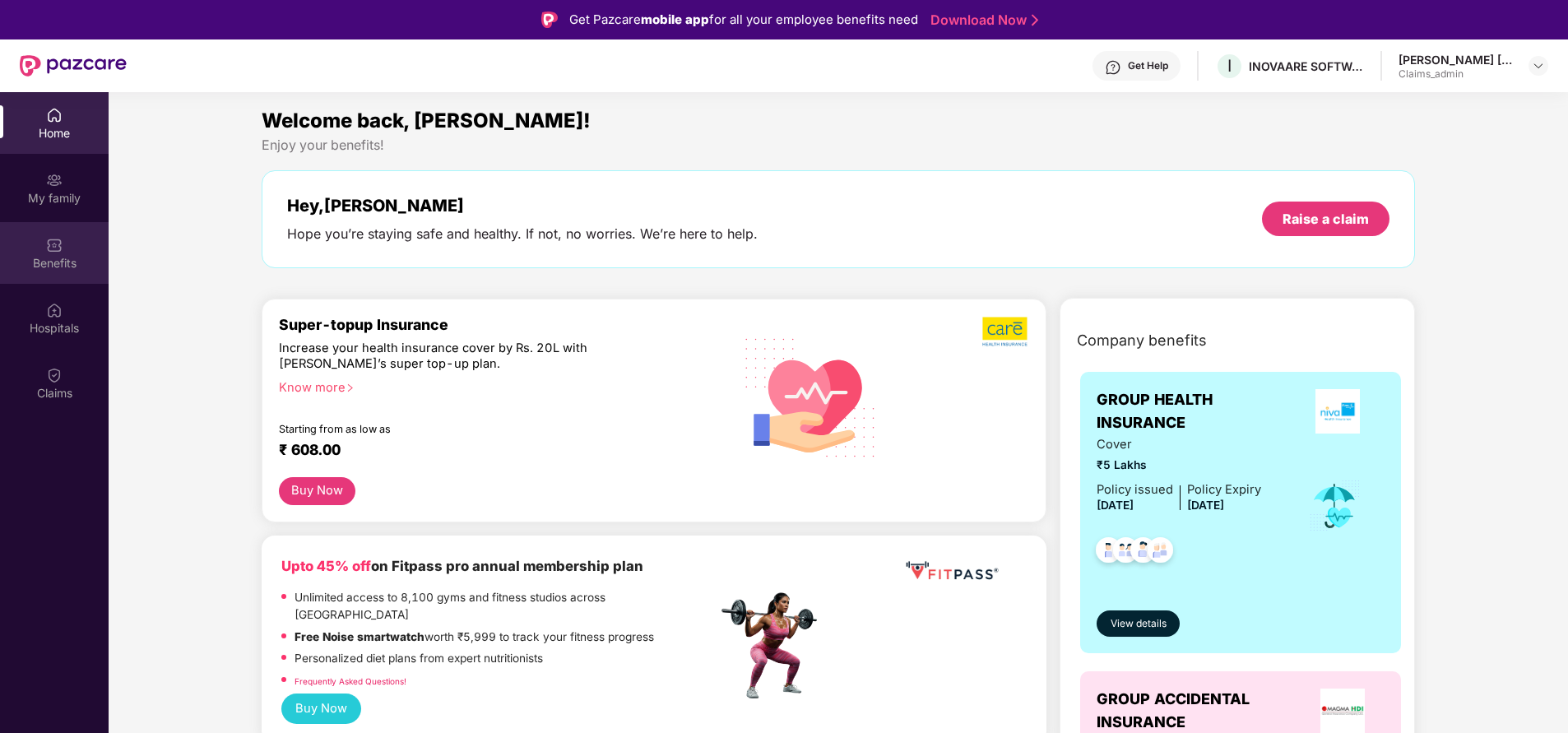
click at [68, 269] on div "Benefits" at bounding box center [54, 264] width 108 height 17
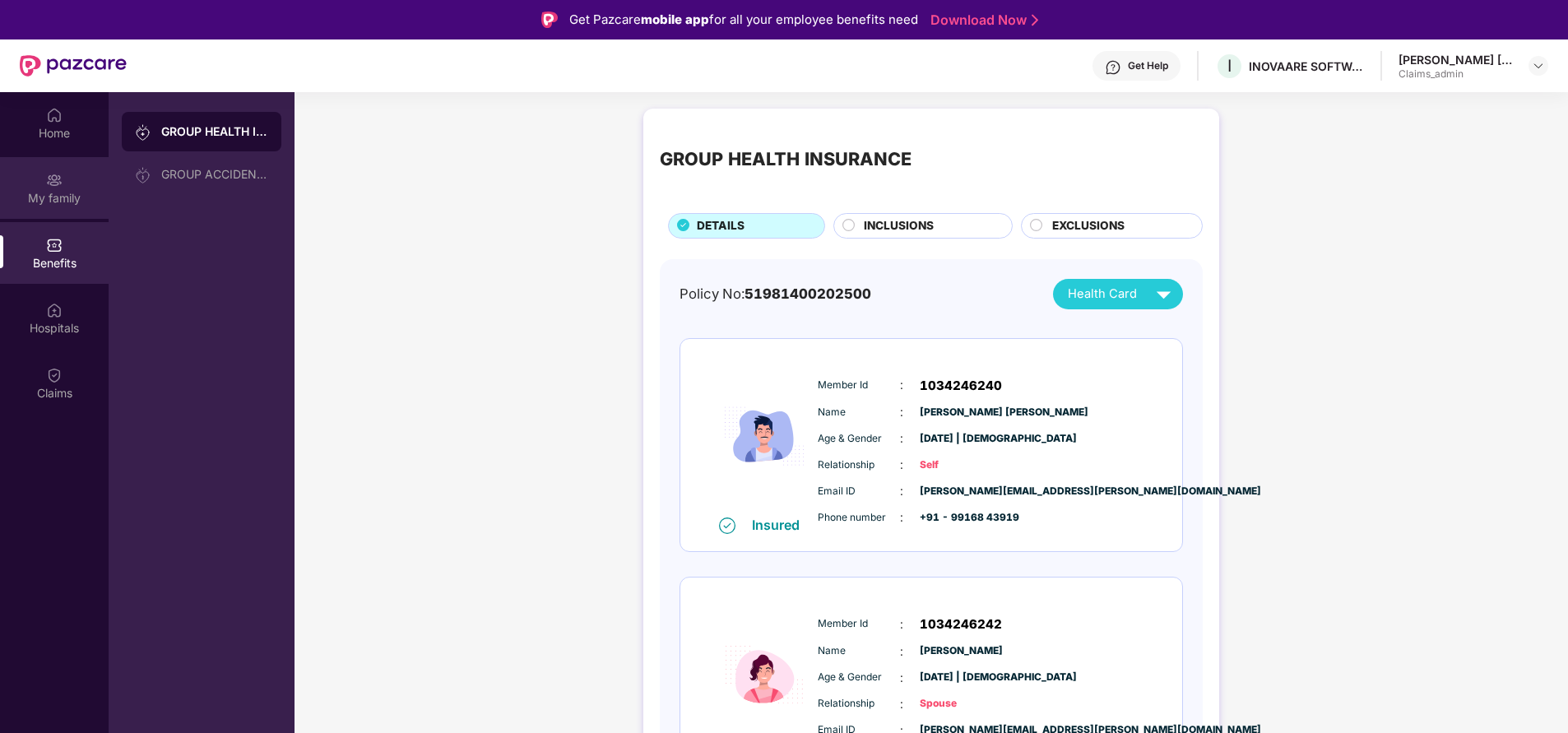
click at [53, 211] on div "My family" at bounding box center [54, 188] width 108 height 62
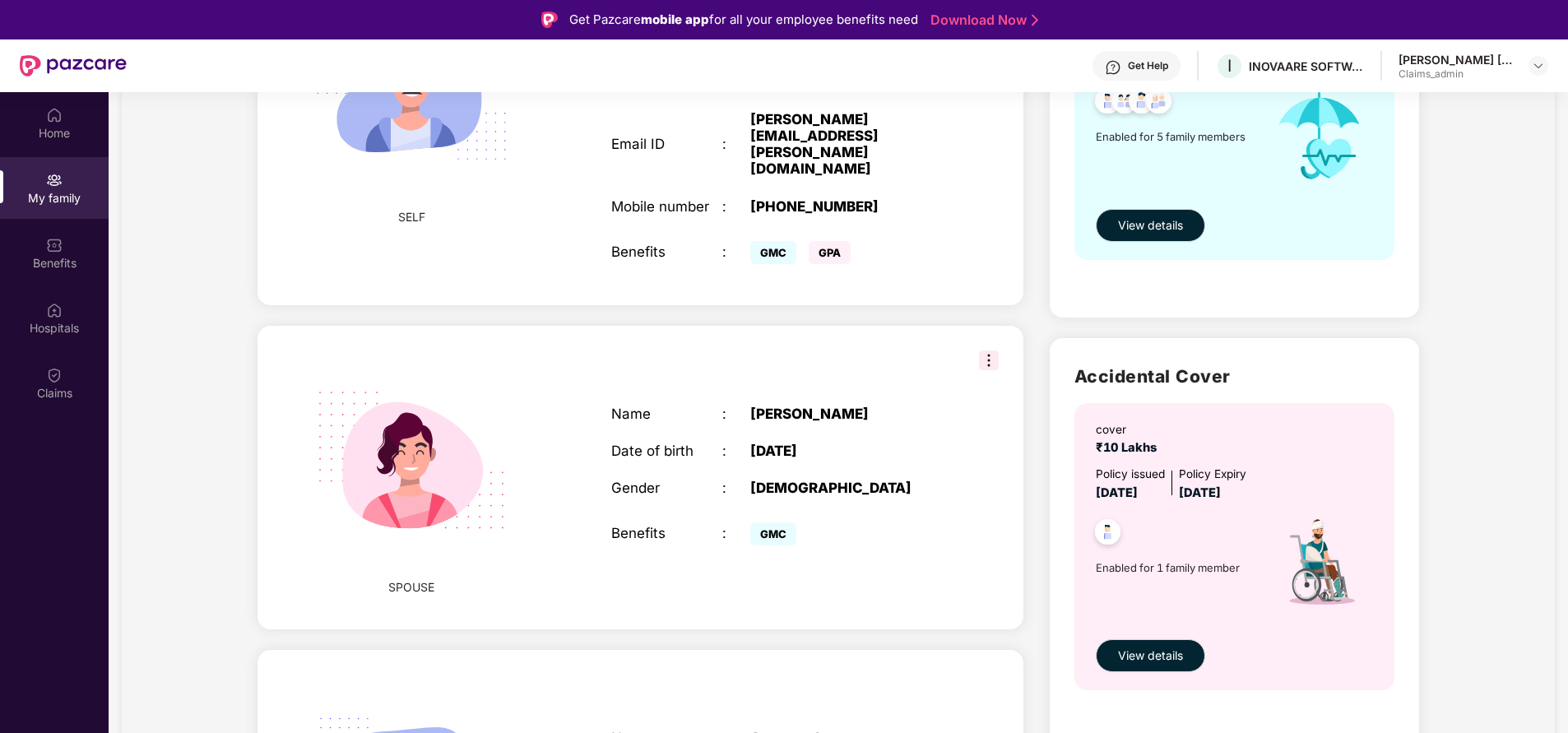
scroll to position [300, 0]
click at [1166, 665] on span "View details" at bounding box center [1151, 656] width 65 height 18
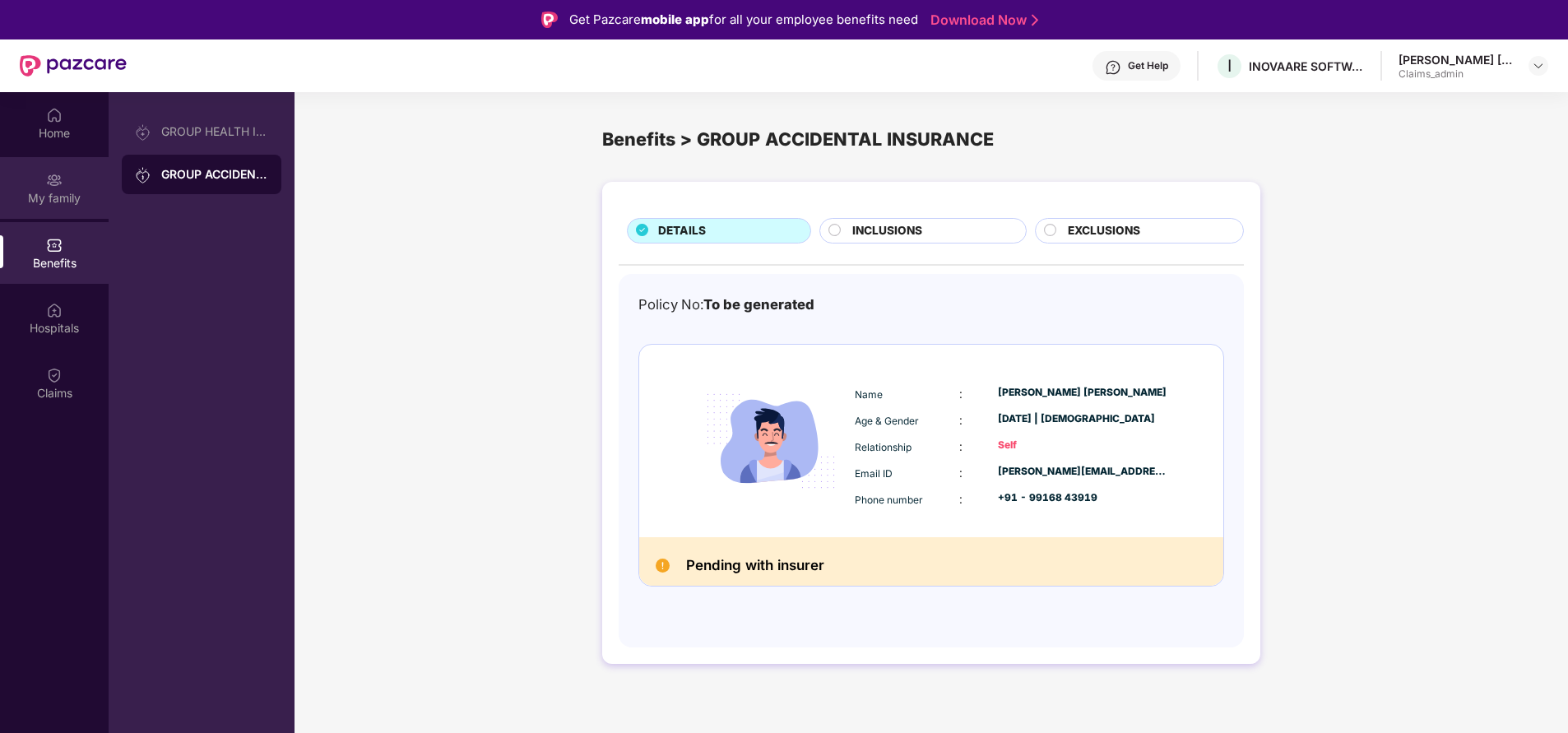
click at [57, 190] on div "My family" at bounding box center [54, 198] width 108 height 17
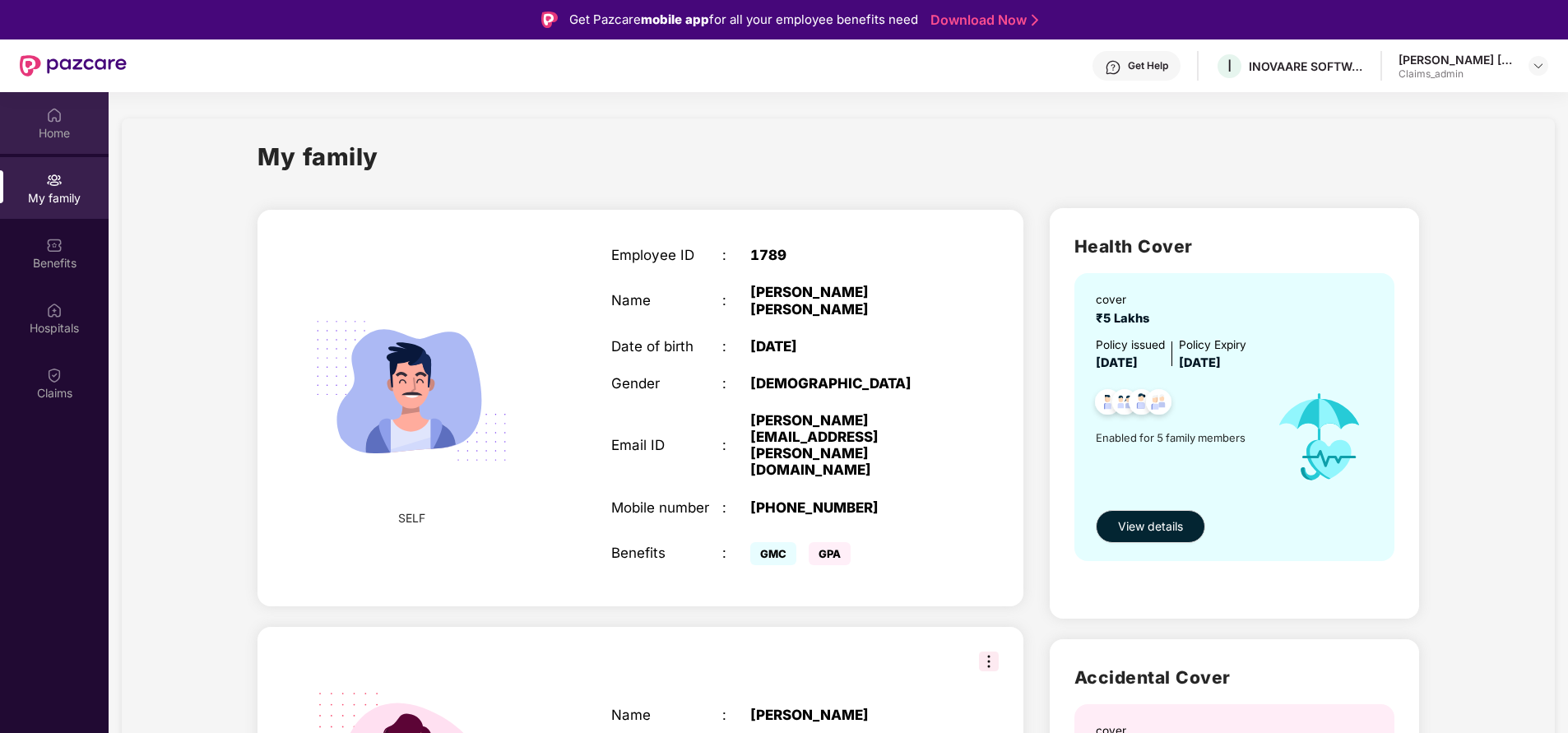
click at [57, 126] on div "Home" at bounding box center [54, 133] width 108 height 17
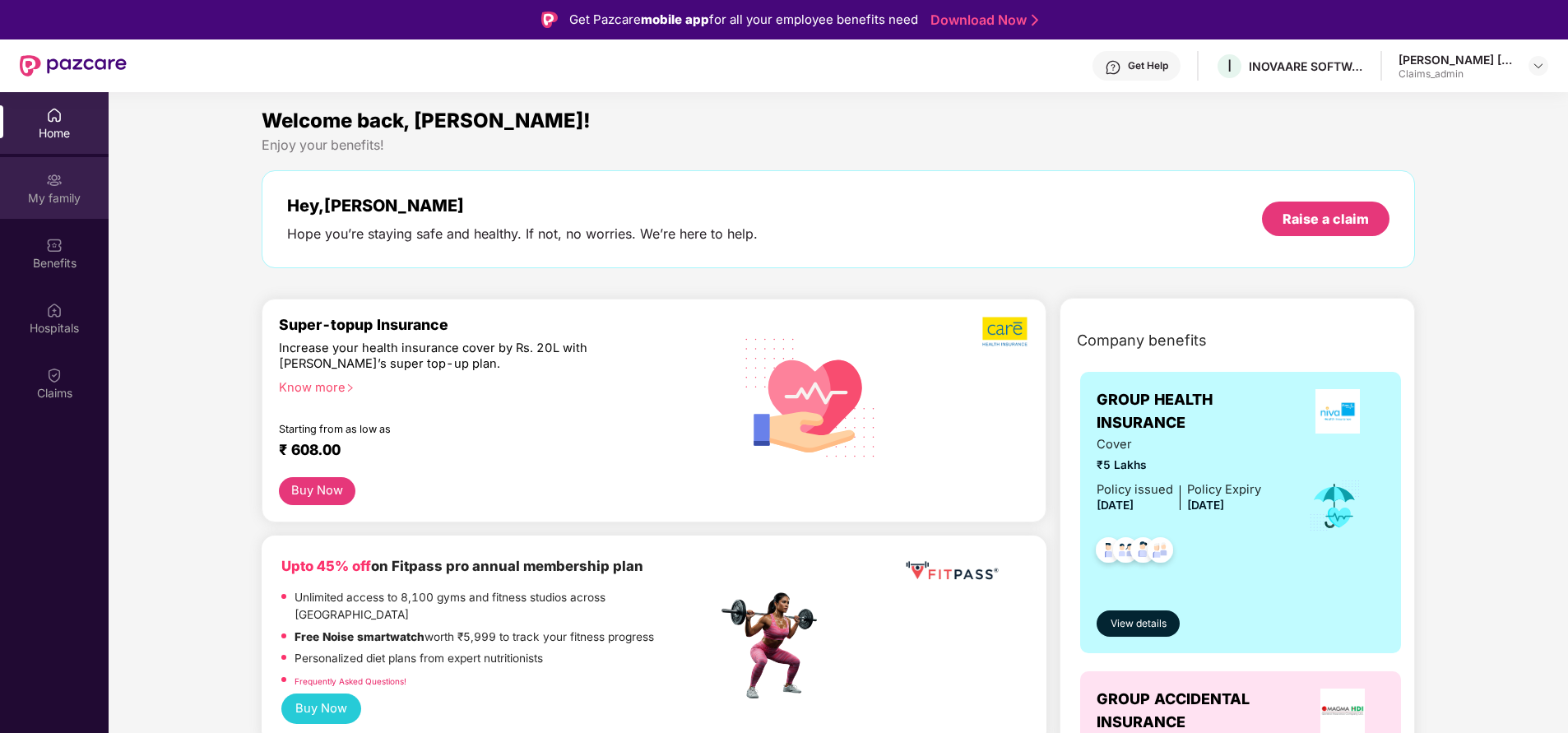
click at [63, 202] on div "My family" at bounding box center [54, 198] width 108 height 17
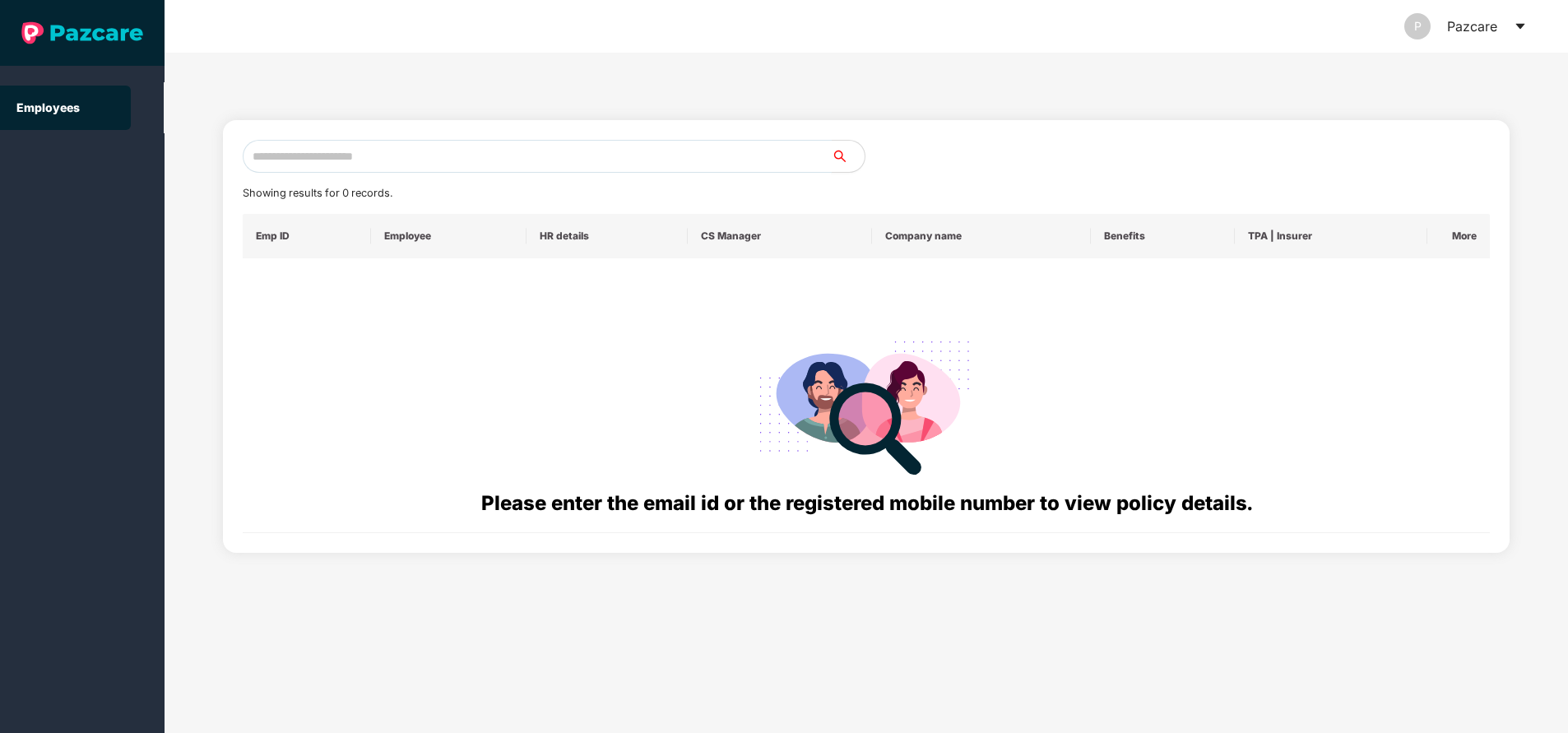
click at [409, 150] on input "text" at bounding box center [537, 156] width 589 height 33
paste input "**********"
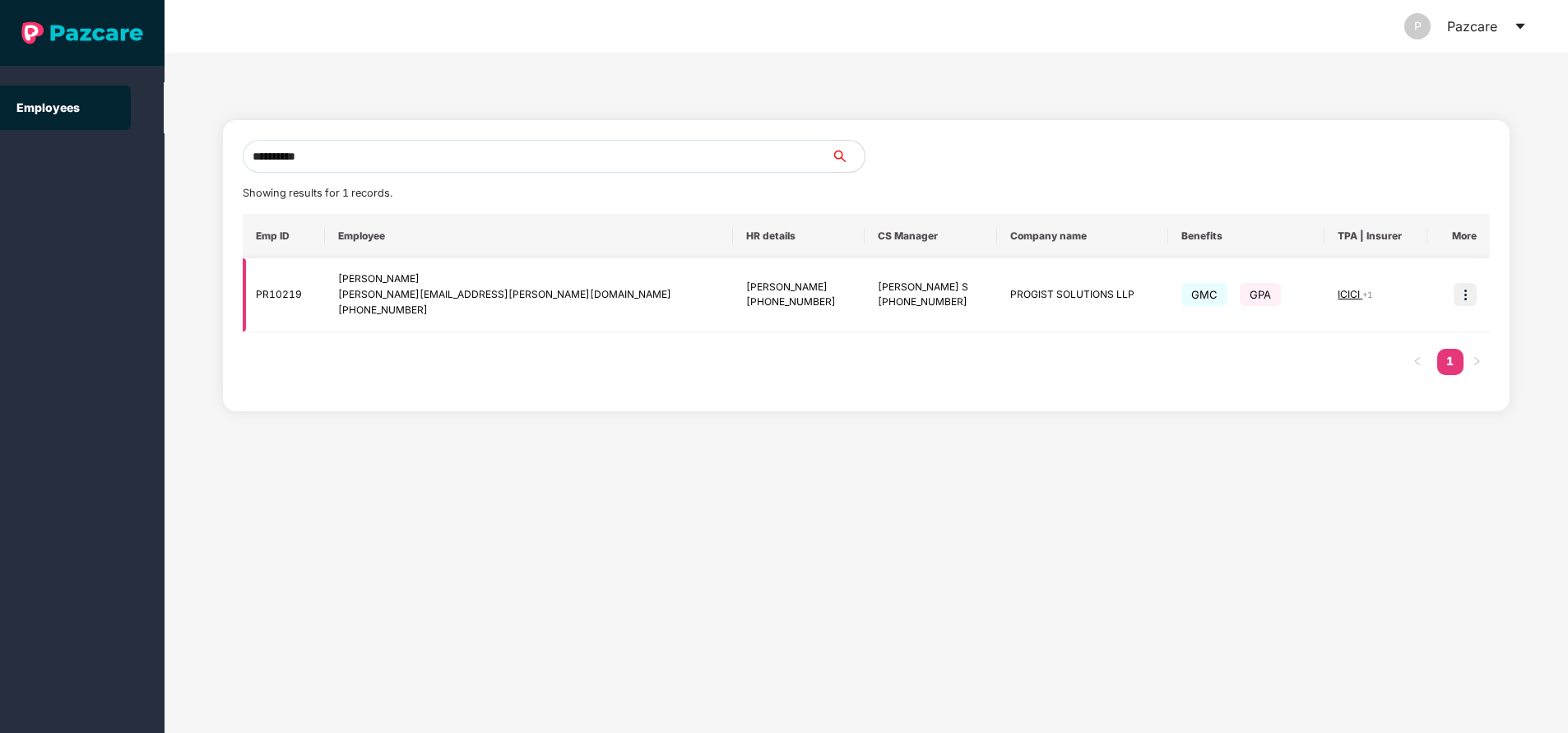
type input "**********"
click at [1468, 291] on img at bounding box center [1465, 294] width 23 height 23
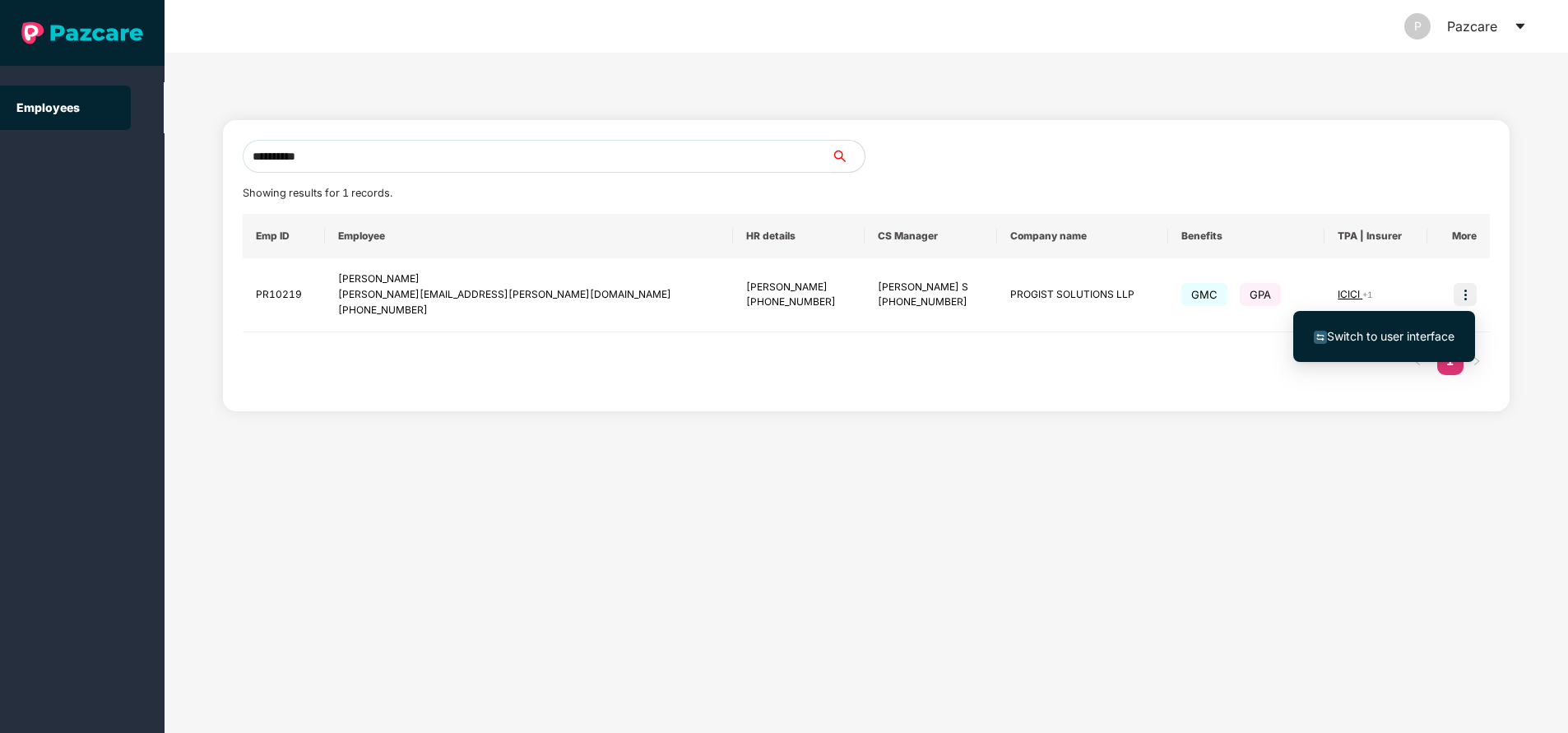
click at [1422, 328] on span "Switch to user interface" at bounding box center [1385, 337] width 141 height 18
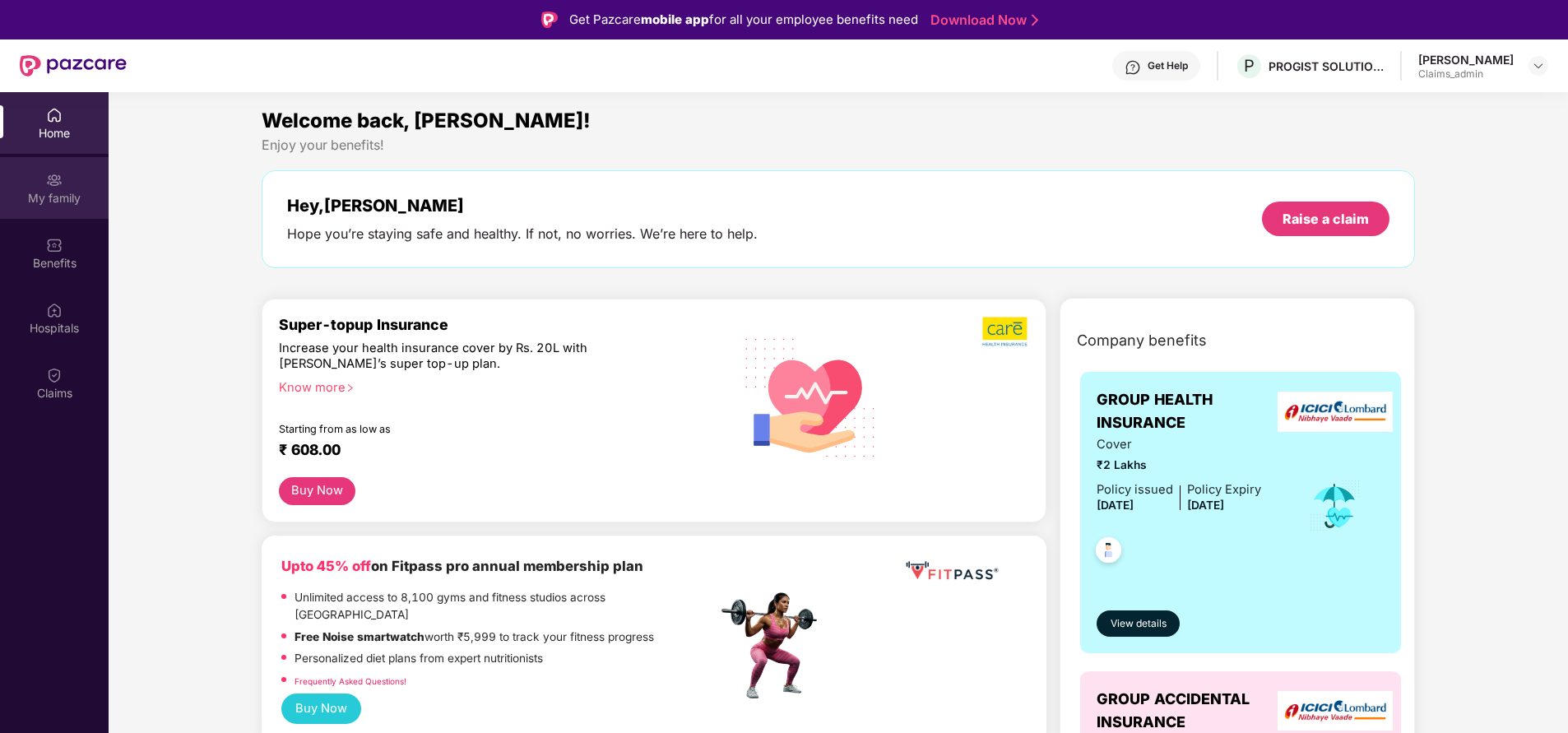
click at [51, 187] on img at bounding box center [54, 180] width 17 height 17
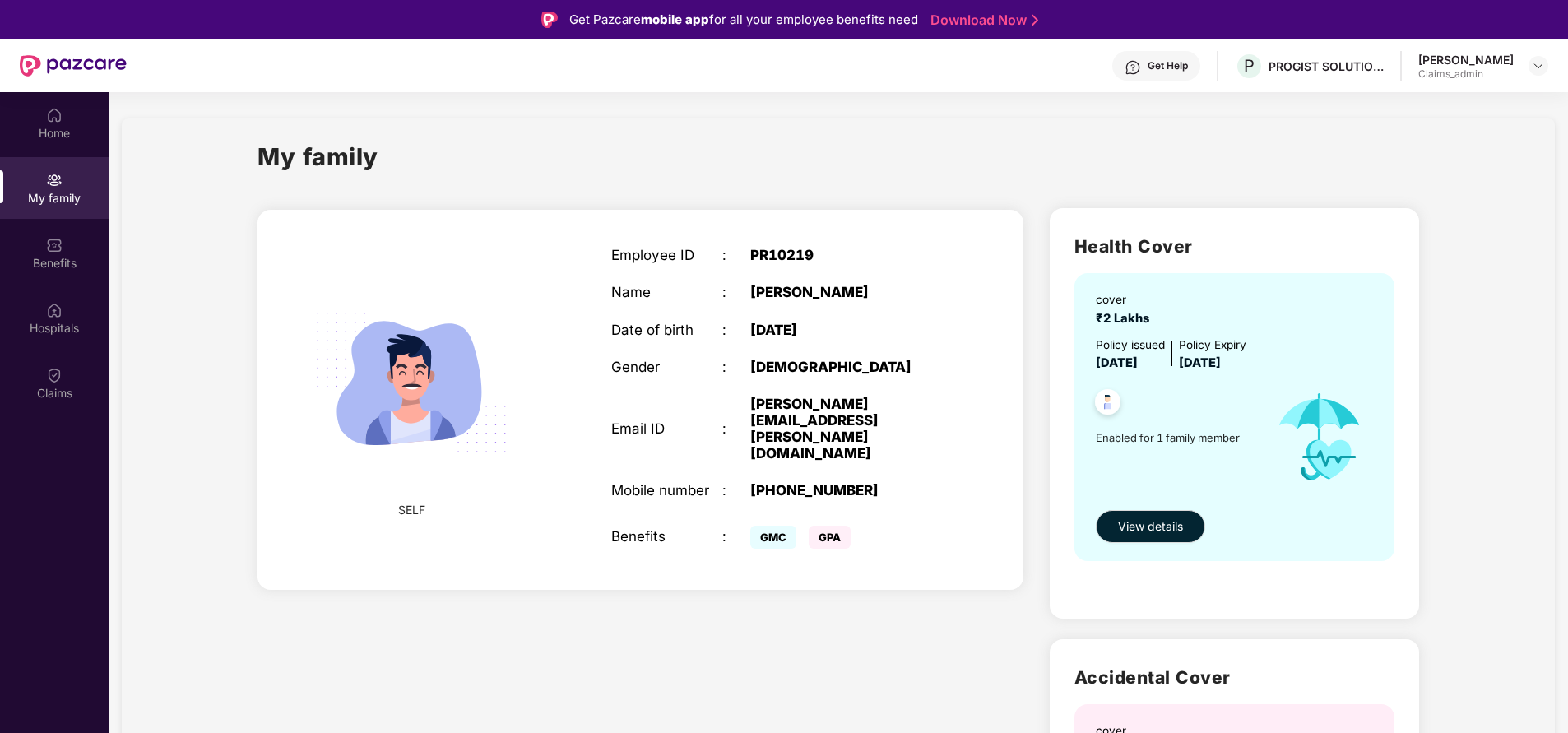
click at [1523, 238] on div "My family SELF Employee ID : PR10219 Name : [PERSON_NAME] Date of birth : [DEMO…" at bounding box center [838, 604] width 1434 height 971
click at [63, 528] on div "Home My family Benefits Hospitals Claims" at bounding box center [54, 458] width 108 height 733
click at [58, 267] on div "Benefits" at bounding box center [54, 264] width 108 height 17
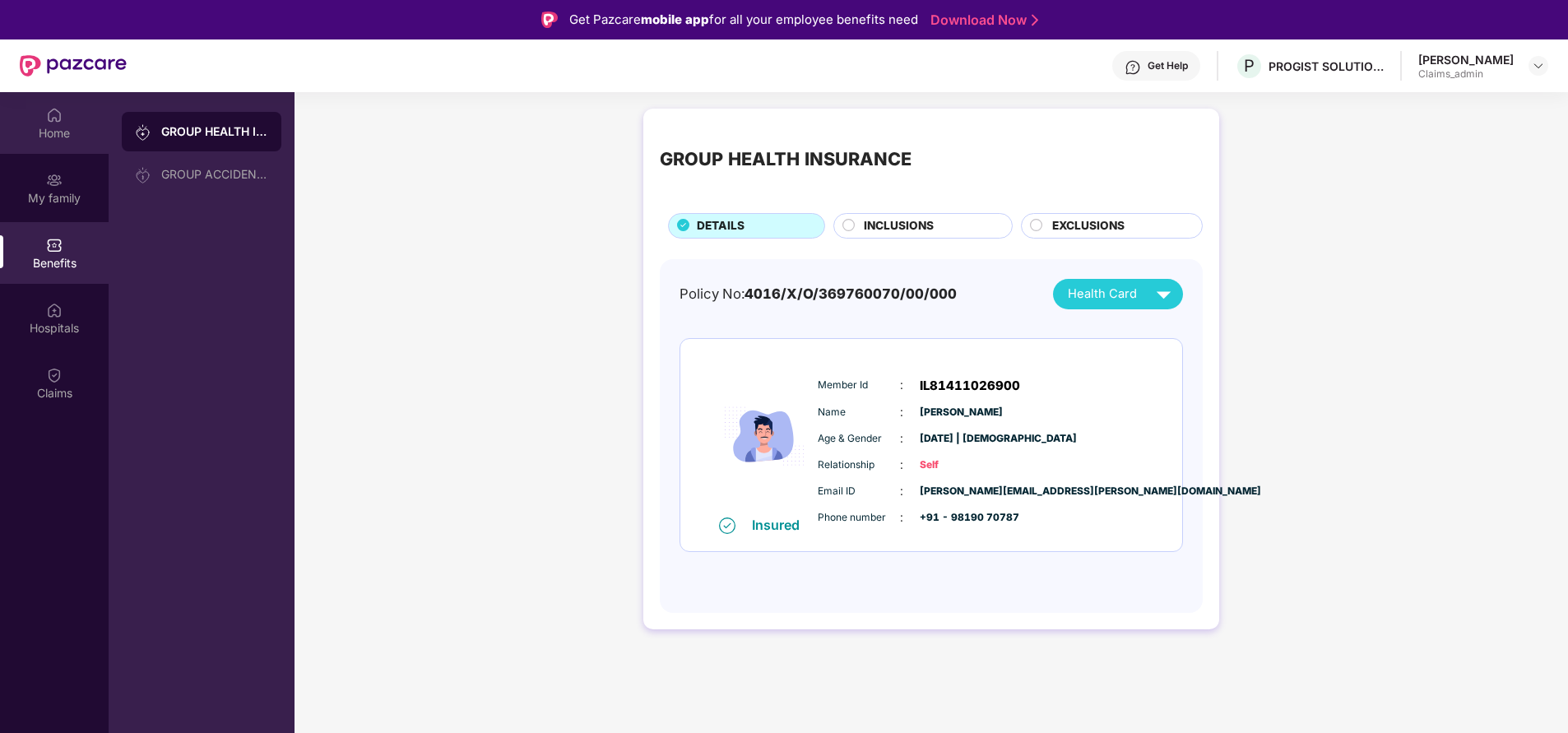
click at [53, 141] on div "Home" at bounding box center [54, 133] width 108 height 17
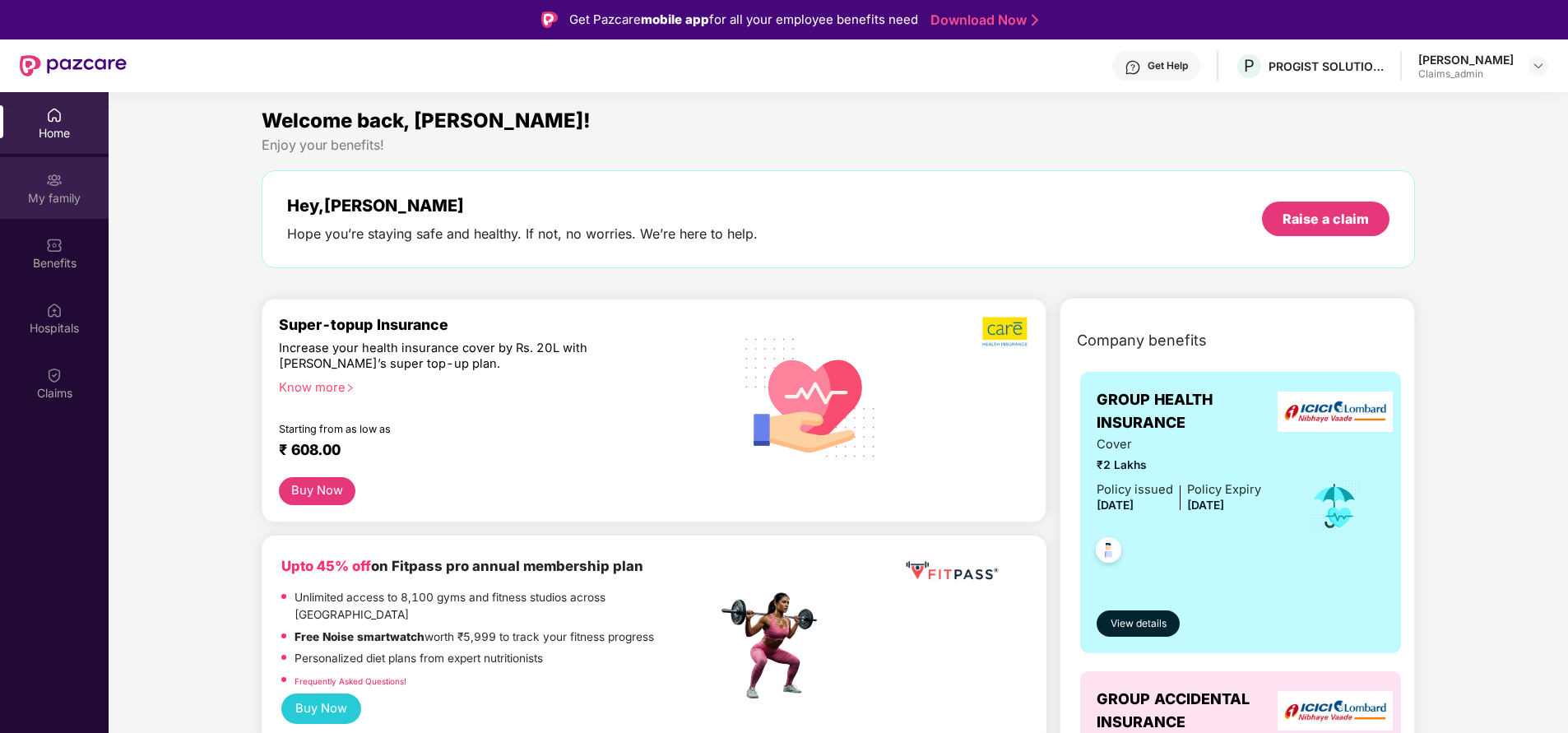
click at [72, 172] on div "My family" at bounding box center [54, 188] width 108 height 62
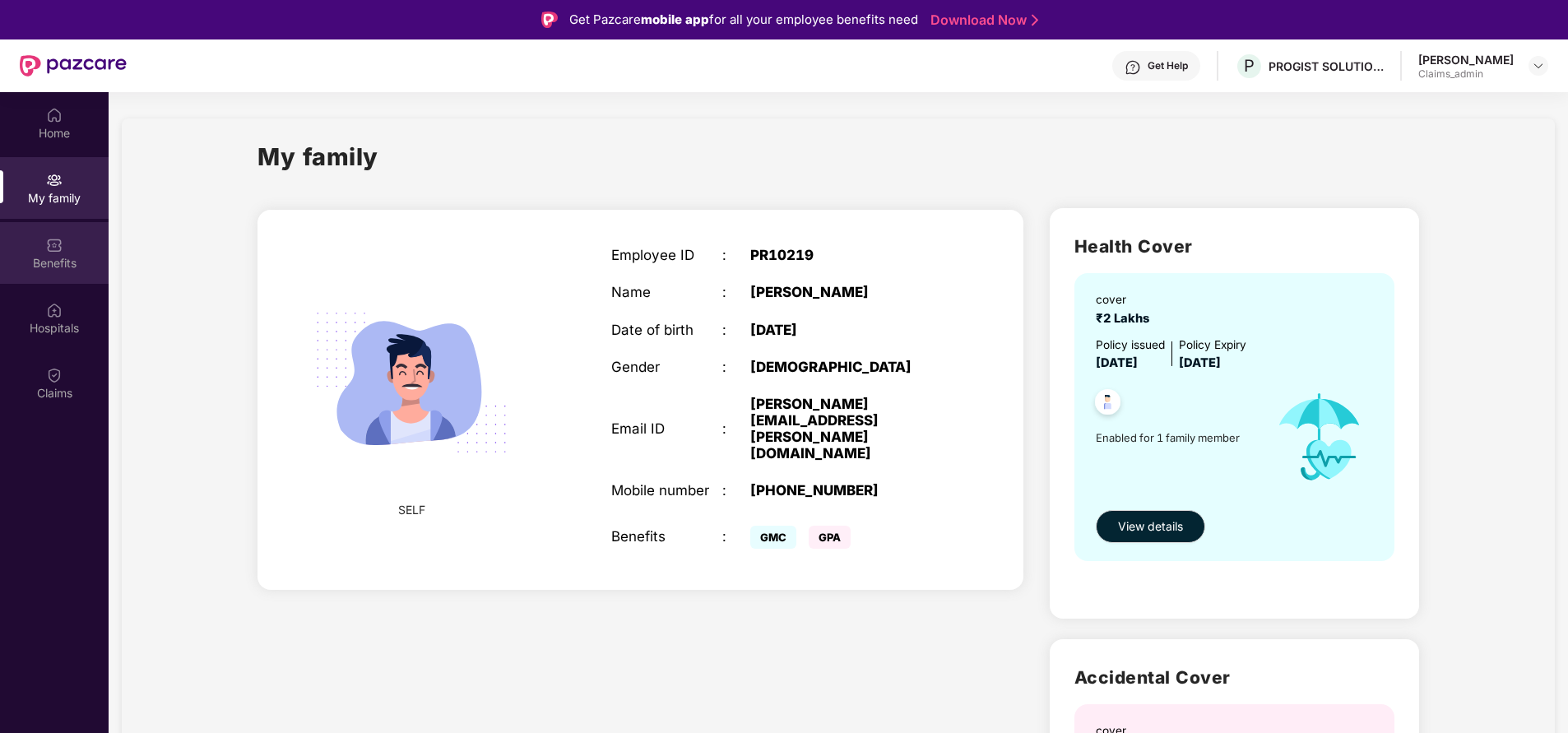
click at [40, 263] on div "Benefits" at bounding box center [54, 264] width 108 height 17
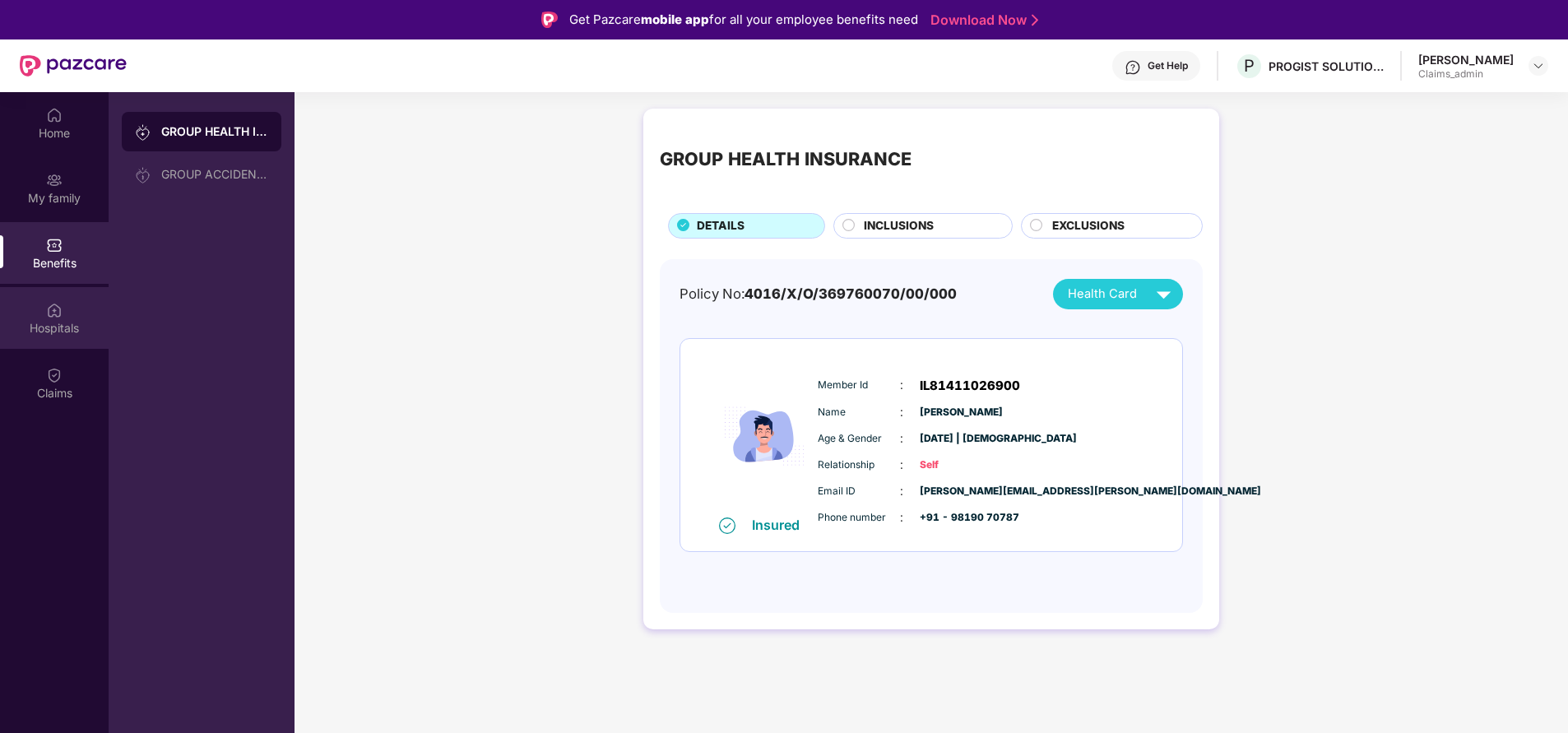
click at [52, 331] on div "Hospitals" at bounding box center [54, 329] width 108 height 17
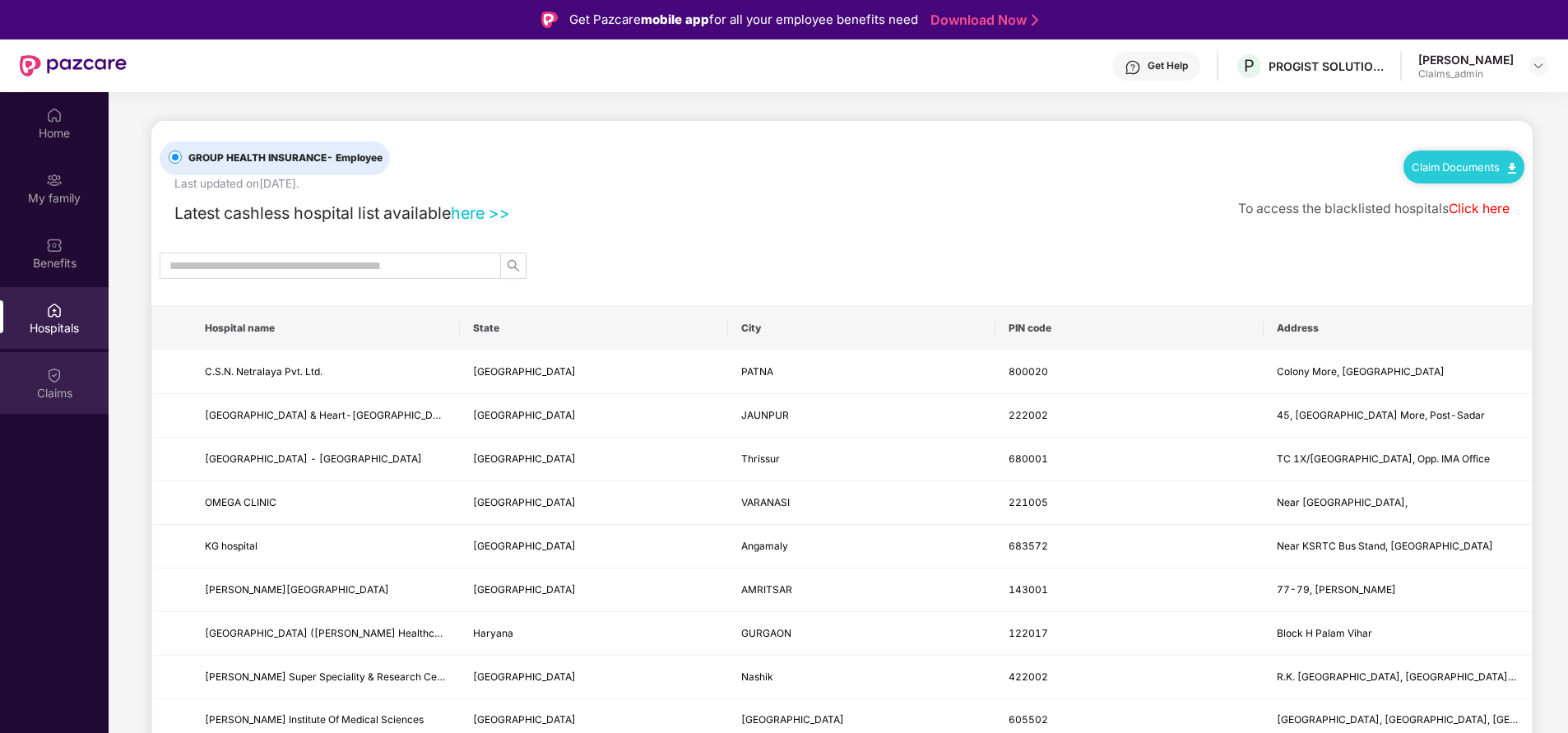
click at [53, 404] on div "Claims" at bounding box center [54, 383] width 108 height 62
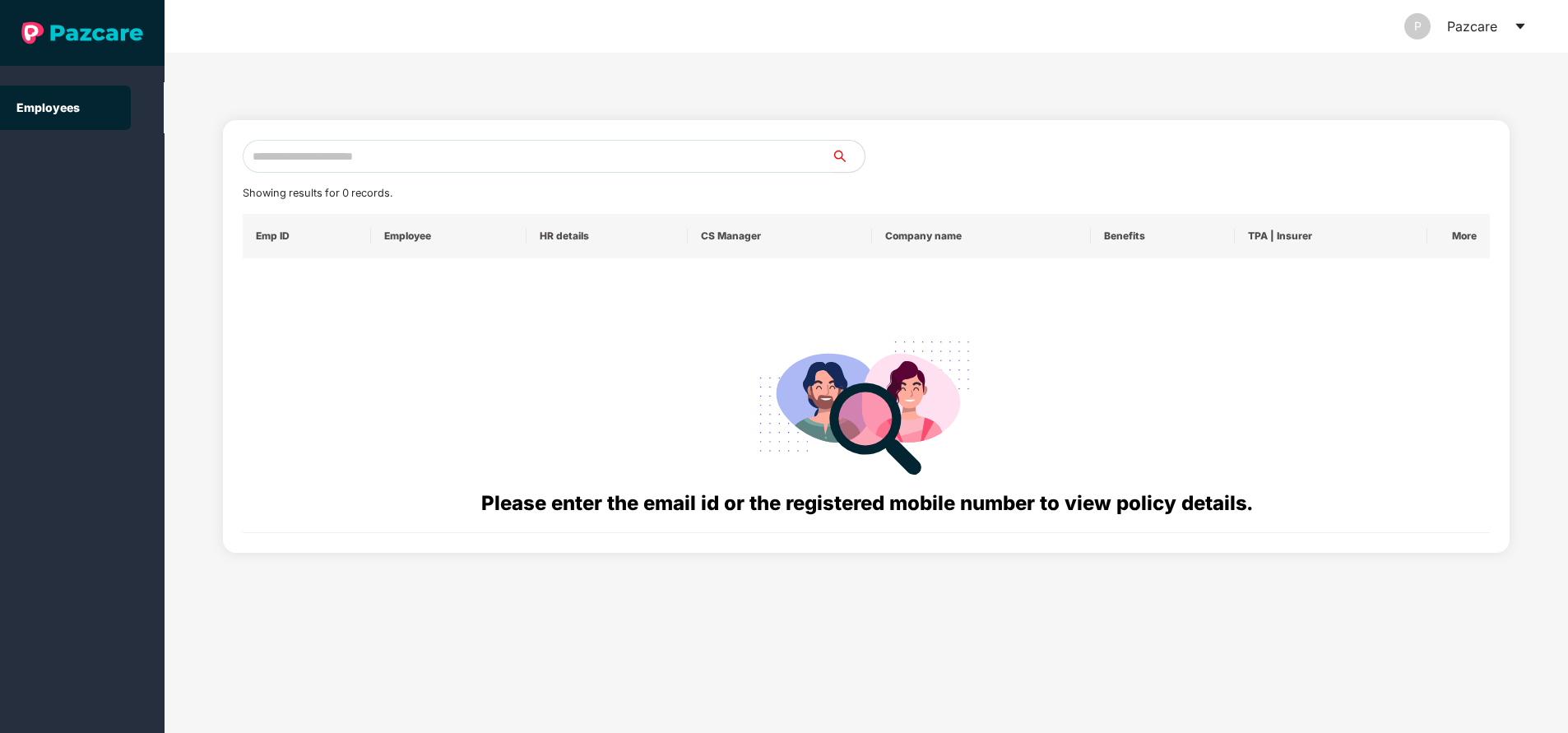
click at [329, 153] on input "text" at bounding box center [537, 156] width 589 height 33
paste input "**********"
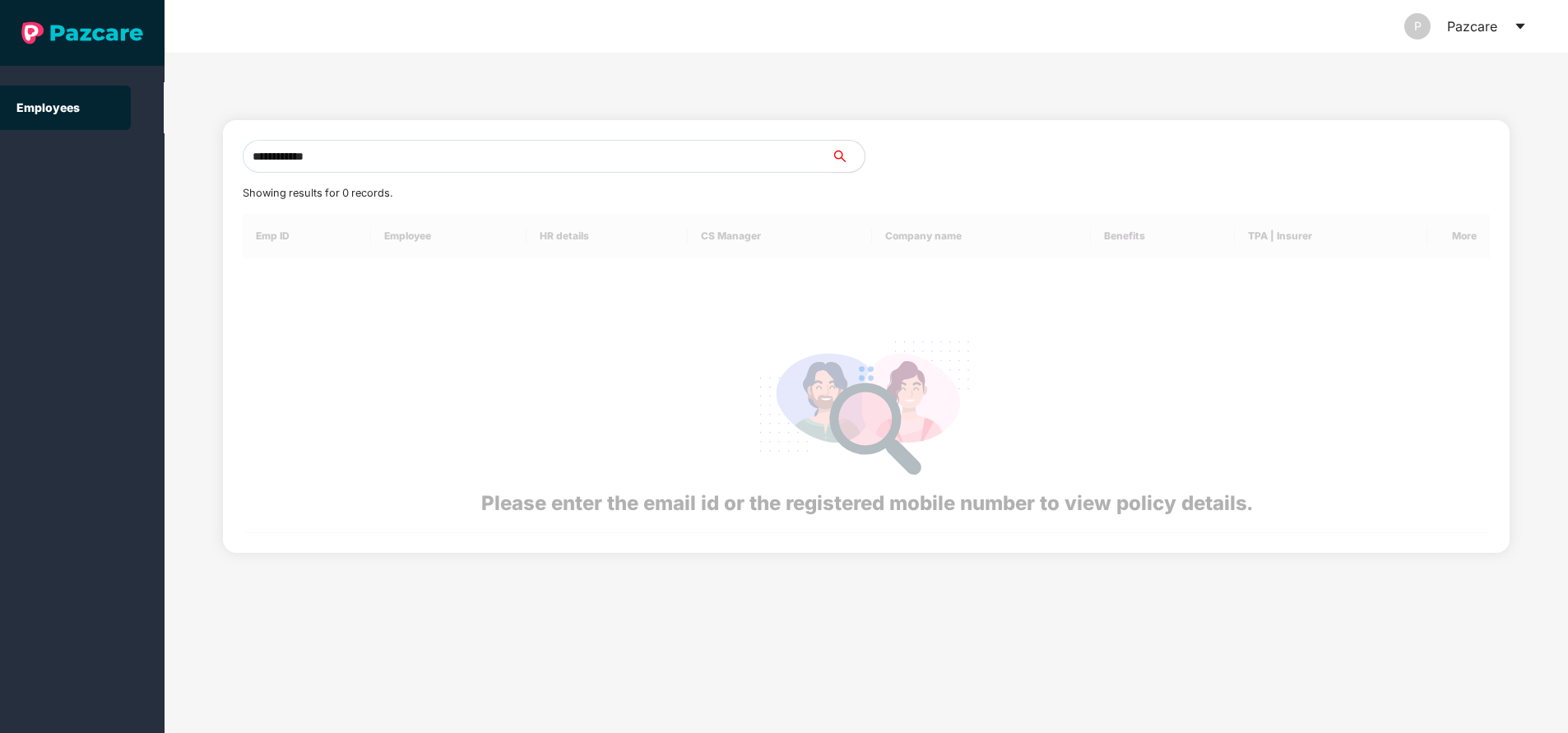
click at [329, 153] on input "**********" at bounding box center [537, 156] width 589 height 33
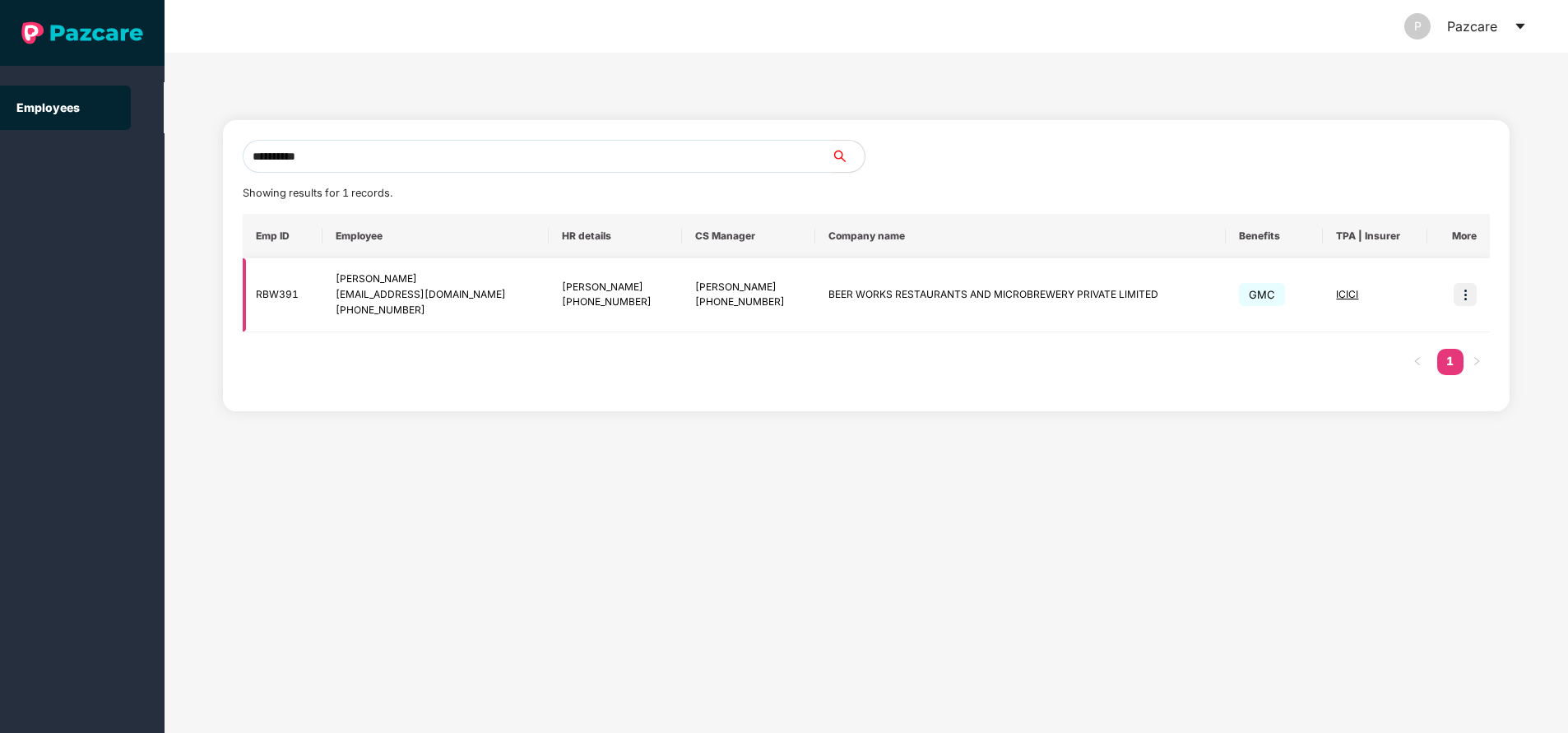
type input "**********"
click at [1464, 296] on img at bounding box center [1465, 294] width 23 height 23
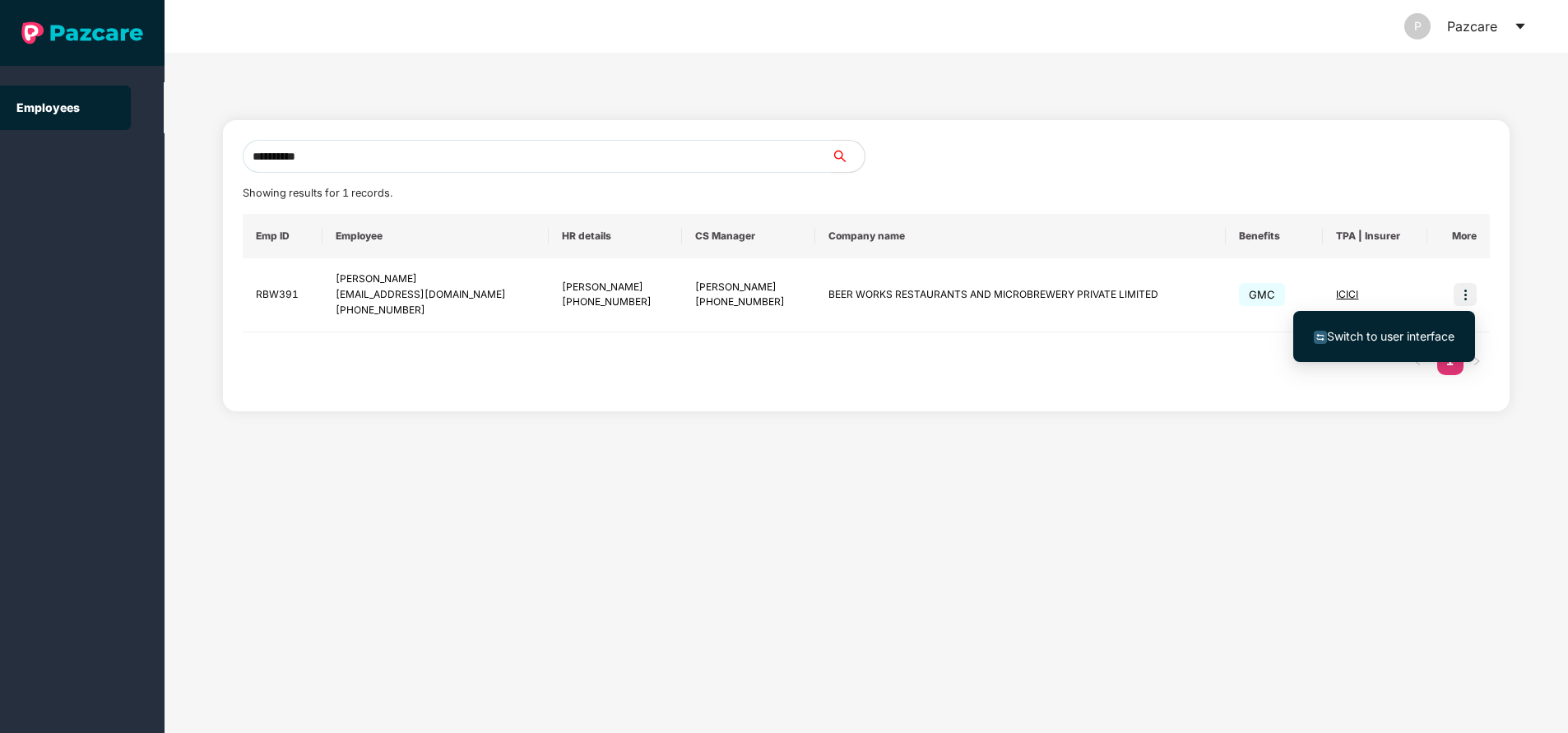
click at [1366, 339] on span "Switch to user interface" at bounding box center [1390, 336] width 128 height 14
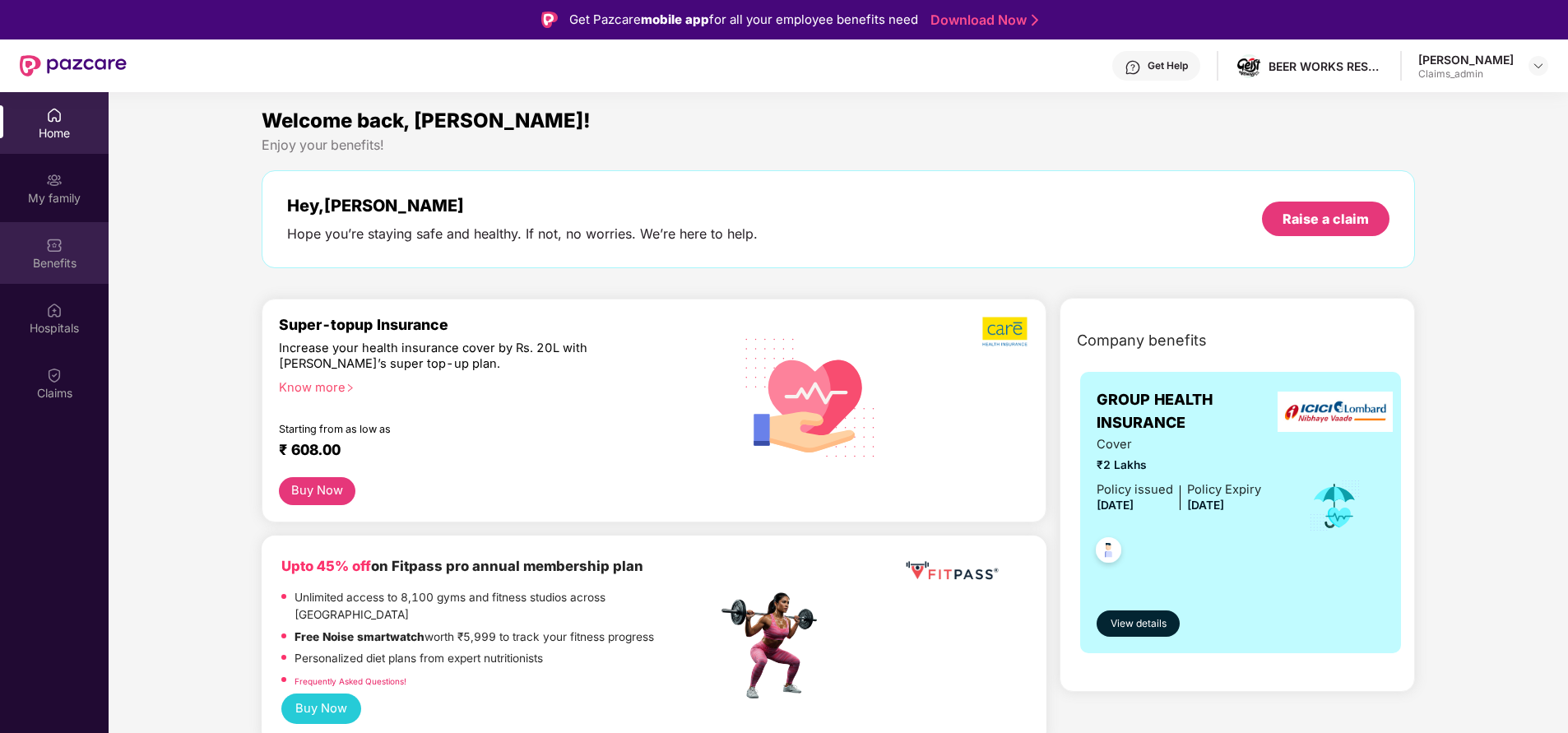
click at [72, 255] on div "Benefits" at bounding box center [54, 264] width 108 height 17
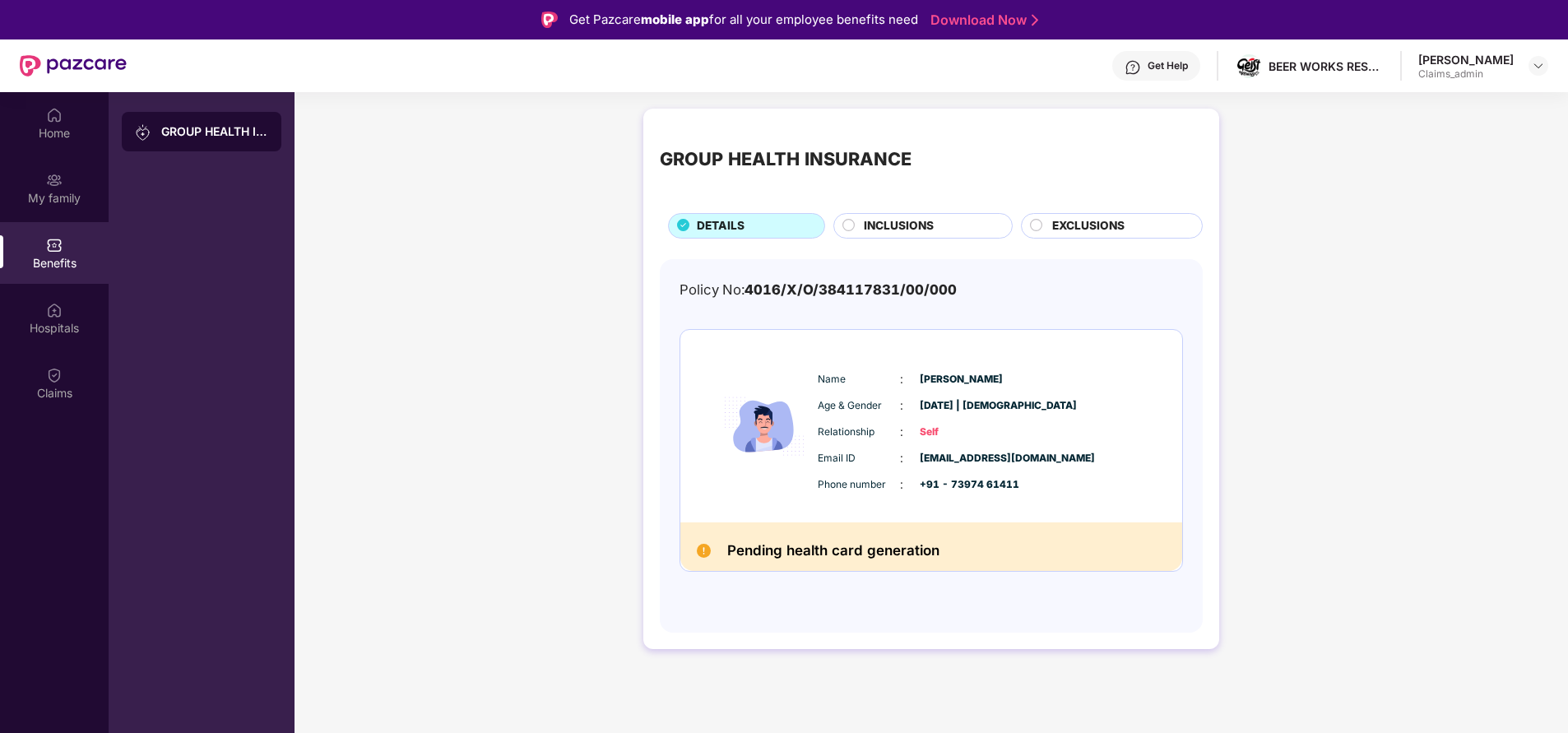
click at [1133, 225] on div "EXCLUSIONS" at bounding box center [1119, 227] width 150 height 20
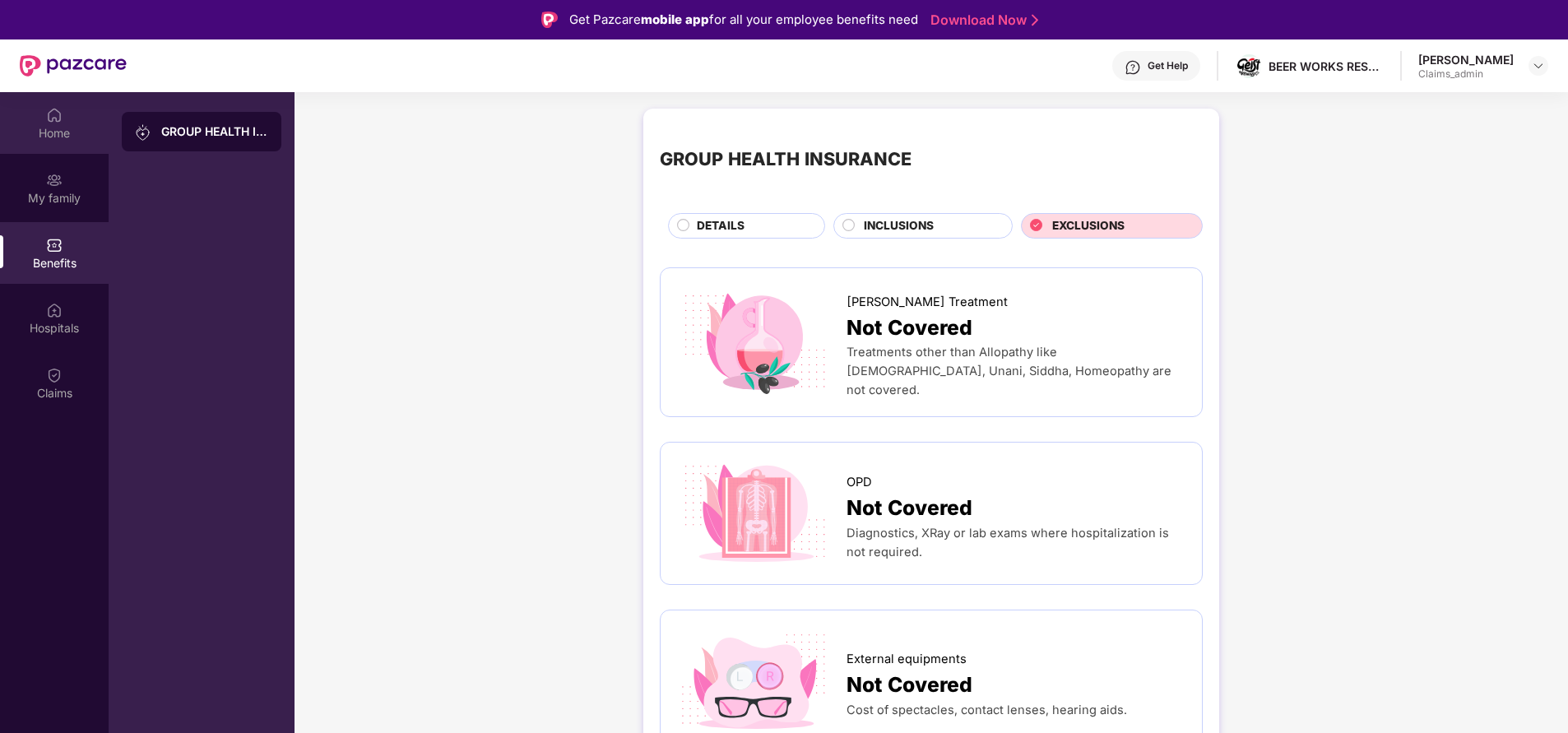
click at [73, 134] on div "Home" at bounding box center [54, 133] width 108 height 17
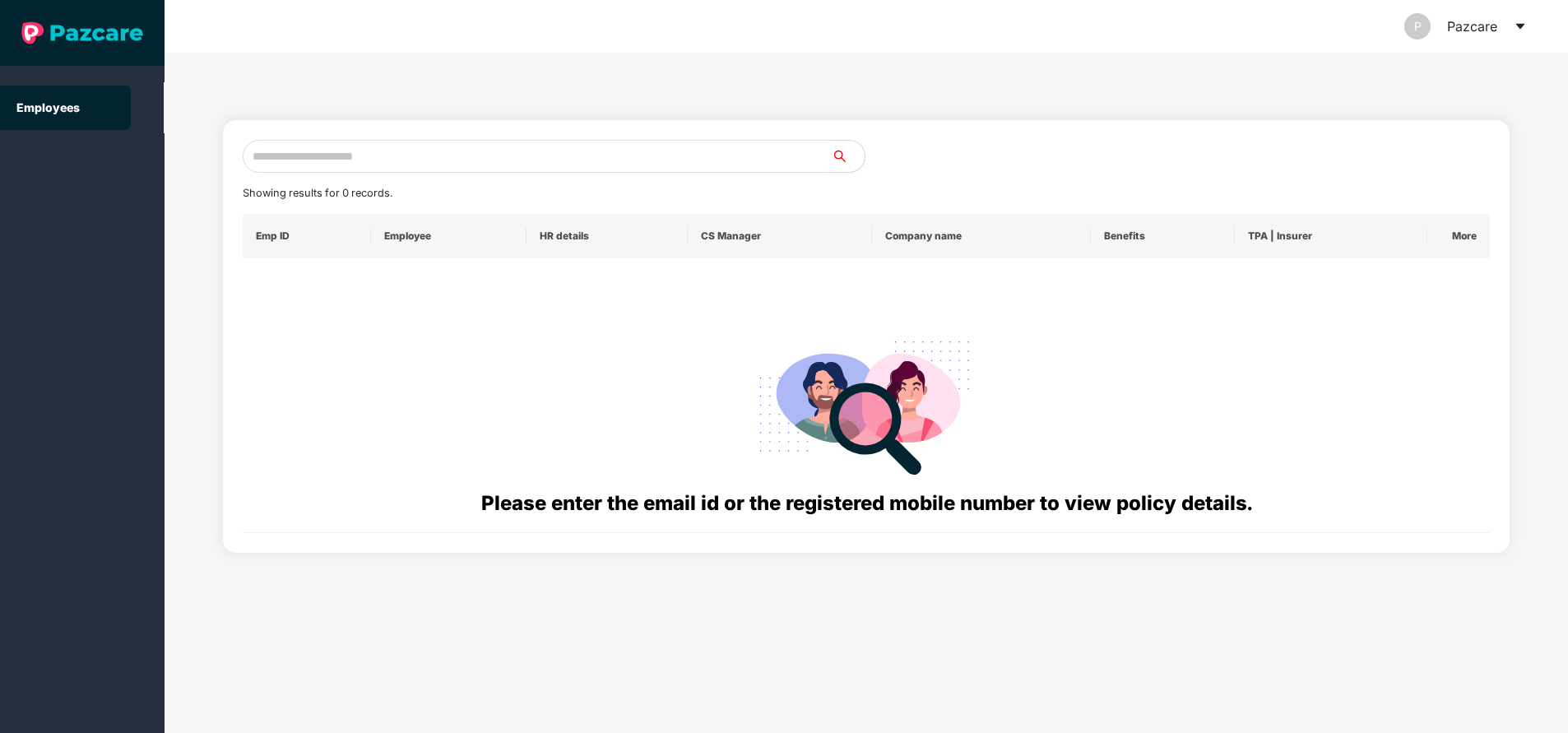
click at [366, 152] on input "text" at bounding box center [537, 156] width 589 height 33
paste input "**********"
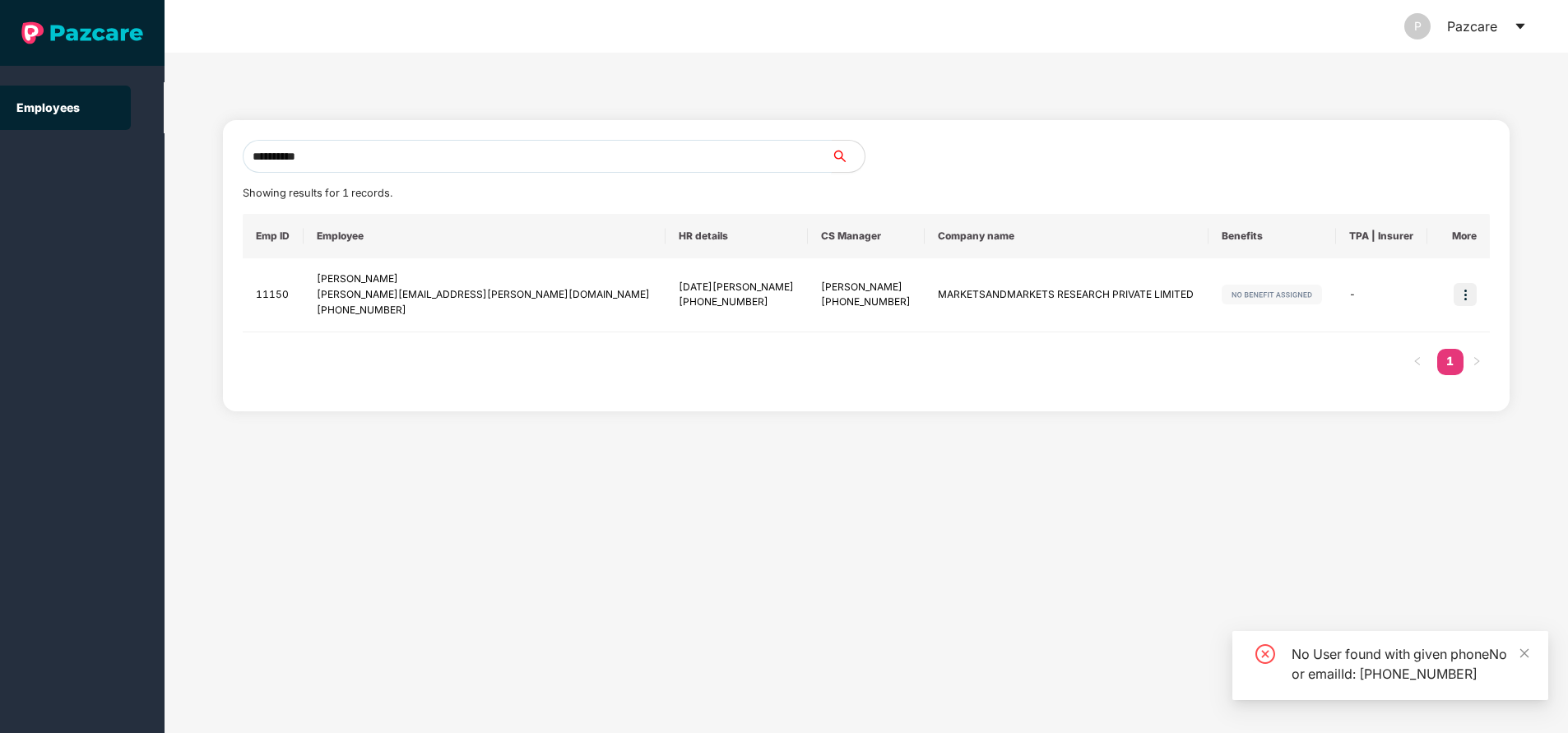
click at [366, 152] on input "**********" at bounding box center [537, 156] width 589 height 33
type input "**********"
click at [1466, 289] on img at bounding box center [1465, 294] width 23 height 23
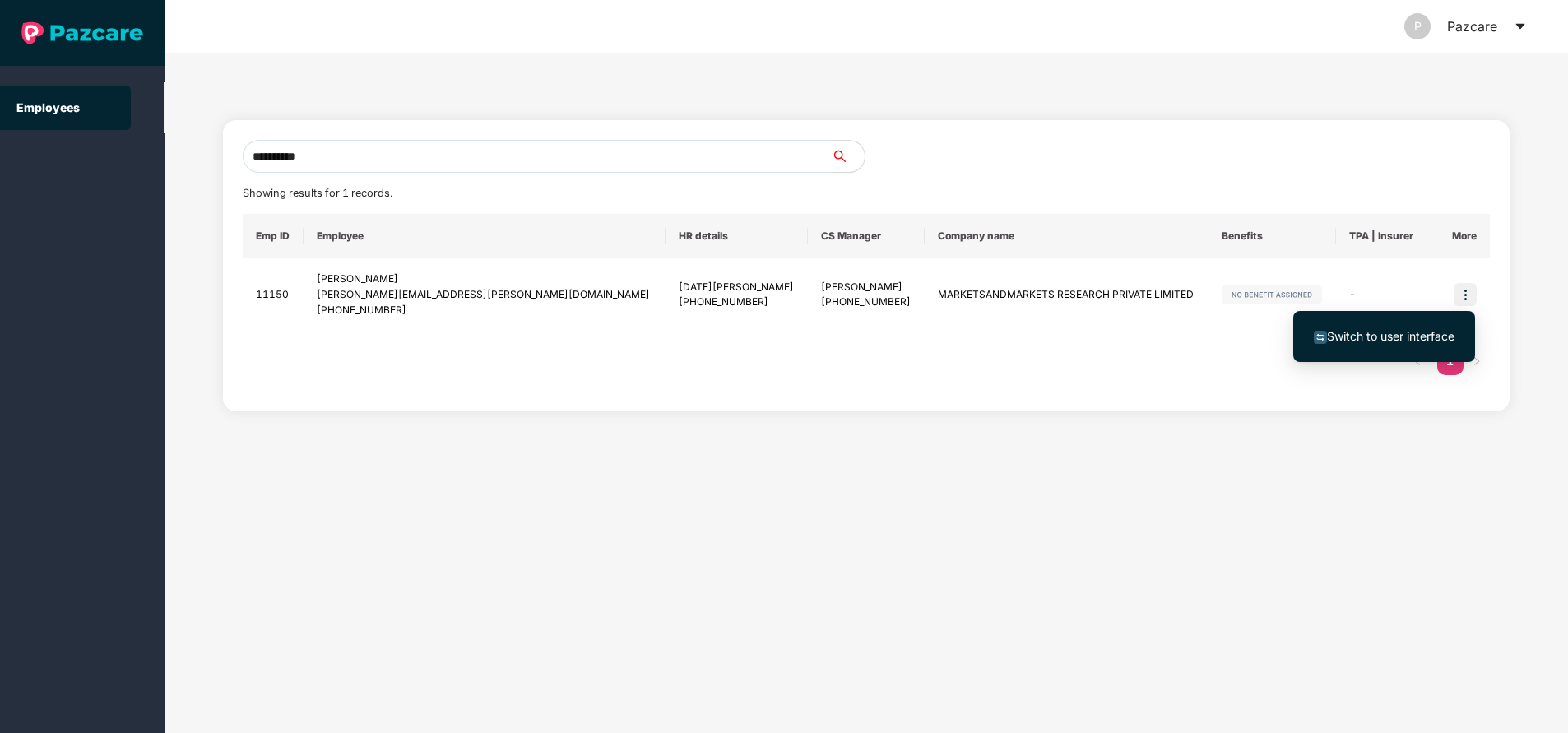
click at [1400, 329] on span "Switch to user interface" at bounding box center [1385, 337] width 141 height 18
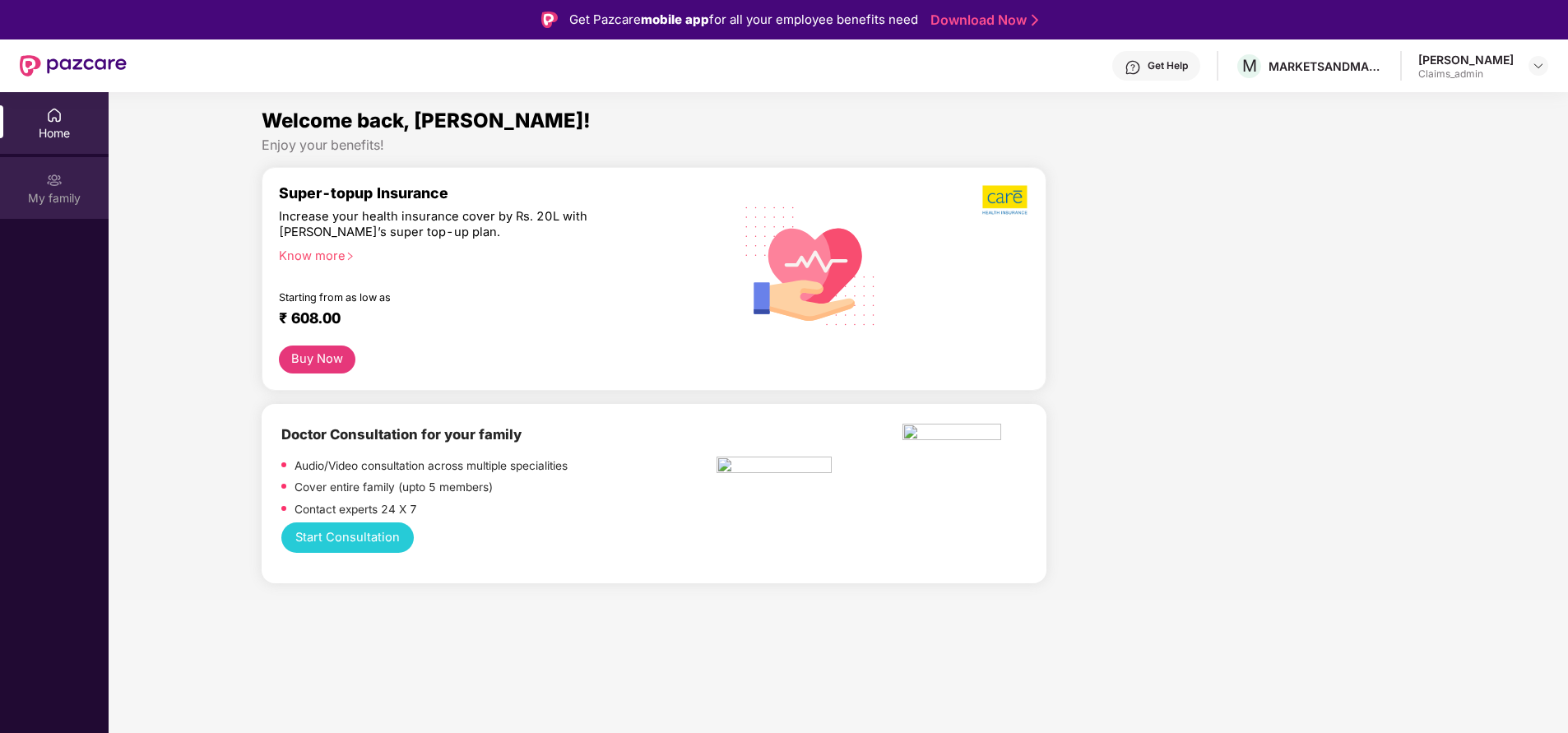
click at [47, 193] on div "My family" at bounding box center [54, 198] width 108 height 17
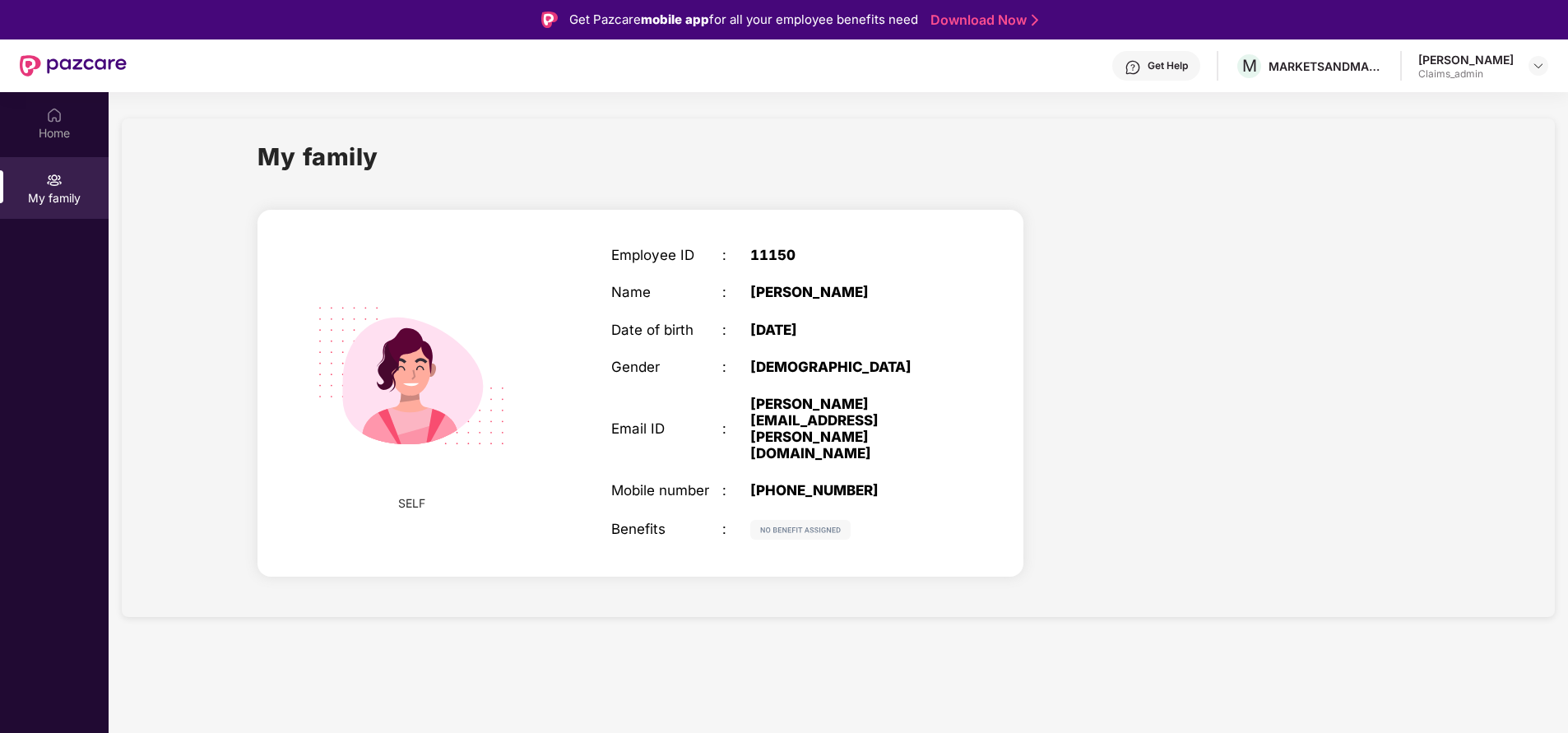
click at [1129, 58] on div "Get Help" at bounding box center [1157, 66] width 88 height 30
click at [528, 183] on div "My family" at bounding box center [838, 167] width 1162 height 57
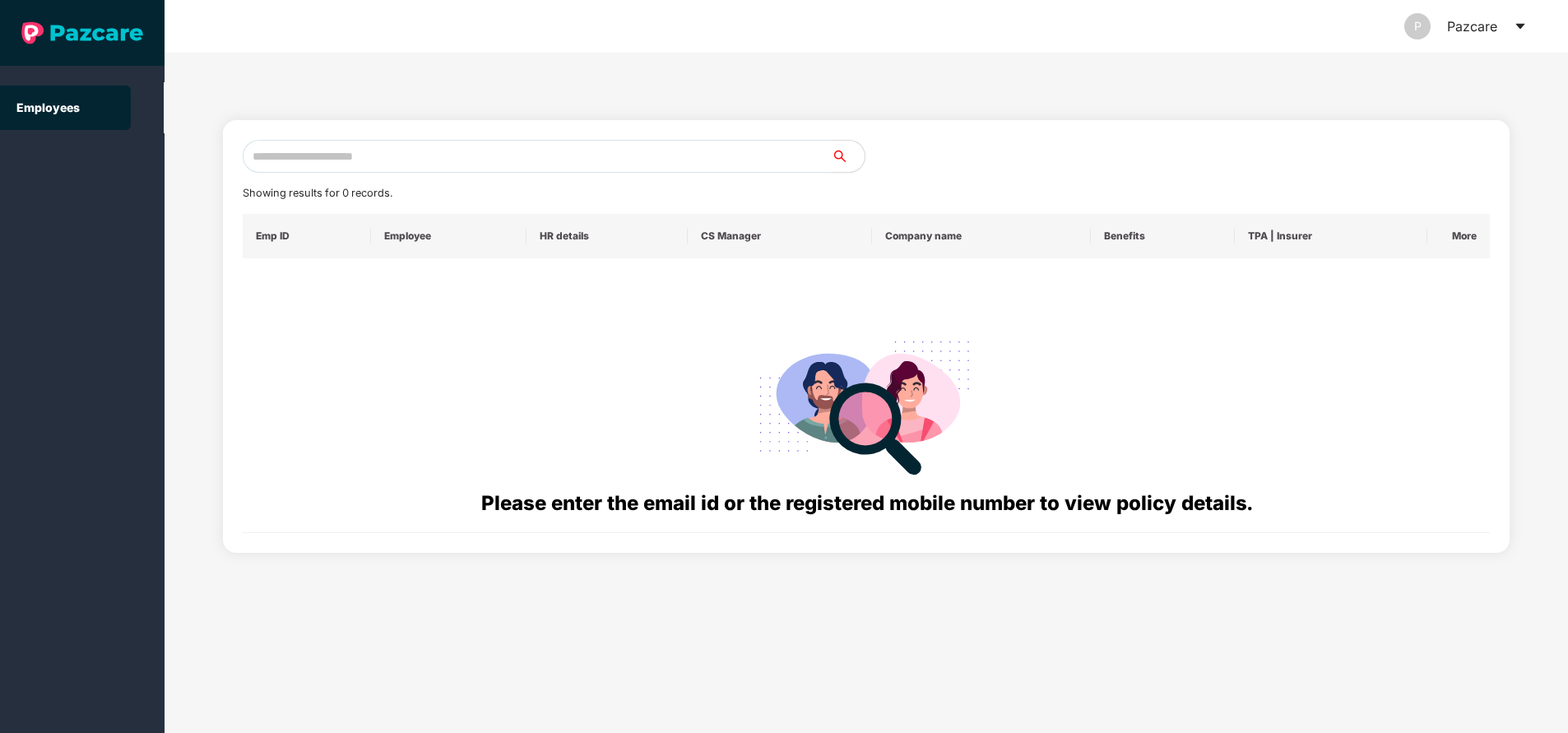
click at [513, 160] on input "text" at bounding box center [537, 156] width 589 height 33
paste input "**********"
type input "**********"
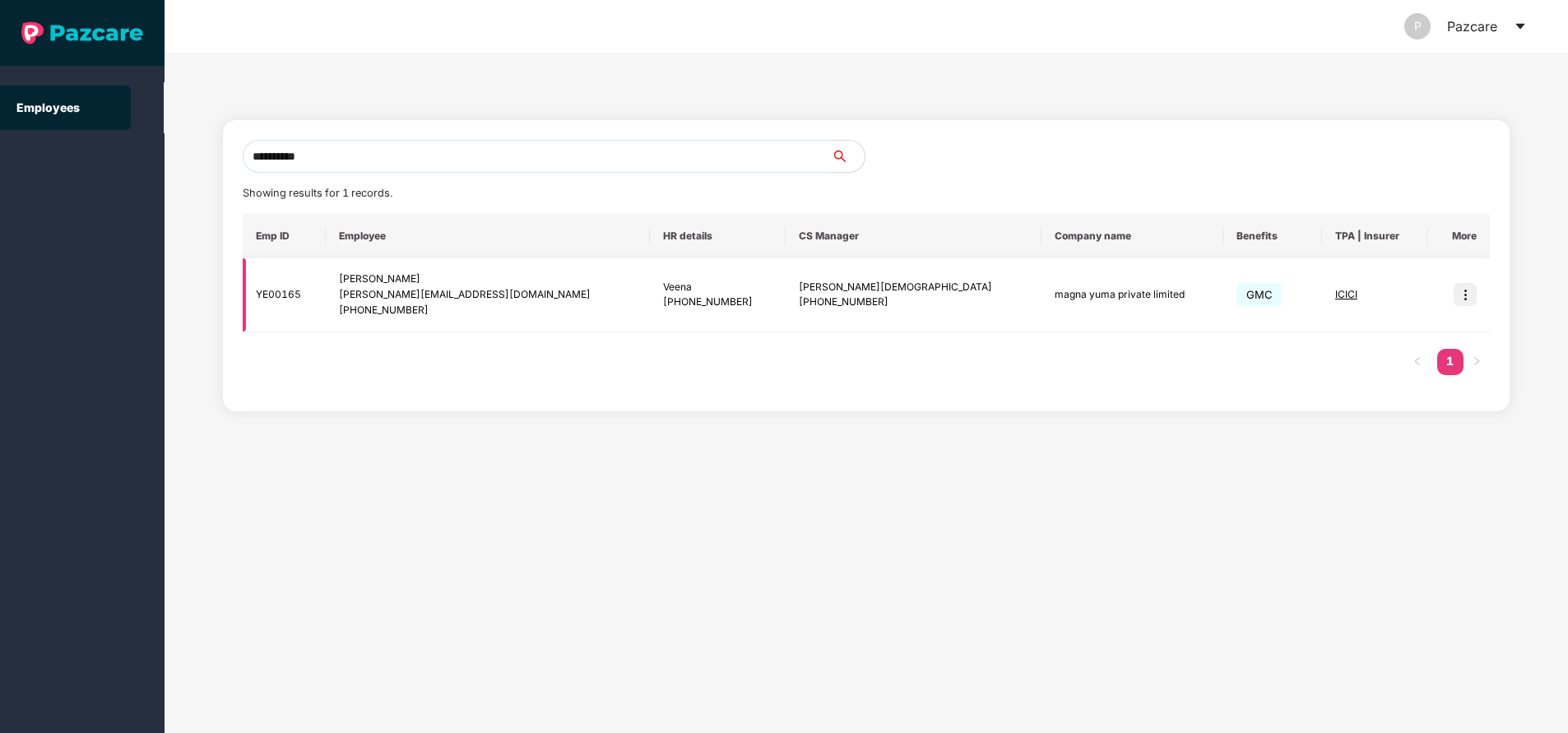
type input "**********"
click at [1468, 297] on img at bounding box center [1465, 294] width 23 height 23
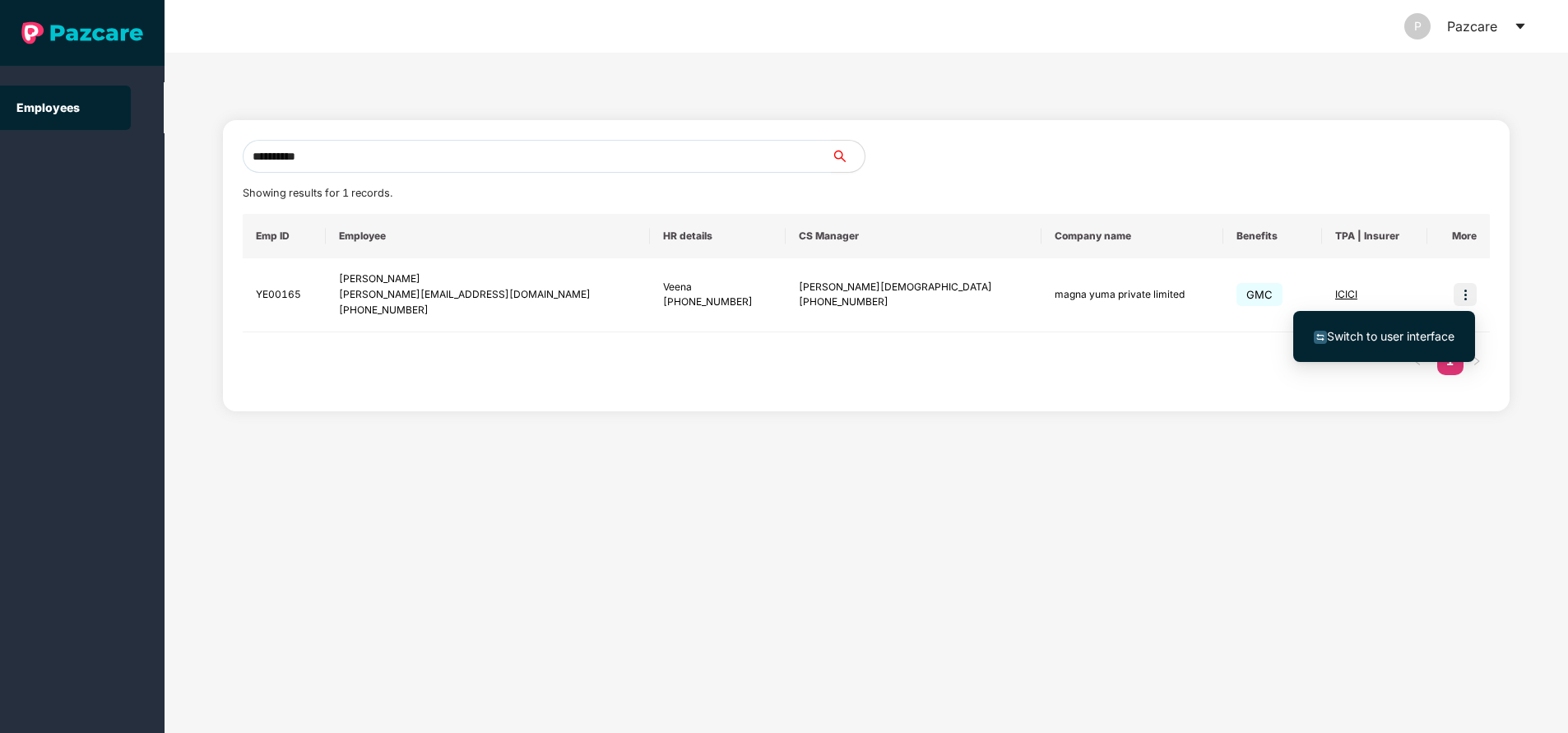
click at [1370, 330] on span "Switch to user interface" at bounding box center [1390, 336] width 128 height 14
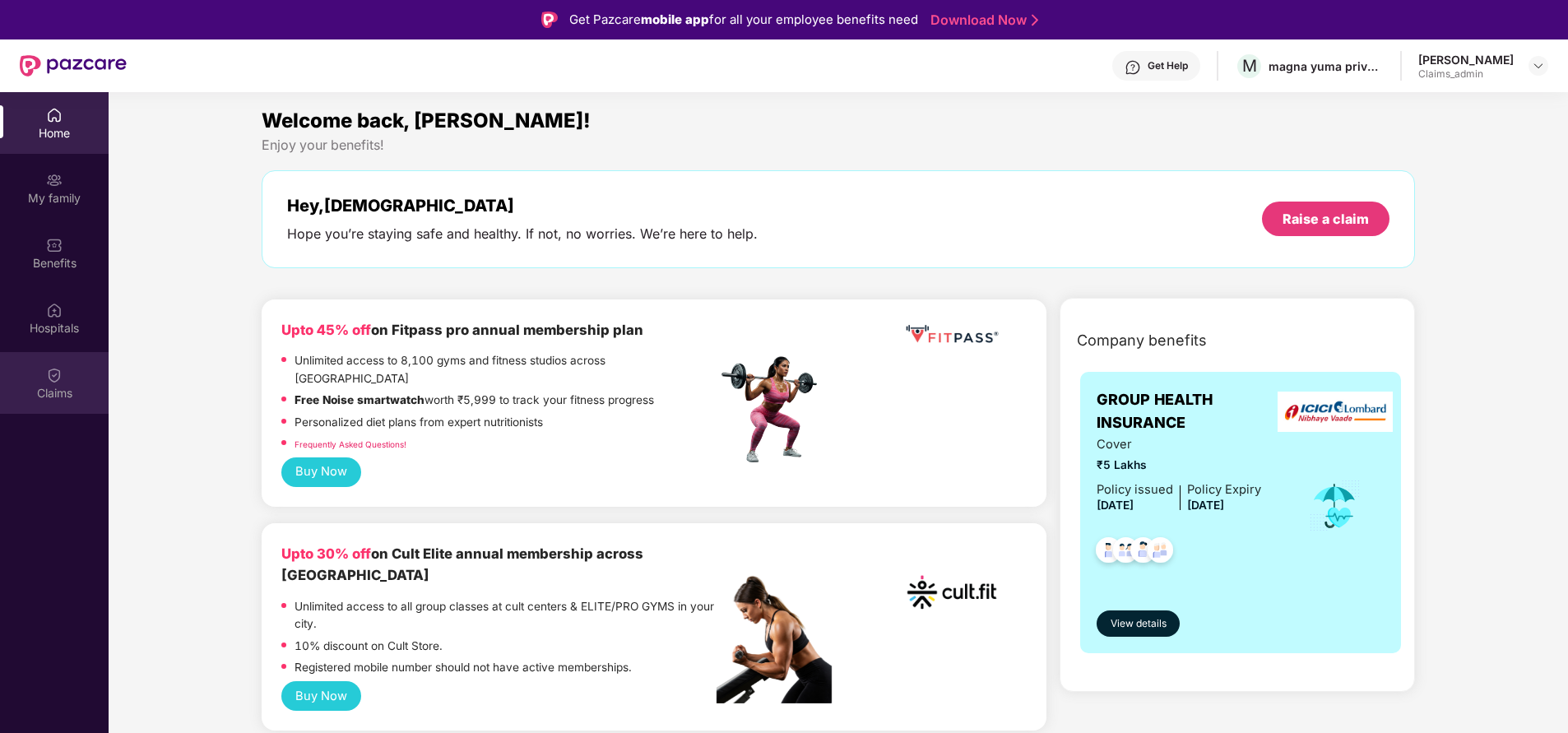
click at [62, 394] on div "Claims" at bounding box center [54, 394] width 108 height 17
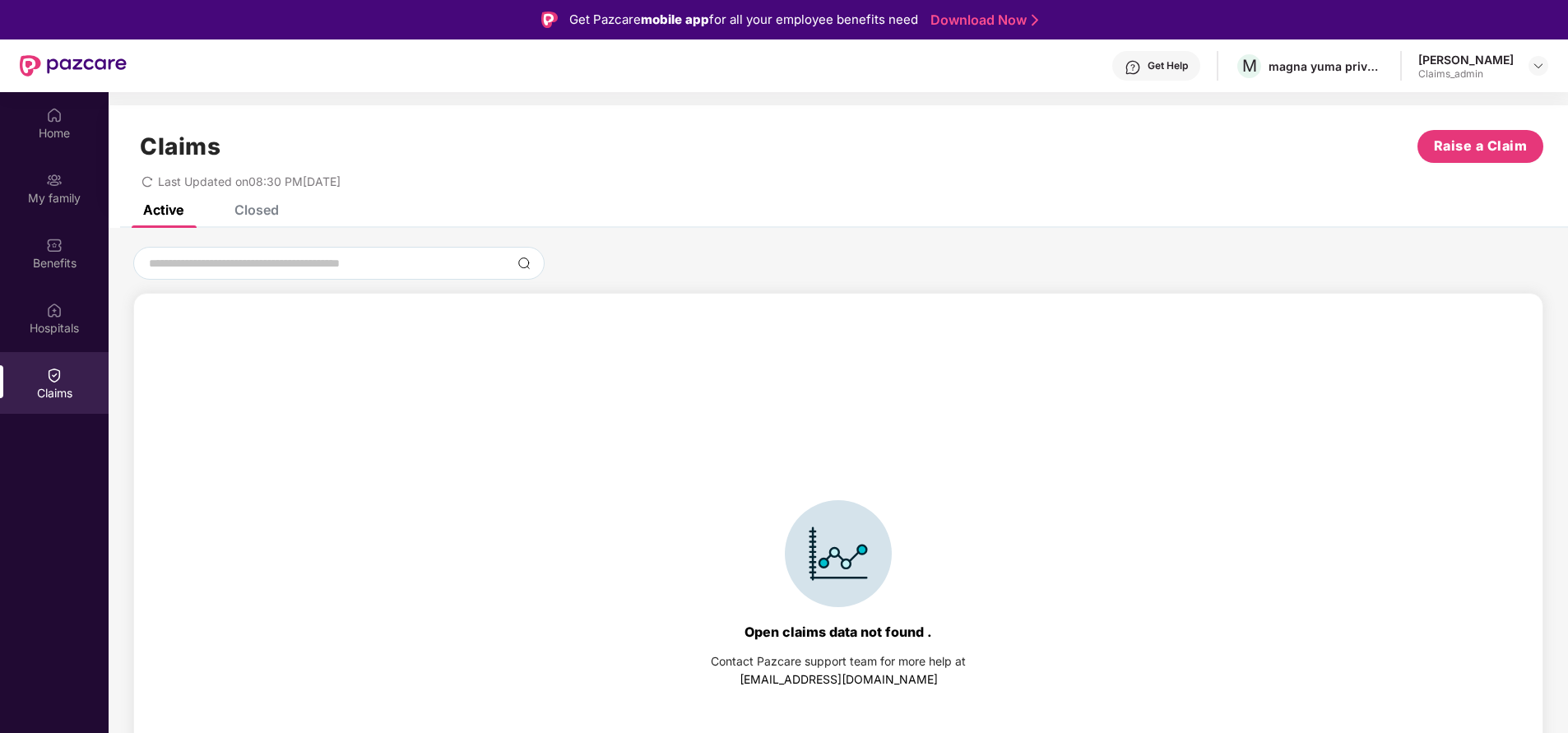
click at [263, 210] on div "Closed" at bounding box center [256, 210] width 44 height 17
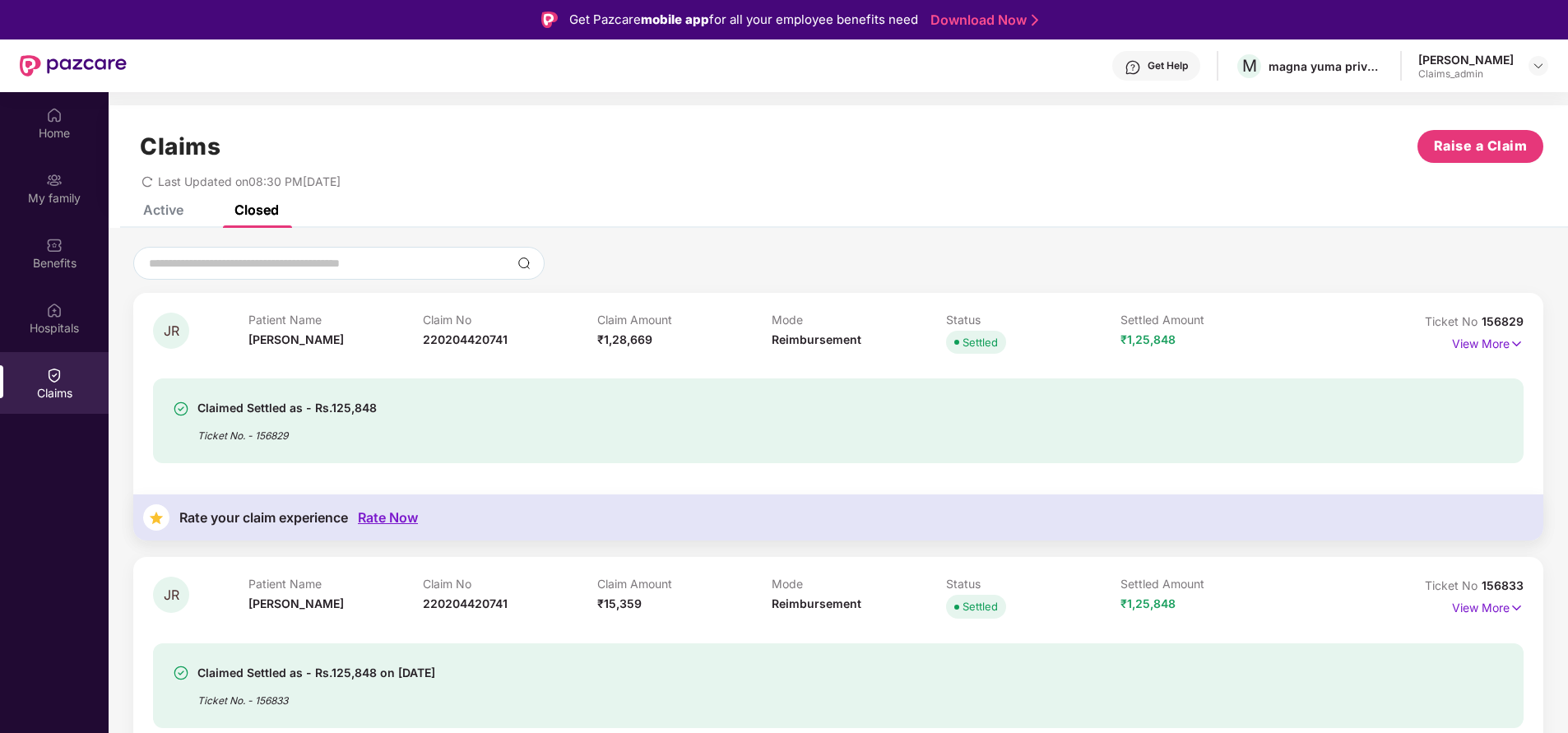
scroll to position [98, 0]
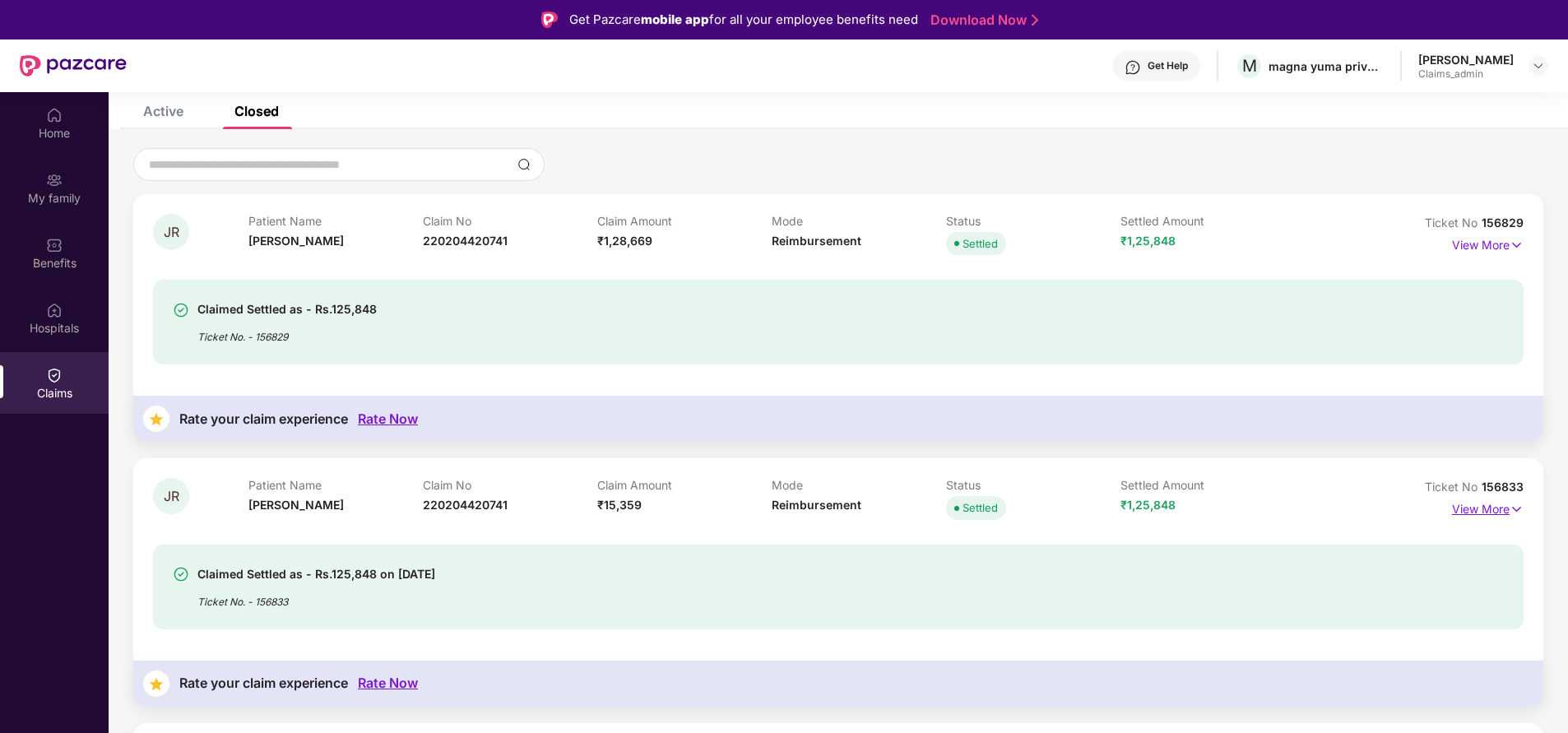
click at [1490, 506] on p "View More" at bounding box center [1488, 507] width 72 height 23
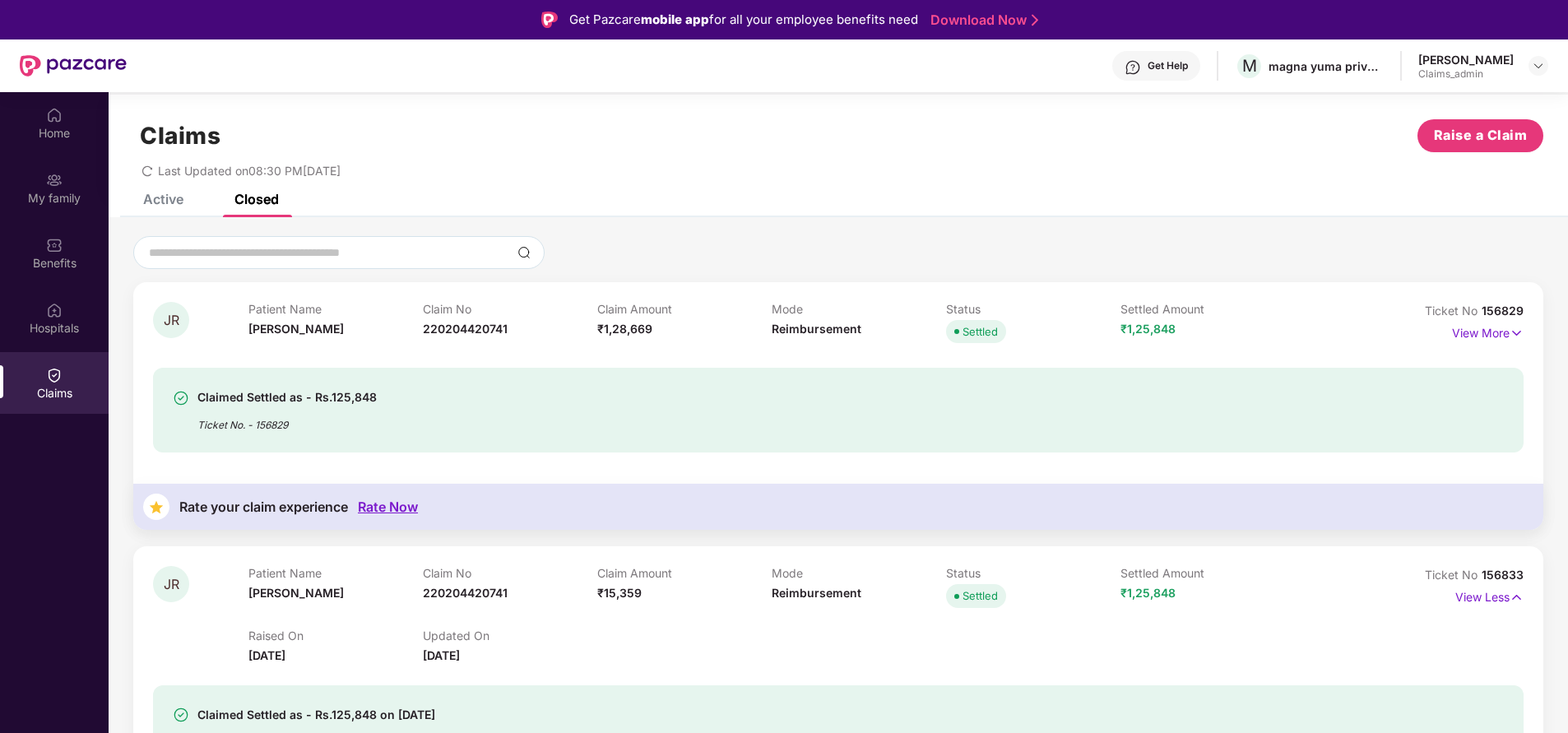
scroll to position [0, 0]
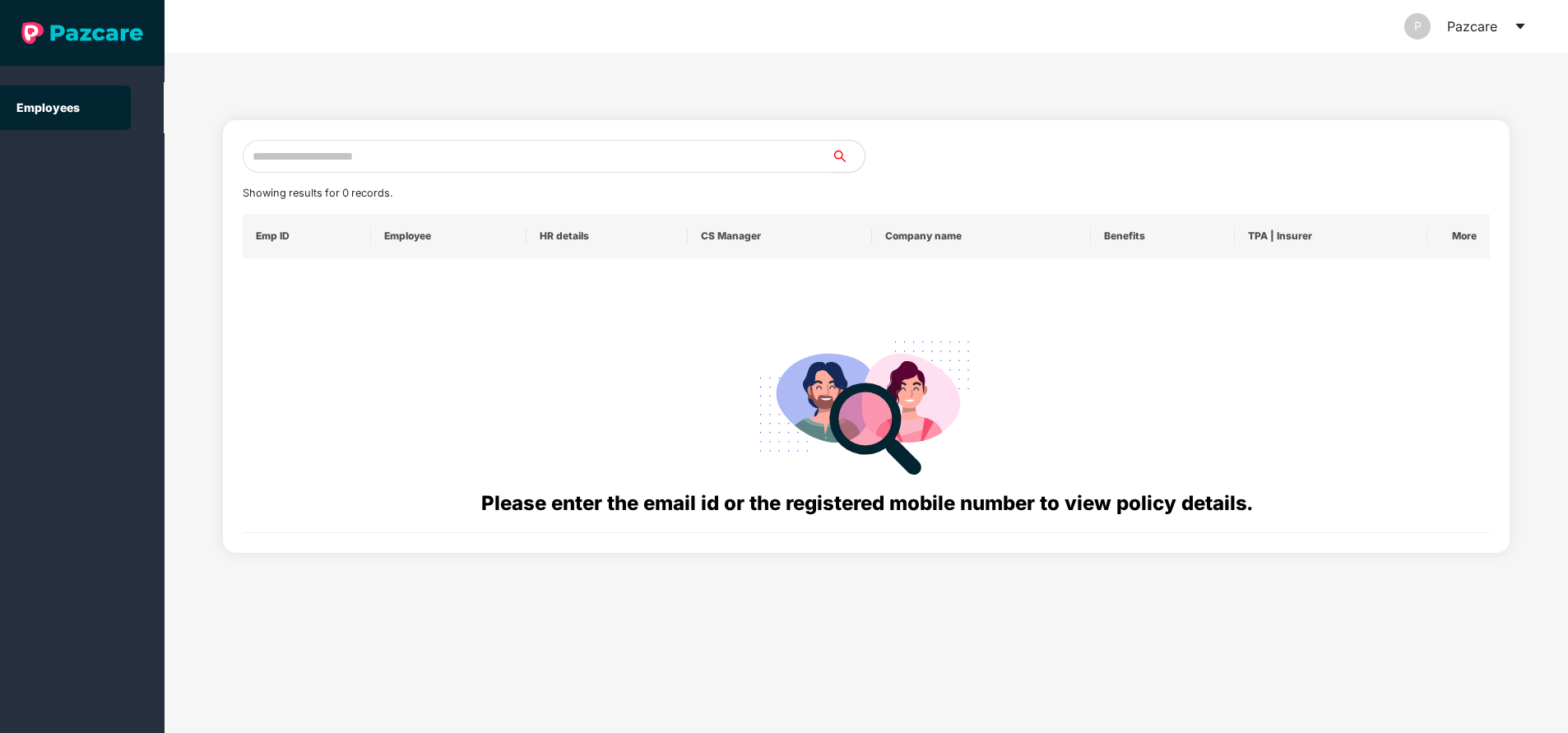
click at [466, 163] on input "text" at bounding box center [537, 156] width 589 height 33
paste input "**********"
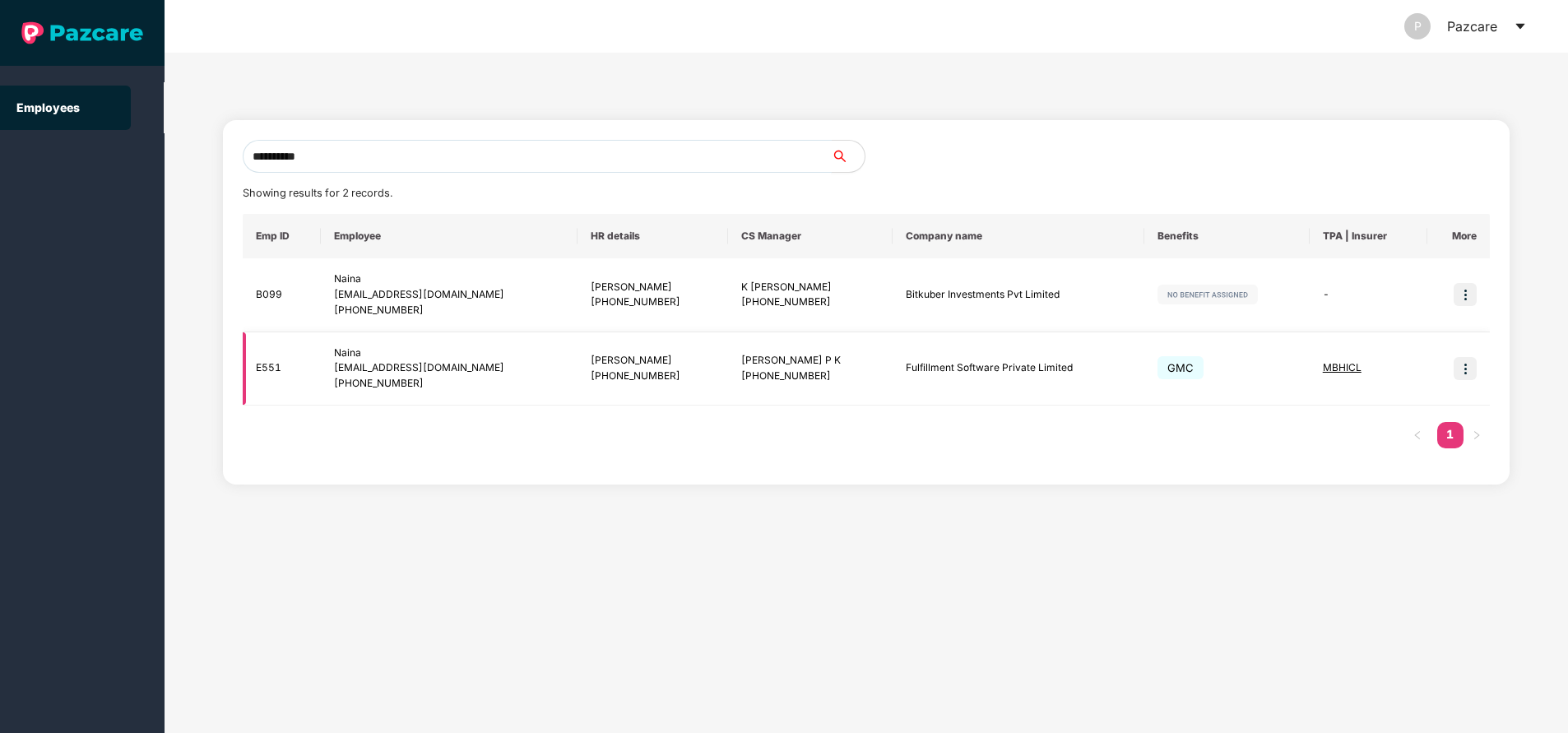
type input "**********"
click at [1470, 367] on img at bounding box center [1465, 369] width 23 height 23
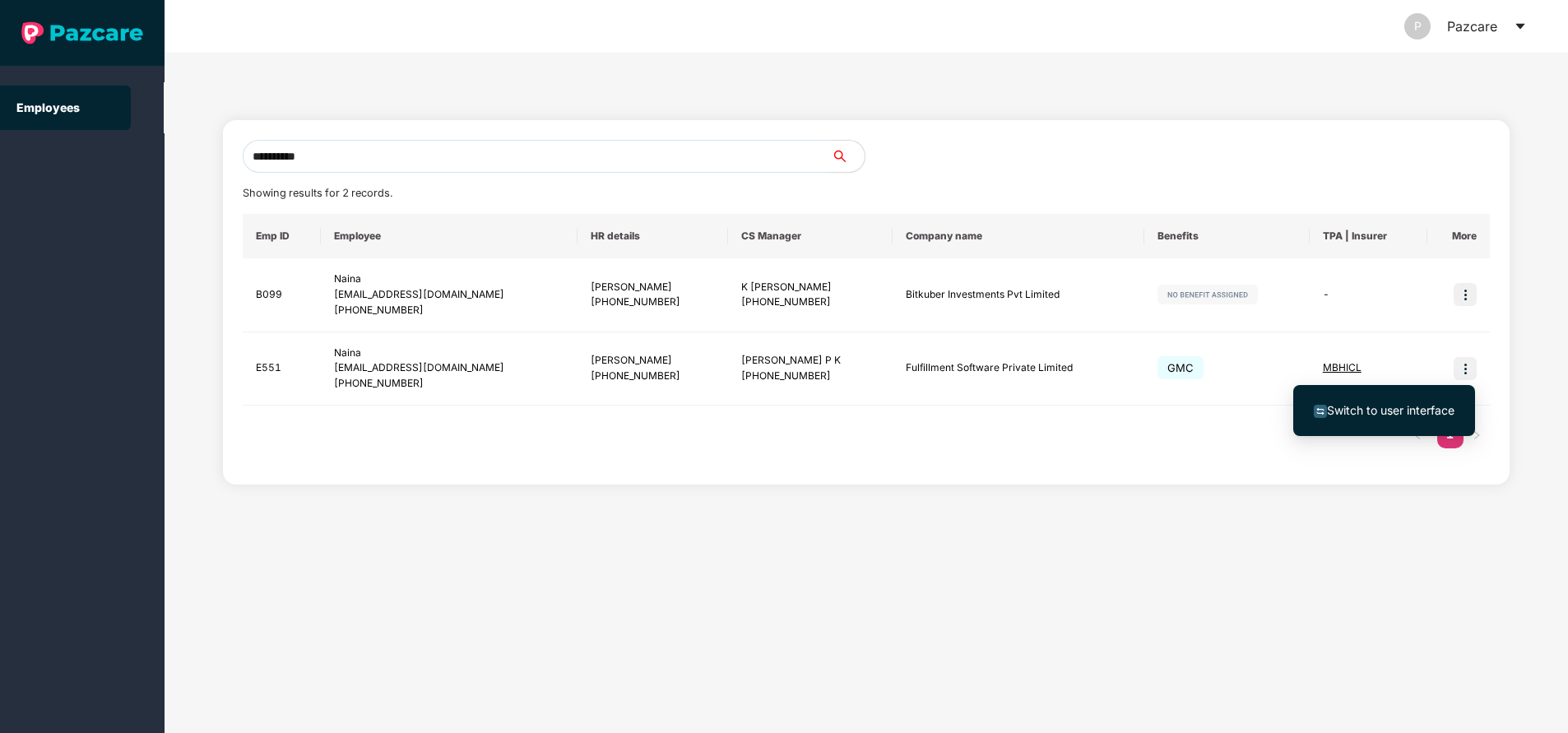
click at [1411, 404] on span "Switch to user interface" at bounding box center [1390, 409] width 128 height 14
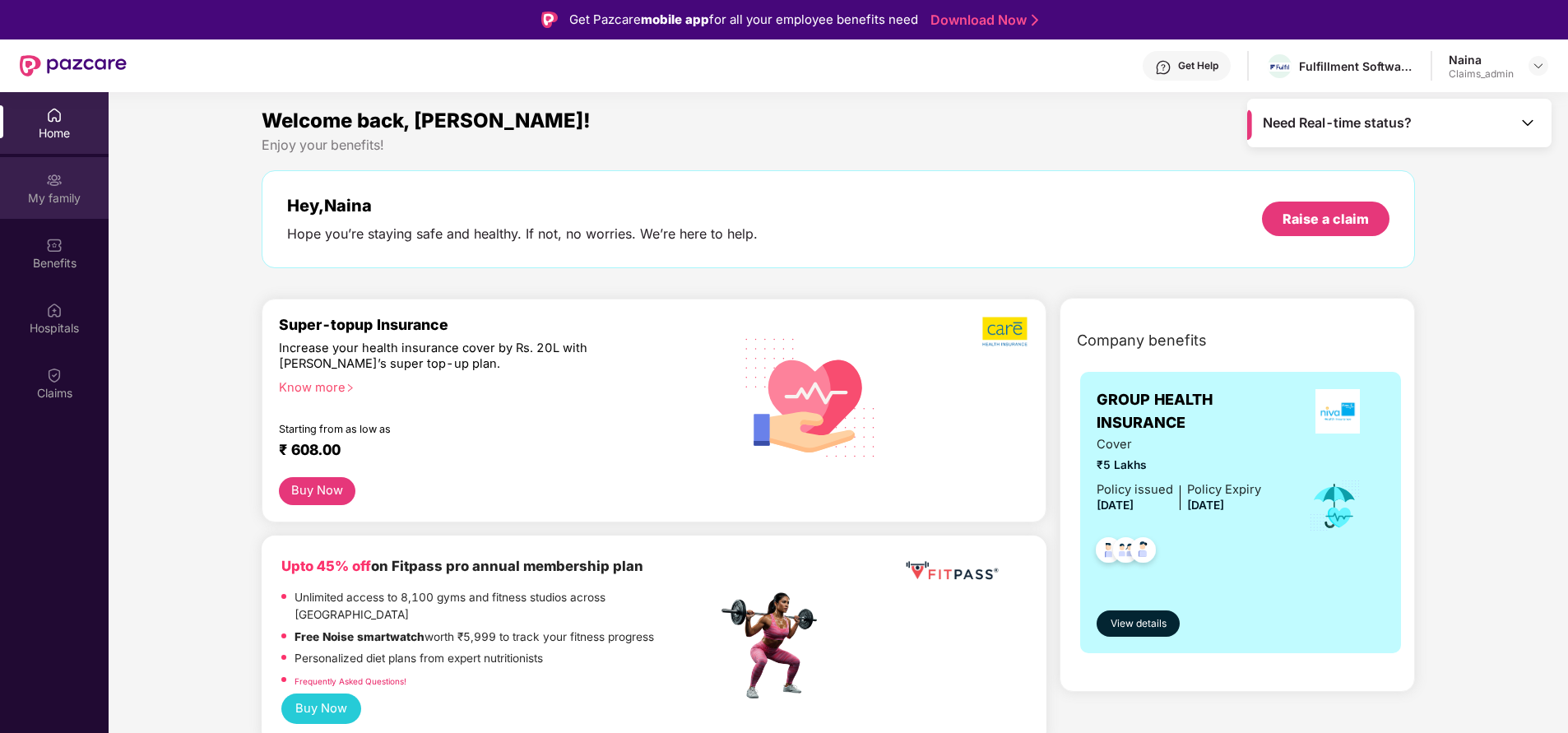
click at [53, 209] on div "My family" at bounding box center [54, 188] width 108 height 62
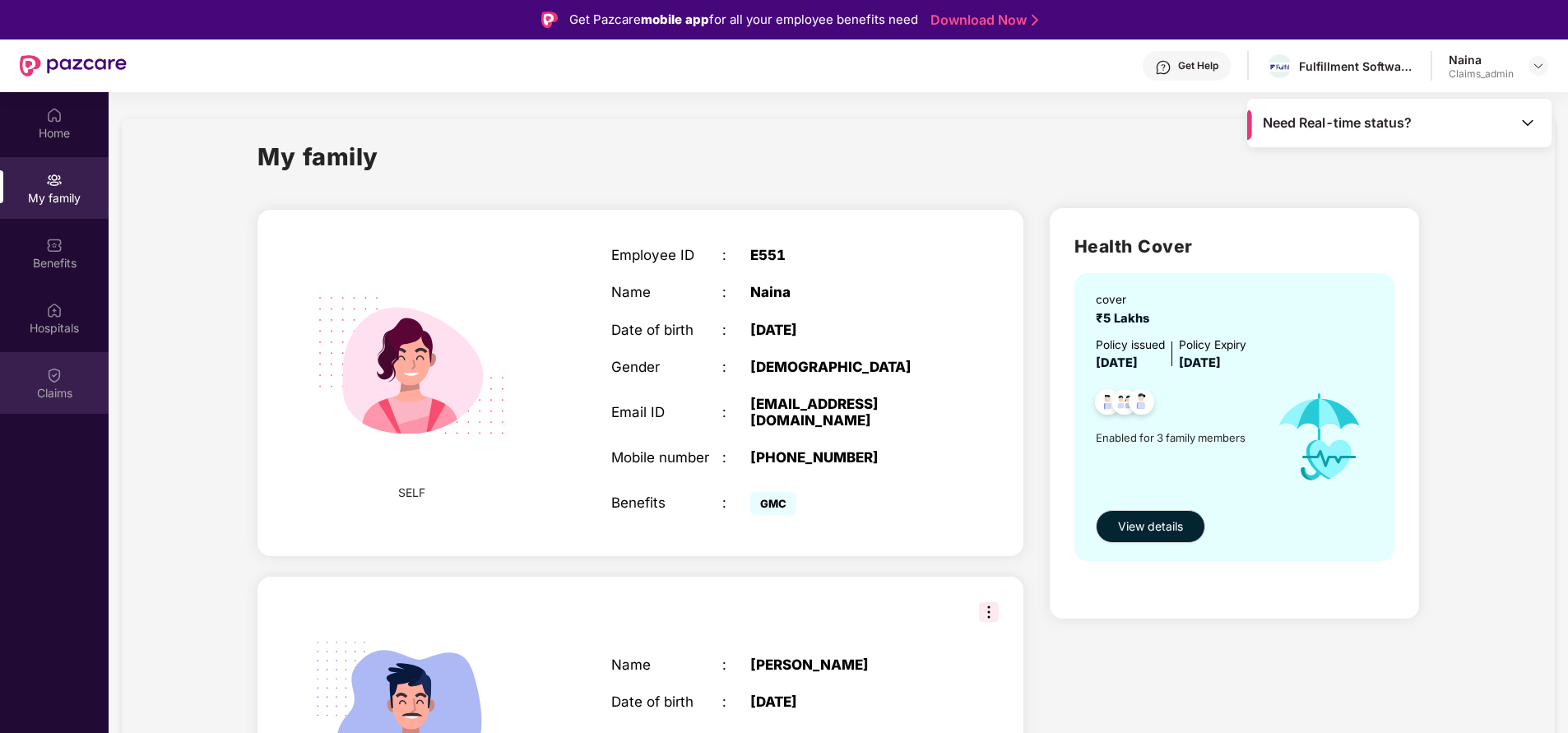
click at [43, 400] on div "Claims" at bounding box center [54, 394] width 108 height 17
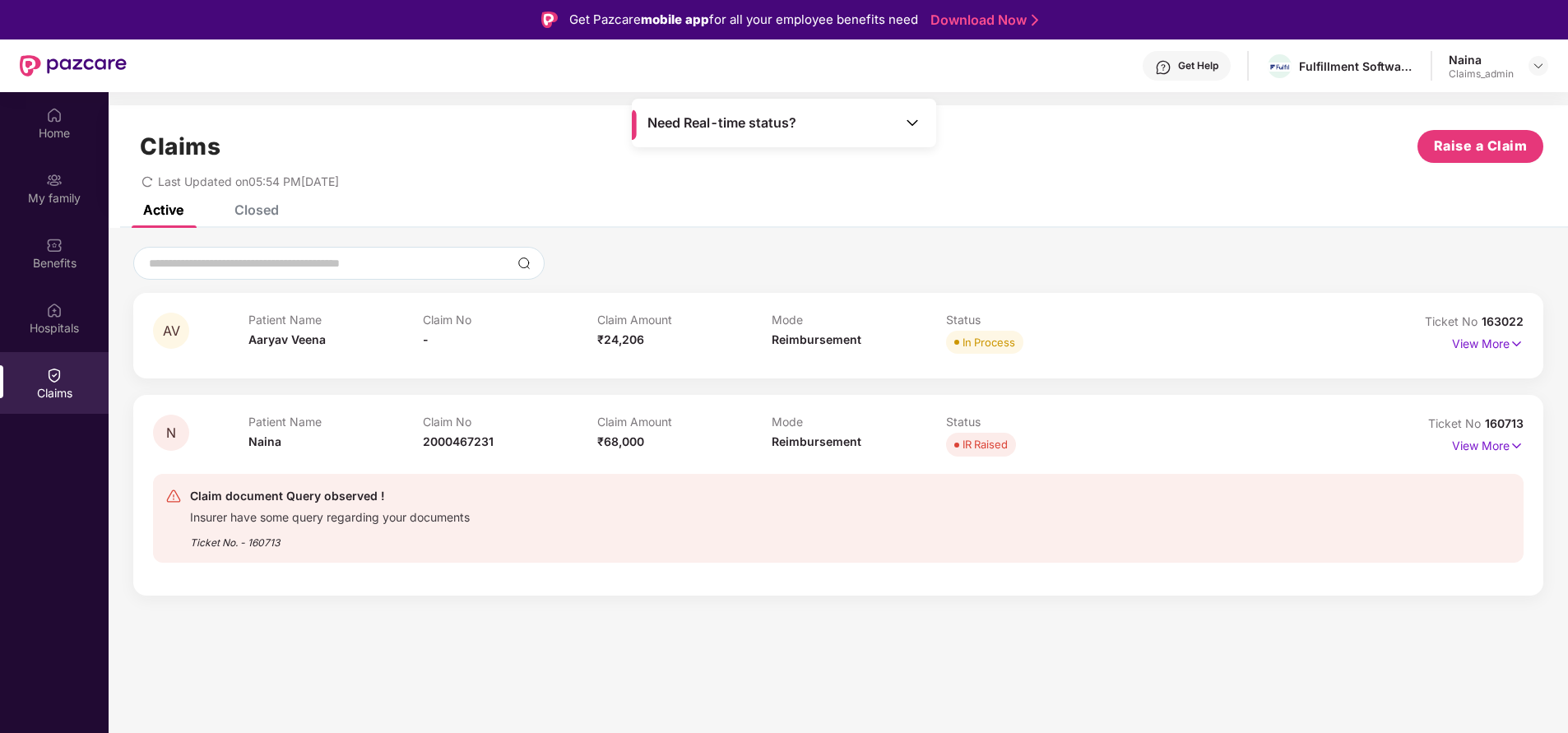
click at [261, 208] on div "Closed" at bounding box center [256, 210] width 44 height 17
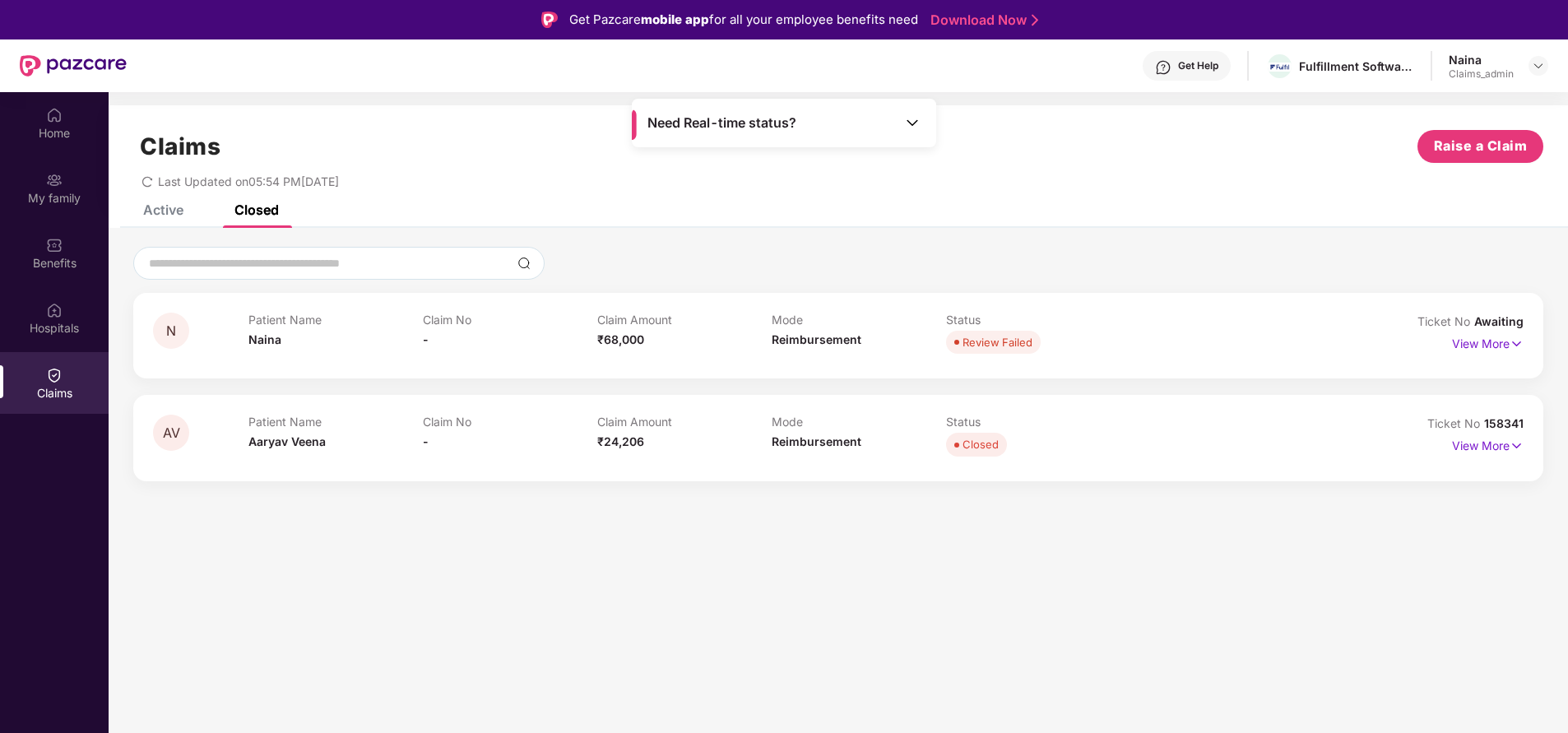
click at [167, 214] on div "Active" at bounding box center [163, 210] width 40 height 17
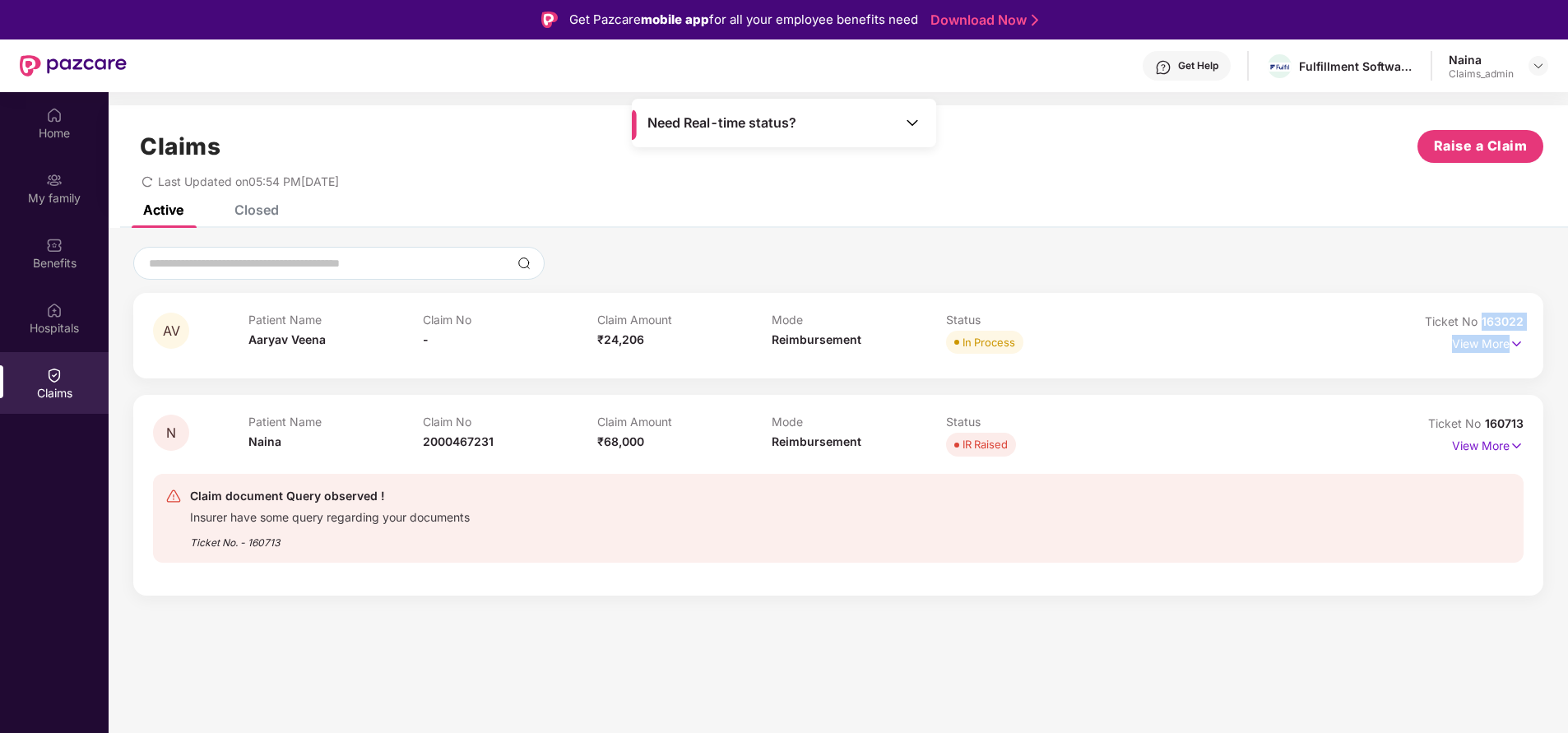
drag, startPoint x: 1479, startPoint y: 320, endPoint x: 1574, endPoint y: 334, distance: 96.0
click at [1567, 334] on html "Get Pazcare mobile app for all your employee benefits need Download Now Get Hel…" at bounding box center [784, 366] width 1568 height 733
click at [1445, 254] on div at bounding box center [838, 263] width 1410 height 33
drag, startPoint x: 1480, startPoint y: 314, endPoint x: 1547, endPoint y: 304, distance: 67.7
click at [1547, 304] on div "AV Patient Name [PERSON_NAME] Claim No - Claim Amount ₹24,206 Mode Reimbursemen…" at bounding box center [838, 421] width 1460 height 349
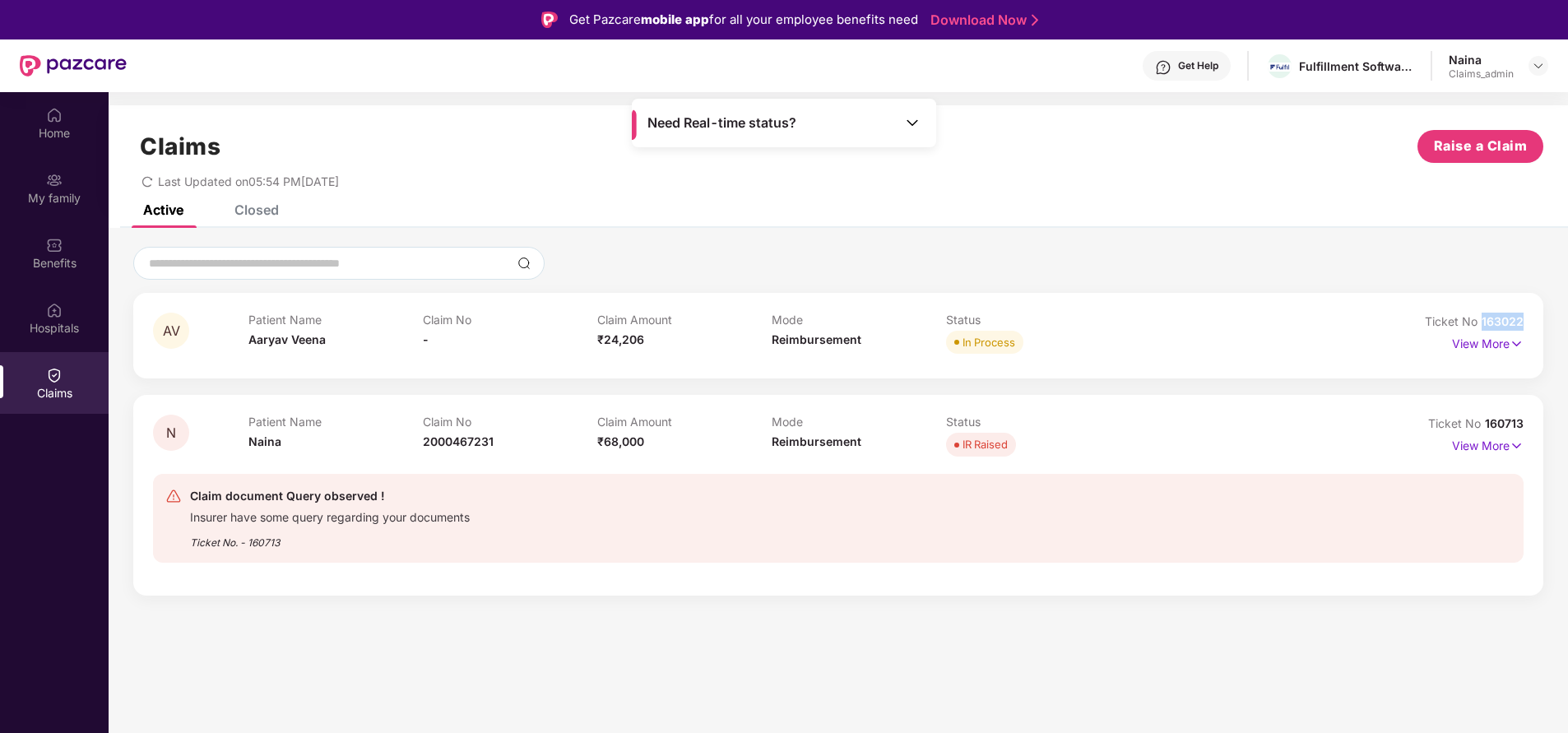
copy span "163022"
click at [259, 206] on div "Closed" at bounding box center [256, 210] width 44 height 17
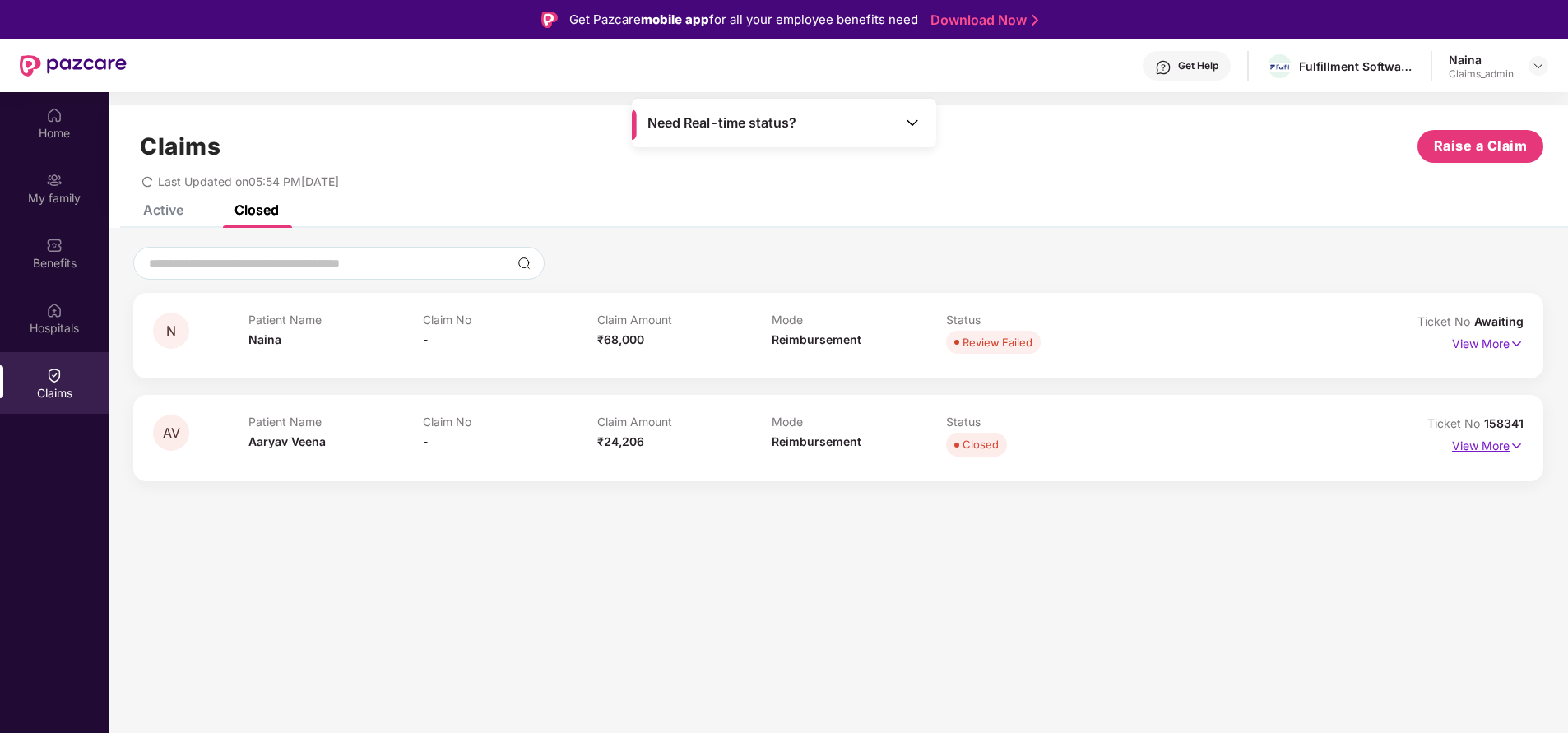
click at [1478, 454] on p "View More" at bounding box center [1488, 444] width 72 height 23
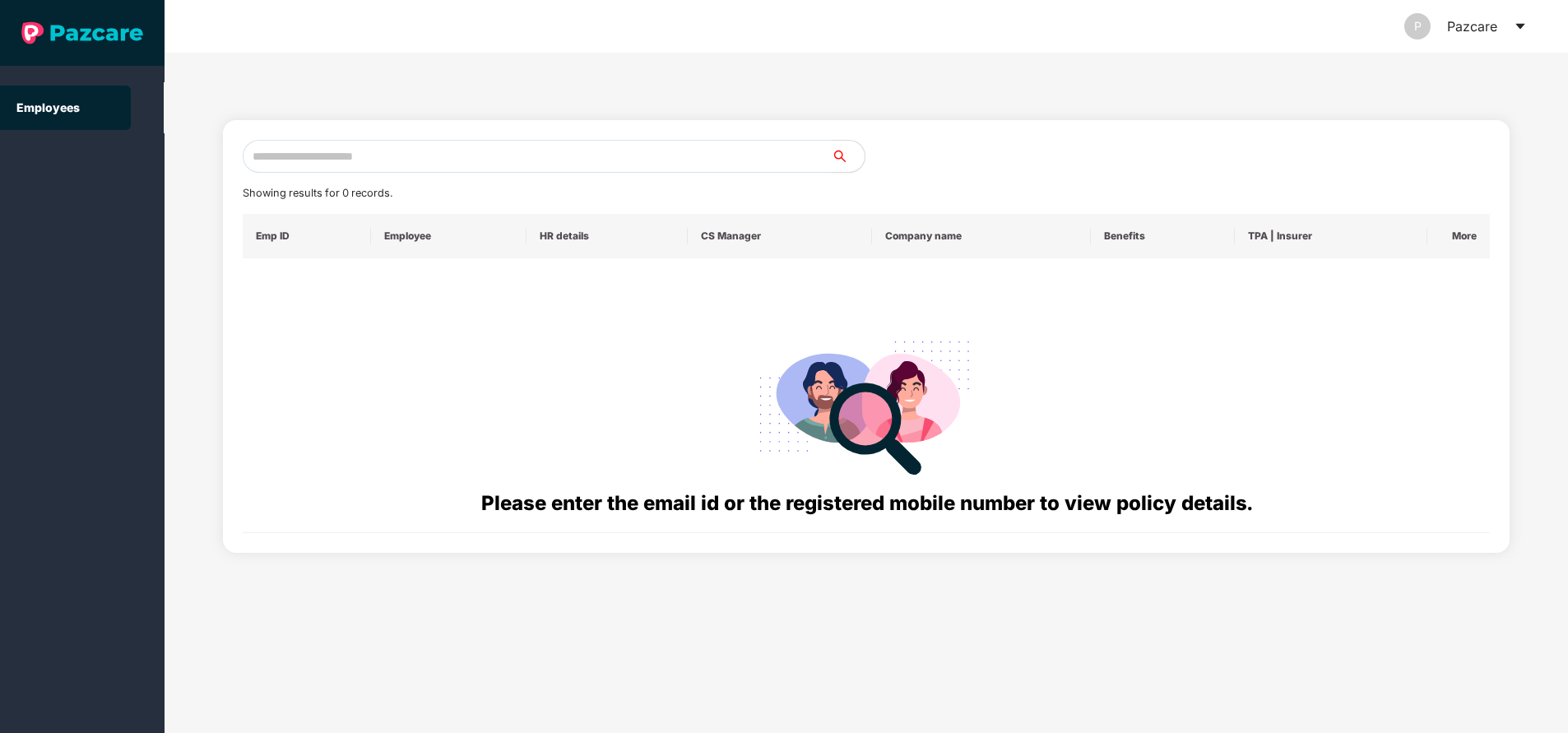
click at [345, 153] on input "text" at bounding box center [537, 156] width 589 height 33
paste input "**********"
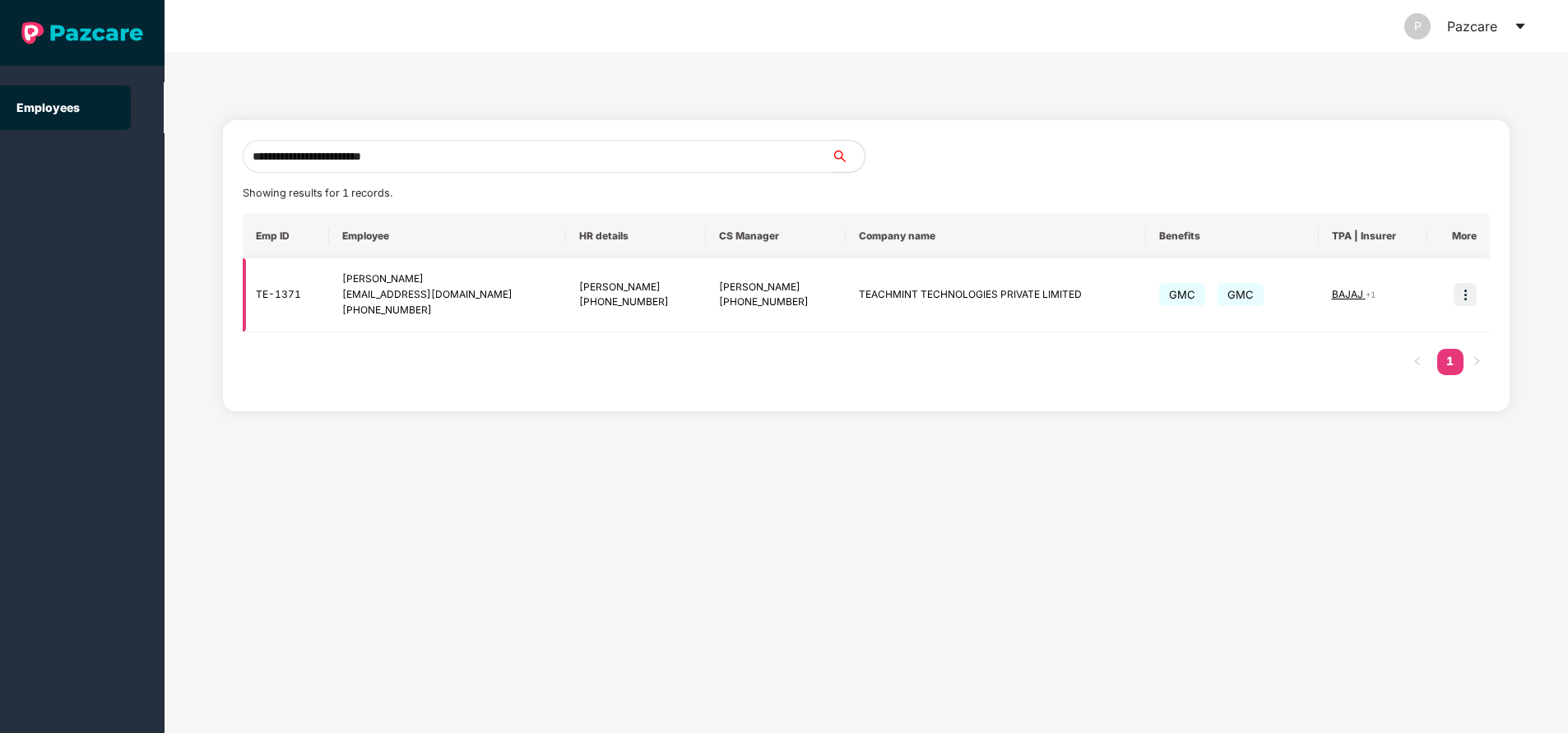
type input "**********"
click at [1467, 296] on img at bounding box center [1465, 294] width 23 height 23
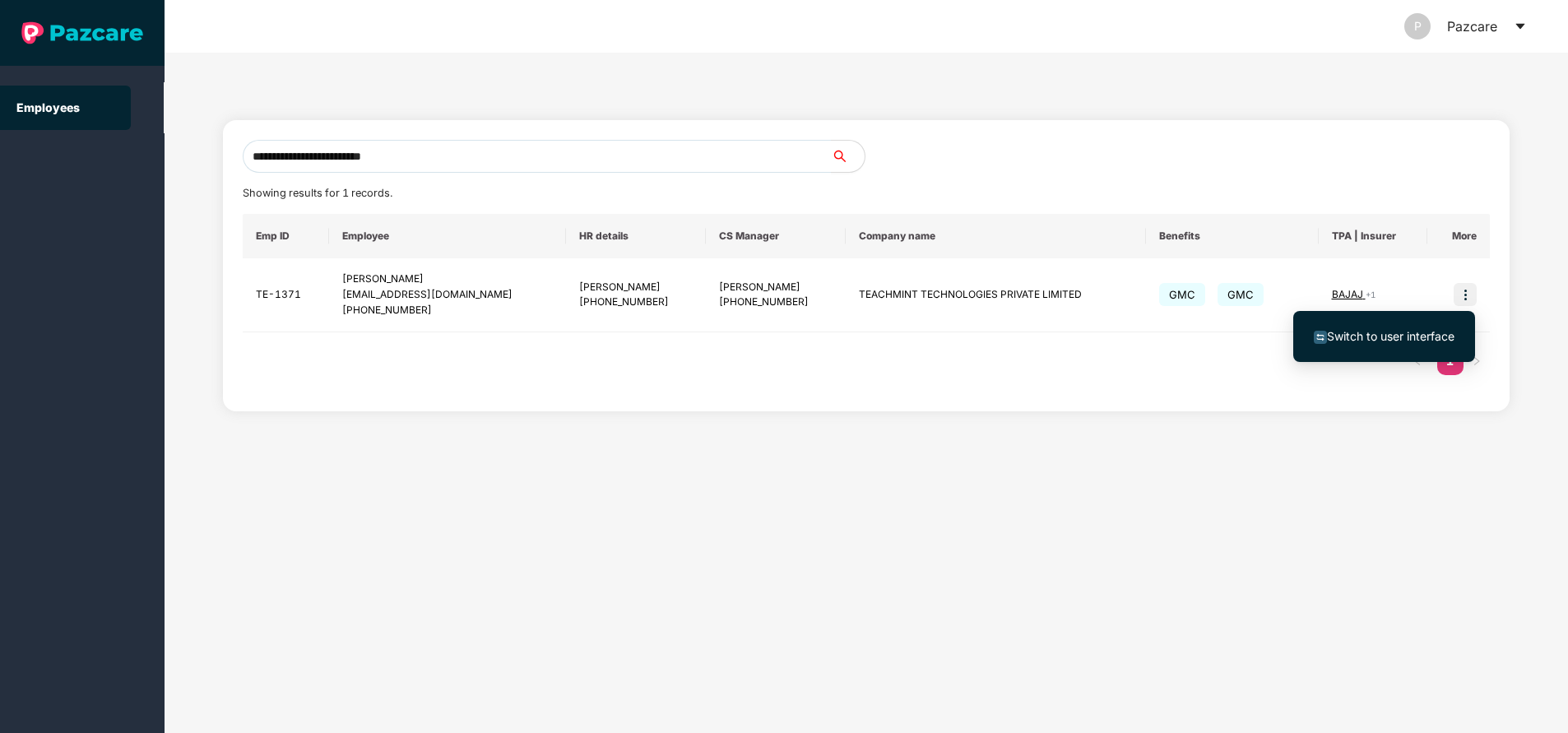
click at [1405, 335] on span "Switch to user interface" at bounding box center [1390, 336] width 128 height 14
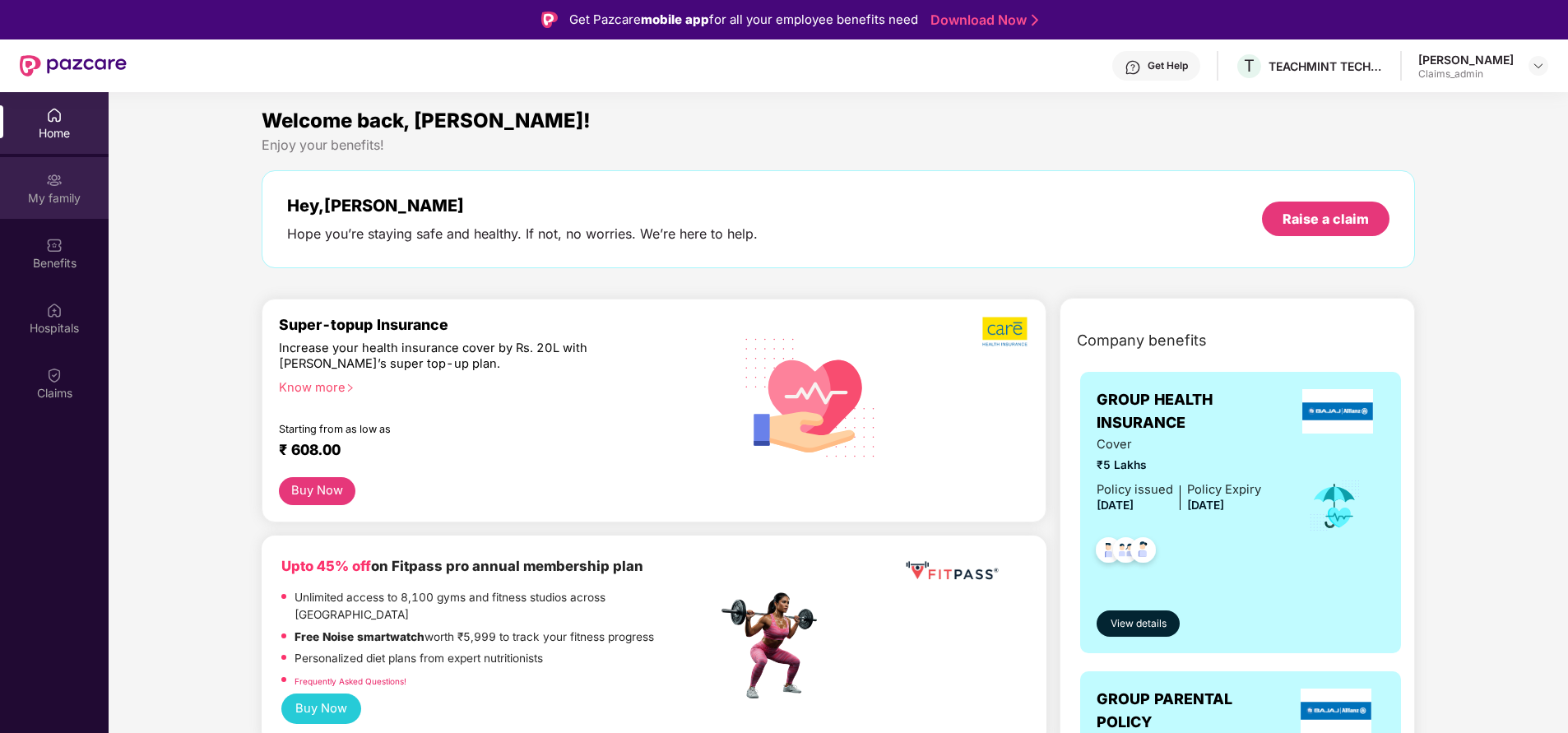
click at [89, 190] on div "My family" at bounding box center [54, 198] width 108 height 17
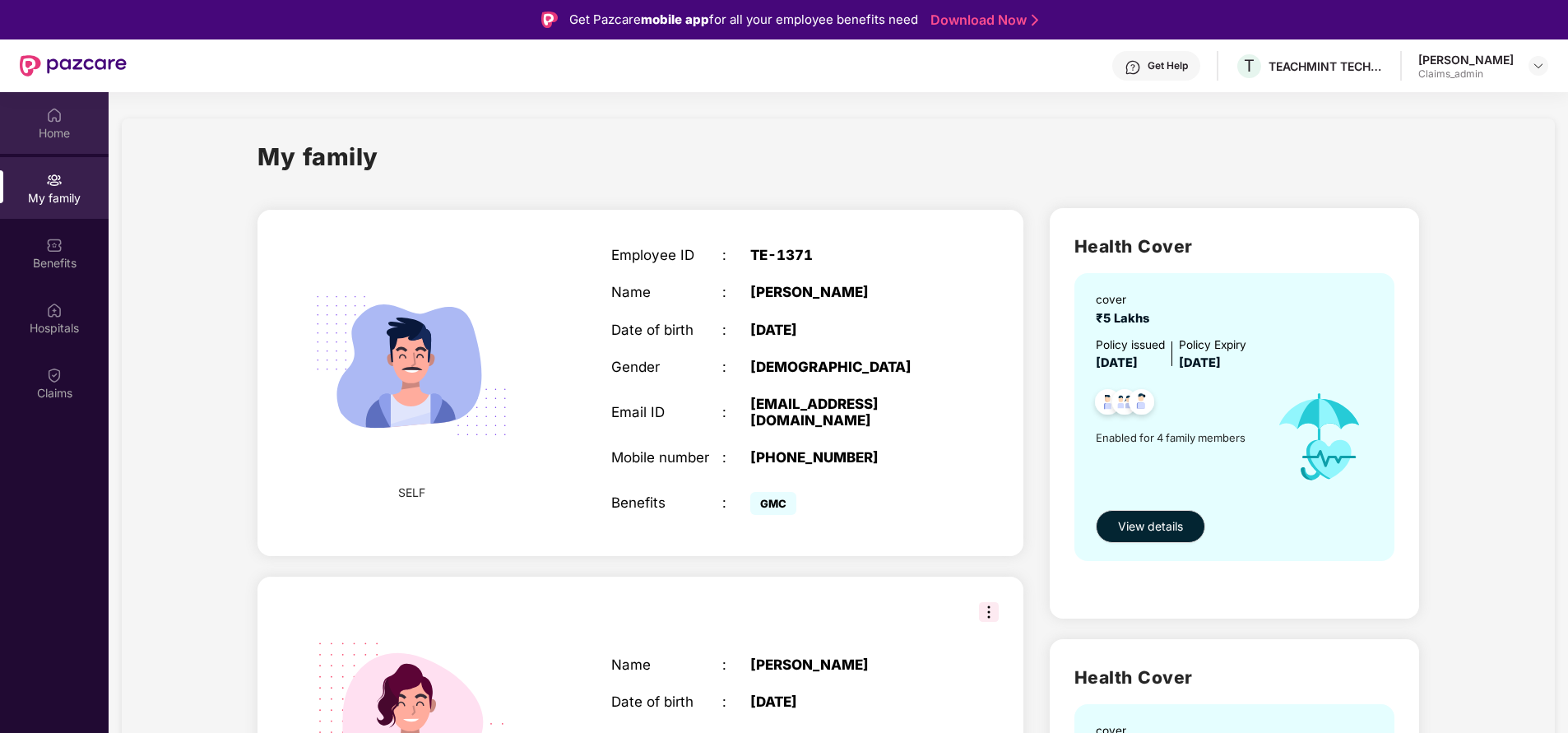
click at [73, 125] on div "Home" at bounding box center [54, 133] width 108 height 17
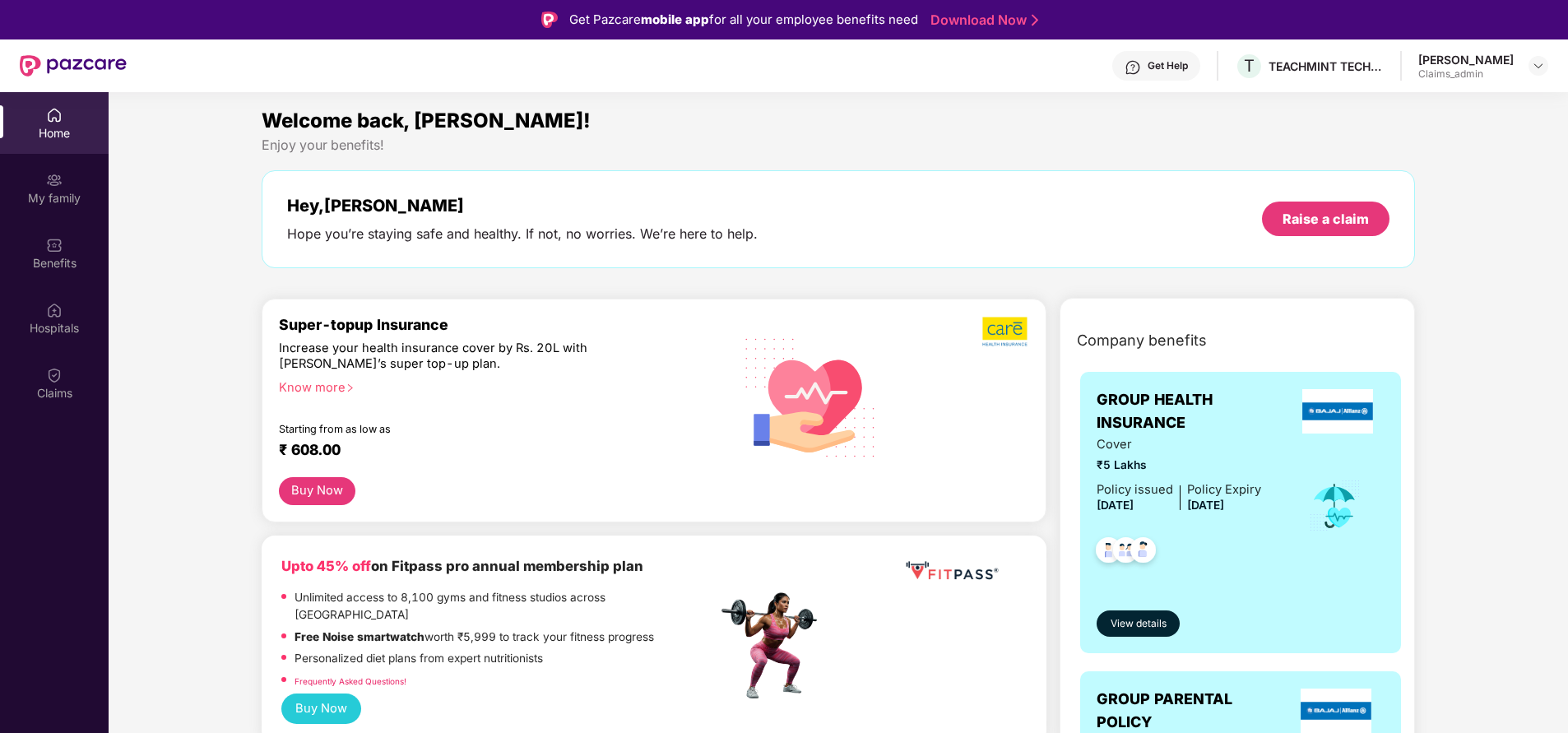
click at [1177, 63] on div "Get Help" at bounding box center [1168, 66] width 40 height 13
click at [1018, 118] on div "Welcome back, [PERSON_NAME]!" at bounding box center [838, 120] width 1153 height 31
click at [1189, 71] on div "Get Help" at bounding box center [1168, 66] width 40 height 13
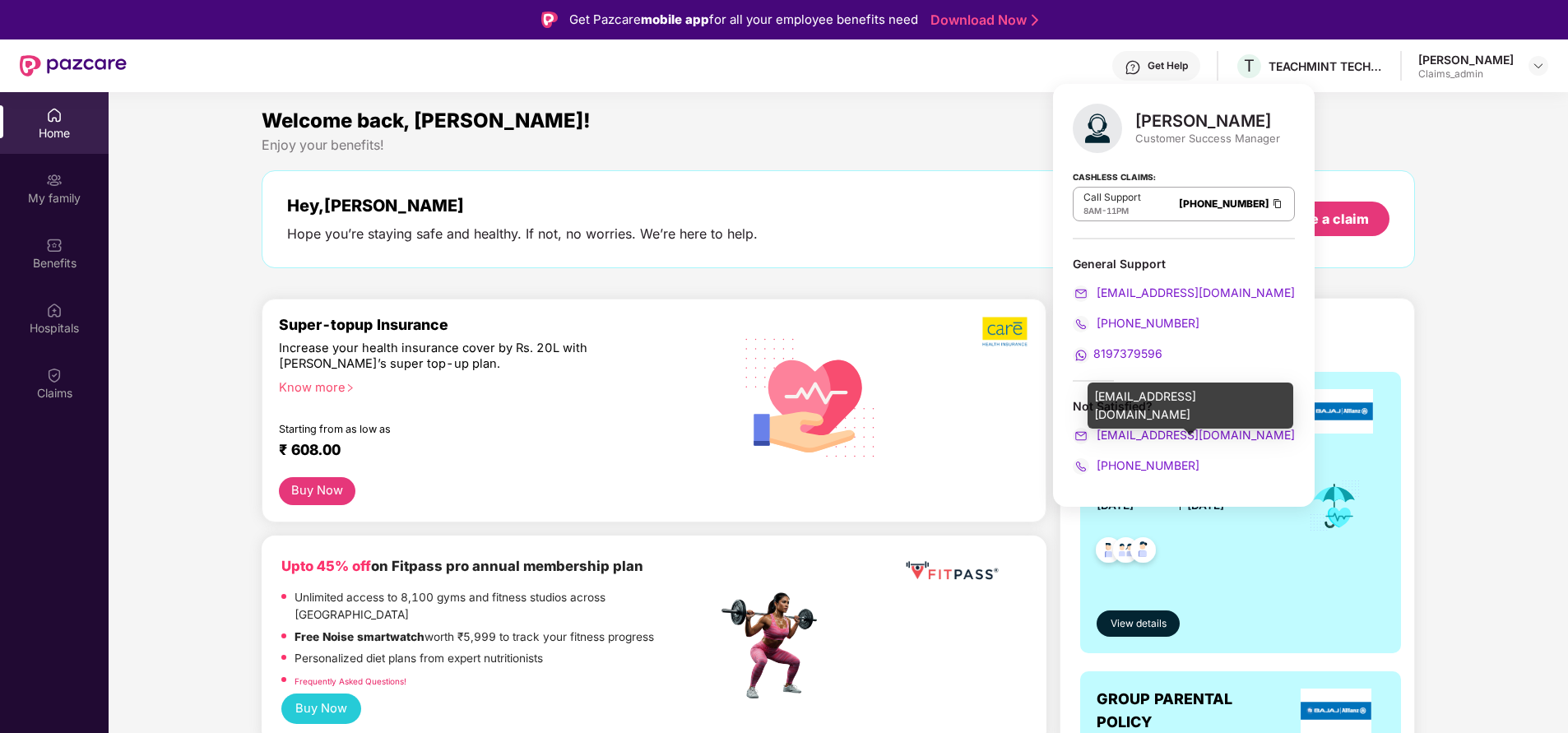
click at [1155, 395] on div "[EMAIL_ADDRESS][DOMAIN_NAME]" at bounding box center [1190, 405] width 206 height 46
copy div "[EMAIL_ADDRESS][DOMAIN_NAME]"
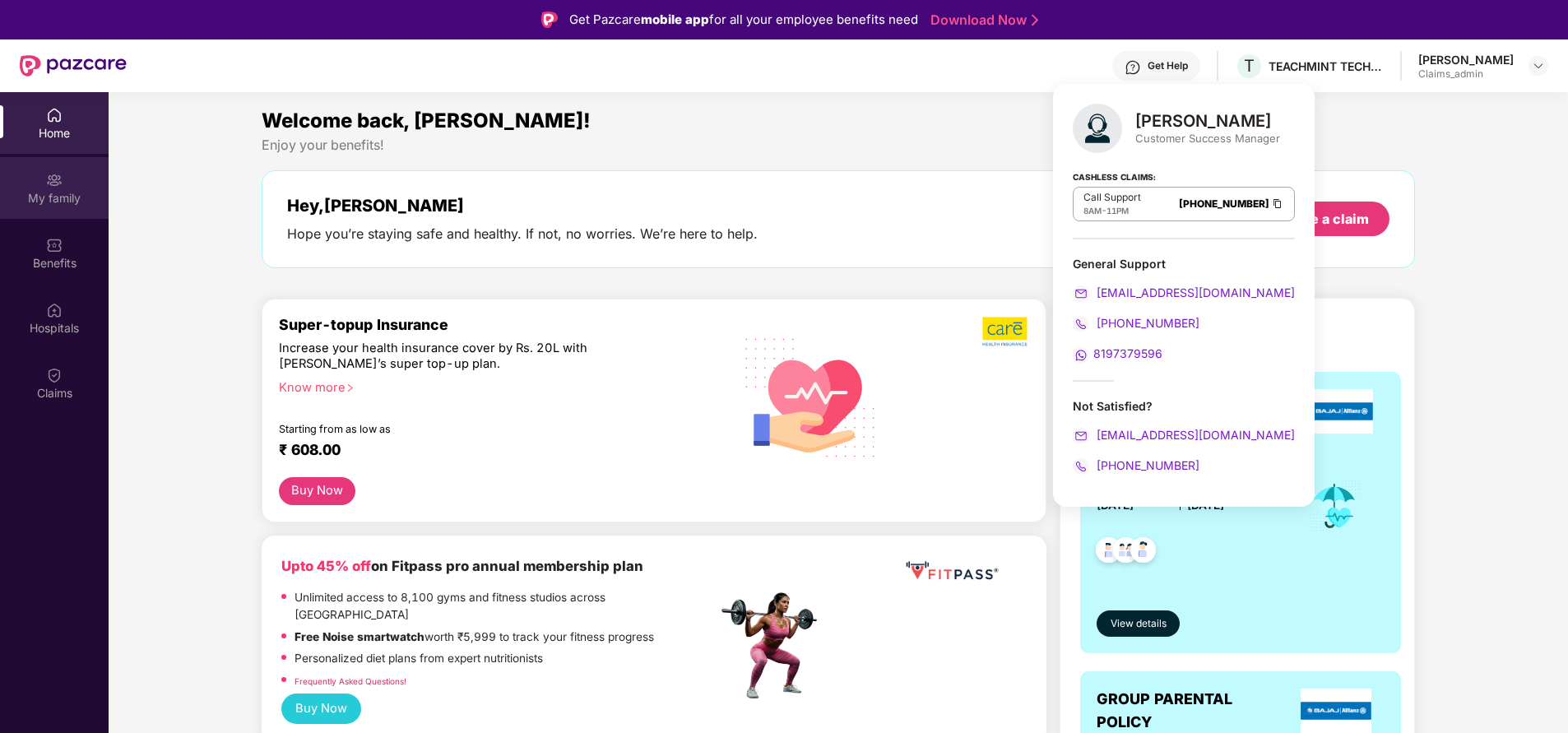
click at [53, 201] on div "My family" at bounding box center [54, 198] width 108 height 17
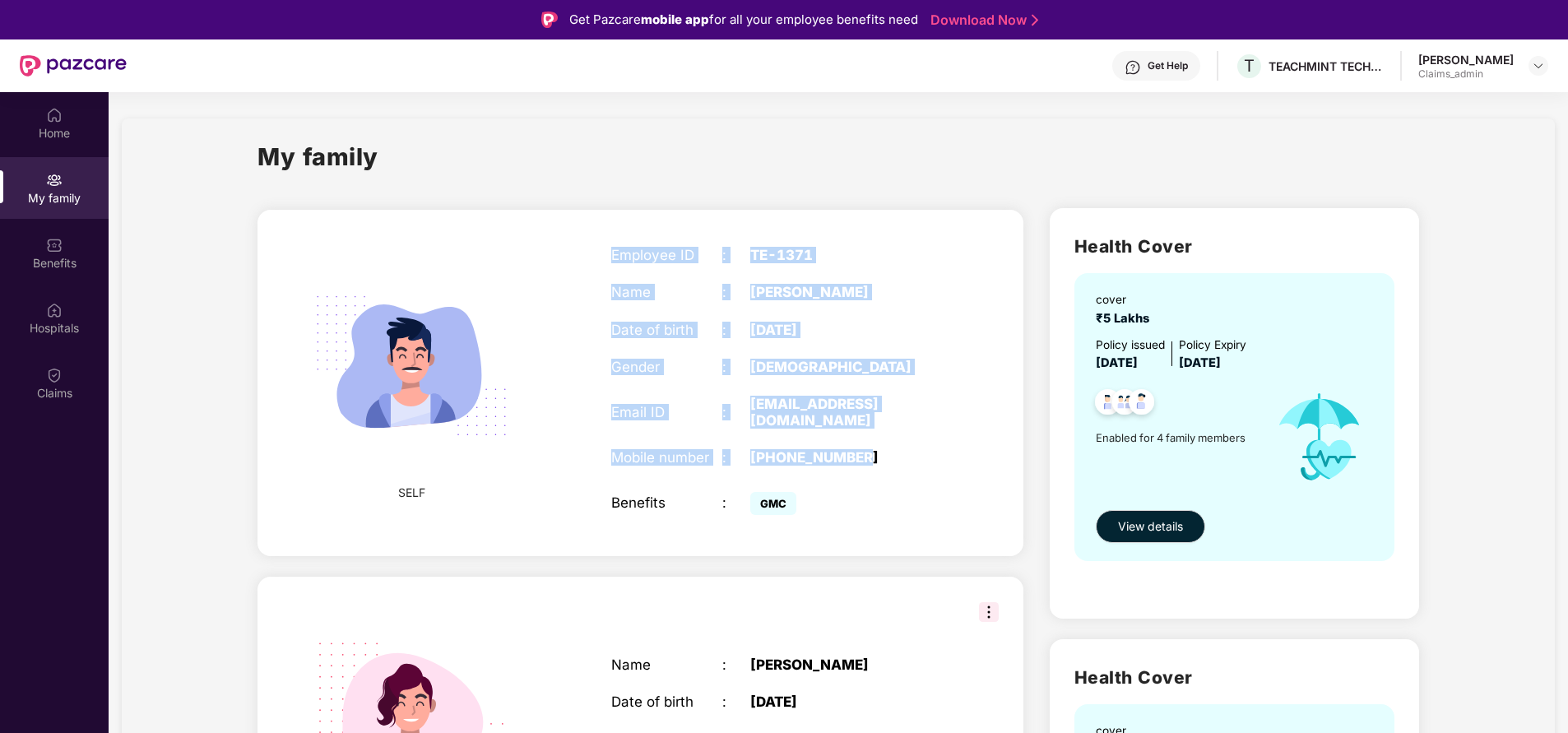
drag, startPoint x: 659, startPoint y: 289, endPoint x: 882, endPoint y: 434, distance: 266.0
click at [882, 434] on div "Employee ID : TE-1371 Name : [PERSON_NAME] Date of birth : [DEMOGRAPHIC_DATA] G…" at bounding box center [777, 383] width 366 height 314
copy div "Employee ID : TE-1371 Name : [PERSON_NAME] Date of birth : [DEMOGRAPHIC_DATA] G…"
